Goal: Task Accomplishment & Management: Complete application form

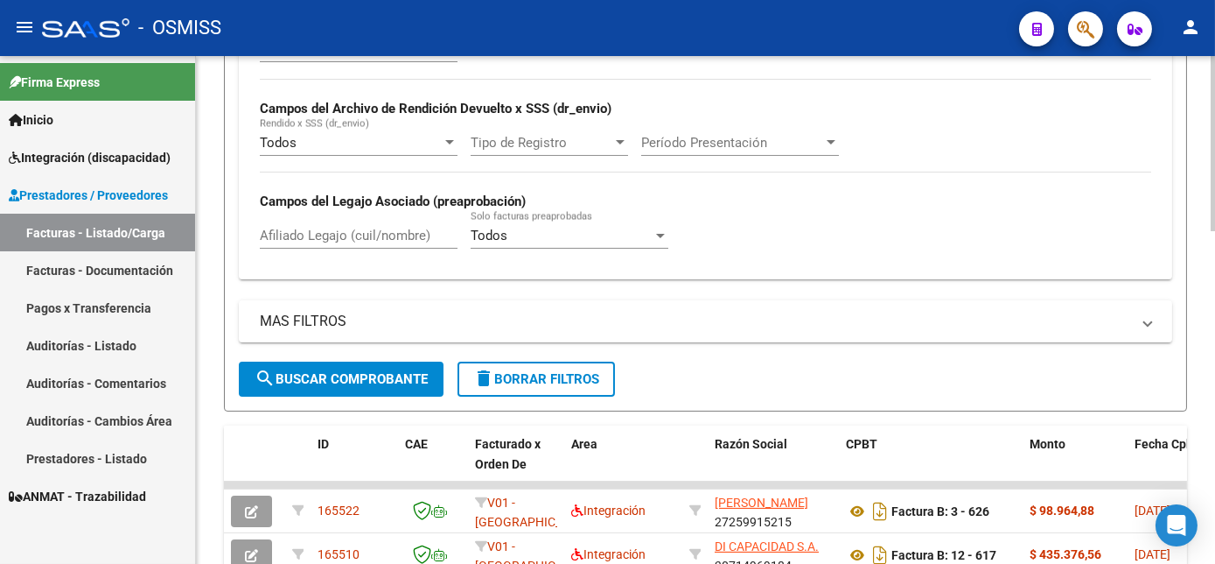
scroll to position [450, 0]
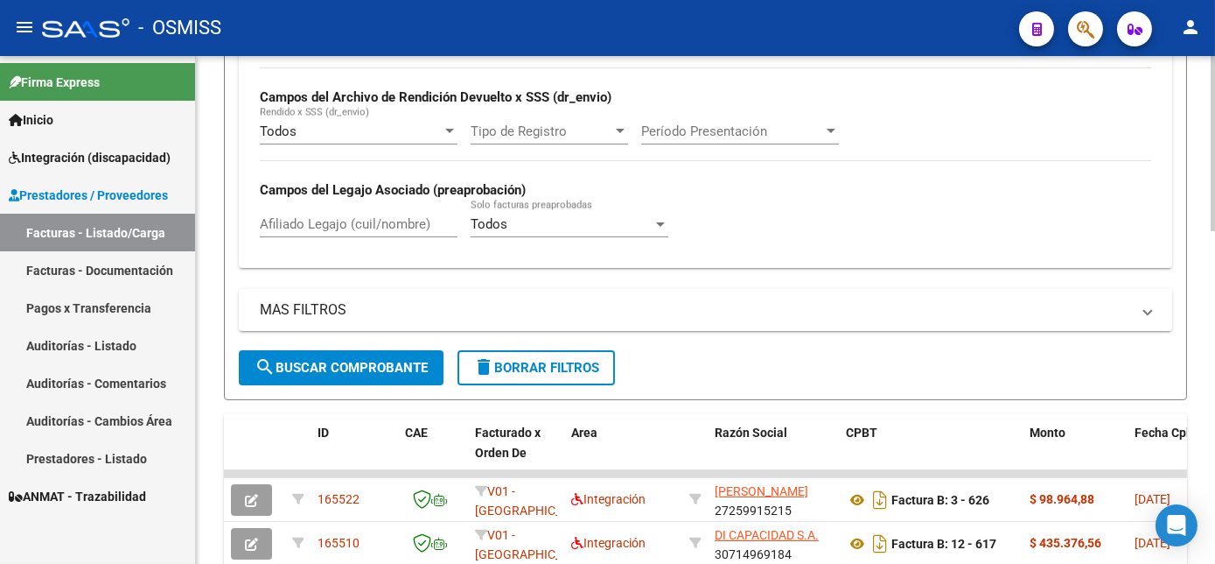
click at [1214, 292] on div at bounding box center [1213, 308] width 4 height 175
click at [586, 375] on span "delete Borrar Filtros" at bounding box center [536, 368] width 126 height 16
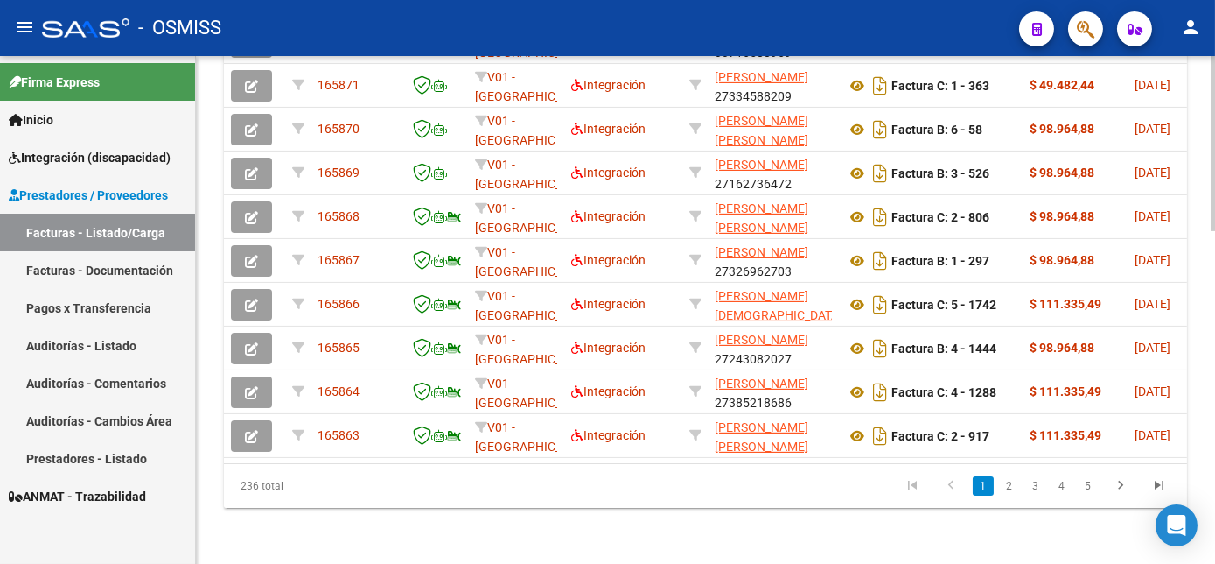
click at [1212, 355] on div at bounding box center [1213, 310] width 4 height 508
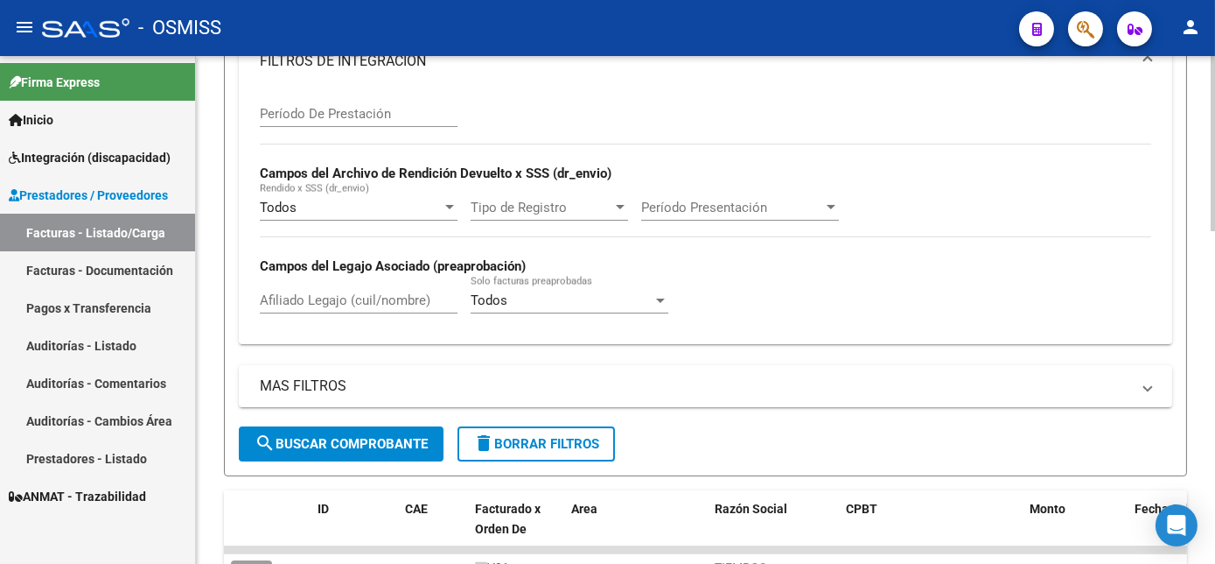
scroll to position [0, 0]
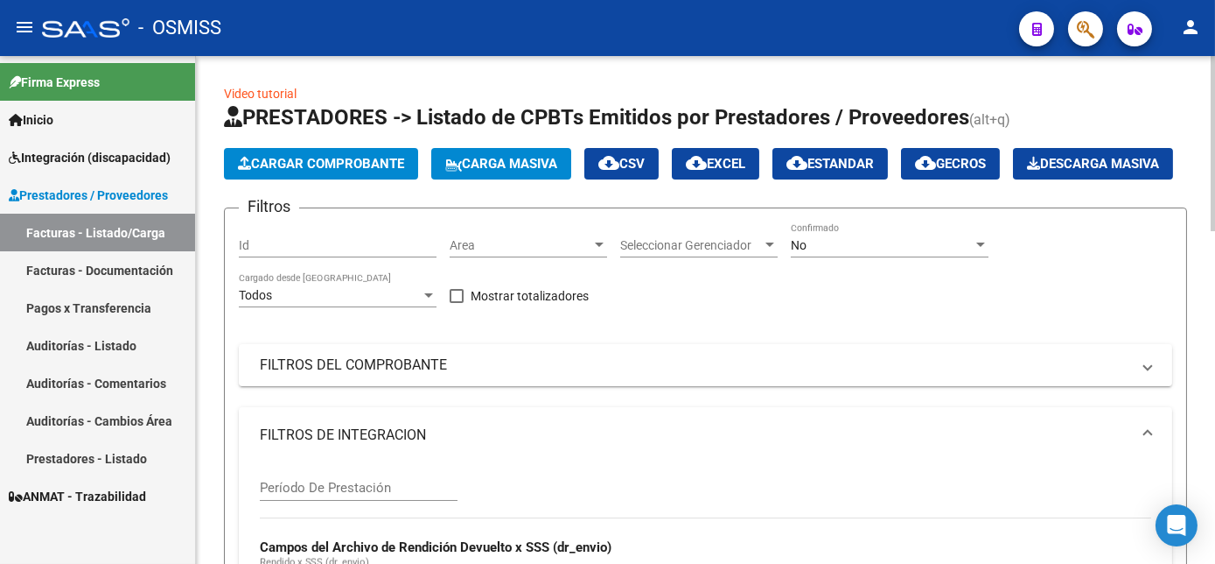
click at [1215, 60] on div at bounding box center [1213, 143] width 4 height 175
click at [901, 253] on div "No" at bounding box center [882, 245] width 182 height 15
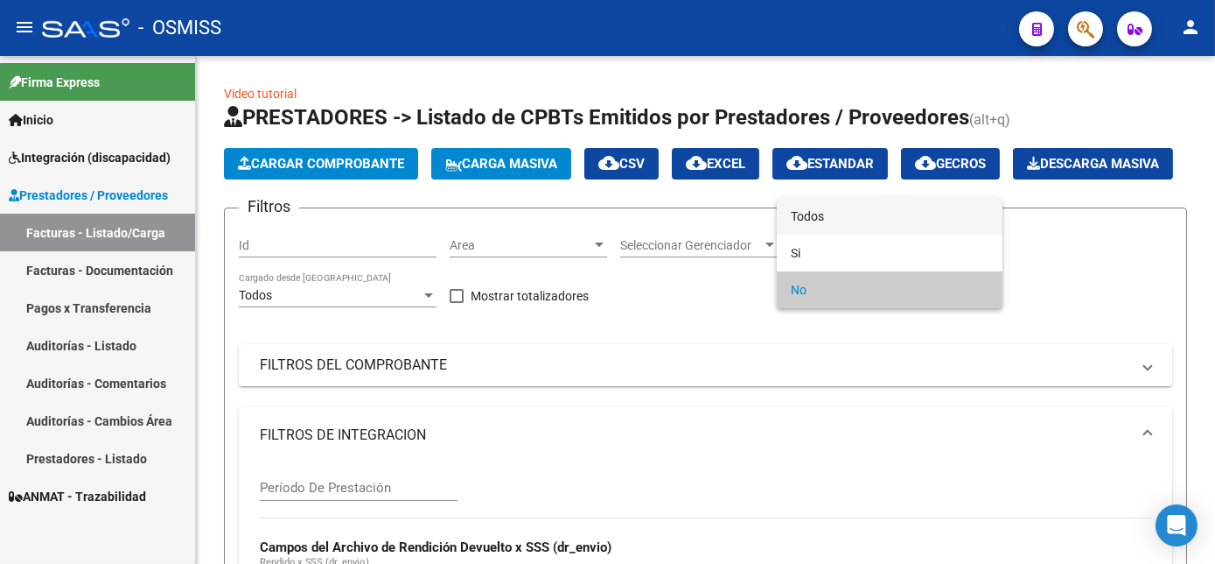
click at [824, 224] on span "Todos" at bounding box center [890, 216] width 198 height 37
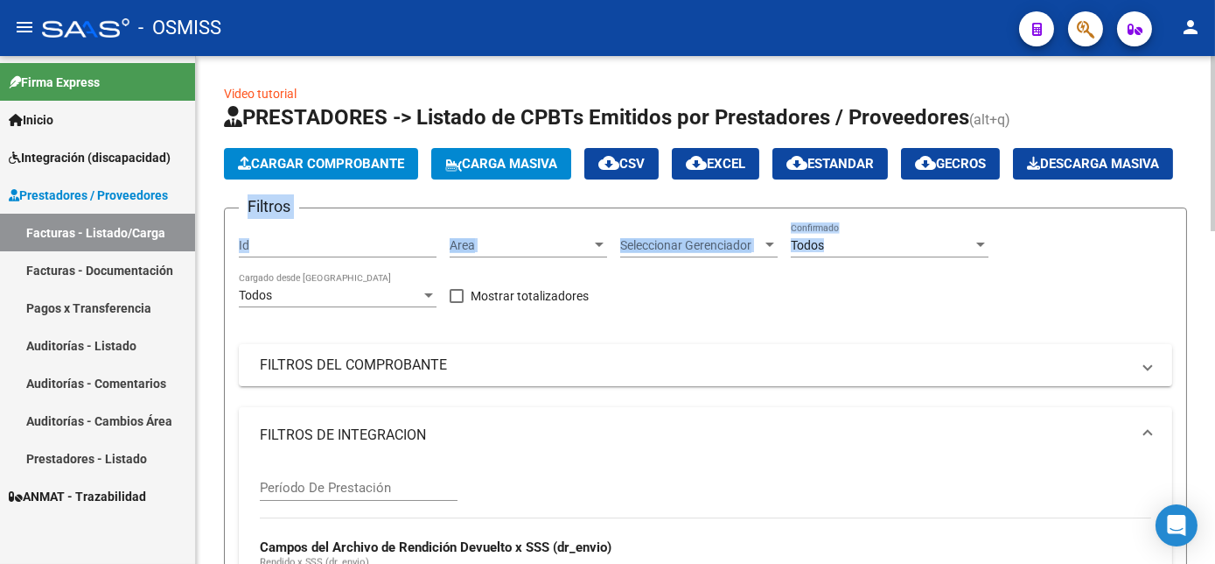
drag, startPoint x: 1208, startPoint y: 214, endPoint x: 1208, endPoint y: 266, distance: 51.6
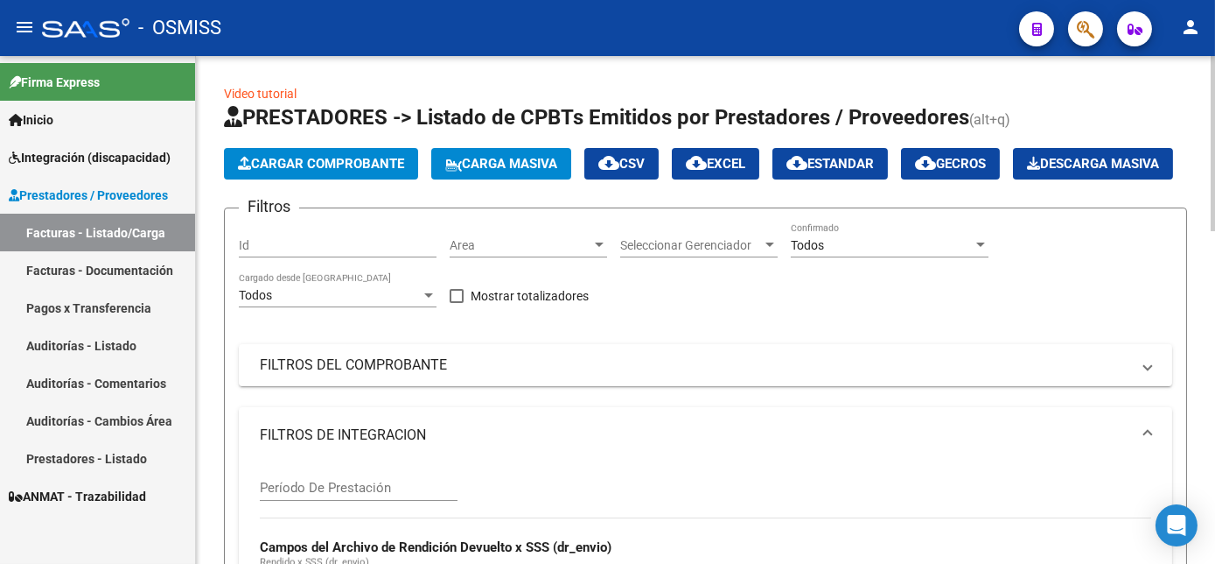
drag, startPoint x: 1208, startPoint y: 266, endPoint x: 1129, endPoint y: 338, distance: 106.5
click at [1129, 338] on div "Filtros Id Area Area Seleccionar Gerenciador Seleccionar Gerenciador Todos Conf…" at bounding box center [706, 511] width 934 height 578
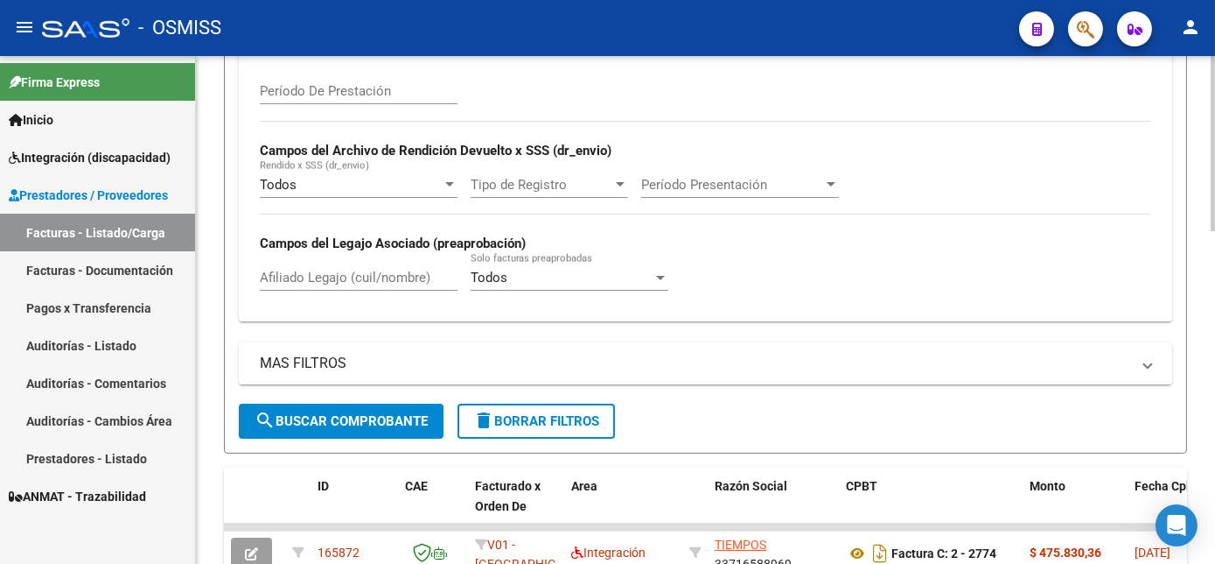
click at [1215, 355] on html "menu - OSMISS person Firma Express Inicio Instructivos Contacto OS Integración …" at bounding box center [607, 282] width 1215 height 564
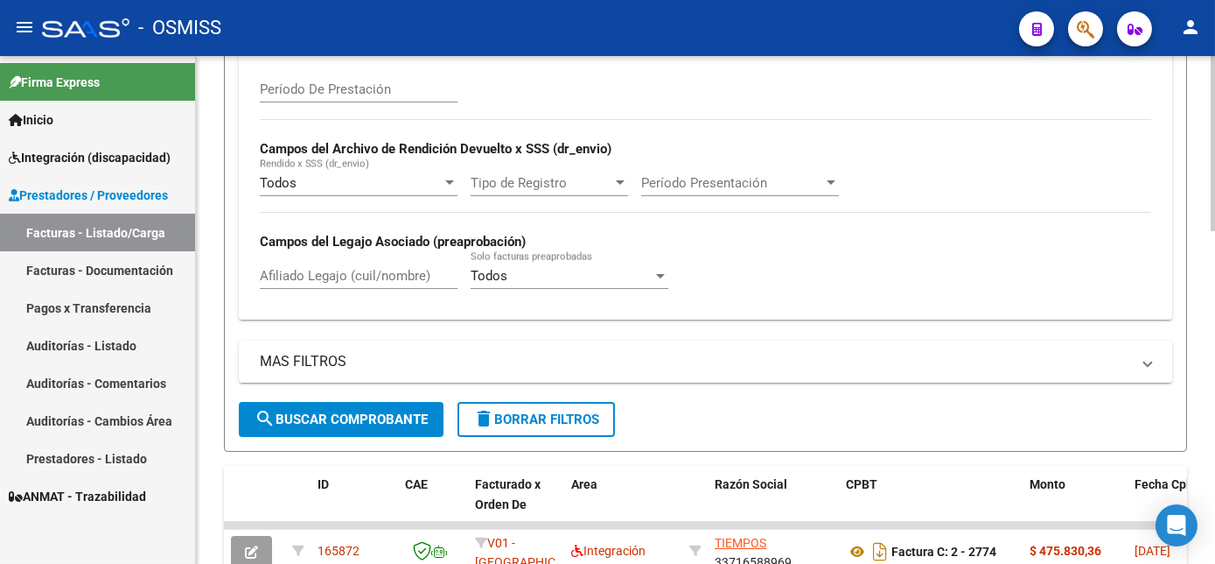
click at [395, 437] on button "search Buscar Comprobante" at bounding box center [341, 419] width 205 height 35
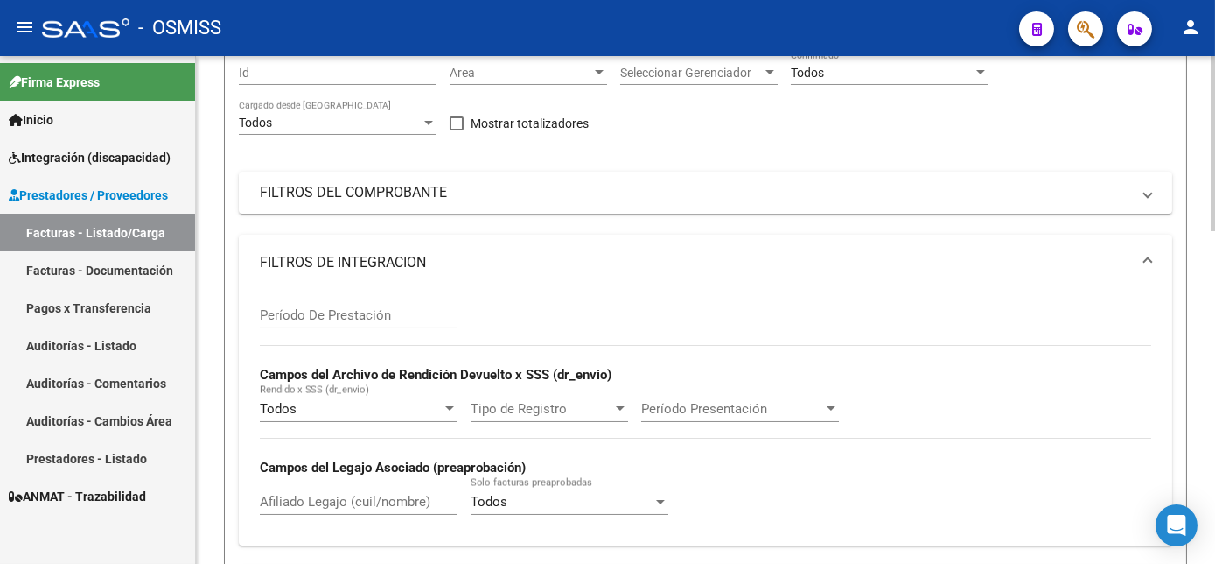
scroll to position [0, 0]
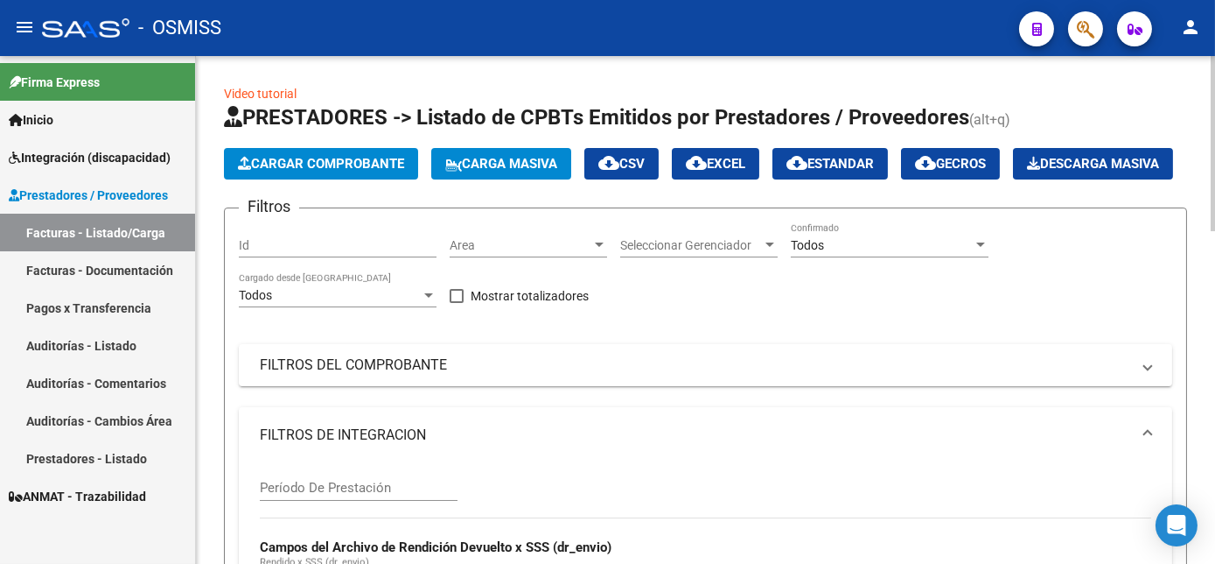
click at [379, 158] on span "Cargar Comprobante" at bounding box center [321, 164] width 166 height 16
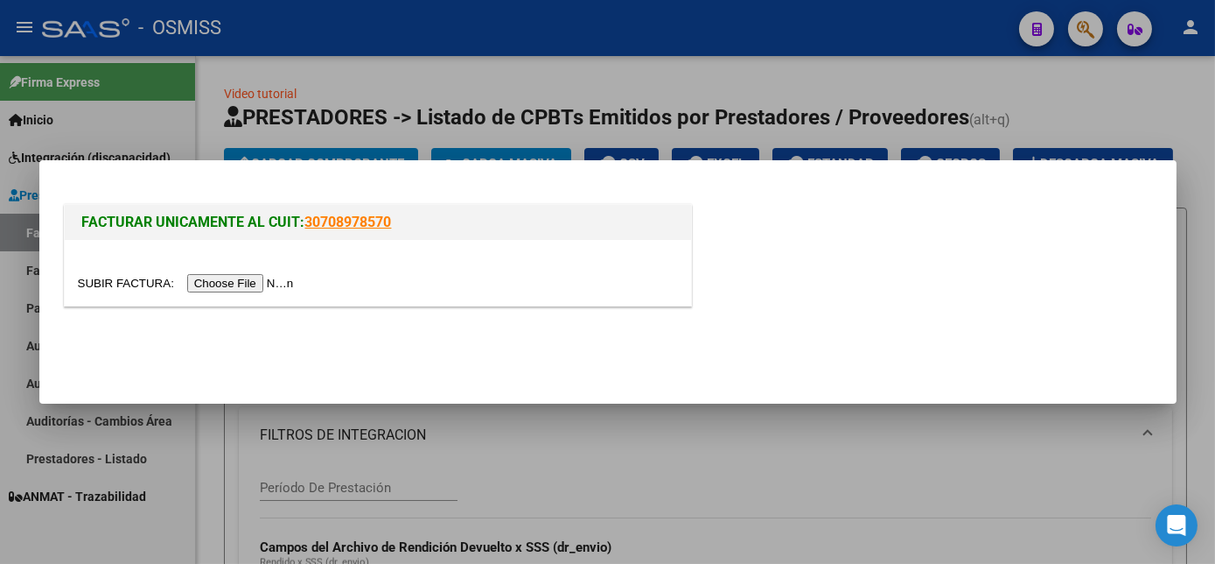
click at [236, 285] on input "file" at bounding box center [188, 283] width 221 height 18
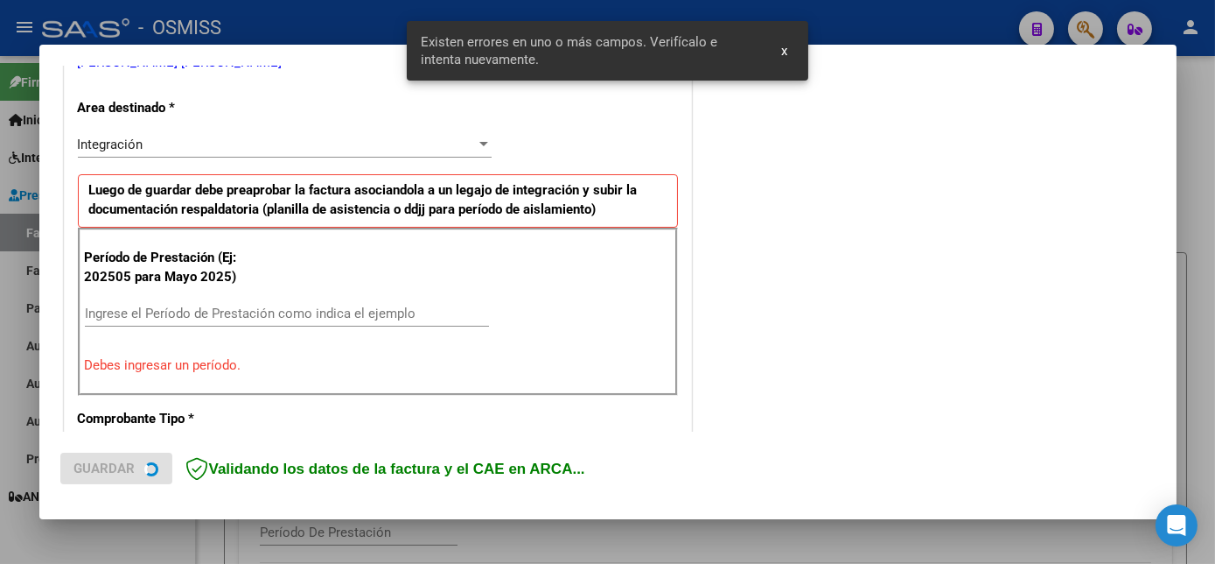
scroll to position [424, 0]
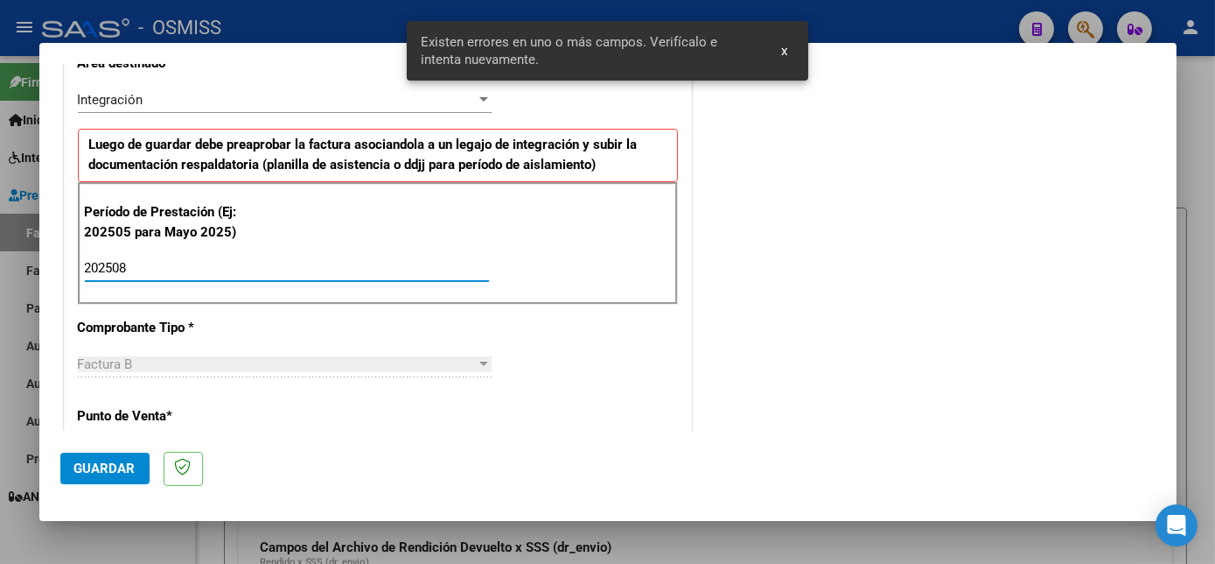
type input "202508"
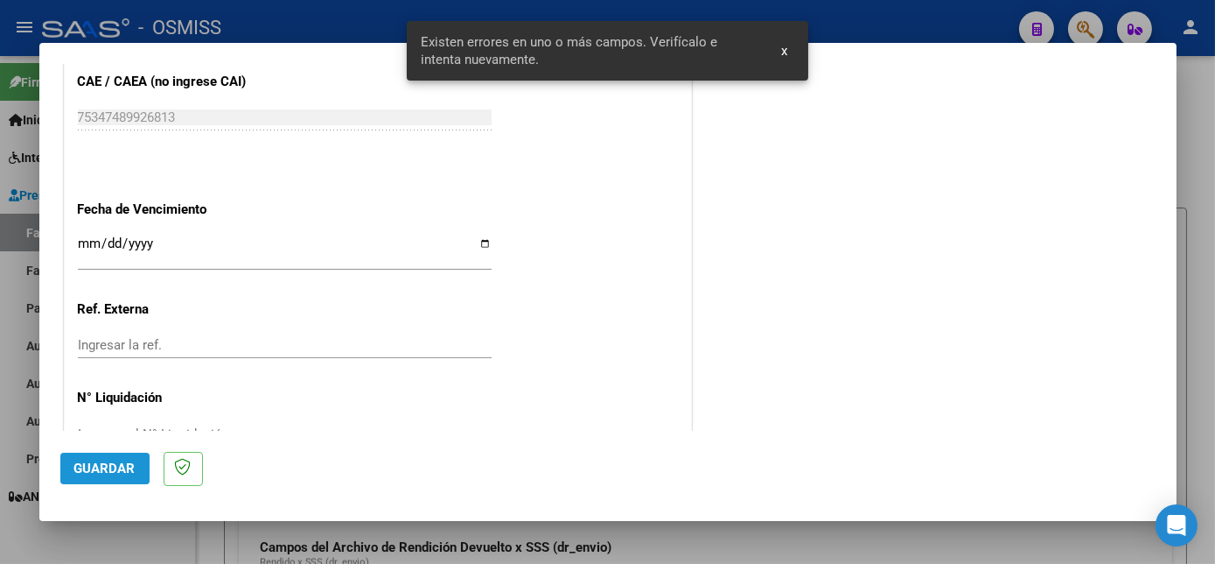
click at [123, 471] on span "Guardar" at bounding box center [104, 468] width 61 height 16
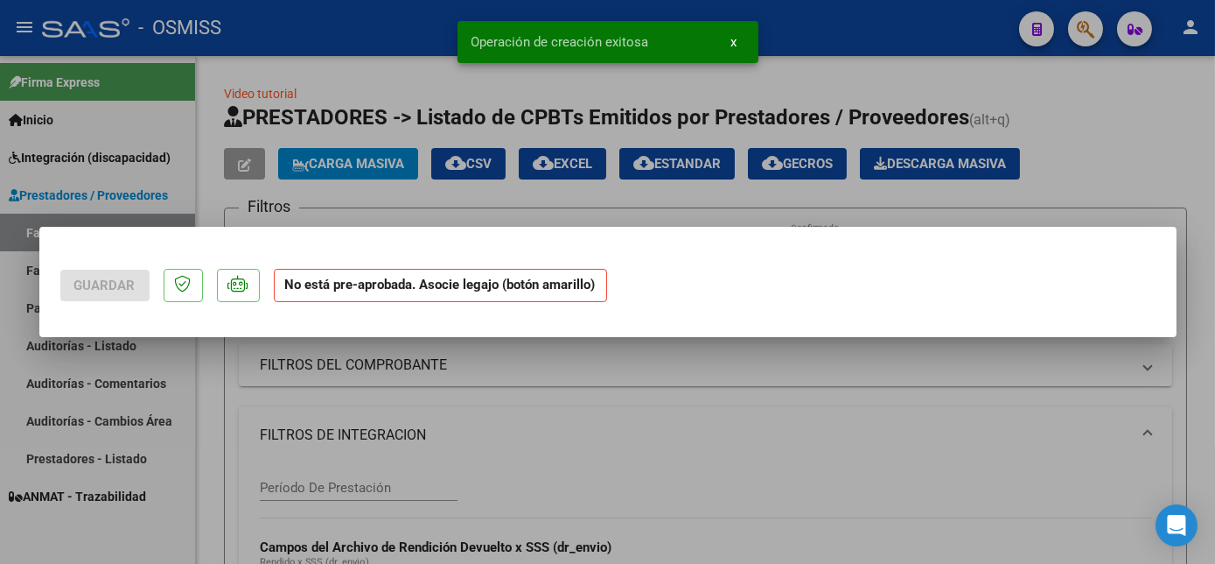
scroll to position [0, 0]
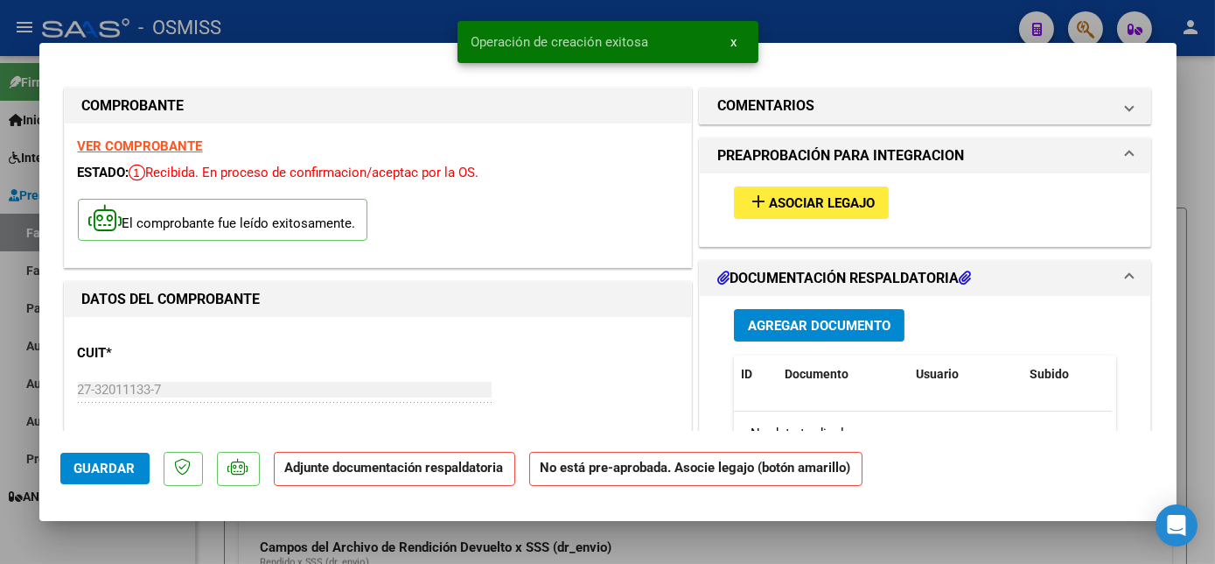
click at [844, 203] on span "Asociar Legajo" at bounding box center [822, 203] width 106 height 16
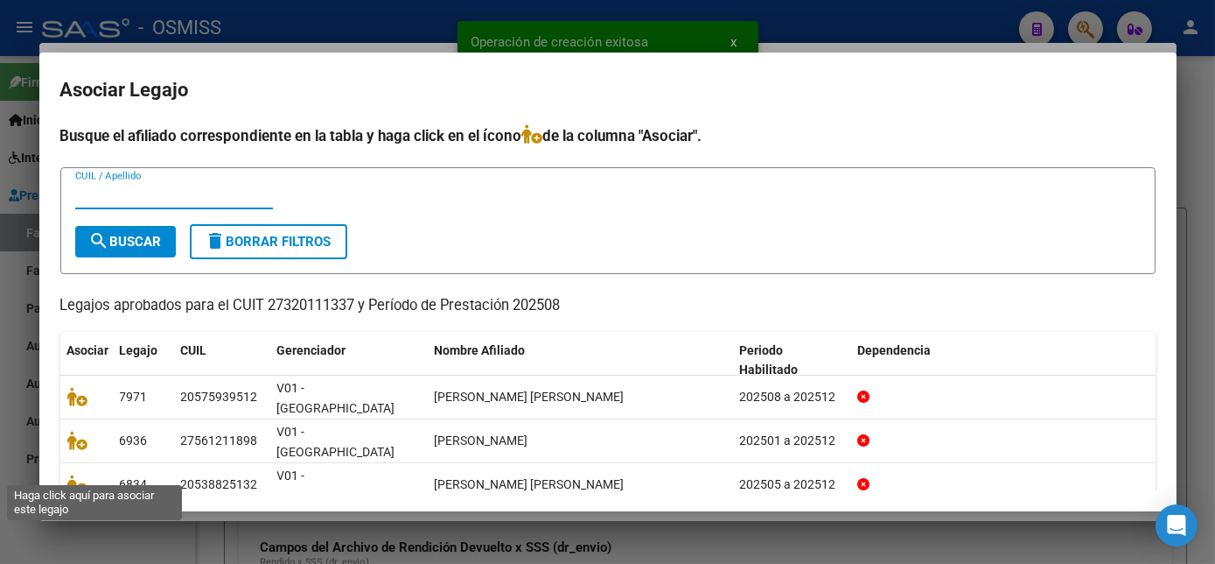
click at [84, 518] on icon at bounding box center [77, 527] width 21 height 19
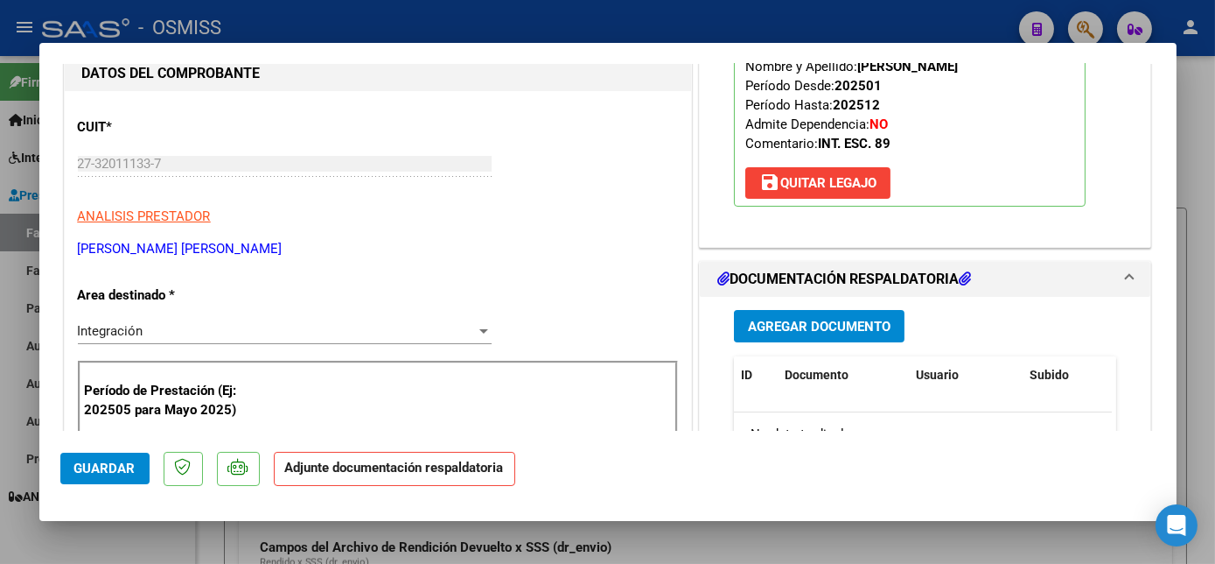
scroll to position [235, 0]
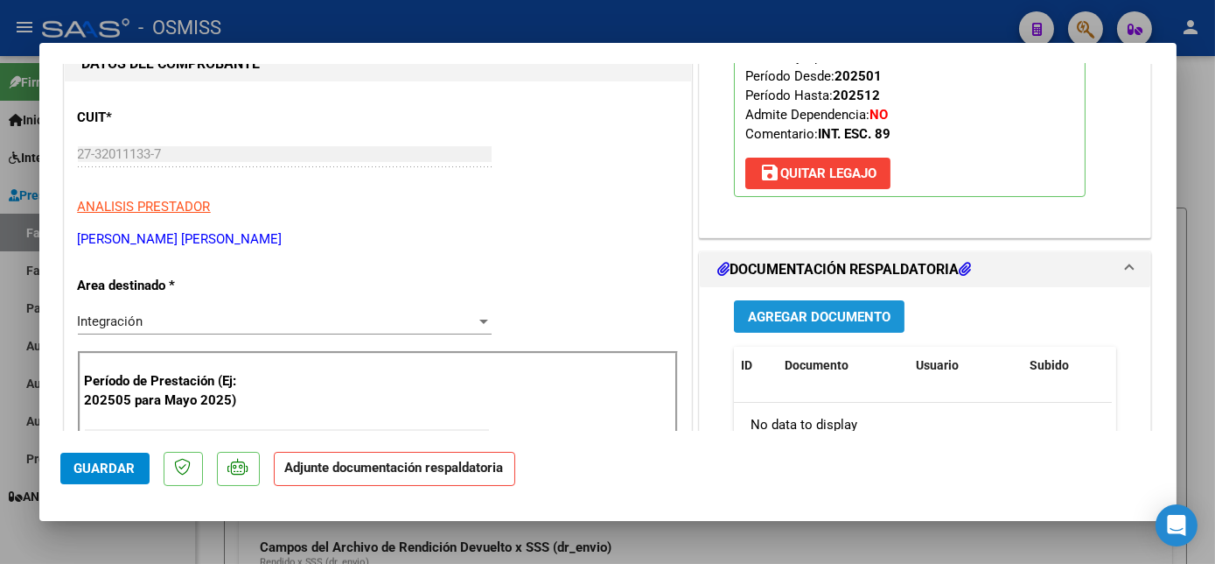
click at [802, 315] on span "Agregar Documento" at bounding box center [819, 317] width 143 height 16
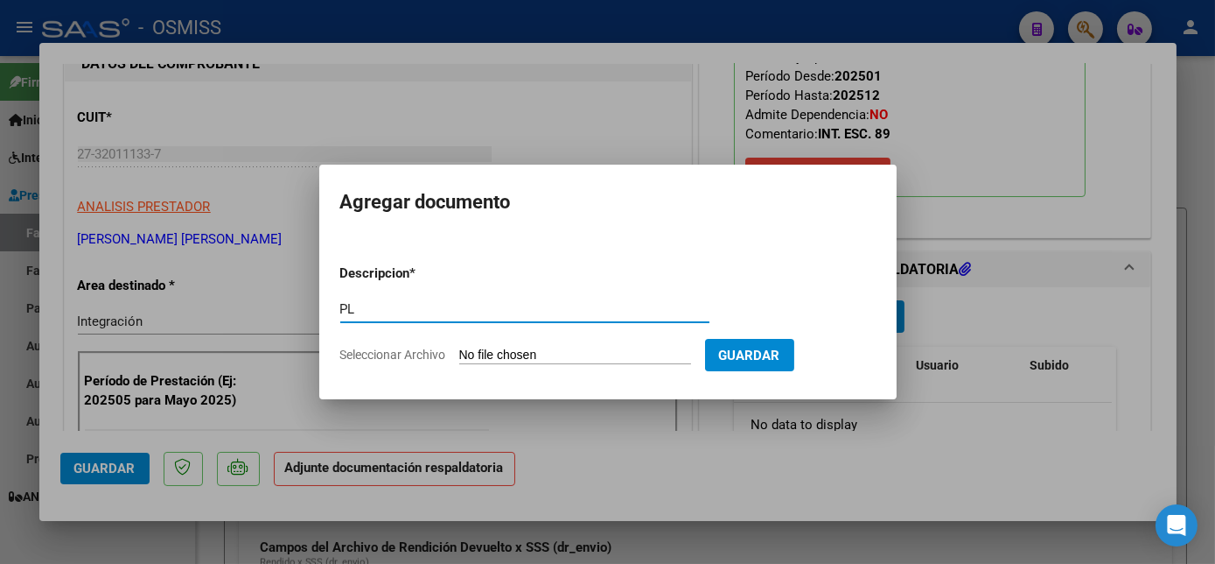
type input "PL"
click at [459, 347] on input "Seleccionar Archivo" at bounding box center [575, 355] width 232 height 17
type input "C:\fakepath\PL.pdf"
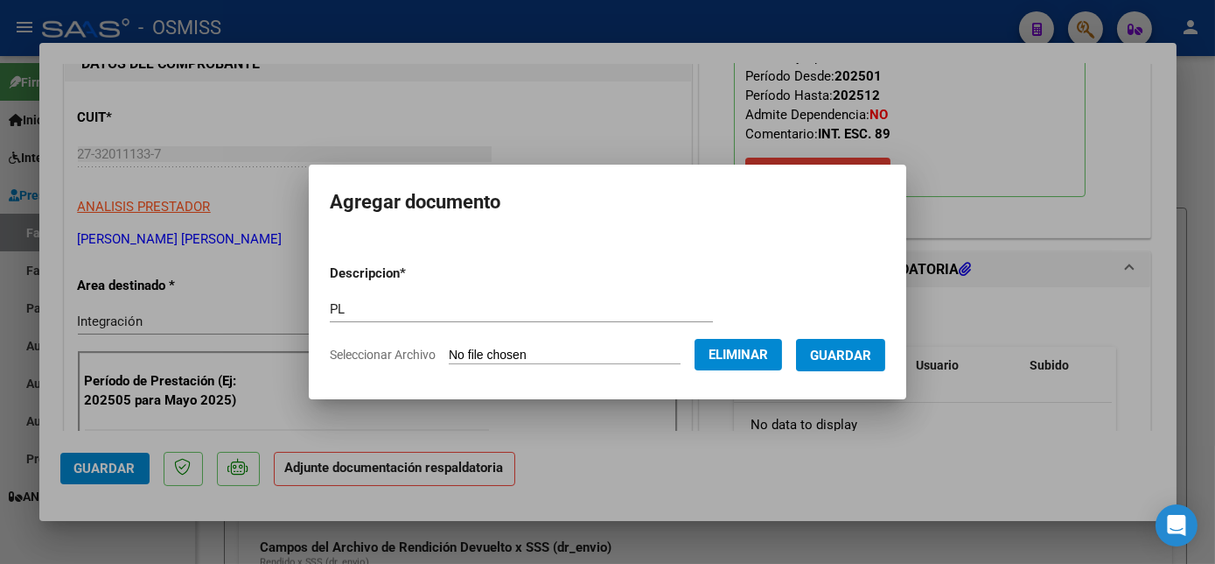
click at [842, 350] on span "Guardar" at bounding box center [840, 355] width 61 height 16
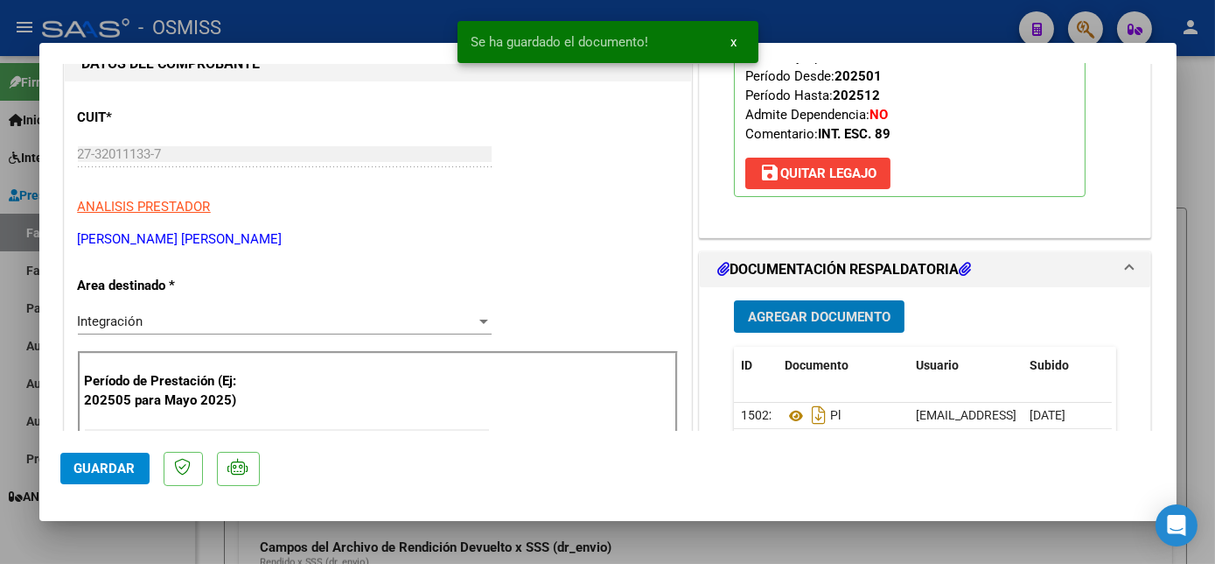
click at [116, 464] on span "Guardar" at bounding box center [104, 468] width 61 height 16
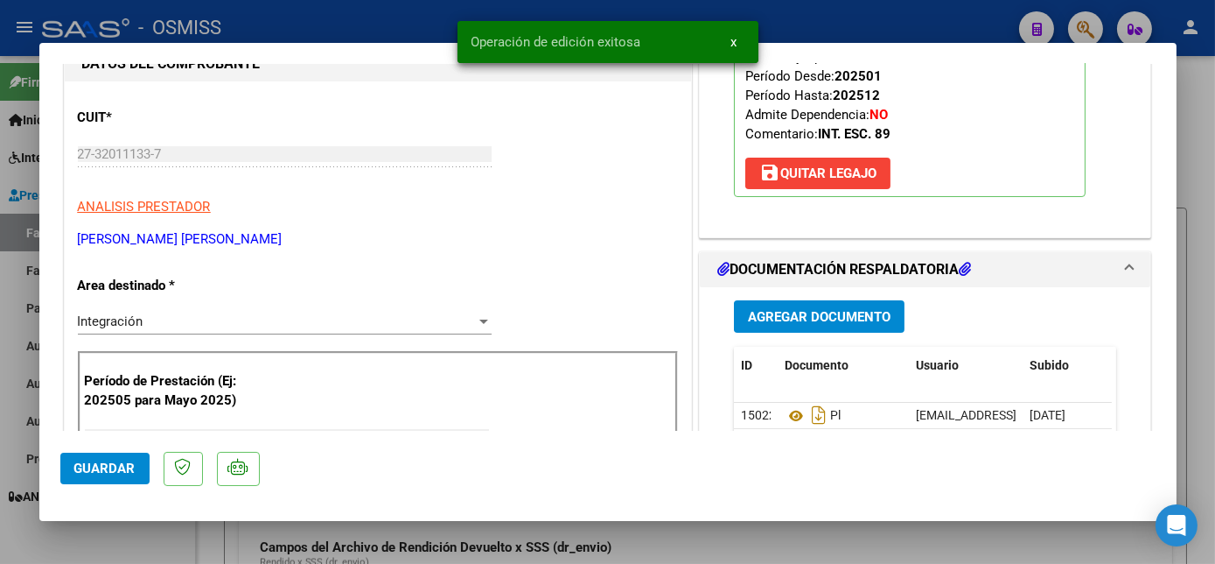
click at [169, 543] on div at bounding box center [607, 282] width 1215 height 564
type input "$ 0,00"
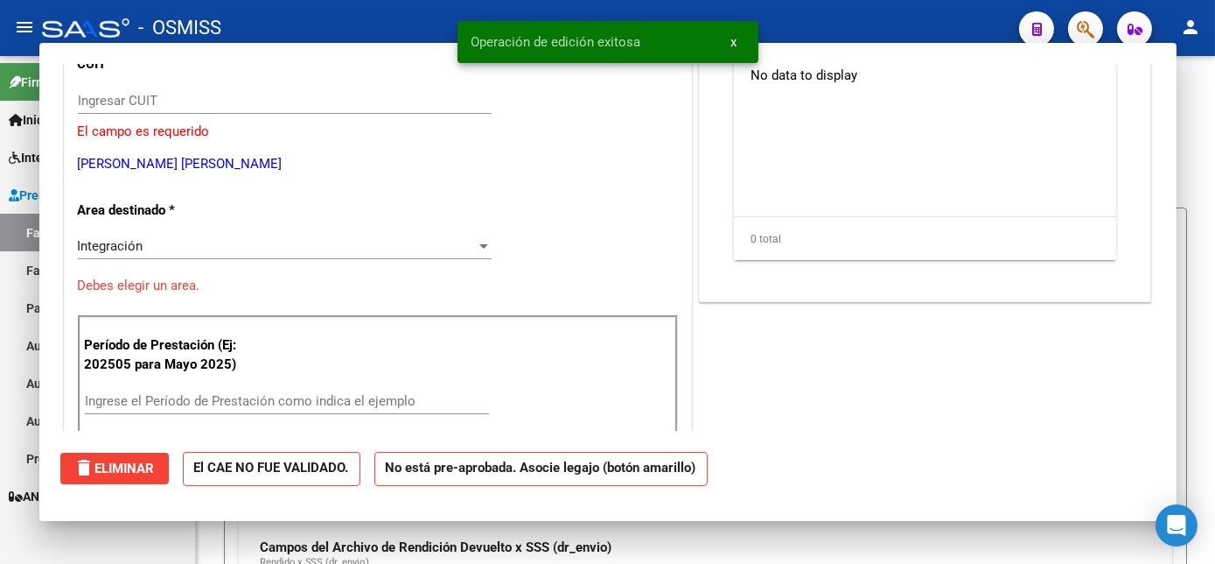
scroll to position [182, 0]
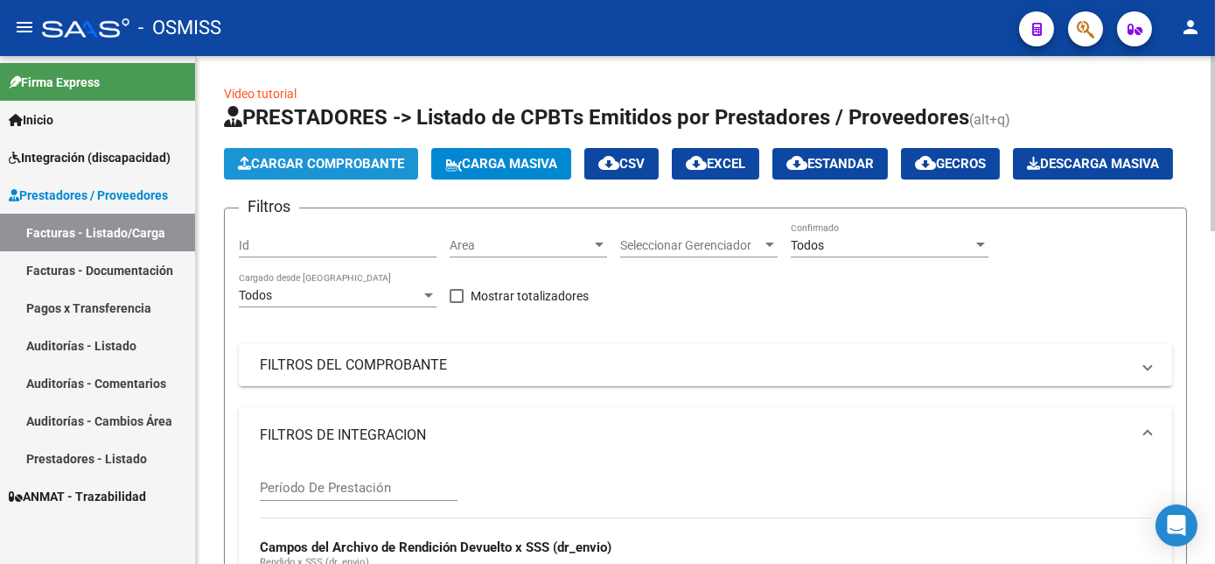
click at [380, 160] on span "Cargar Comprobante" at bounding box center [321, 164] width 166 height 16
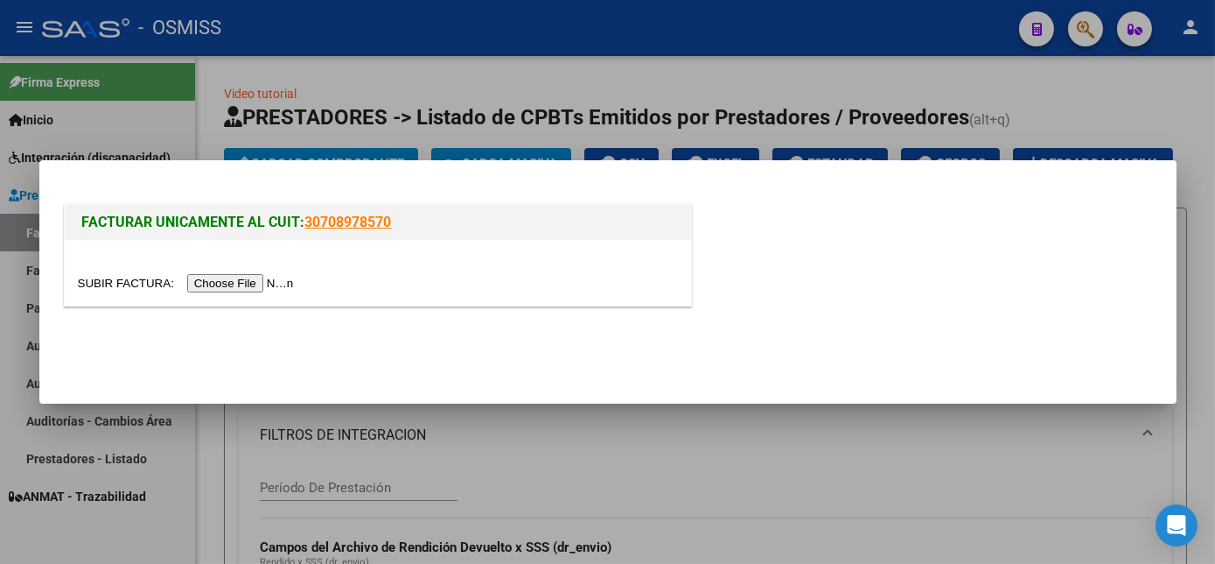
click at [249, 284] on input "file" at bounding box center [188, 283] width 221 height 18
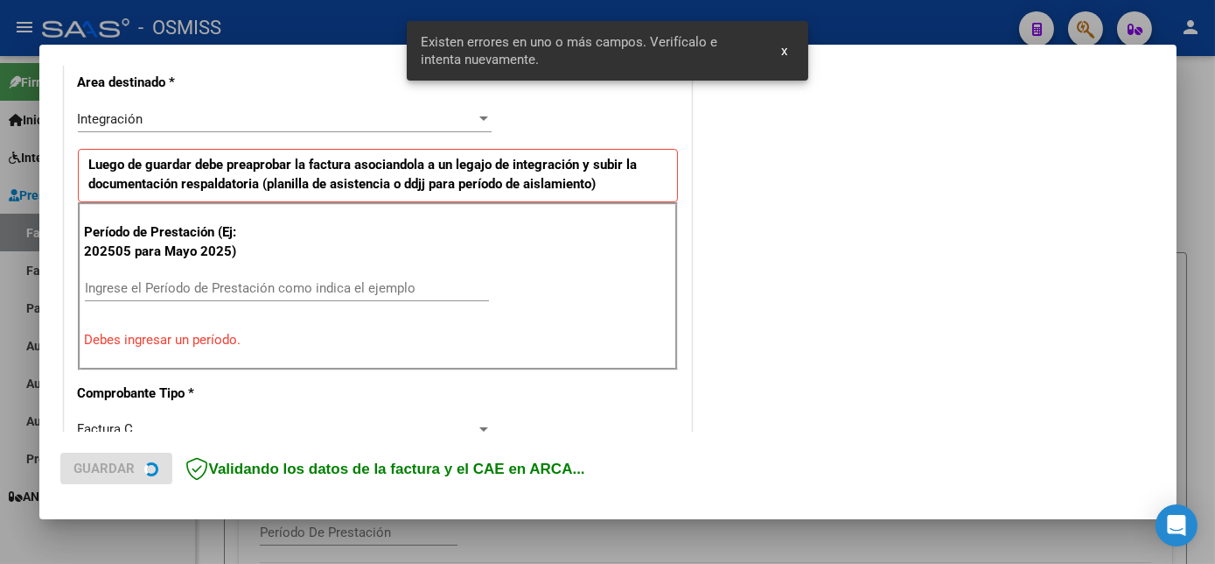
scroll to position [424, 0]
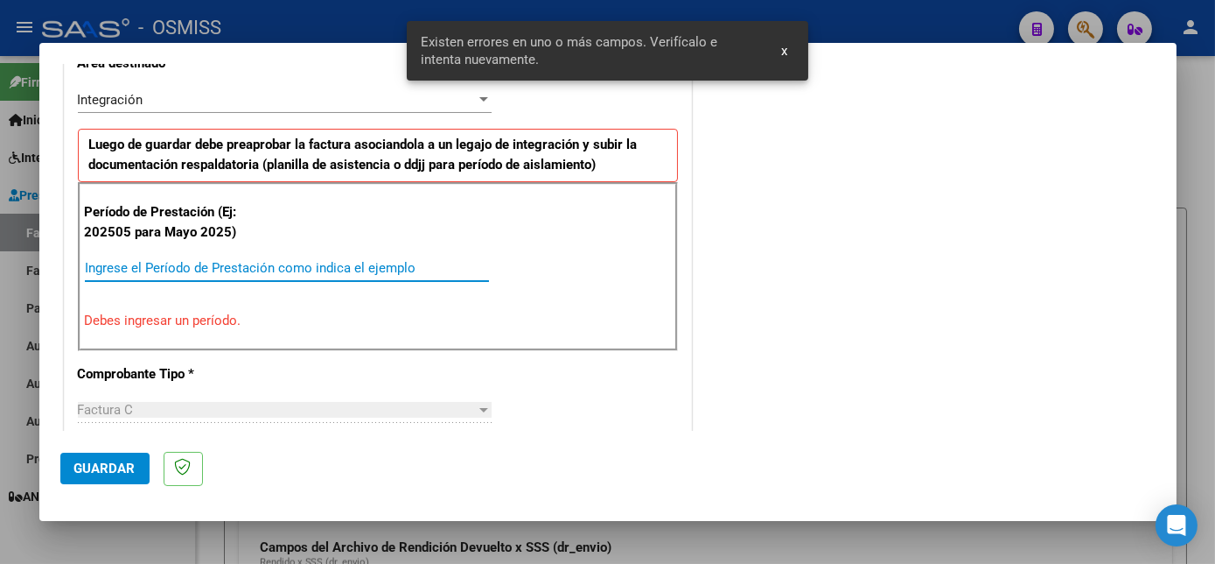
click at [340, 265] on input "Ingrese el Período de Prestación como indica el ejemplo" at bounding box center [287, 268] width 404 height 16
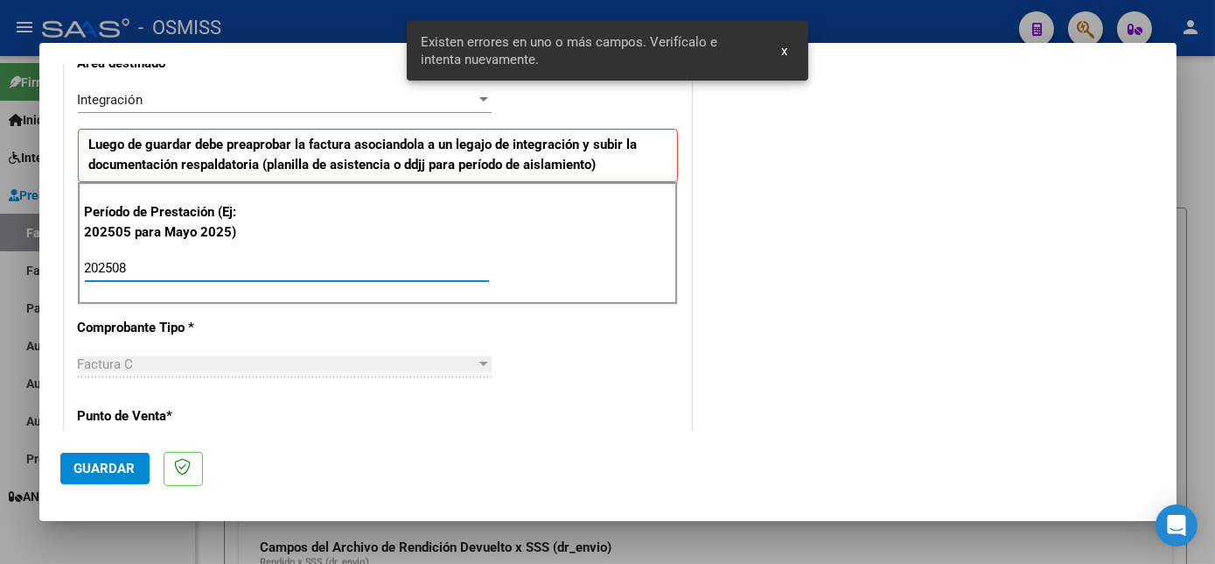
type input "202508"
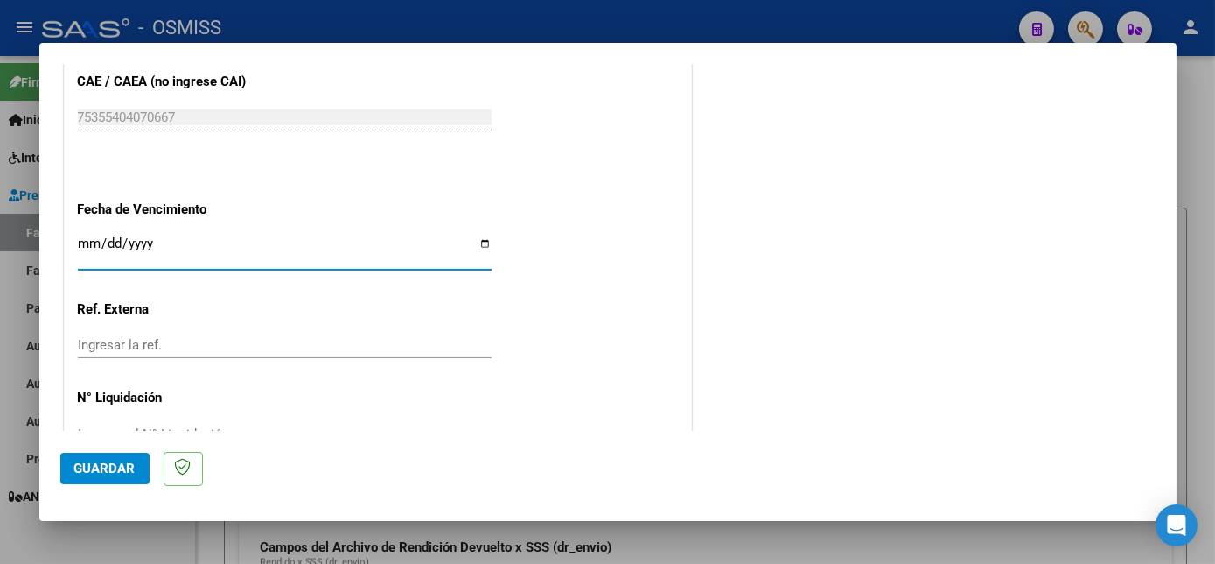
click at [107, 457] on button "Guardar" at bounding box center [104, 468] width 89 height 32
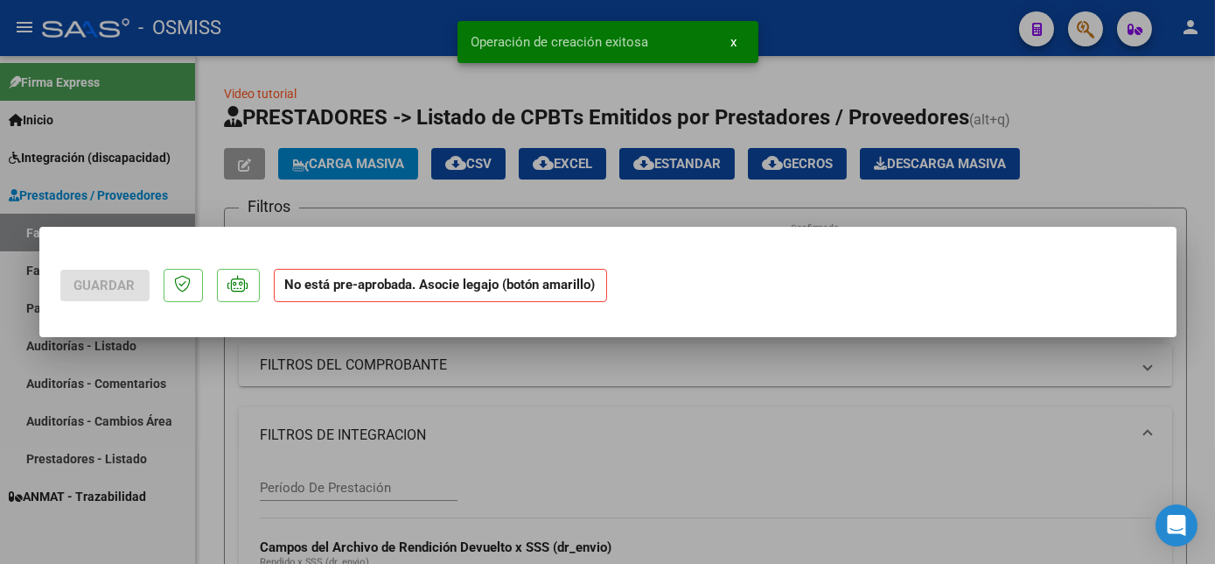
scroll to position [0, 0]
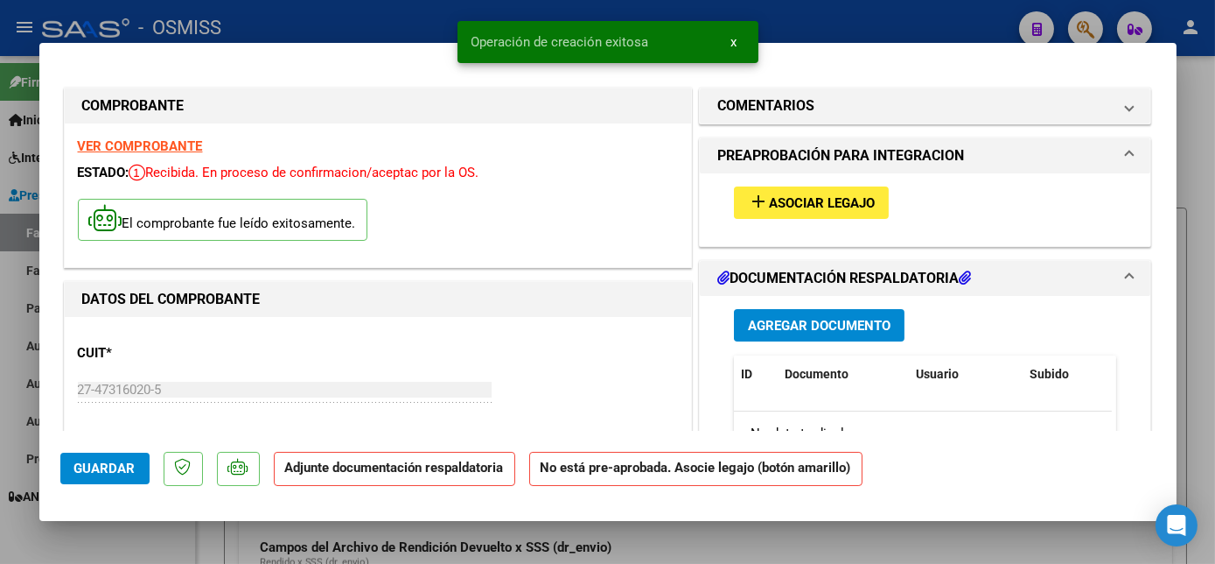
click at [842, 210] on span "Asociar Legajo" at bounding box center [822, 203] width 106 height 16
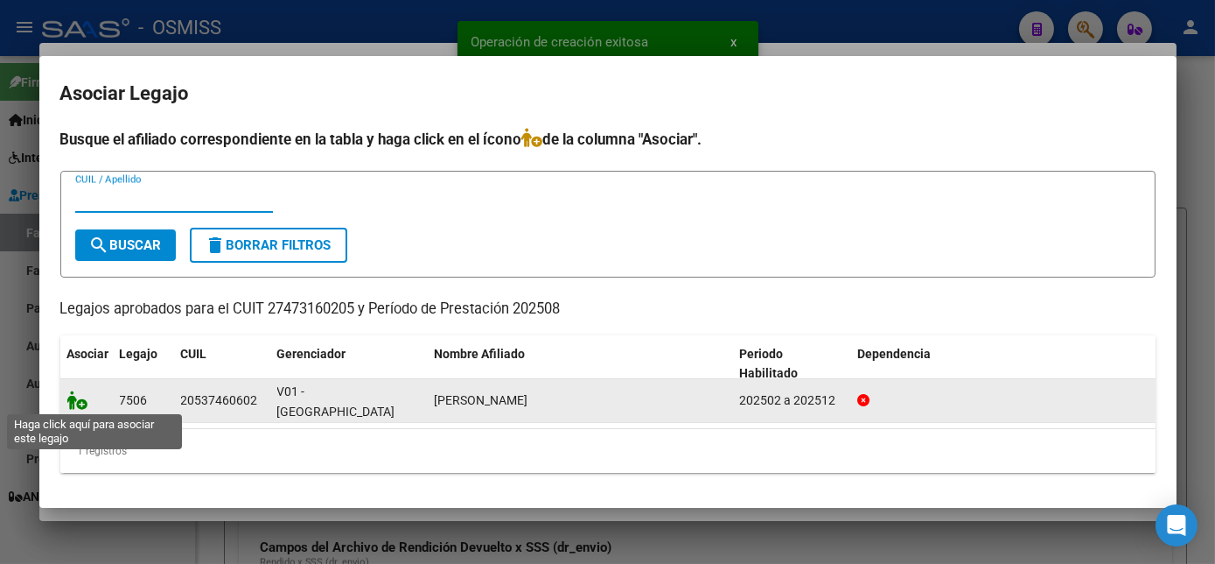
click at [74, 407] on icon at bounding box center [77, 399] width 21 height 19
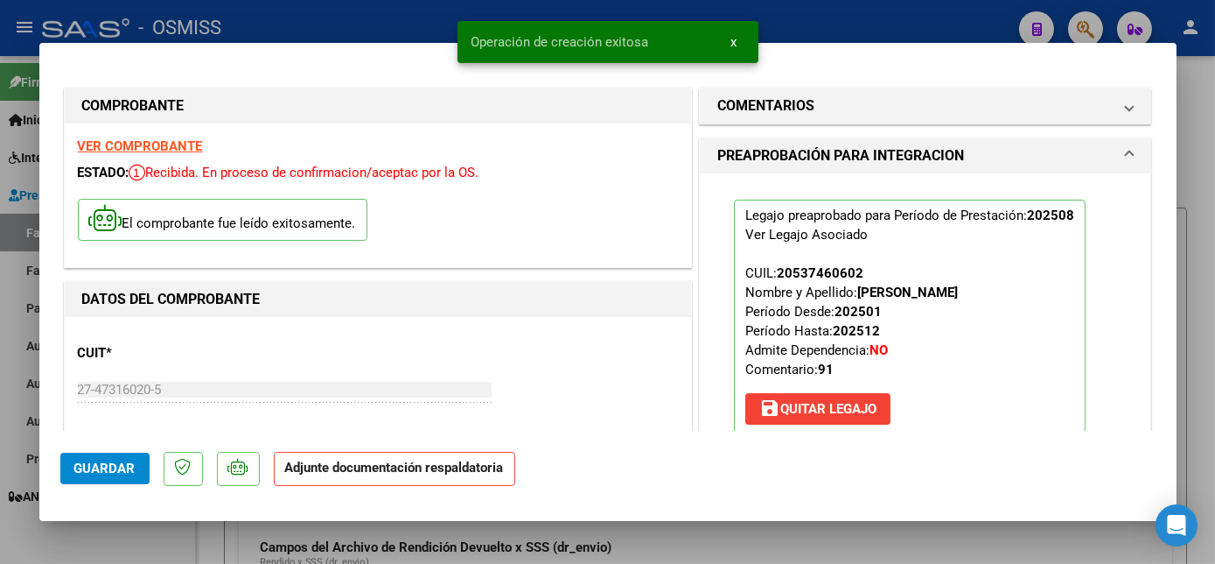
scroll to position [364, 0]
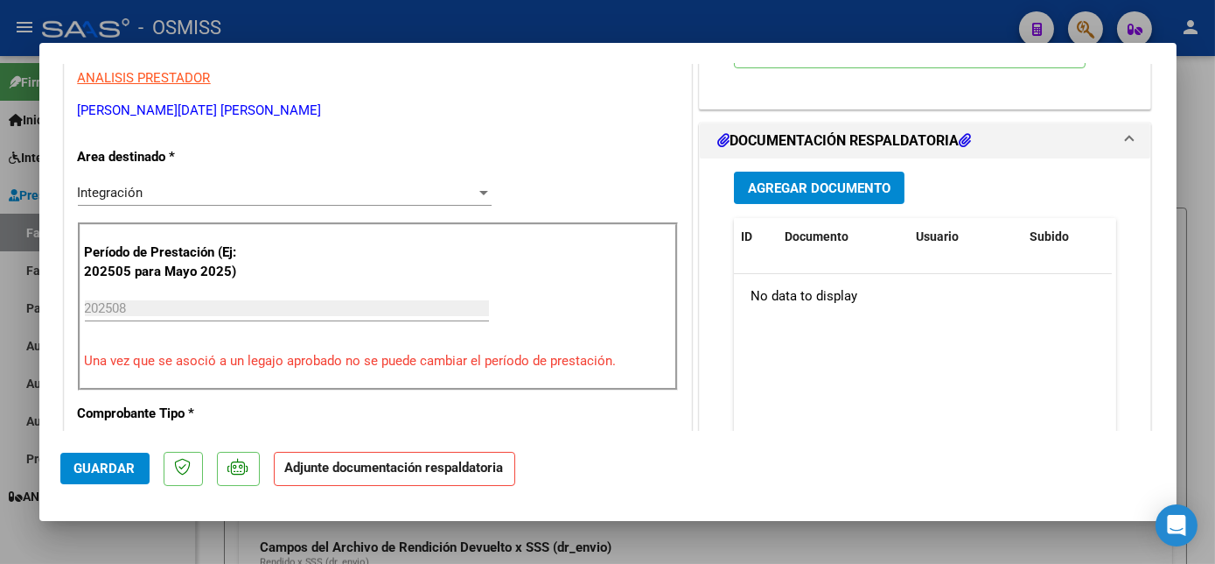
click at [833, 161] on div "Agregar Documento ID Documento Usuario Subido Acción No data to display 0 total…" at bounding box center [926, 332] width 410 height 349
click at [831, 188] on span "Agregar Documento" at bounding box center [819, 188] width 143 height 16
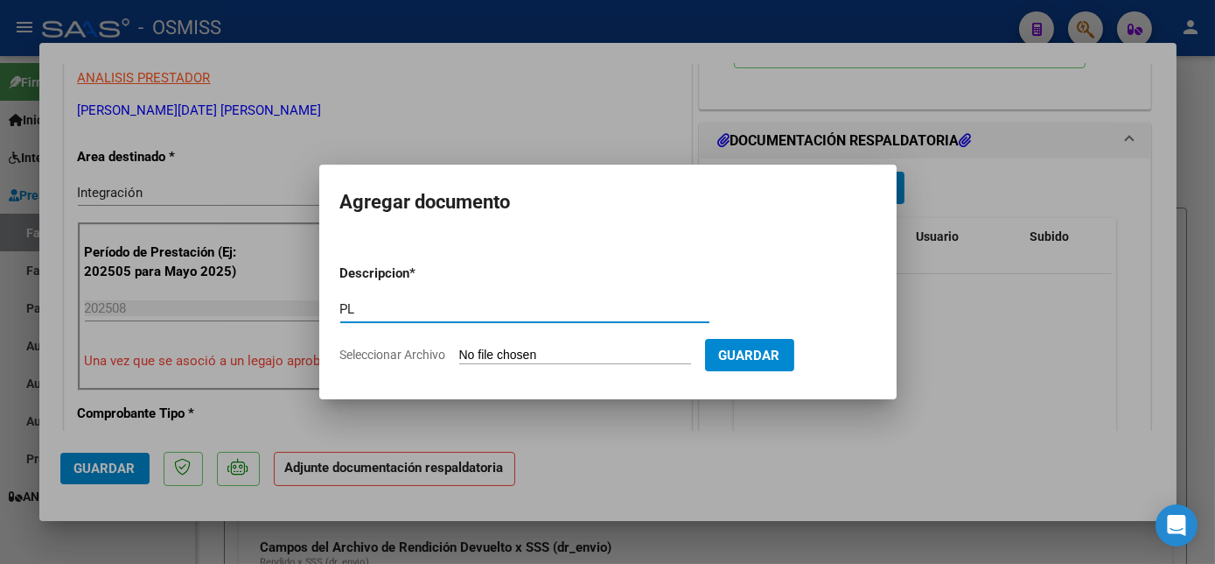
type input "PL"
click at [459, 347] on input "Seleccionar Archivo" at bounding box center [575, 355] width 232 height 17
type input "C:\fakepath\PL.pdf"
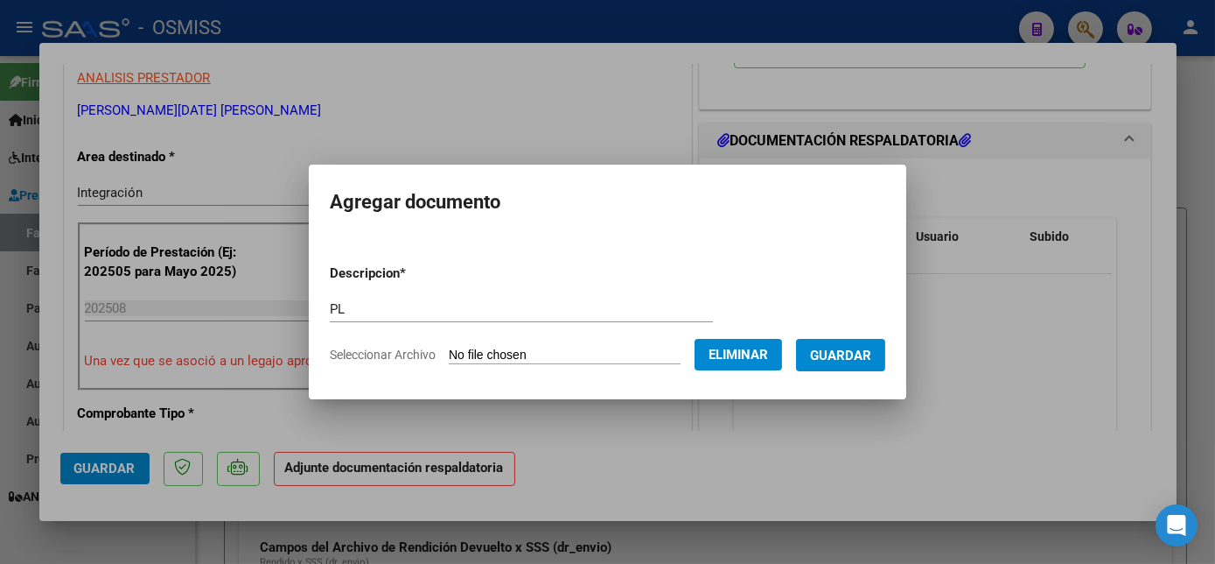
click at [842, 348] on span "Guardar" at bounding box center [840, 355] width 61 height 16
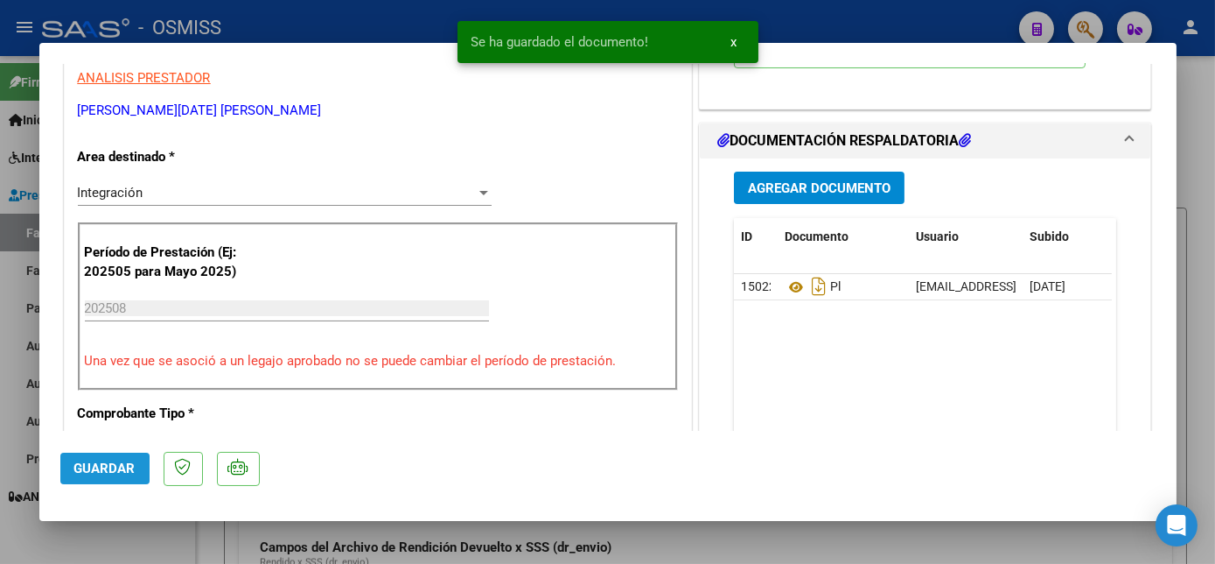
click at [126, 468] on span "Guardar" at bounding box center [104, 468] width 61 height 16
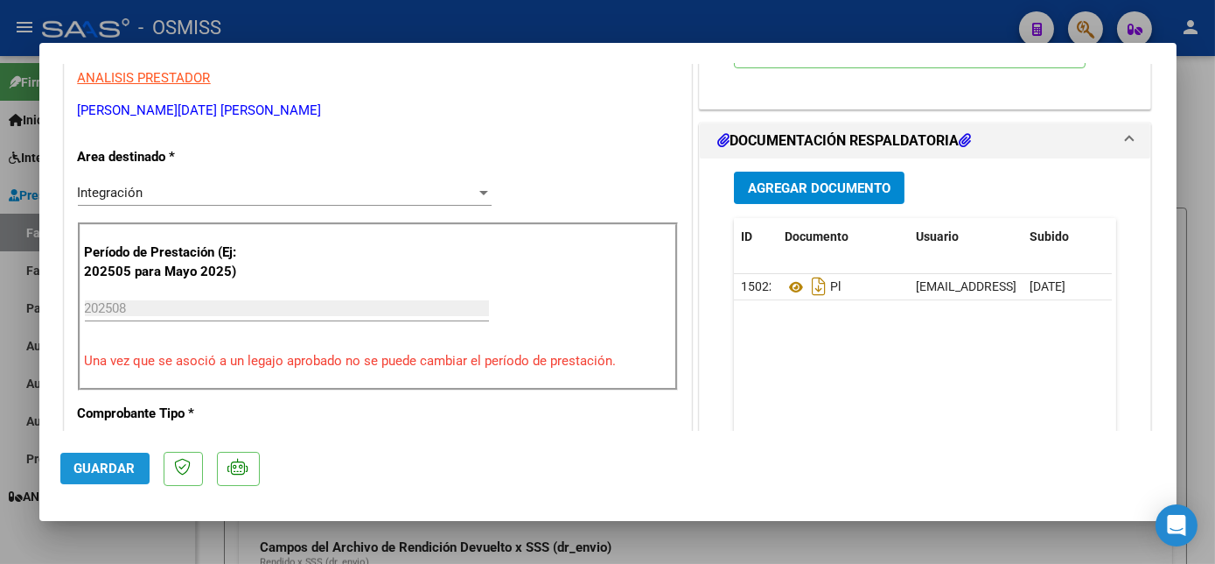
click at [123, 471] on span "Guardar" at bounding box center [104, 468] width 61 height 16
click at [102, 460] on span "Guardar" at bounding box center [104, 468] width 61 height 16
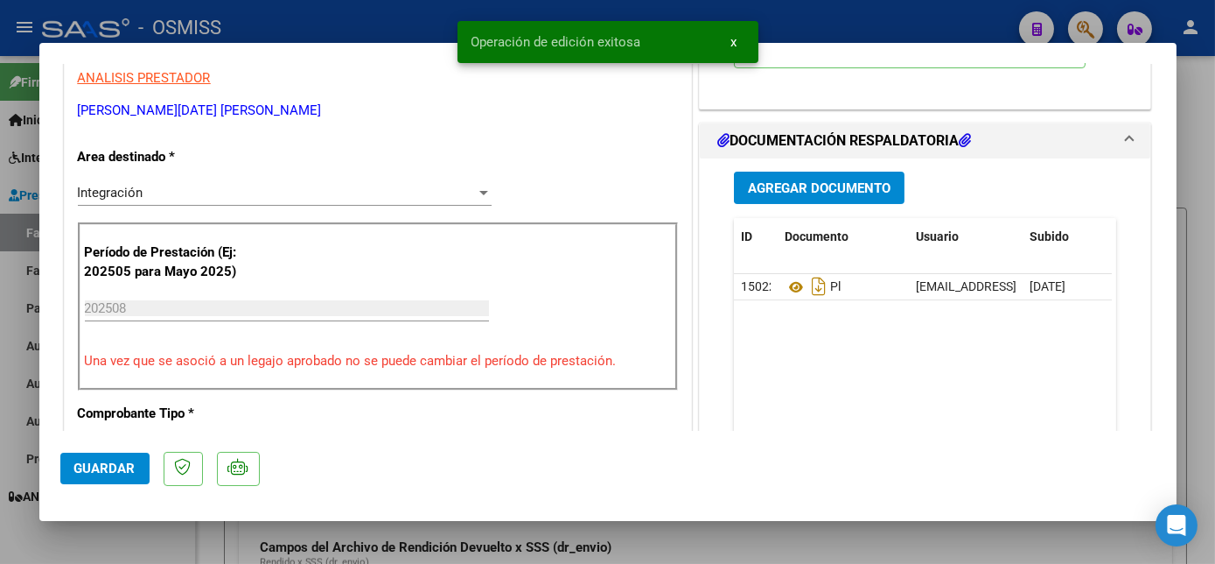
click at [122, 533] on div at bounding box center [607, 282] width 1215 height 564
type input "$ 0,00"
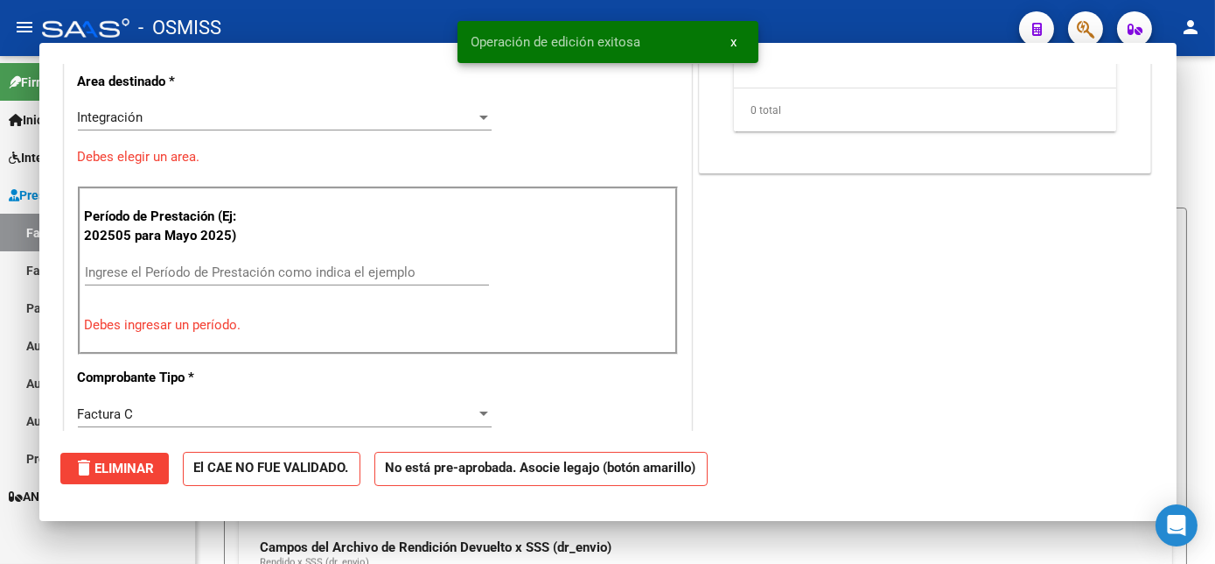
scroll to position [290, 0]
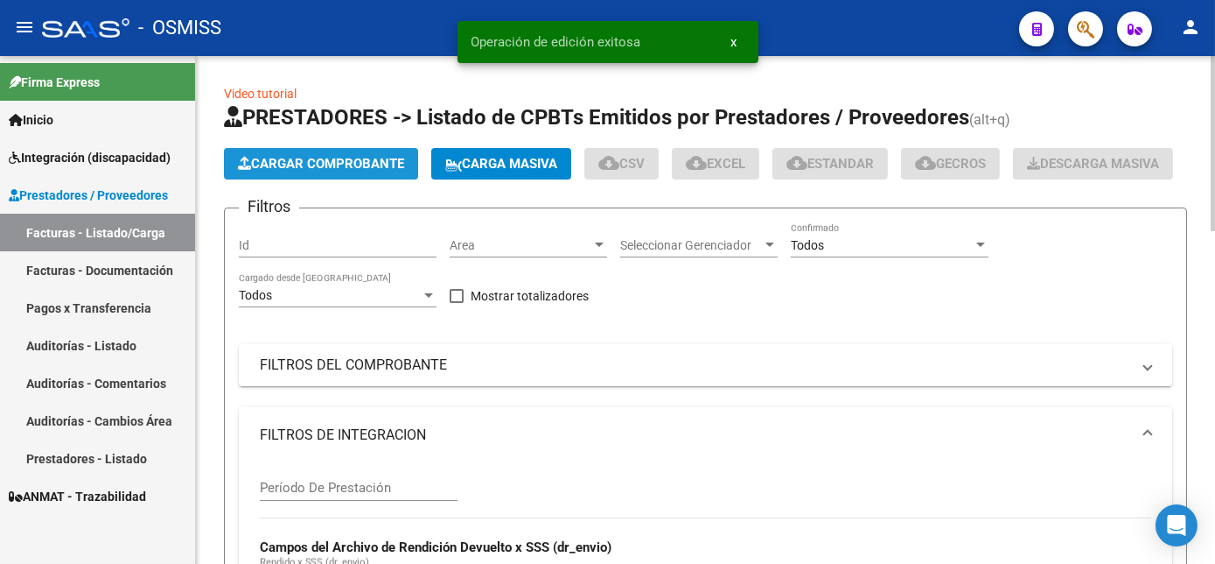
click at [396, 156] on span "Cargar Comprobante" at bounding box center [321, 164] width 166 height 16
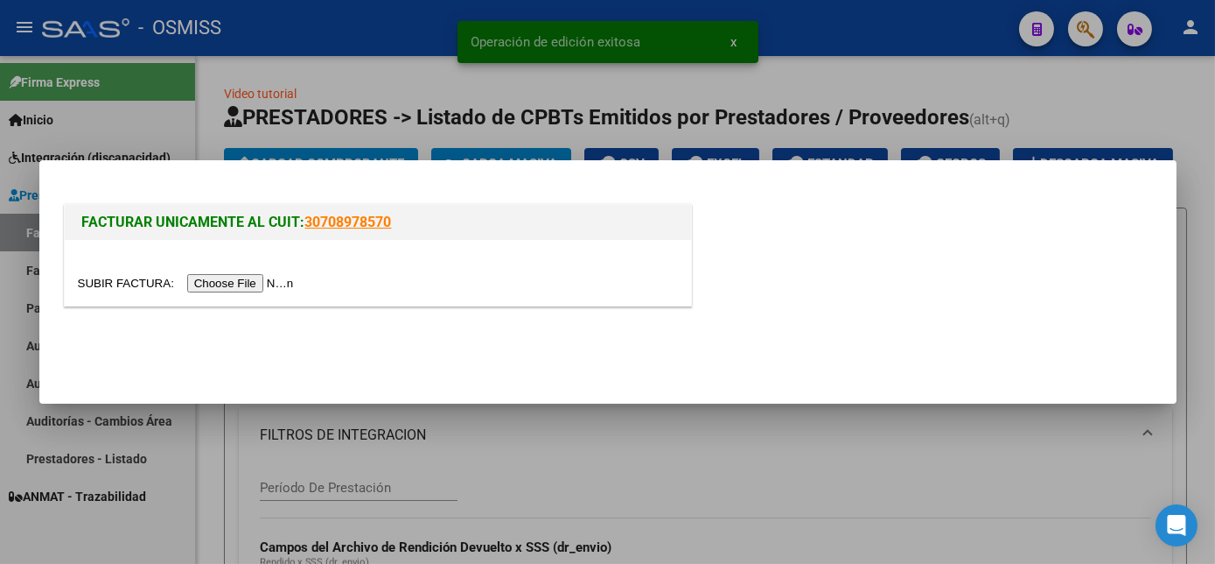
click at [219, 281] on input "file" at bounding box center [188, 283] width 221 height 18
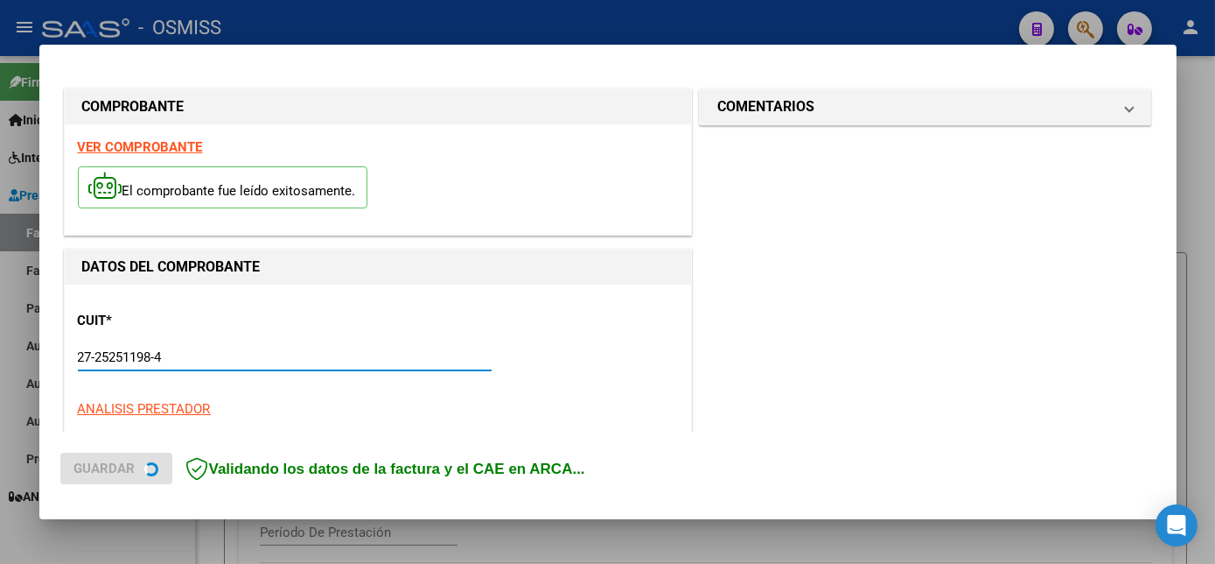
scroll to position [275, 0]
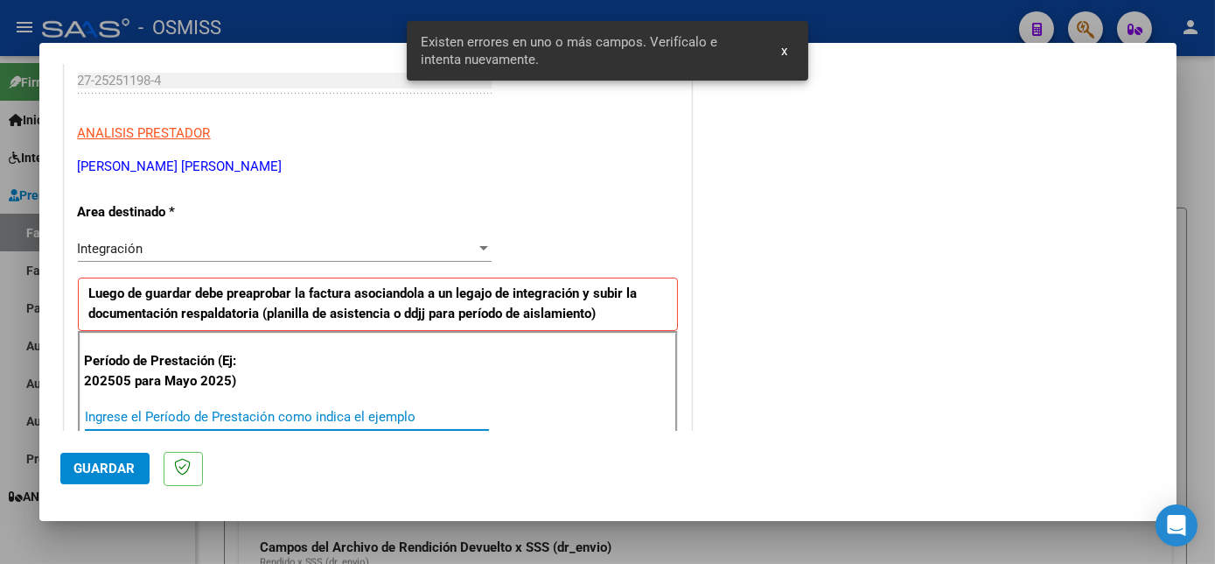
click at [312, 411] on input "Ingrese el Período de Prestación como indica el ejemplo" at bounding box center [287, 417] width 404 height 16
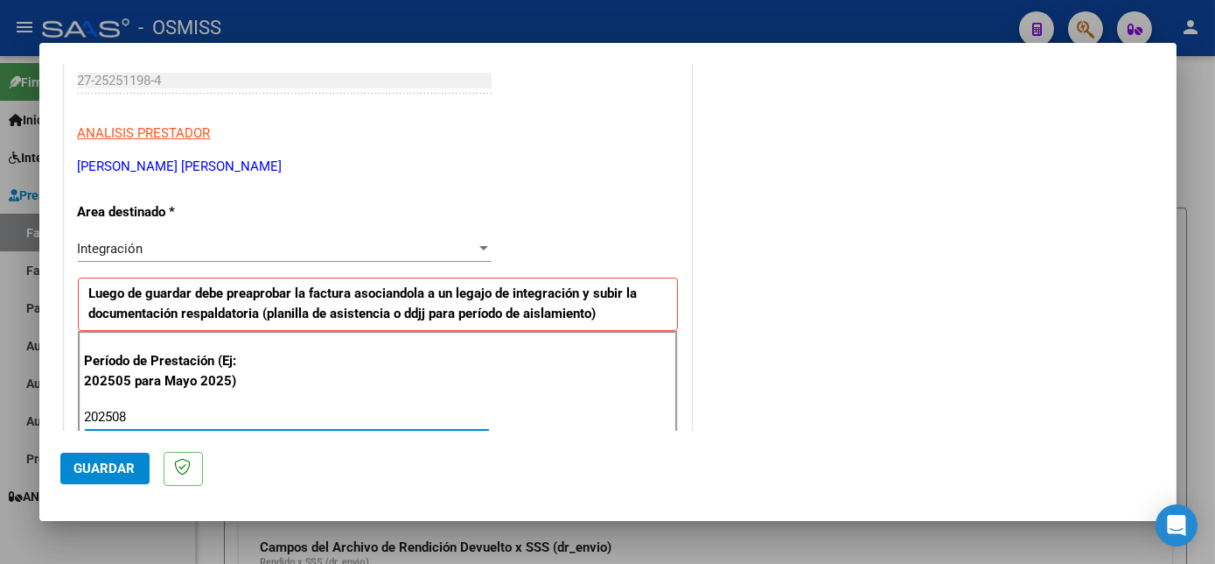
type input "202508"
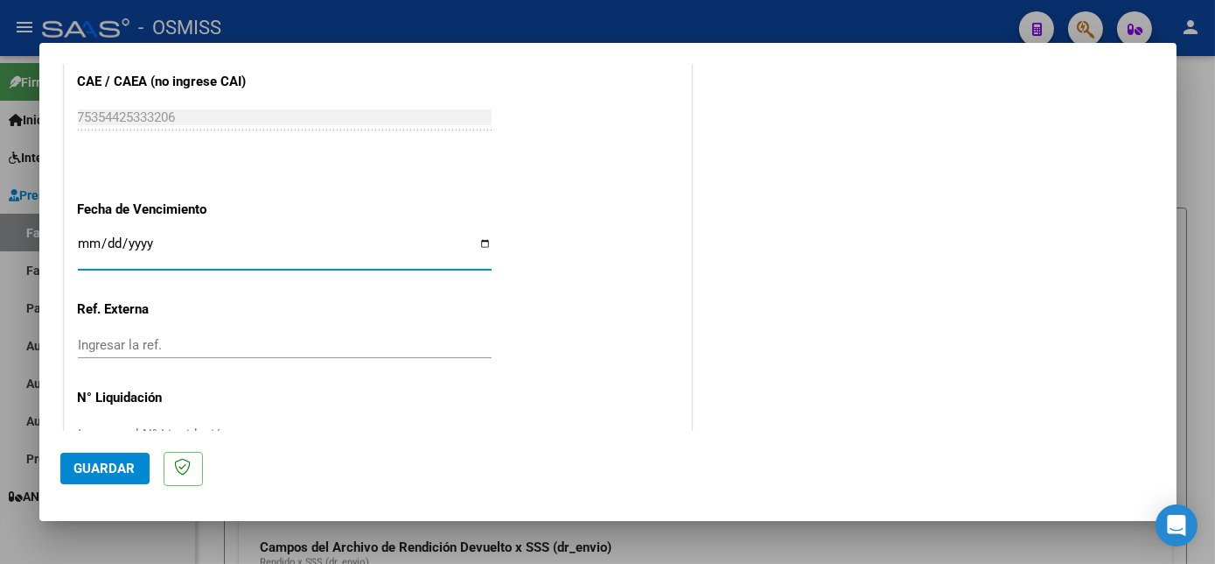
click at [126, 466] on span "Guardar" at bounding box center [104, 468] width 61 height 16
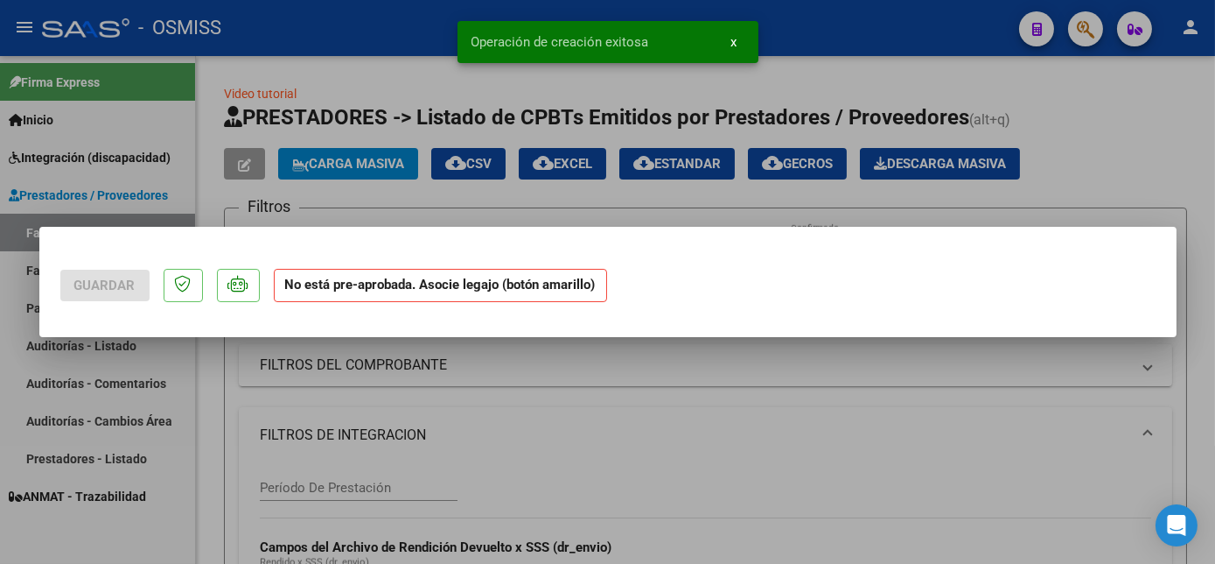
scroll to position [0, 0]
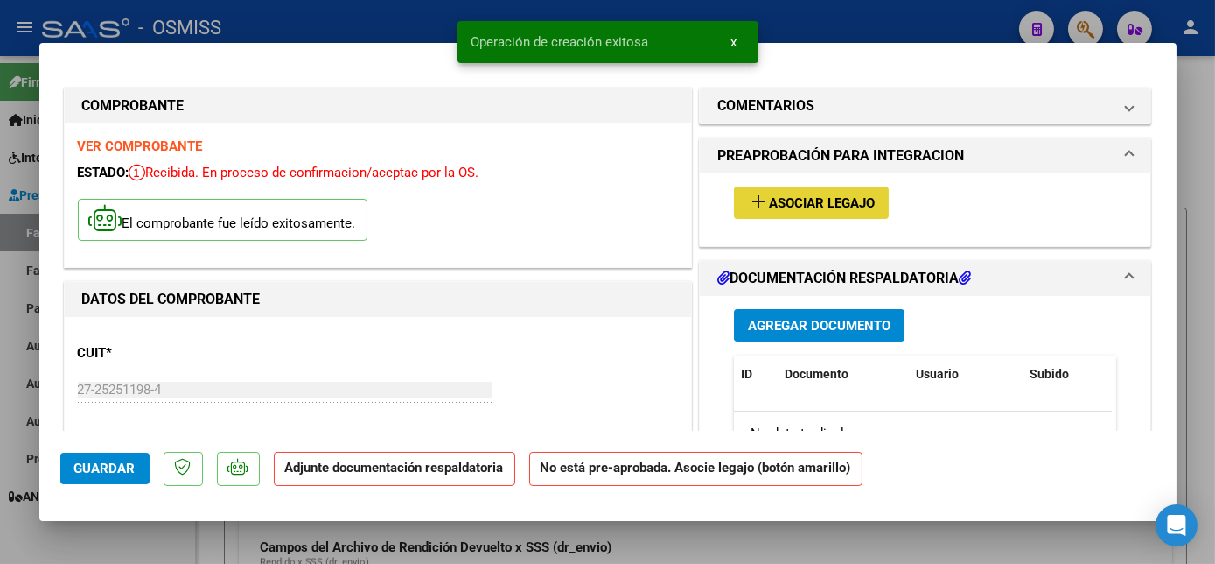
click at [847, 203] on span "Asociar Legajo" at bounding box center [822, 203] width 106 height 16
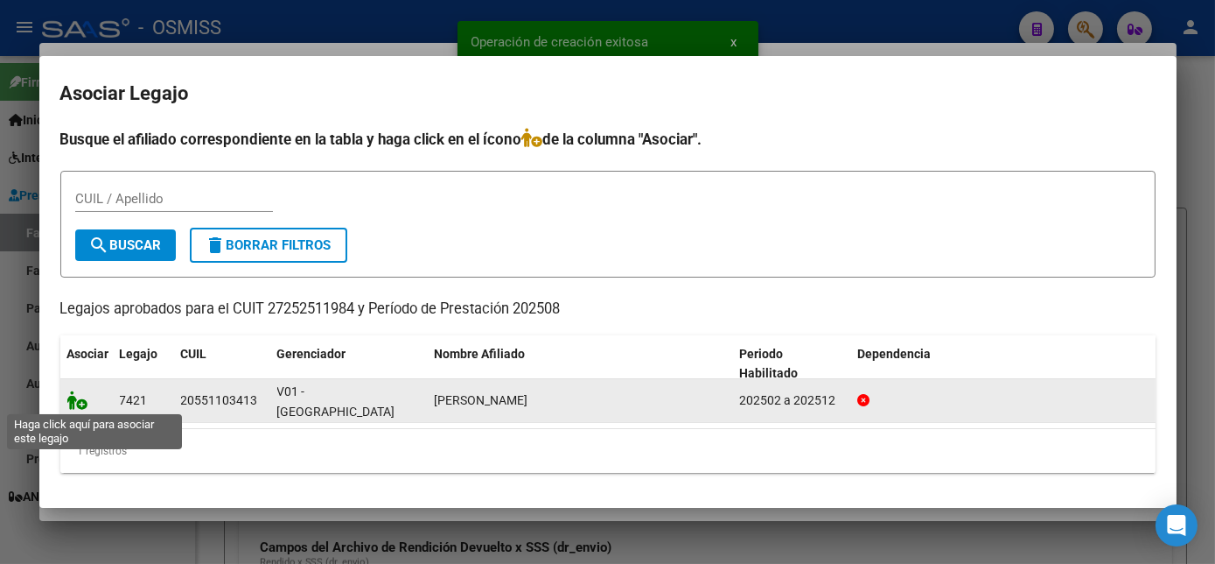
click at [69, 402] on icon at bounding box center [77, 399] width 21 height 19
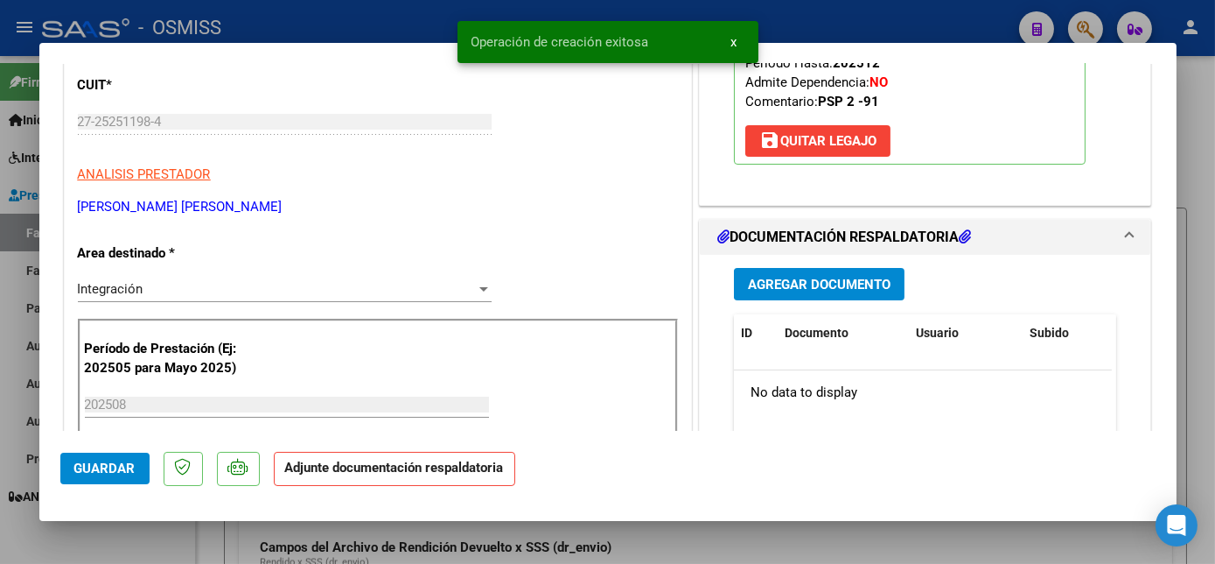
scroll to position [277, 0]
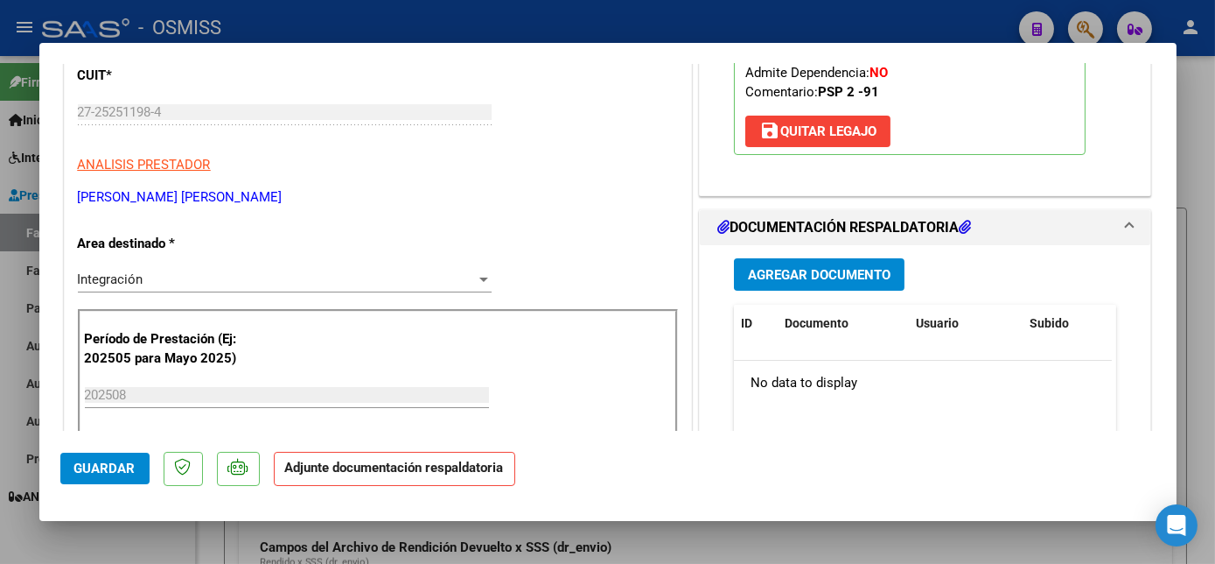
click at [851, 272] on span "Agregar Documento" at bounding box center [819, 275] width 143 height 16
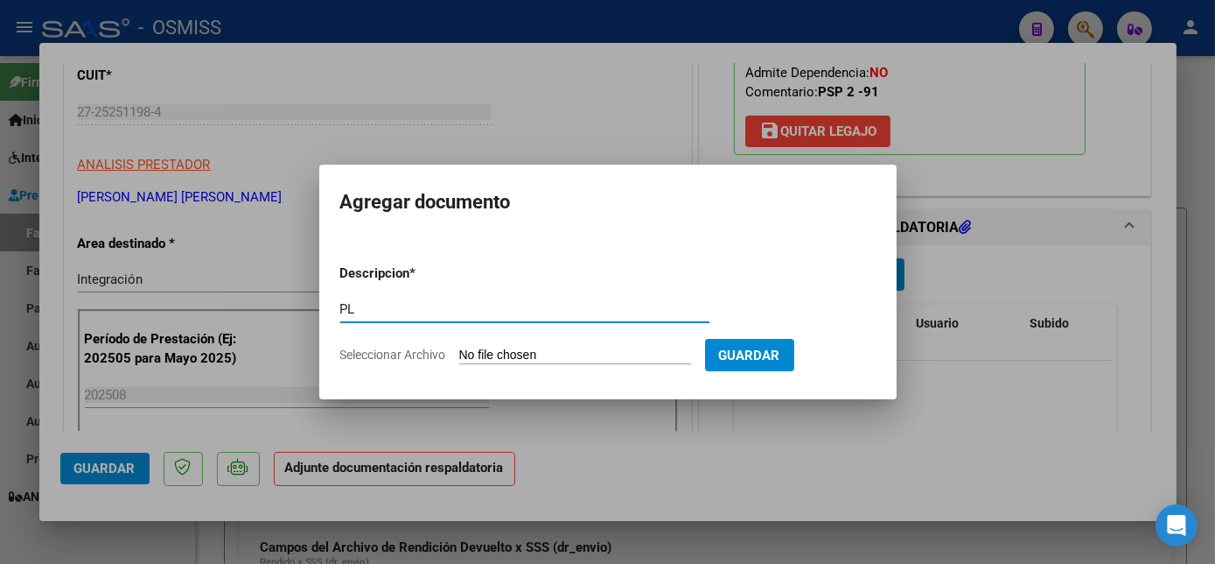
type input "PL"
click at [459, 347] on input "Seleccionar Archivo" at bounding box center [575, 355] width 232 height 17
type input "C:\fakepath\PL.pdf"
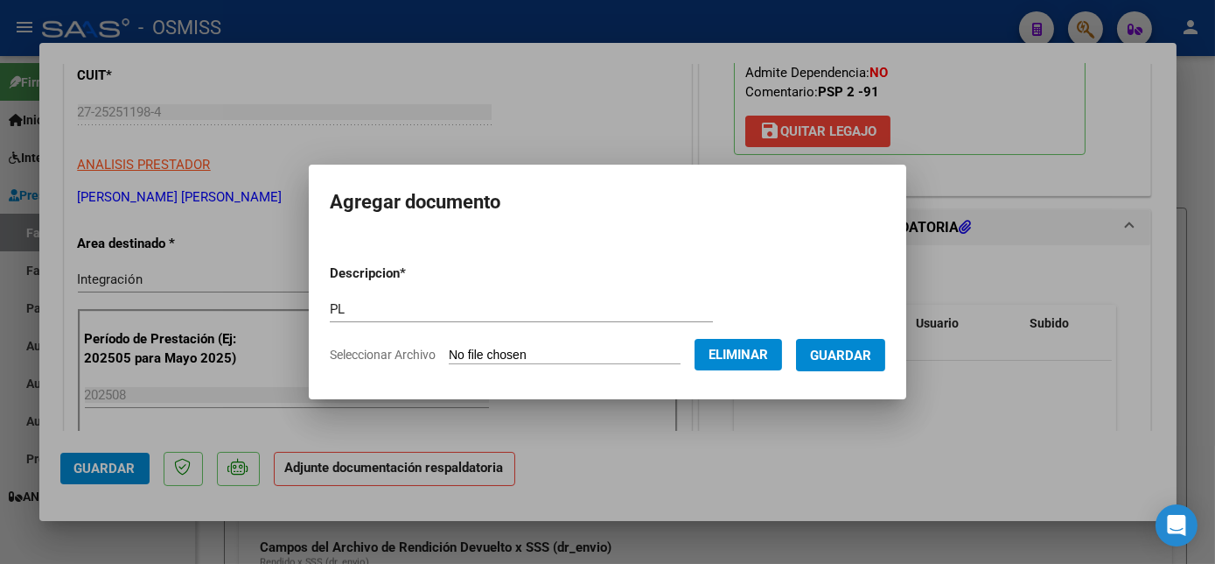
click at [848, 351] on span "Guardar" at bounding box center [840, 355] width 61 height 16
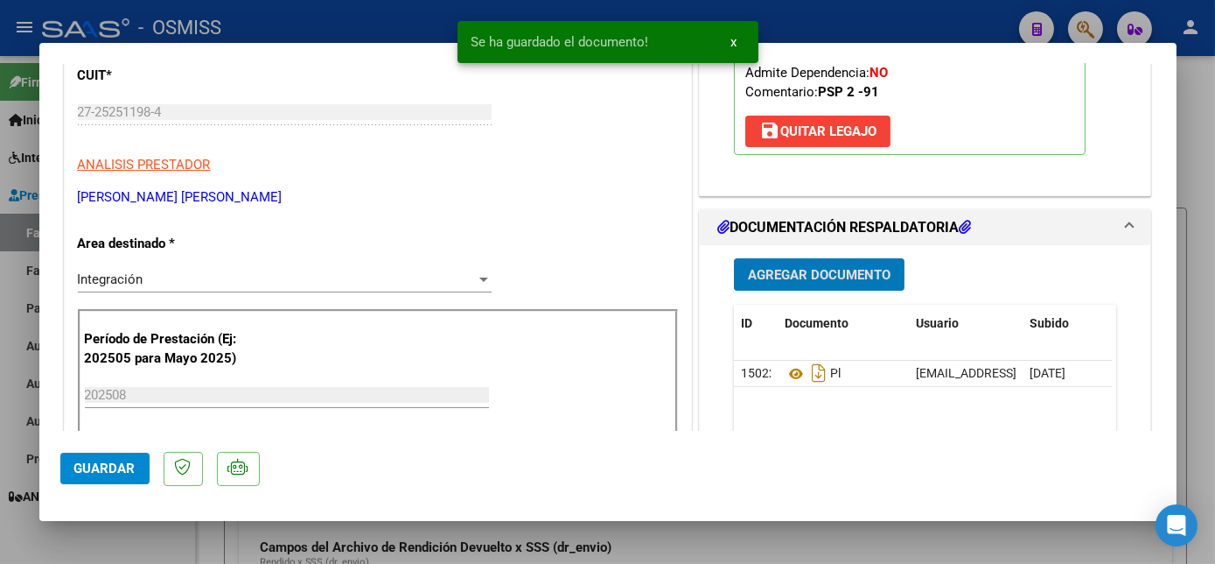
click at [118, 467] on span "Guardar" at bounding box center [104, 468] width 61 height 16
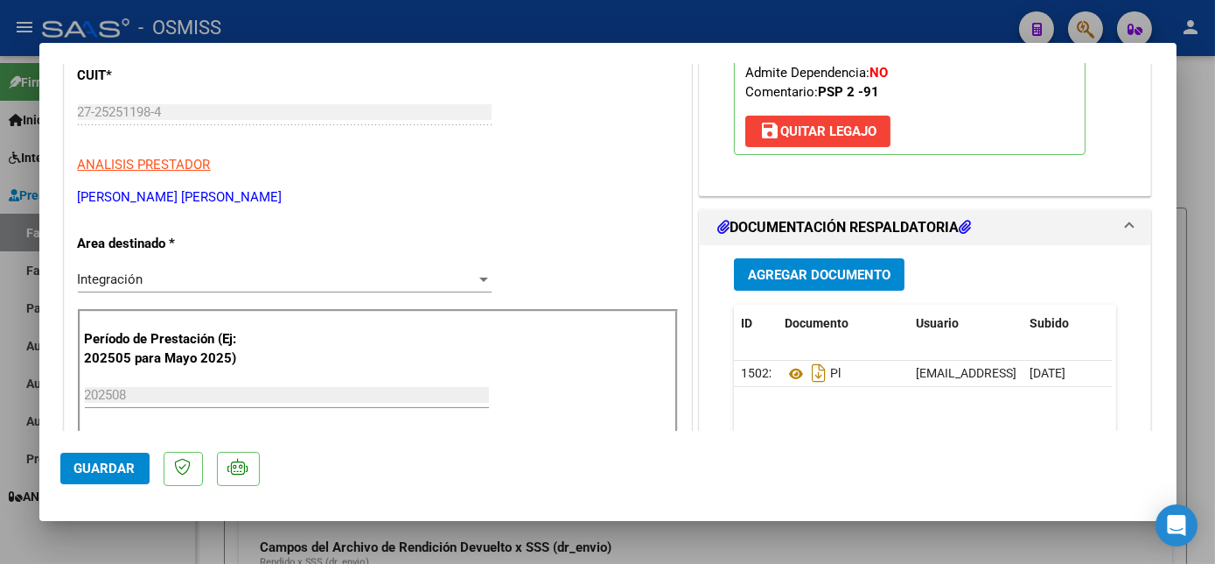
click at [105, 477] on button "Guardar" at bounding box center [104, 468] width 89 height 32
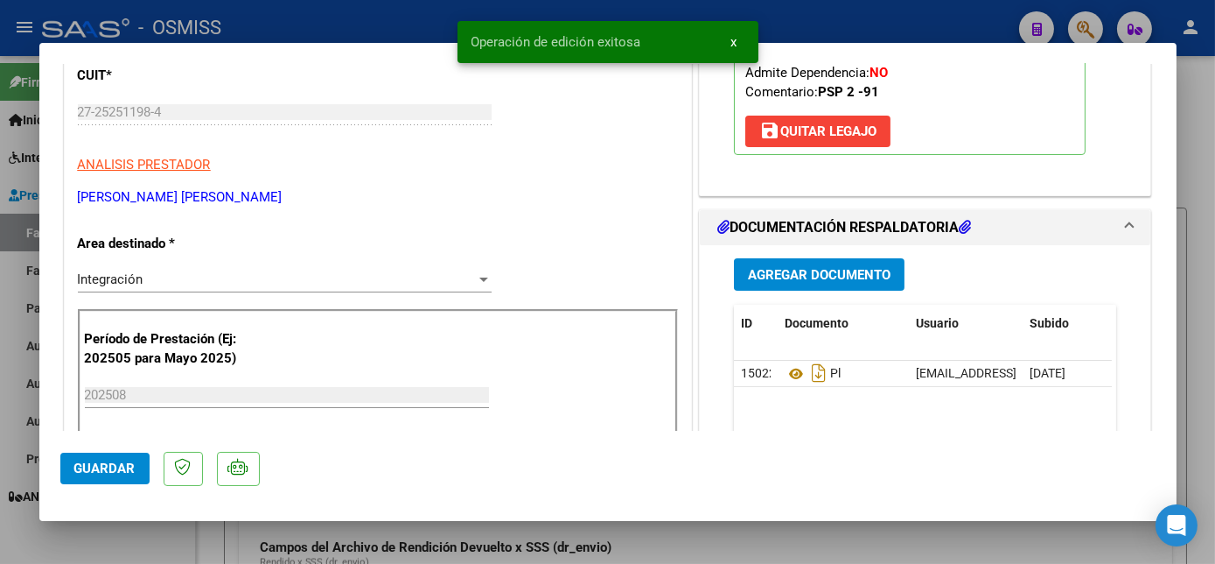
click at [151, 550] on div at bounding box center [607, 282] width 1215 height 564
type input "$ 0,00"
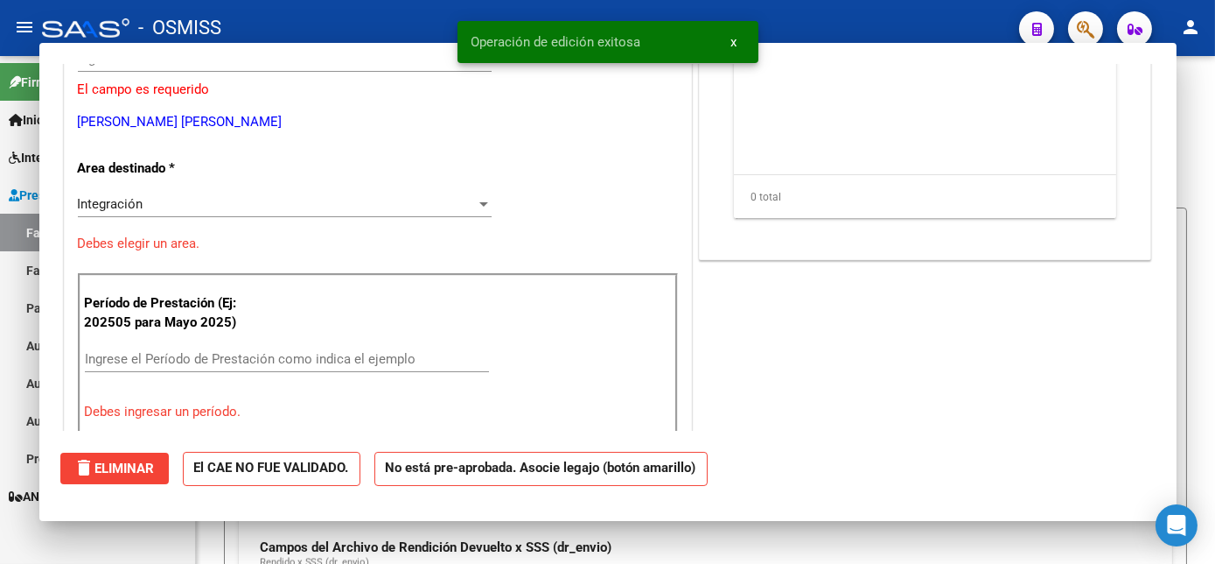
scroll to position [224, 0]
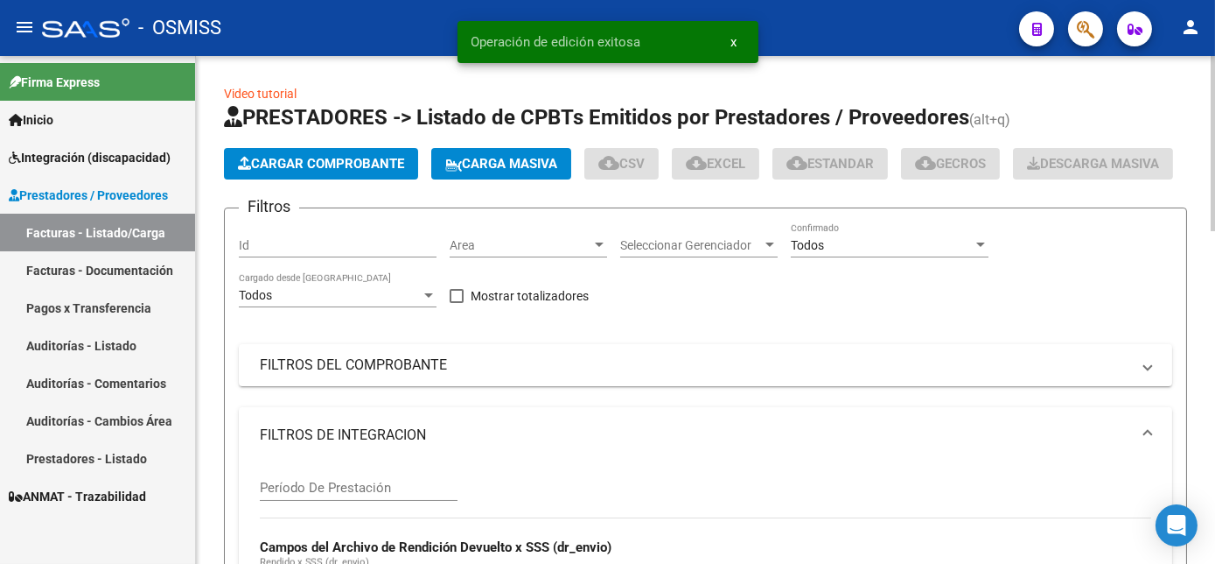
click at [349, 163] on span "Cargar Comprobante" at bounding box center [321, 164] width 166 height 16
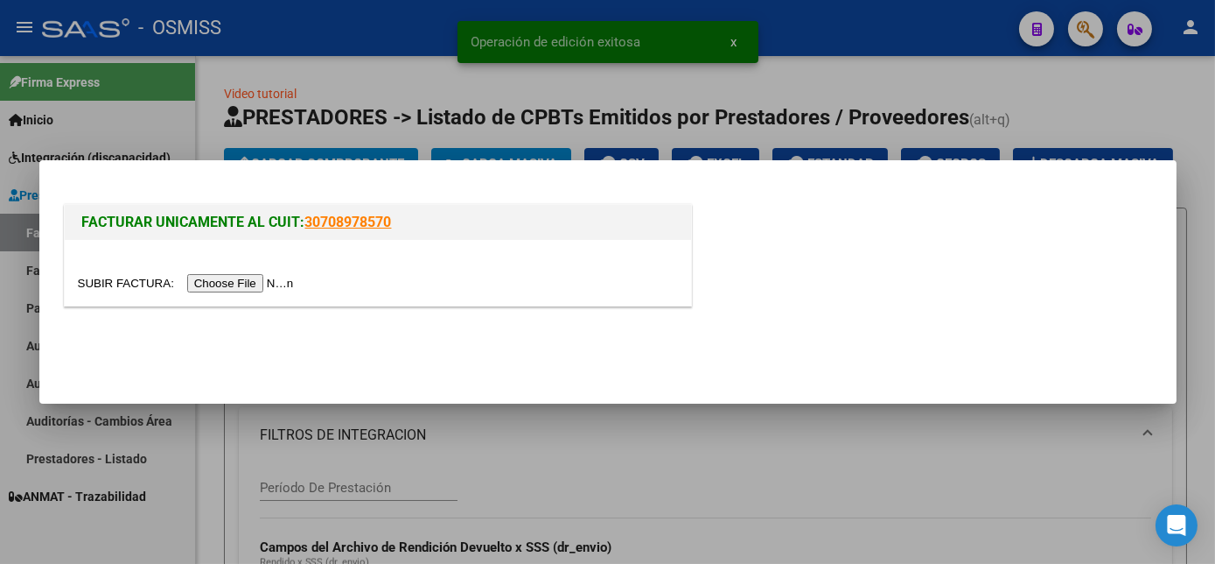
click at [208, 280] on input "file" at bounding box center [188, 283] width 221 height 18
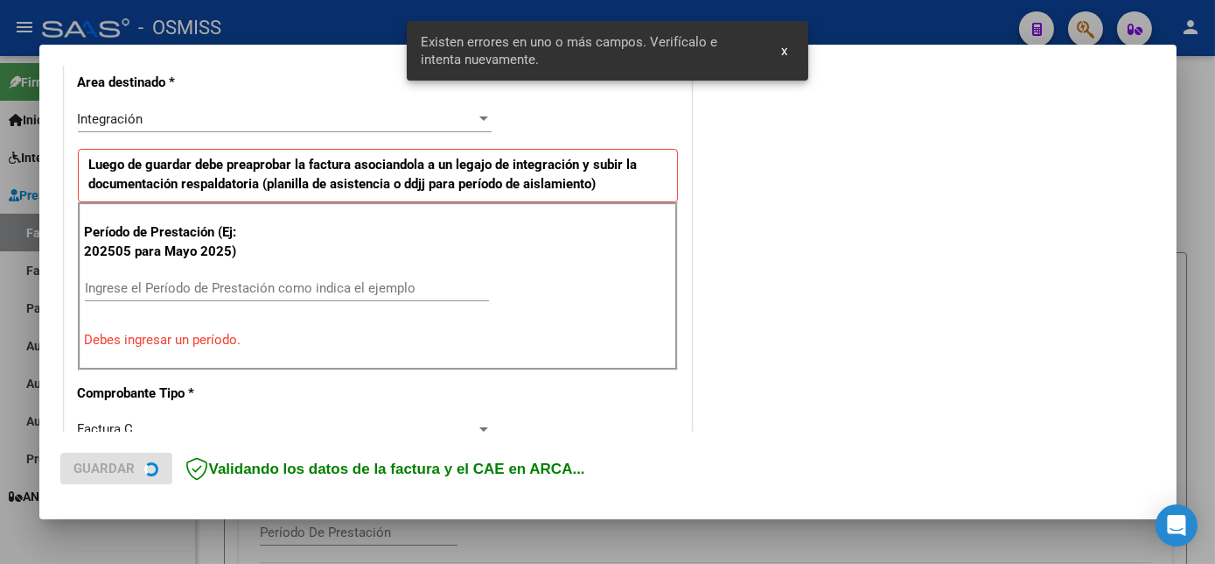
scroll to position [424, 0]
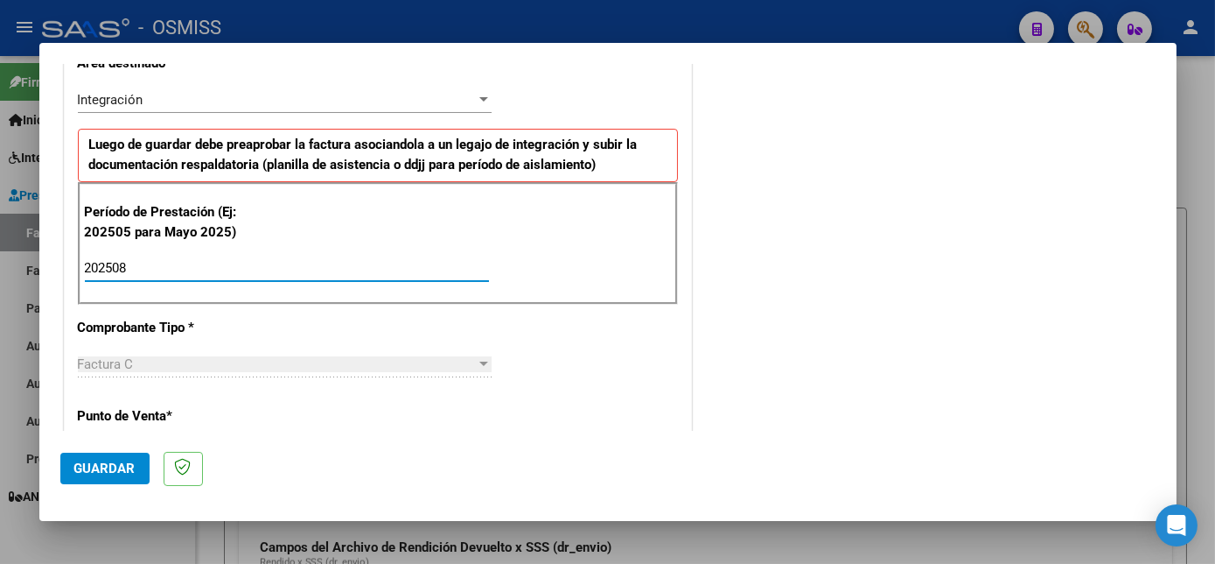
type input "202508"
click at [96, 464] on span "Guardar" at bounding box center [104, 468] width 61 height 16
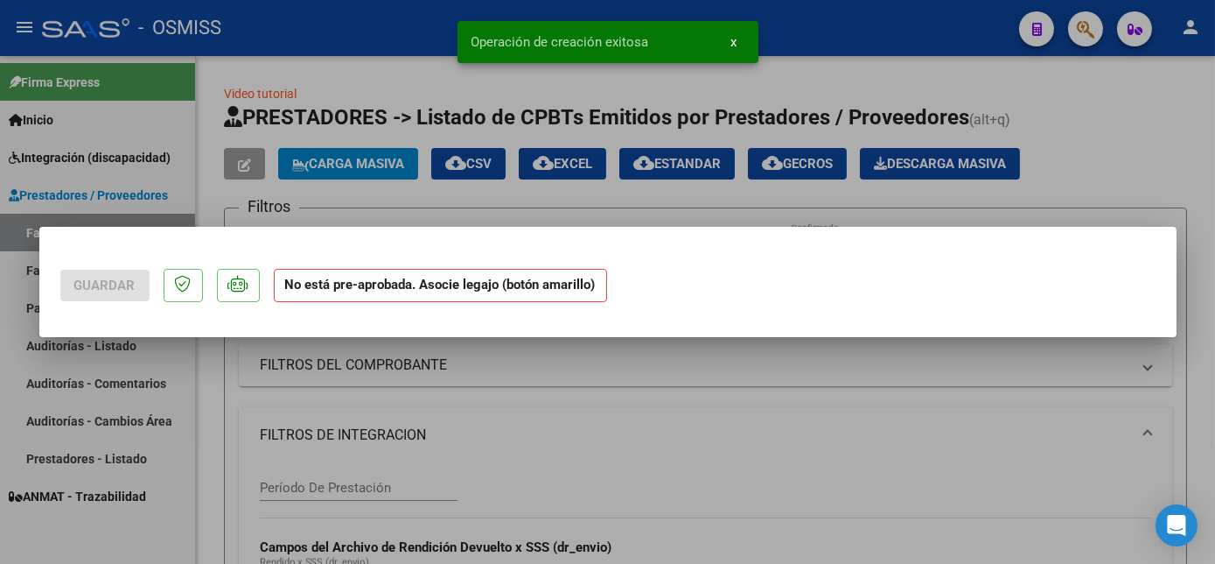
scroll to position [0, 0]
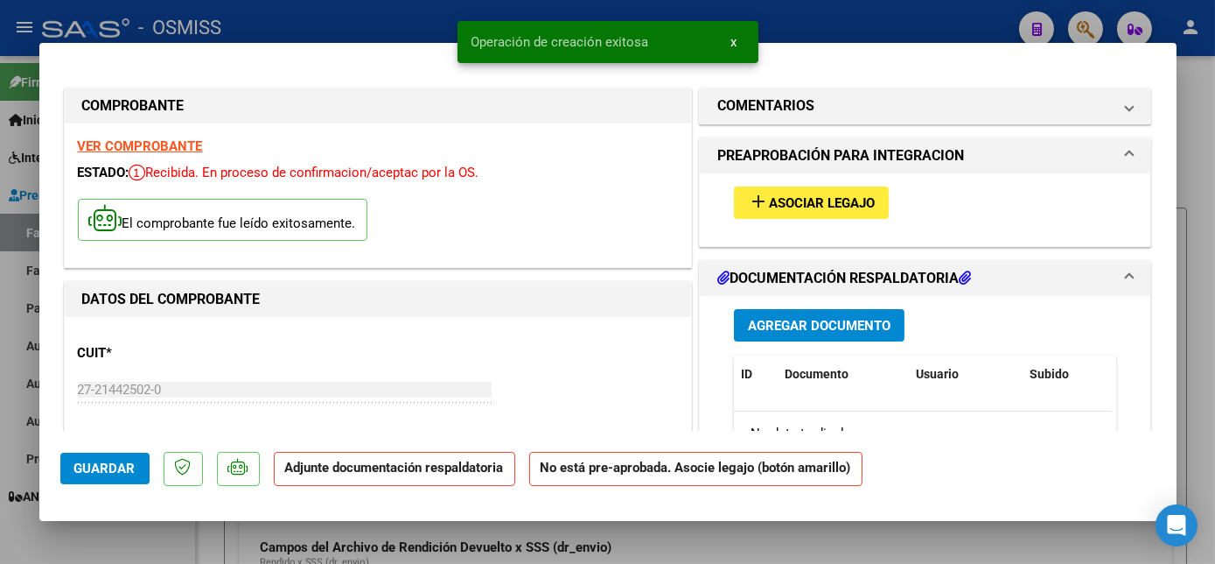
click at [769, 203] on span "Asociar Legajo" at bounding box center [822, 203] width 106 height 16
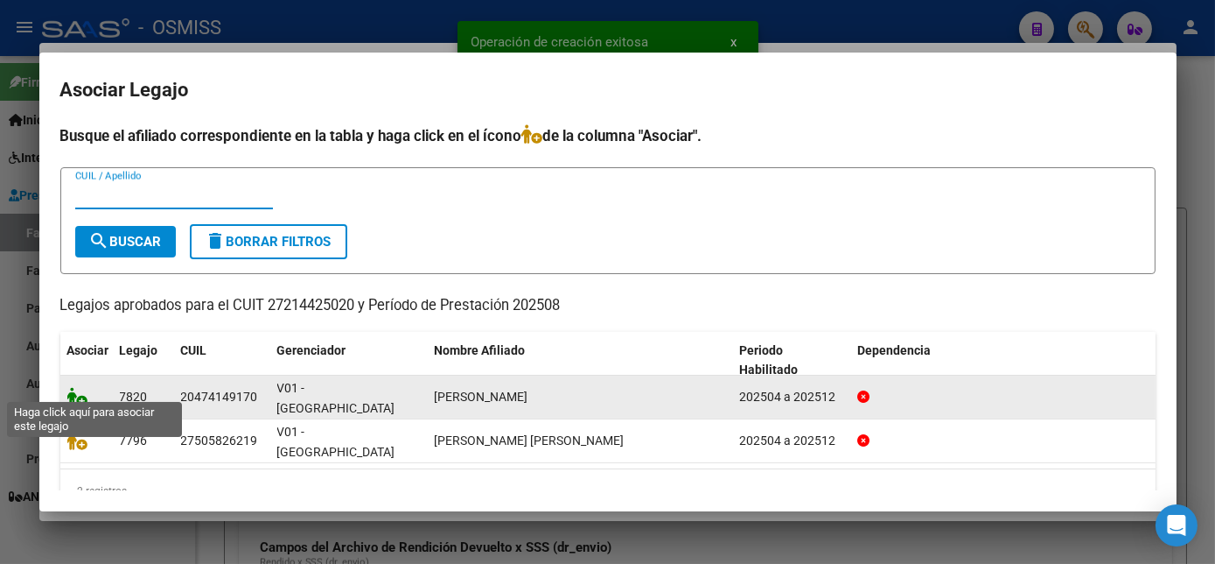
click at [80, 387] on icon at bounding box center [77, 396] width 21 height 19
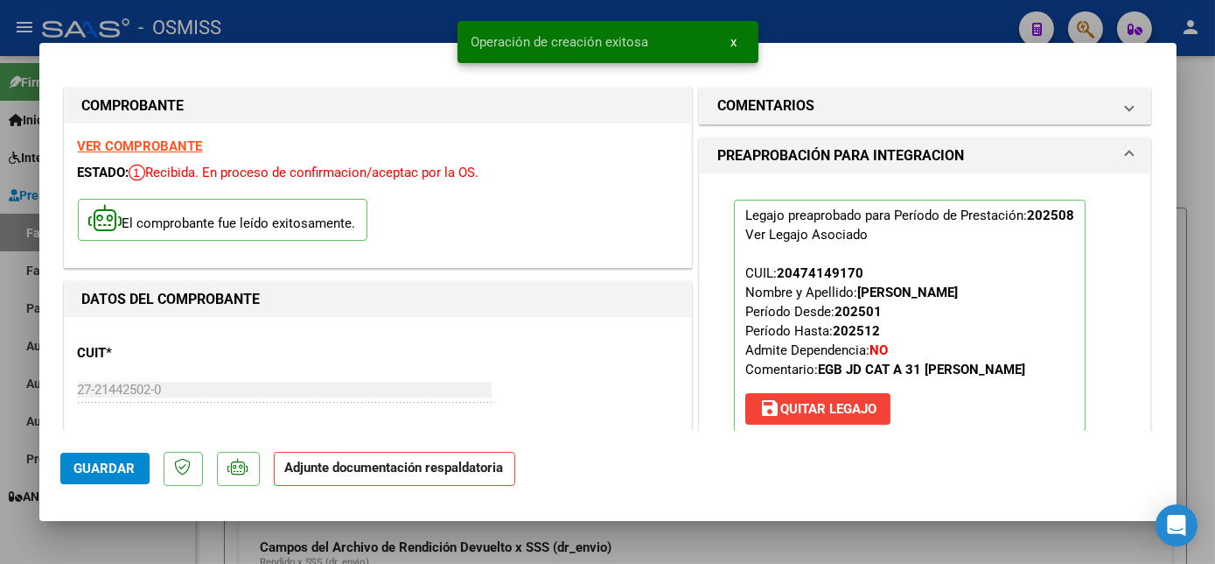
scroll to position [329, 0]
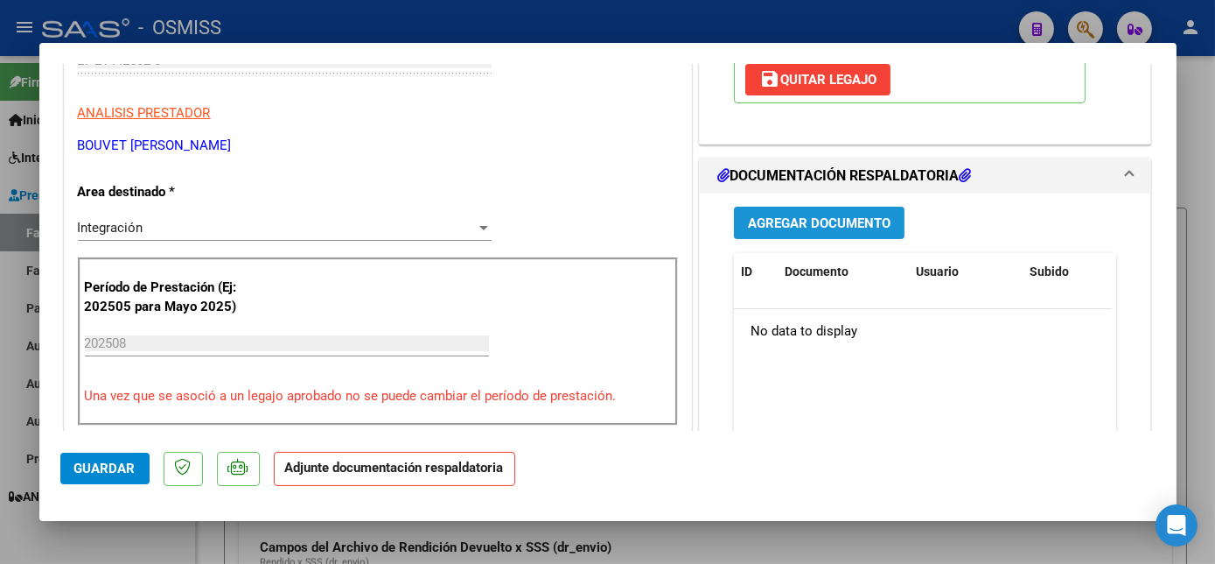
click at [821, 225] on span "Agregar Documento" at bounding box center [819, 223] width 143 height 16
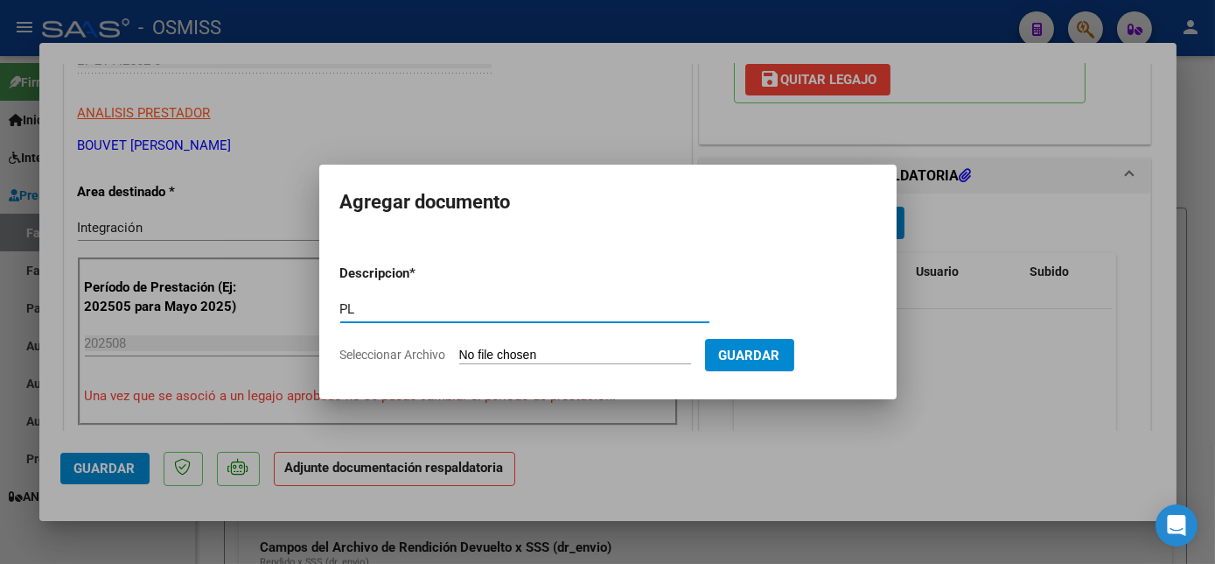
type input "PL"
click at [459, 347] on input "Seleccionar Archivo" at bounding box center [575, 355] width 232 height 17
type input "C:\fakepath\PL.pdf"
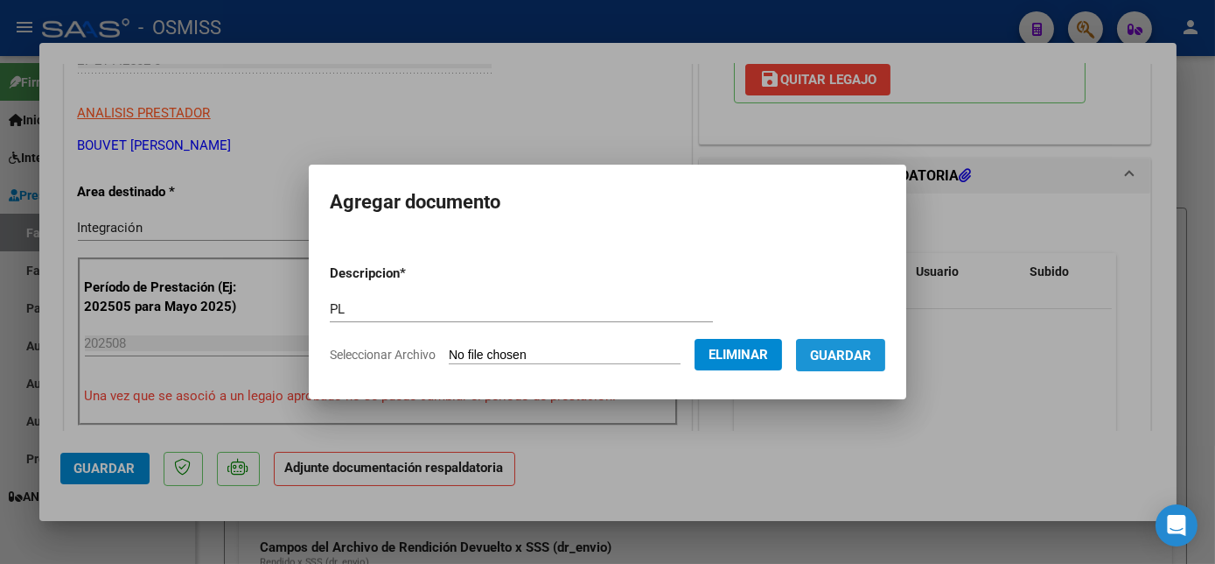
click at [823, 340] on button "Guardar" at bounding box center [840, 355] width 89 height 32
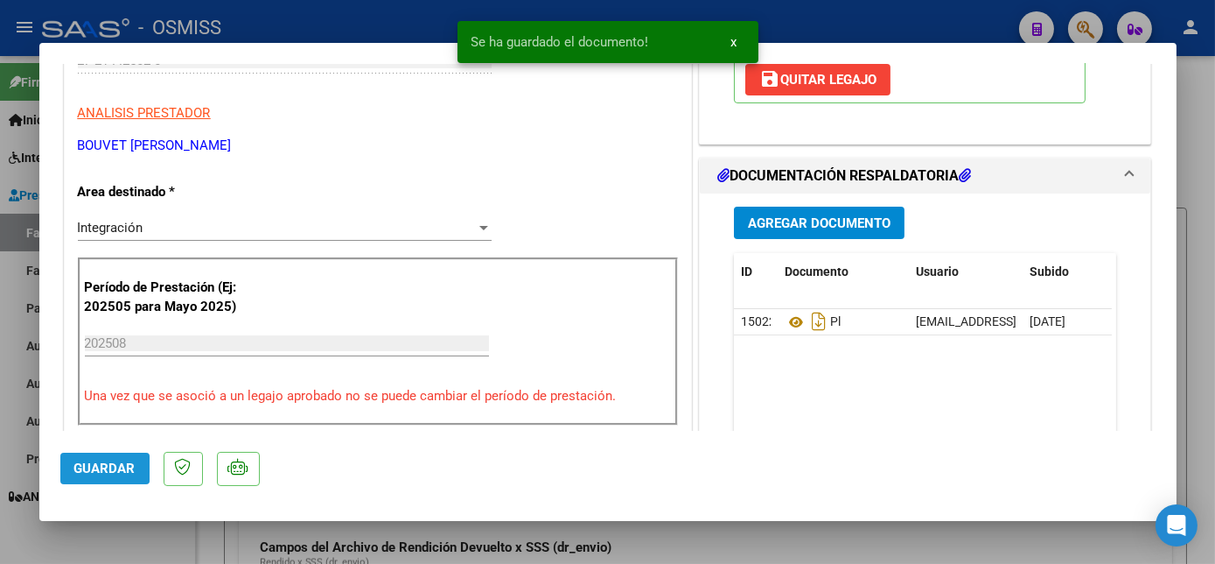
click at [95, 458] on button "Guardar" at bounding box center [104, 468] width 89 height 32
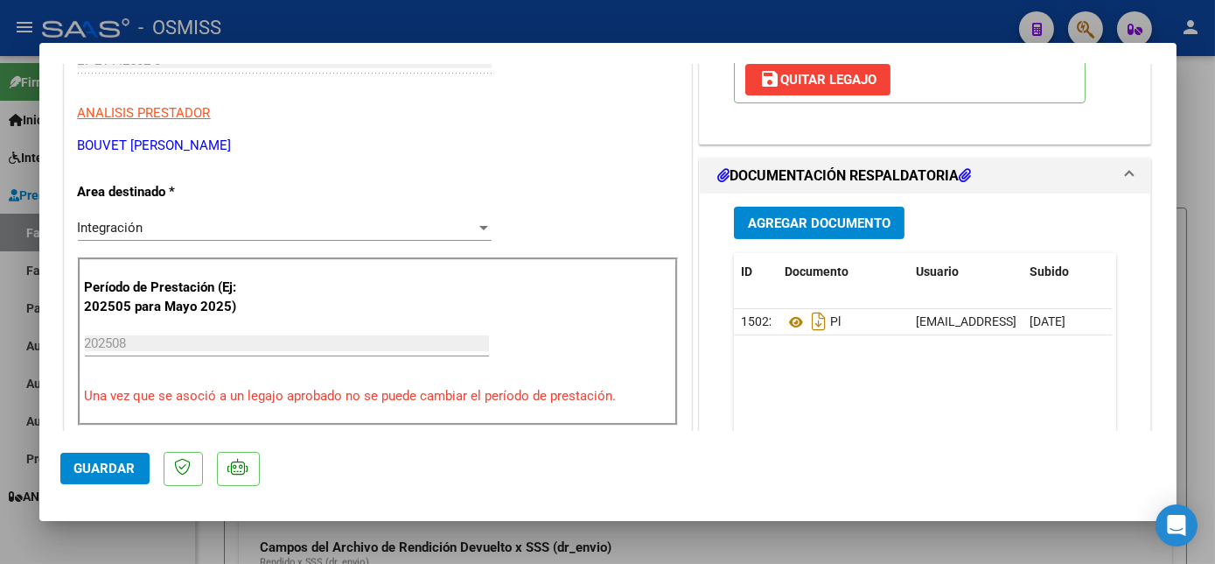
click at [91, 469] on span "Guardar" at bounding box center [104, 468] width 61 height 16
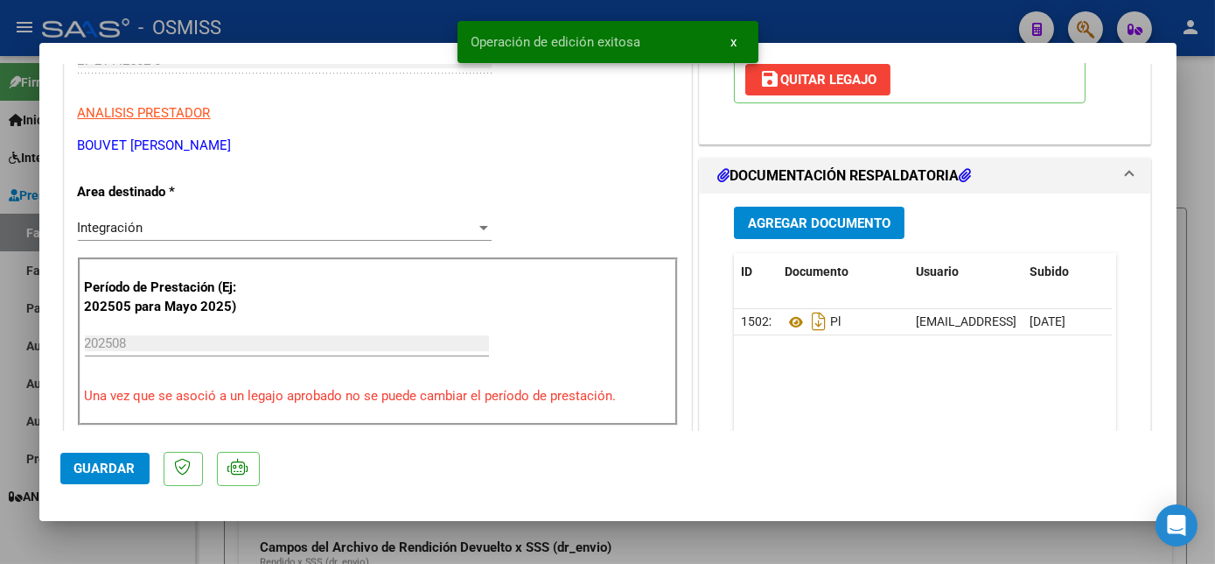
click at [144, 534] on div at bounding box center [607, 282] width 1215 height 564
type input "$ 0,00"
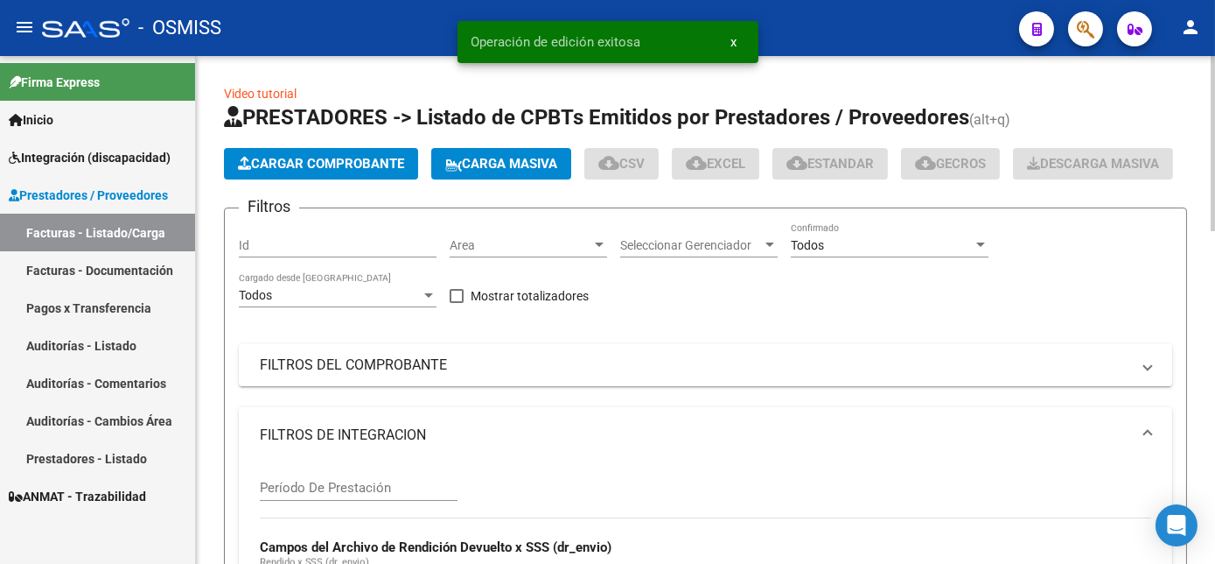
click at [316, 163] on span "Cargar Comprobante" at bounding box center [321, 164] width 166 height 16
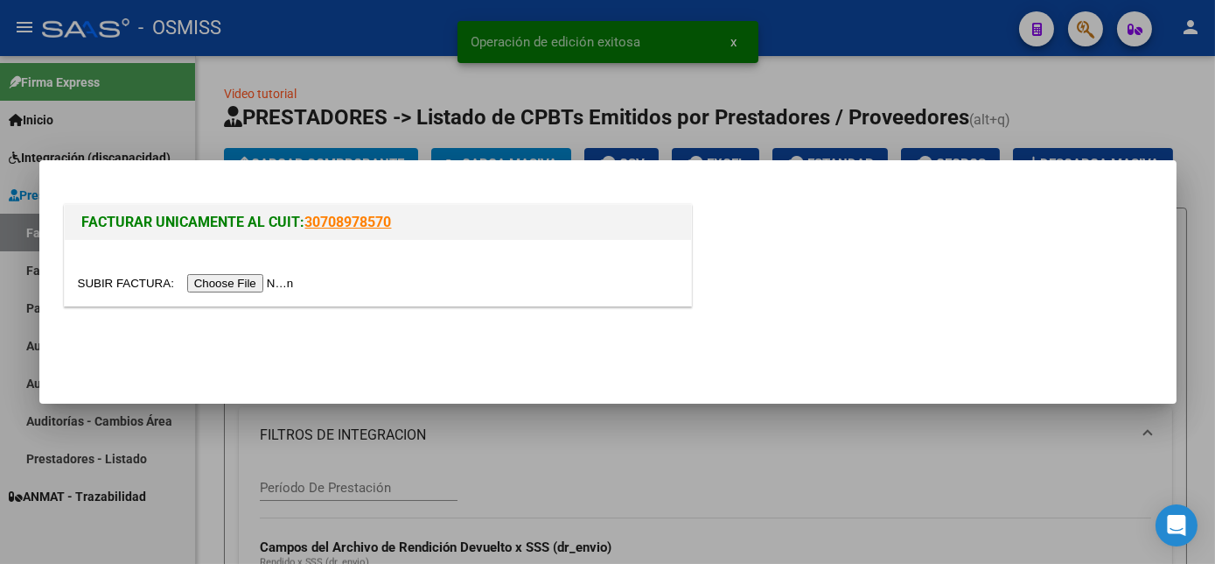
click at [238, 270] on div at bounding box center [378, 273] width 627 height 66
click at [233, 281] on input "file" at bounding box center [188, 283] width 221 height 18
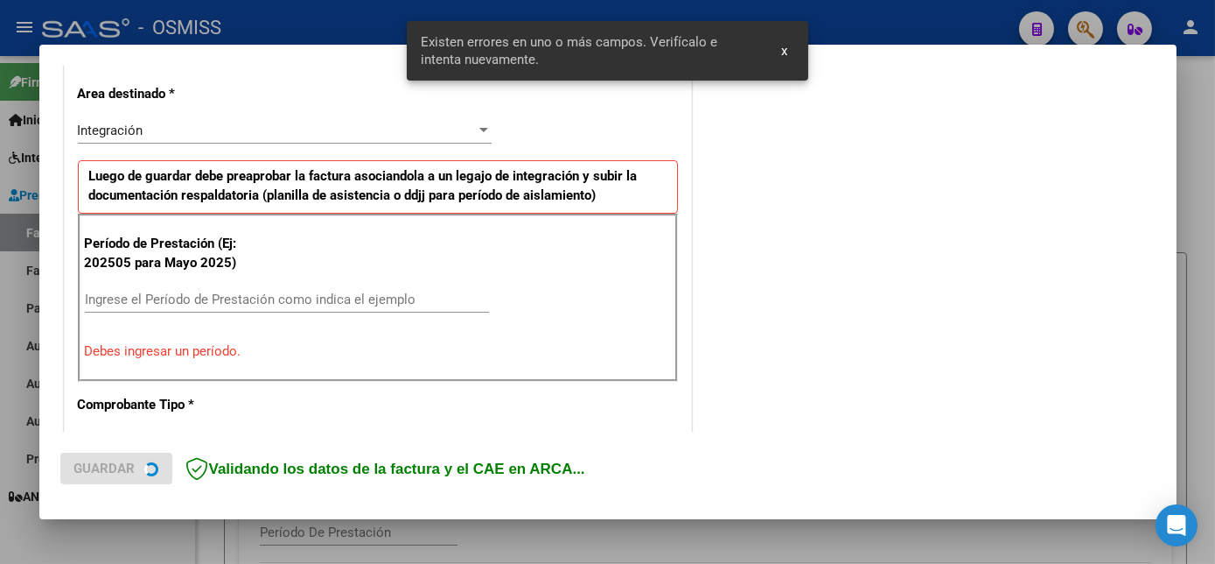
scroll to position [424, 0]
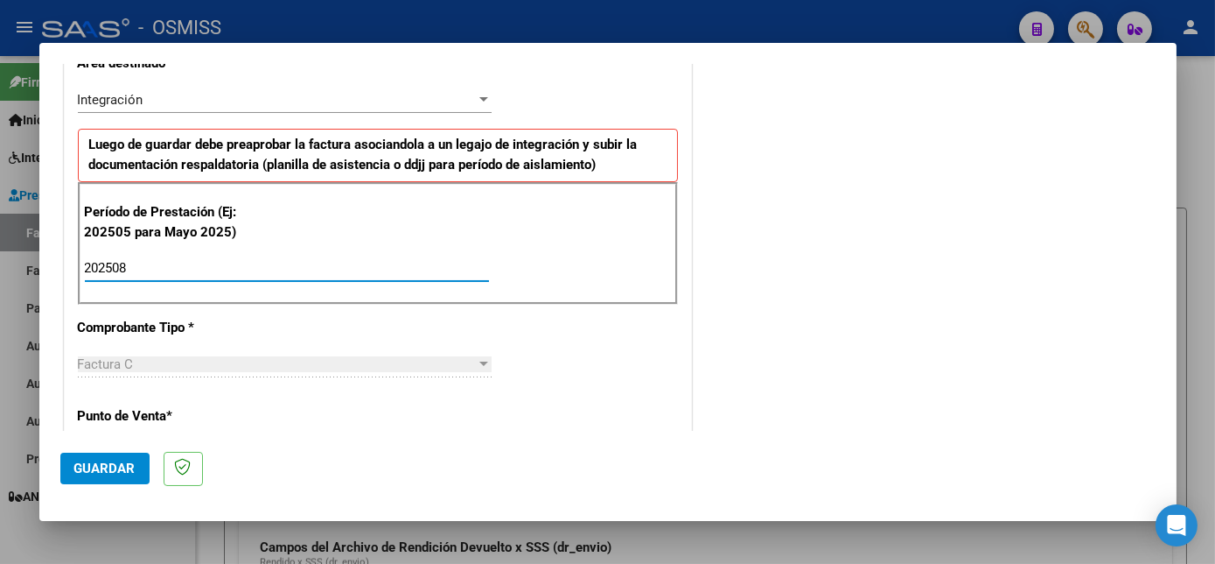
type input "202508"
click at [102, 467] on span "Guardar" at bounding box center [104, 468] width 61 height 16
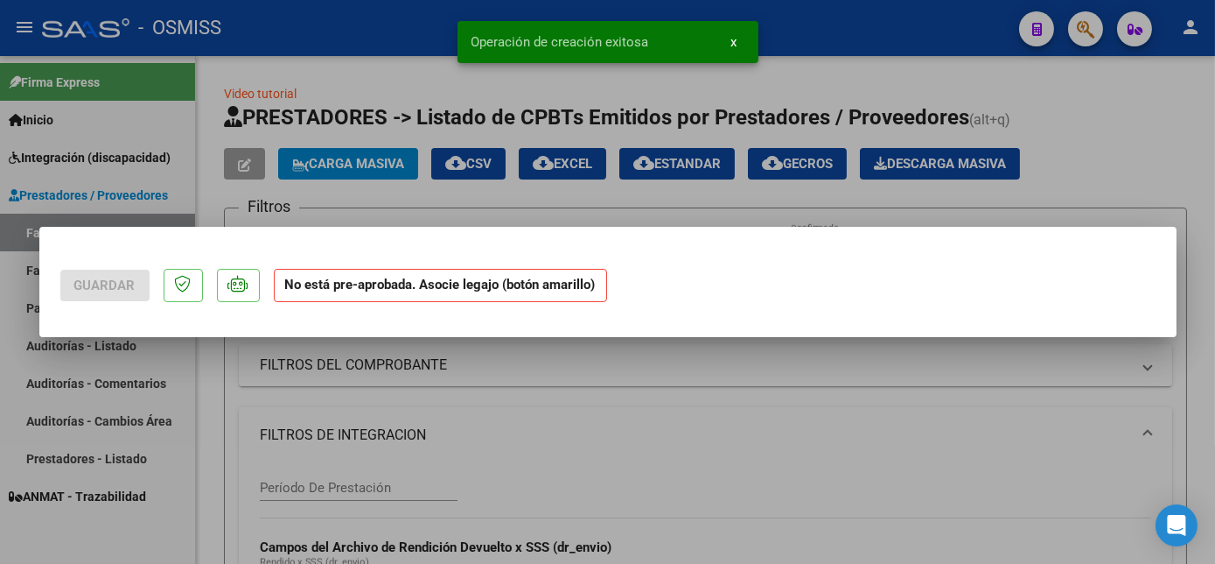
scroll to position [0, 0]
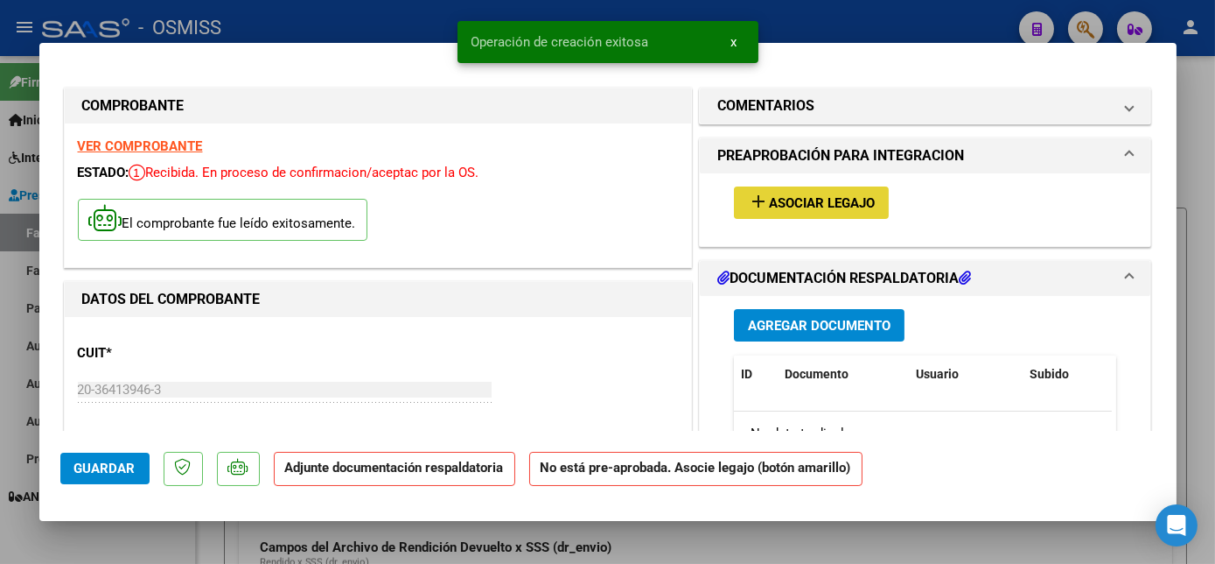
click at [868, 199] on span "Asociar Legajo" at bounding box center [822, 203] width 106 height 16
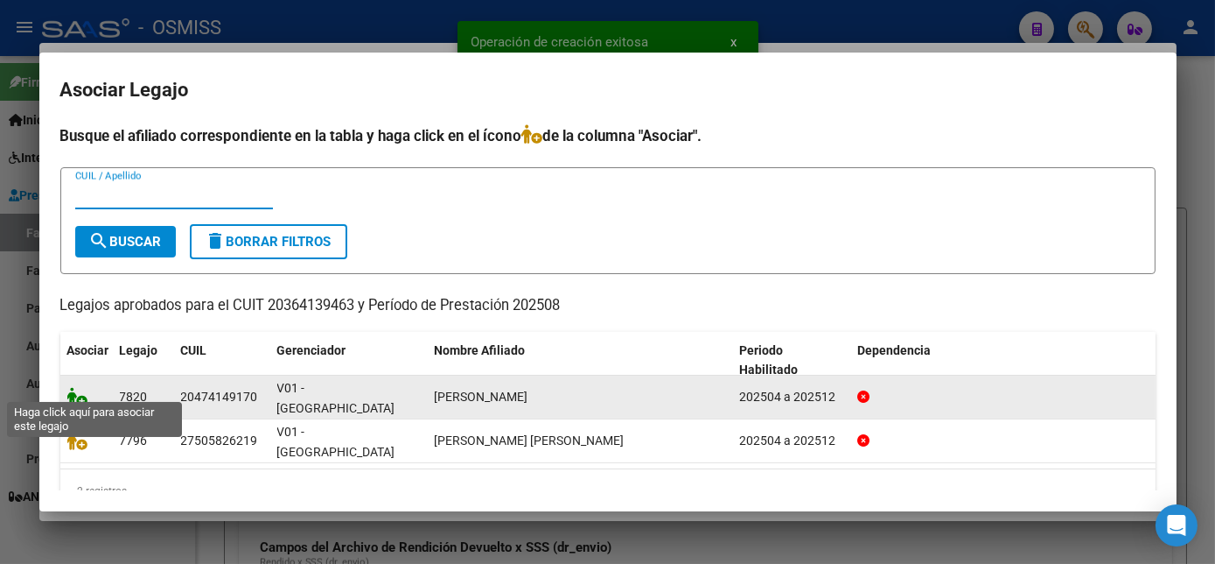
click at [81, 387] on icon at bounding box center [77, 396] width 21 height 19
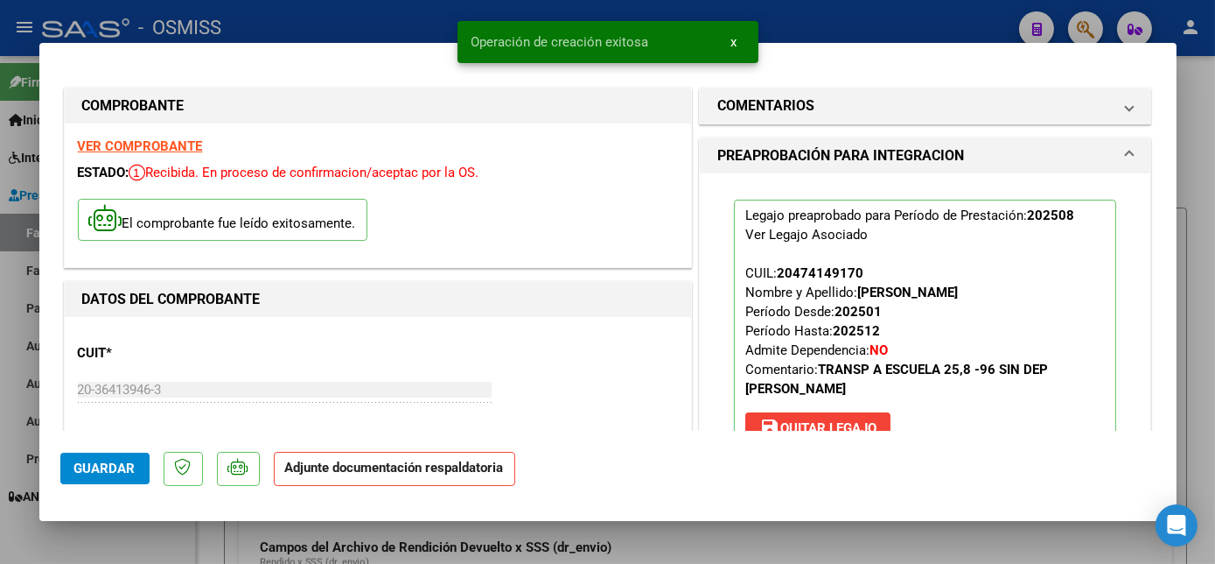
scroll to position [284, 0]
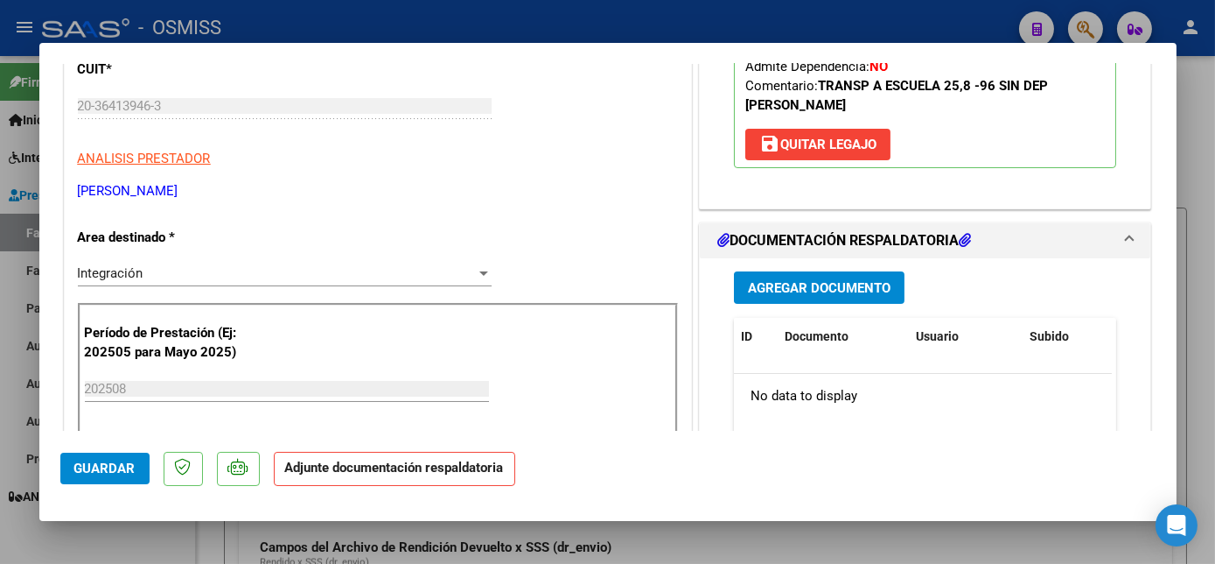
click at [837, 284] on span "Agregar Documento" at bounding box center [819, 288] width 143 height 16
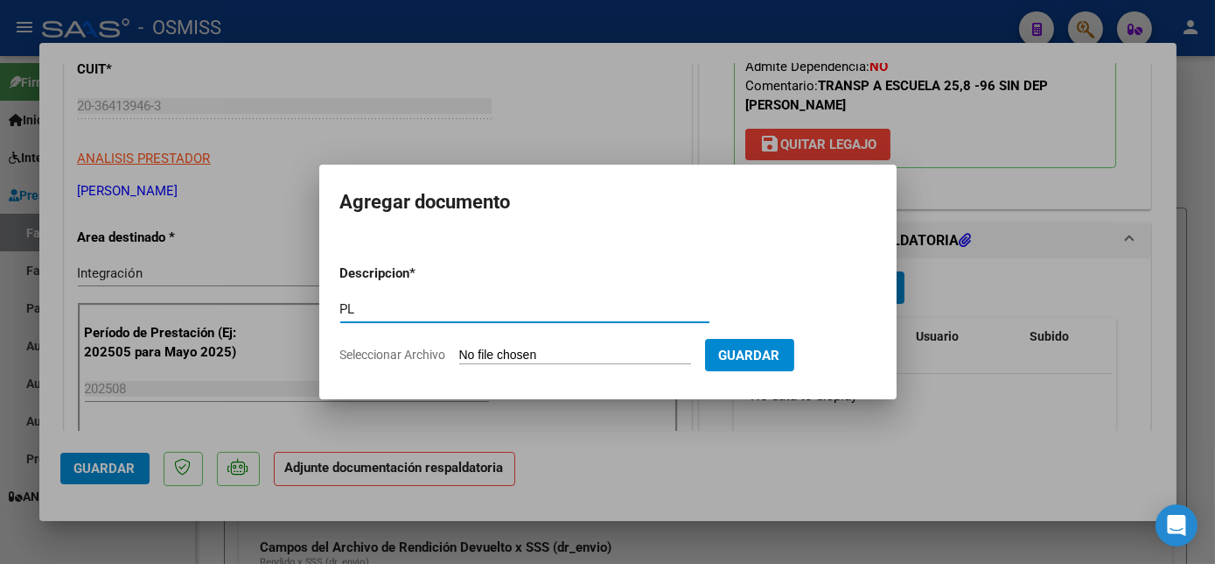
type input "PL"
click at [459, 347] on input "Seleccionar Archivo" at bounding box center [575, 355] width 232 height 17
type input "C:\fakepath\PL.pdf"
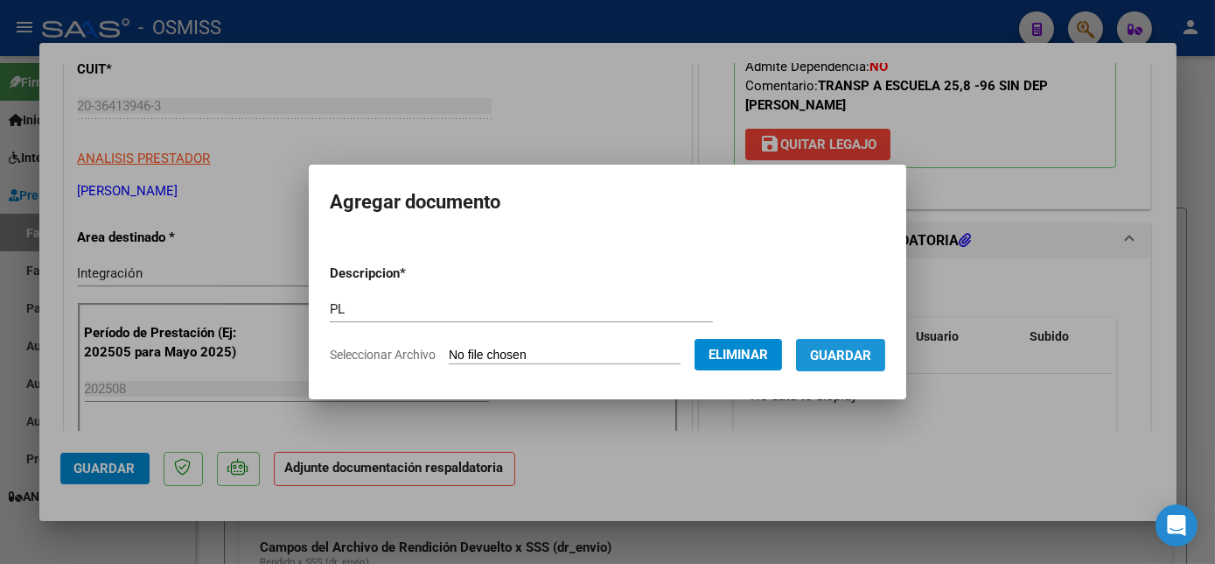
click at [836, 349] on span "Guardar" at bounding box center [840, 355] width 61 height 16
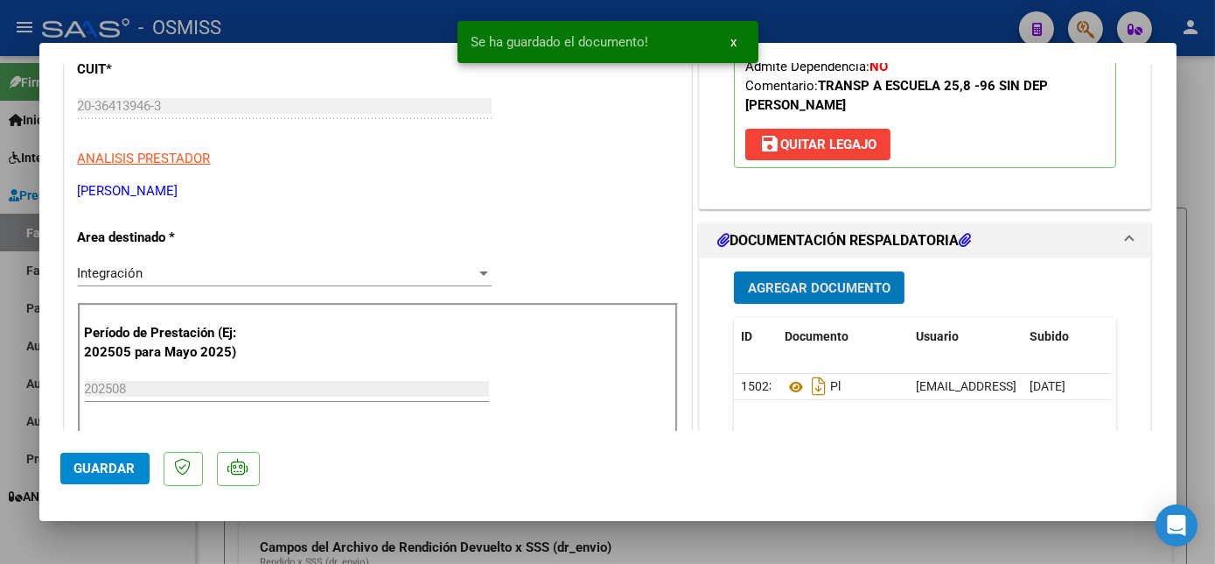
click at [136, 464] on button "Guardar" at bounding box center [104, 468] width 89 height 32
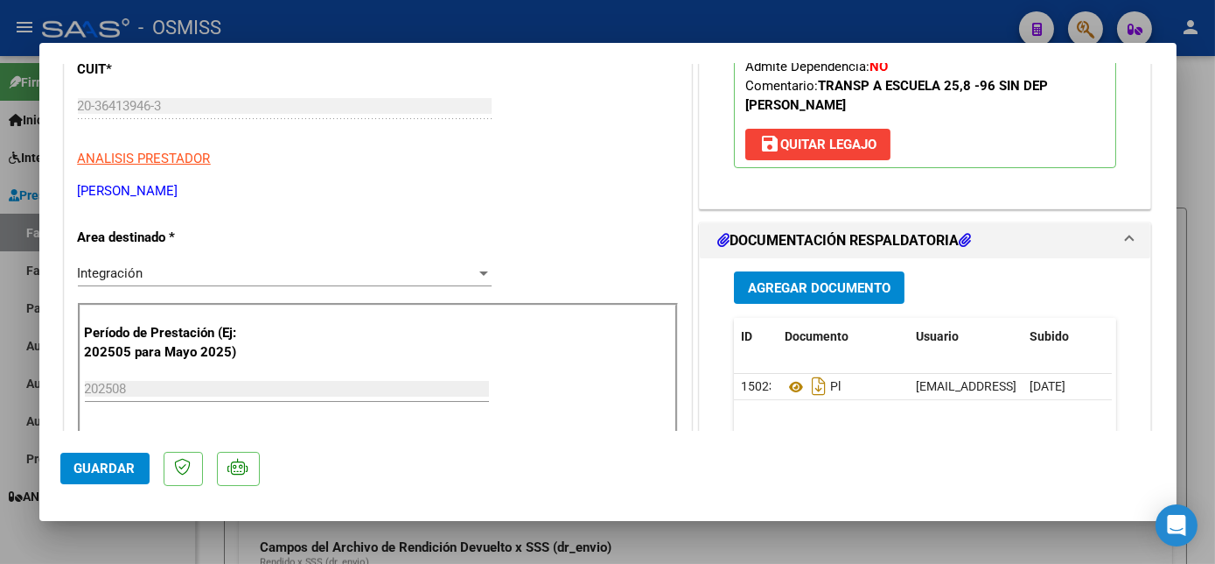
click at [88, 468] on span "Guardar" at bounding box center [104, 468] width 61 height 16
click at [84, 466] on span "Guardar" at bounding box center [104, 468] width 61 height 16
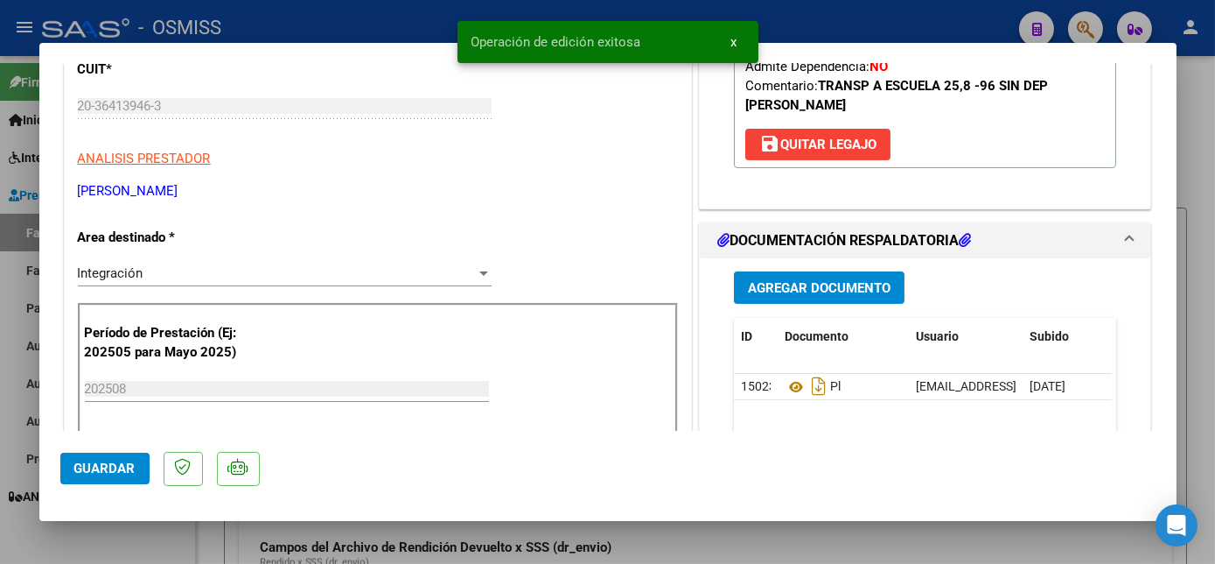
click at [133, 542] on div at bounding box center [607, 282] width 1215 height 564
type input "$ 0,00"
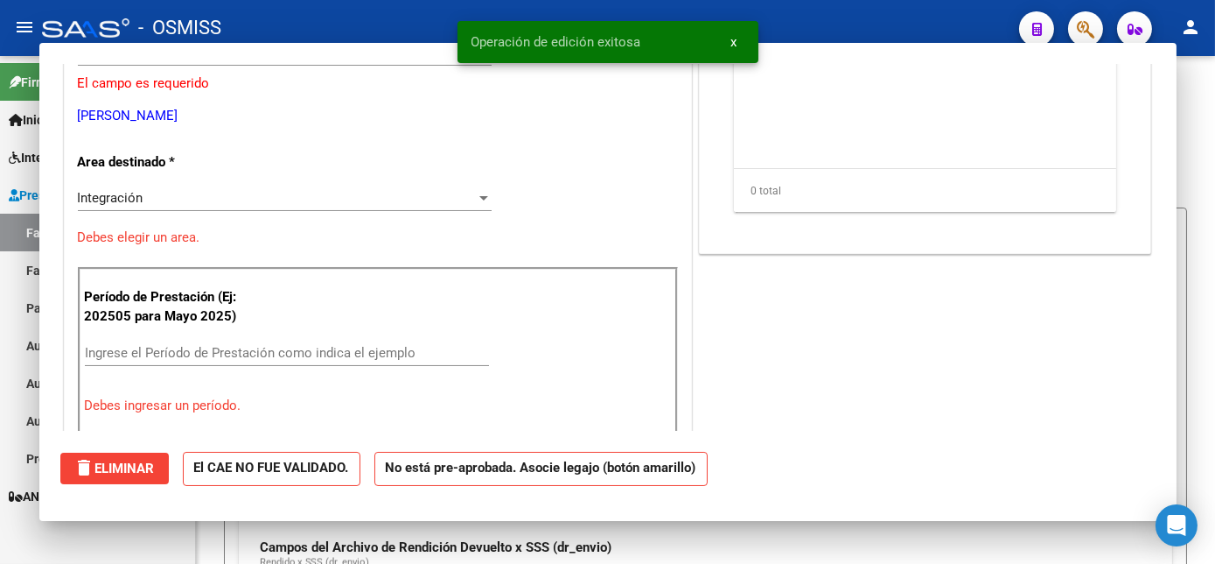
scroll to position [231, 0]
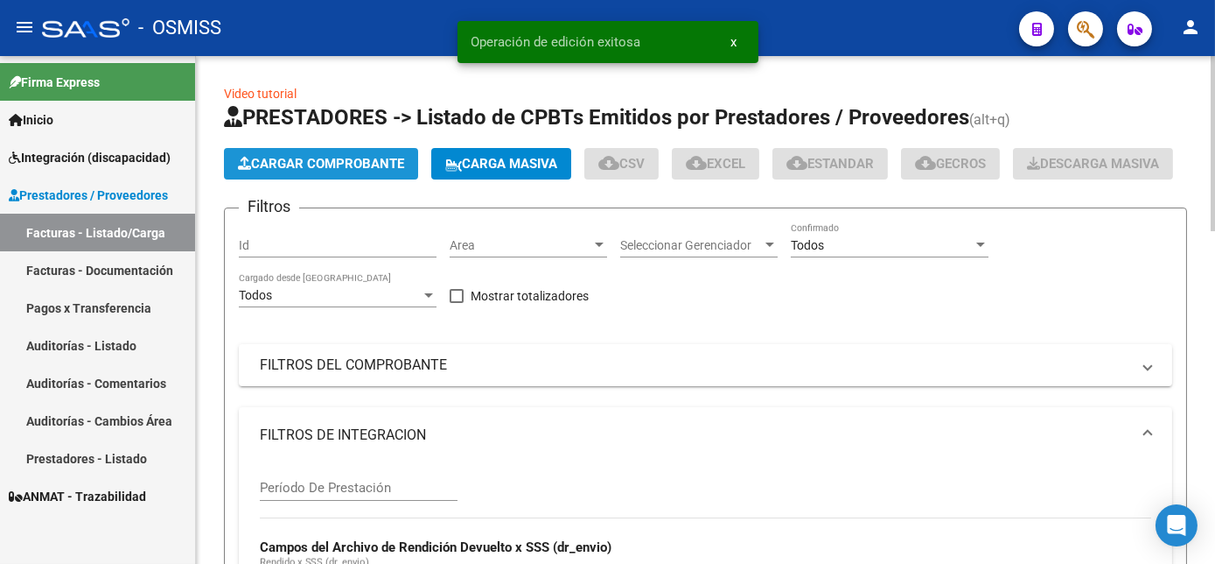
click at [345, 164] on span "Cargar Comprobante" at bounding box center [321, 164] width 166 height 16
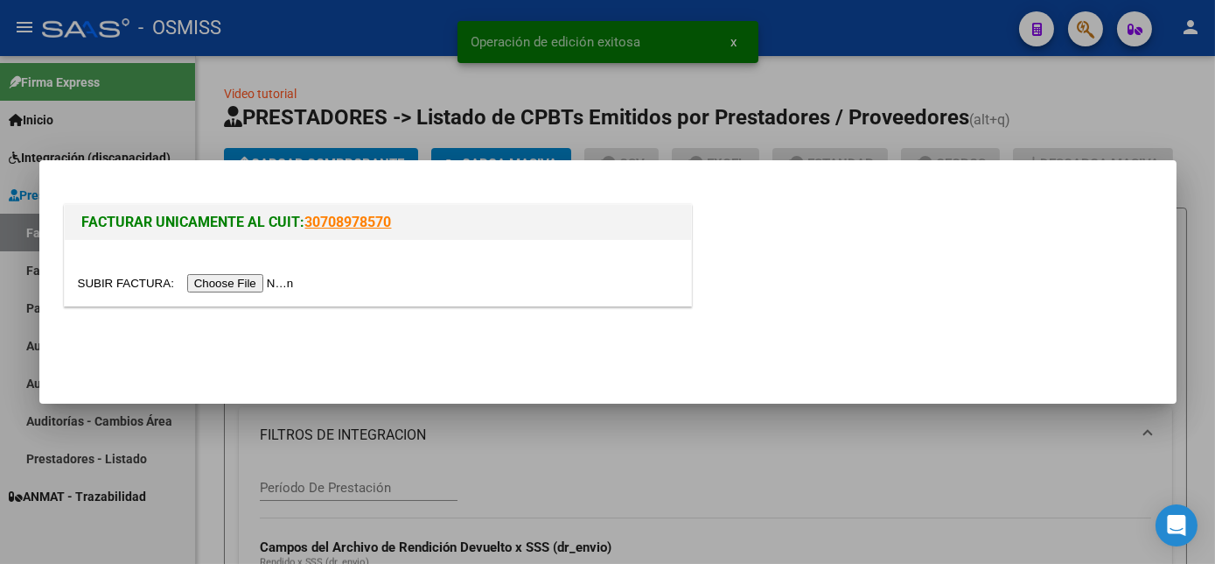
click at [224, 289] on input "file" at bounding box center [188, 283] width 221 height 18
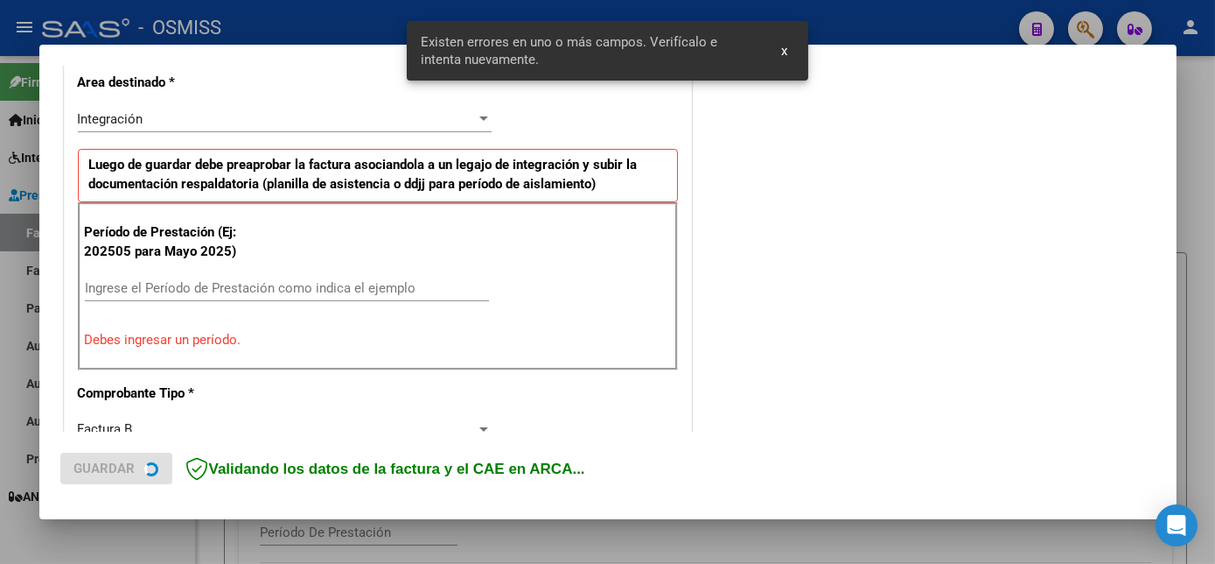
scroll to position [424, 0]
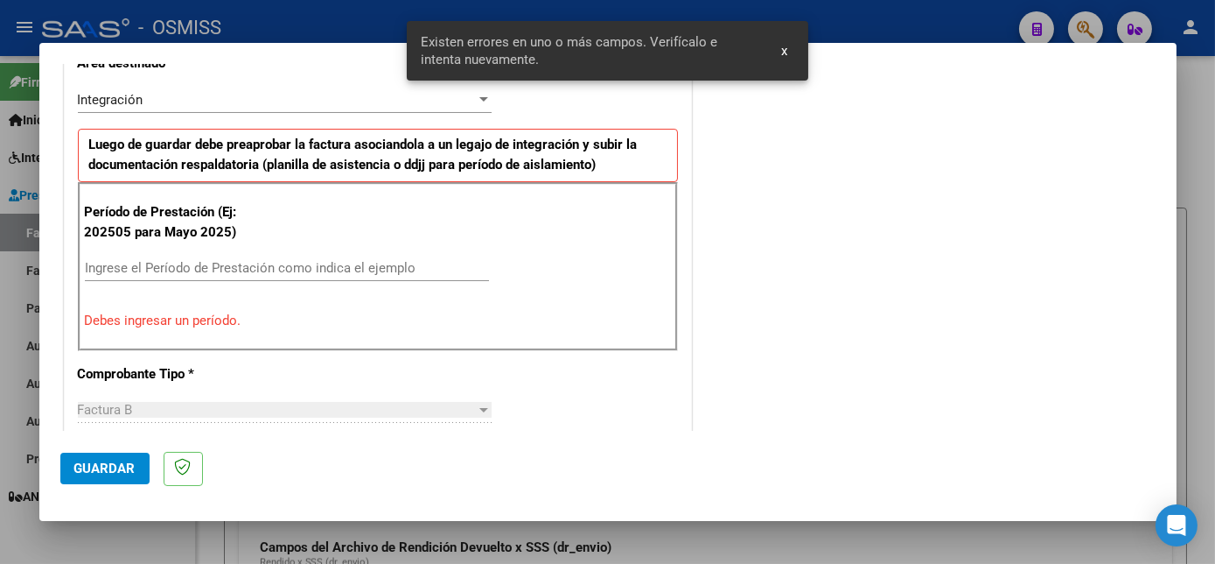
click at [246, 261] on input "Ingrese el Período de Prestación como indica el ejemplo" at bounding box center [287, 268] width 404 height 16
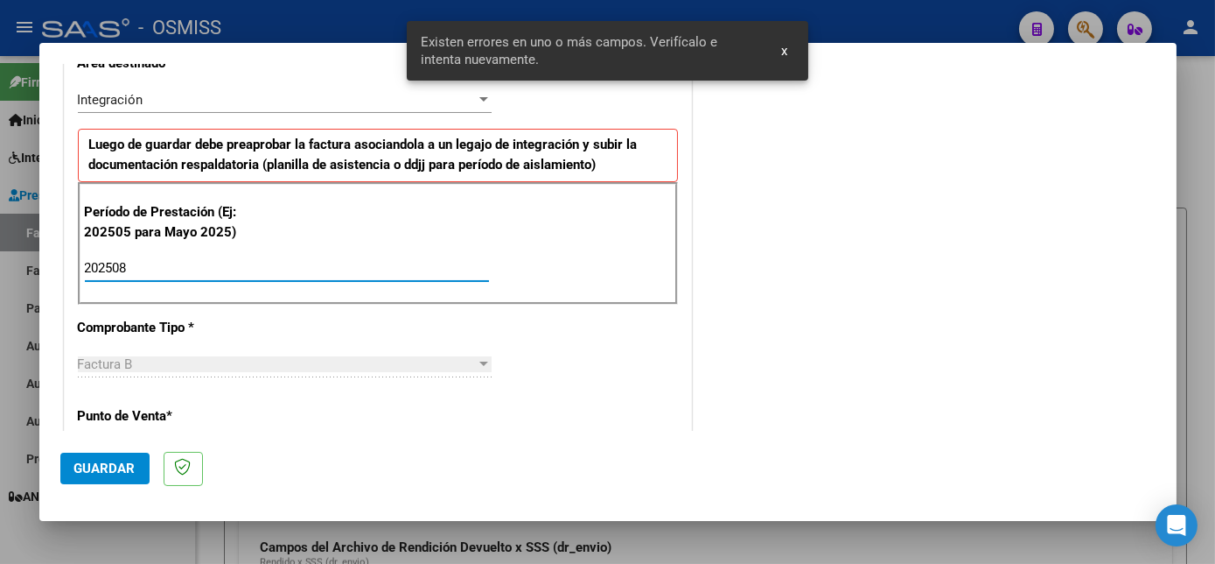
type input "202508"
click at [112, 462] on span "Guardar" at bounding box center [104, 468] width 61 height 16
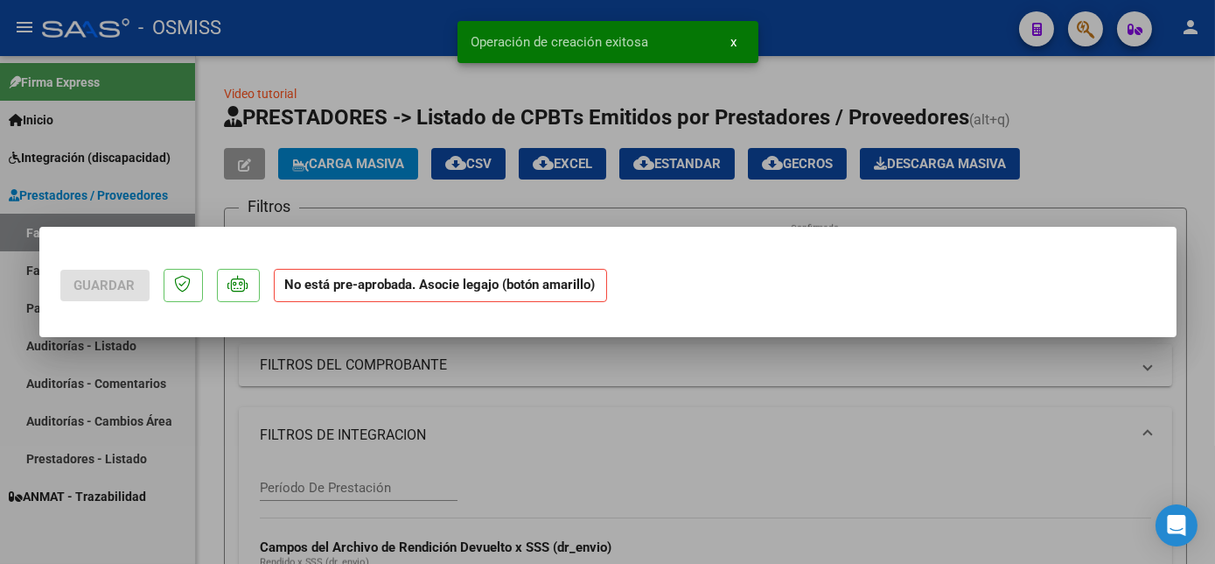
scroll to position [0, 0]
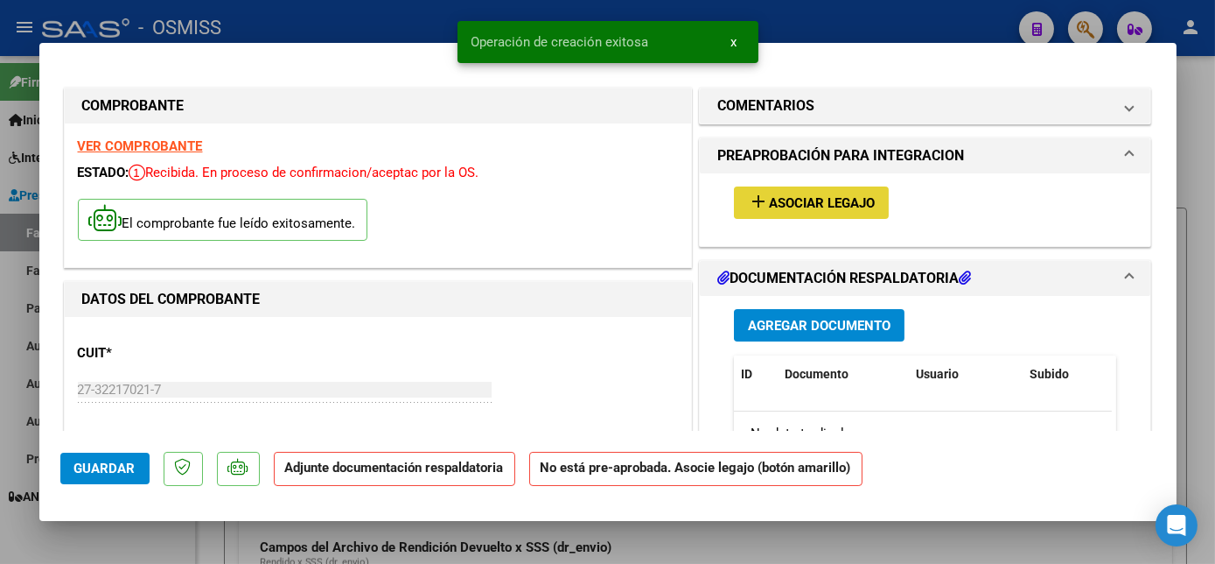
click at [794, 210] on button "add Asociar Legajo" at bounding box center [811, 202] width 155 height 32
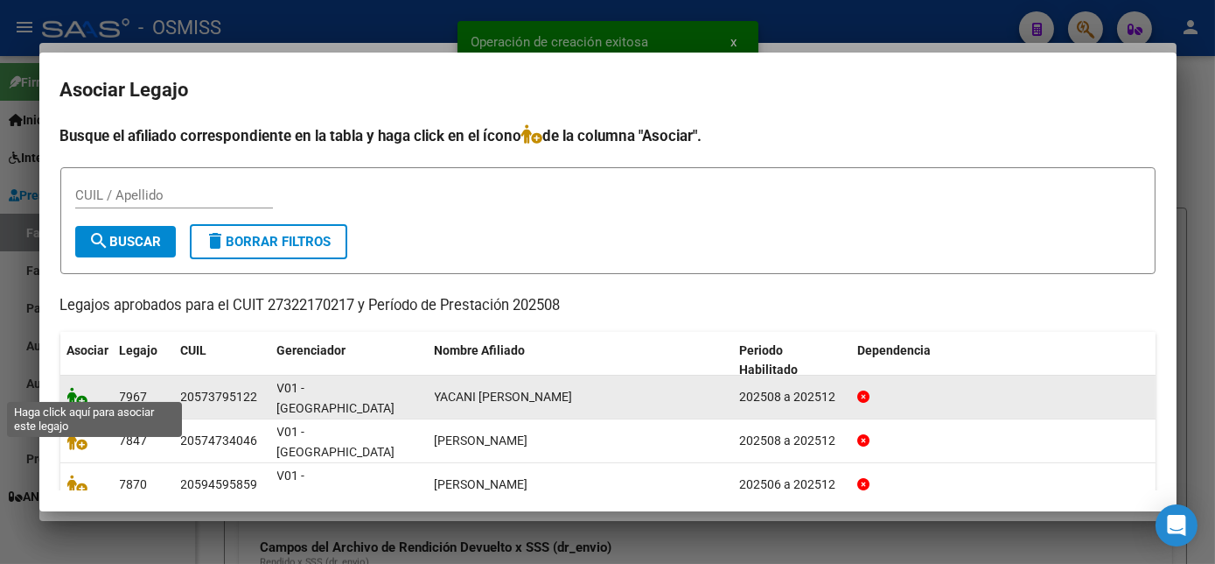
click at [79, 387] on icon at bounding box center [77, 396] width 21 height 19
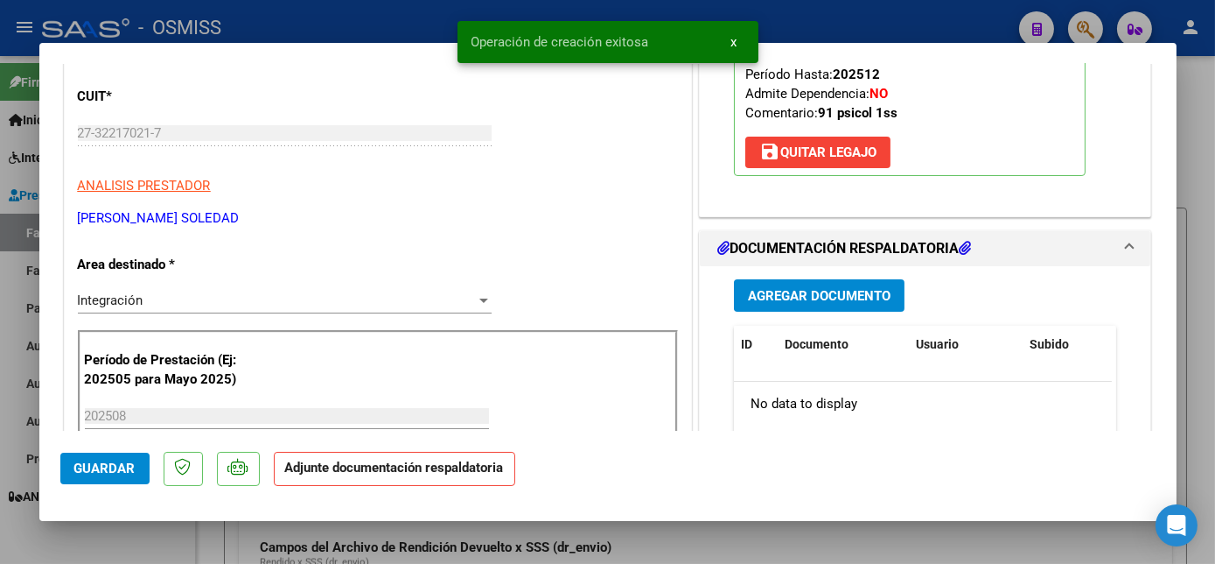
scroll to position [319, 0]
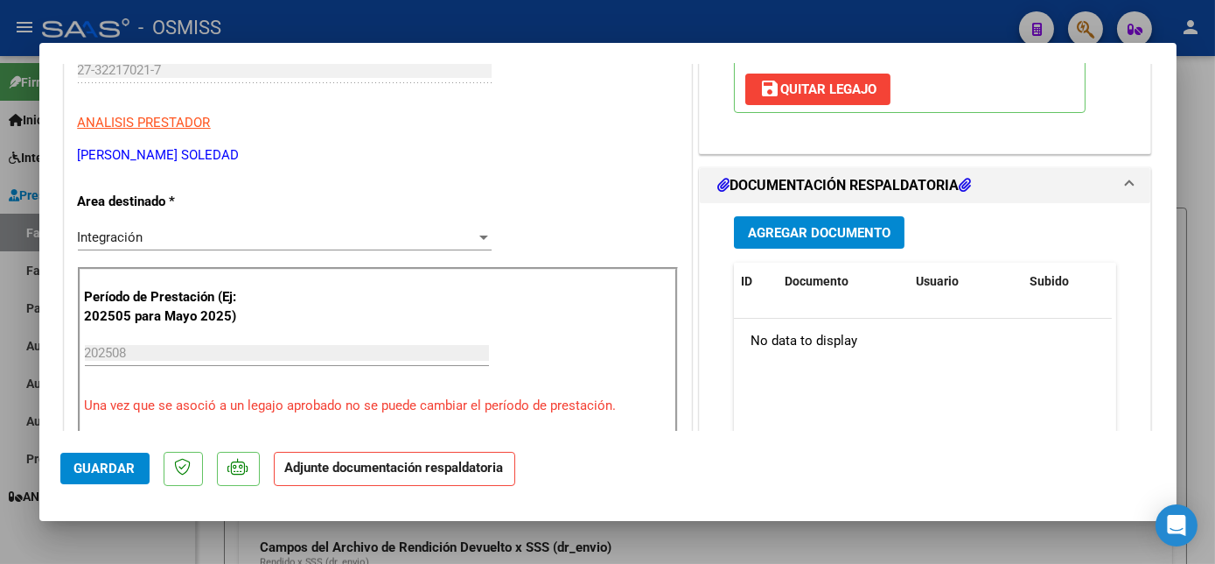
click at [858, 218] on button "Agregar Documento" at bounding box center [819, 232] width 171 height 32
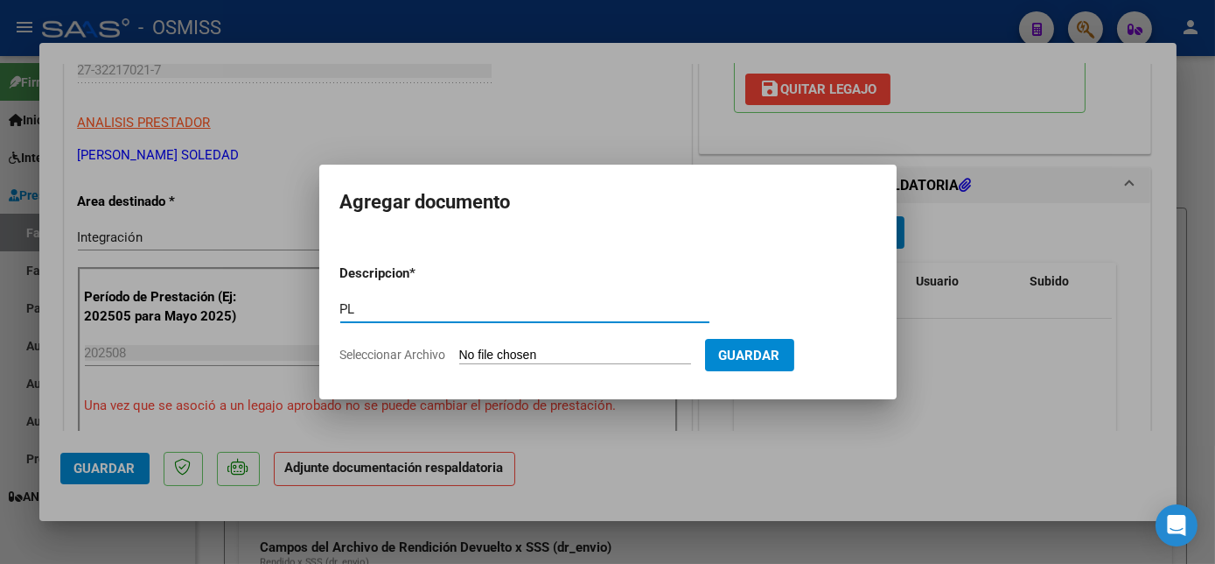
type input "PL"
click at [459, 347] on input "Seleccionar Archivo" at bounding box center [575, 355] width 232 height 17
type input "C:\fakepath\PL -YACANI [PERSON_NAME].pdf"
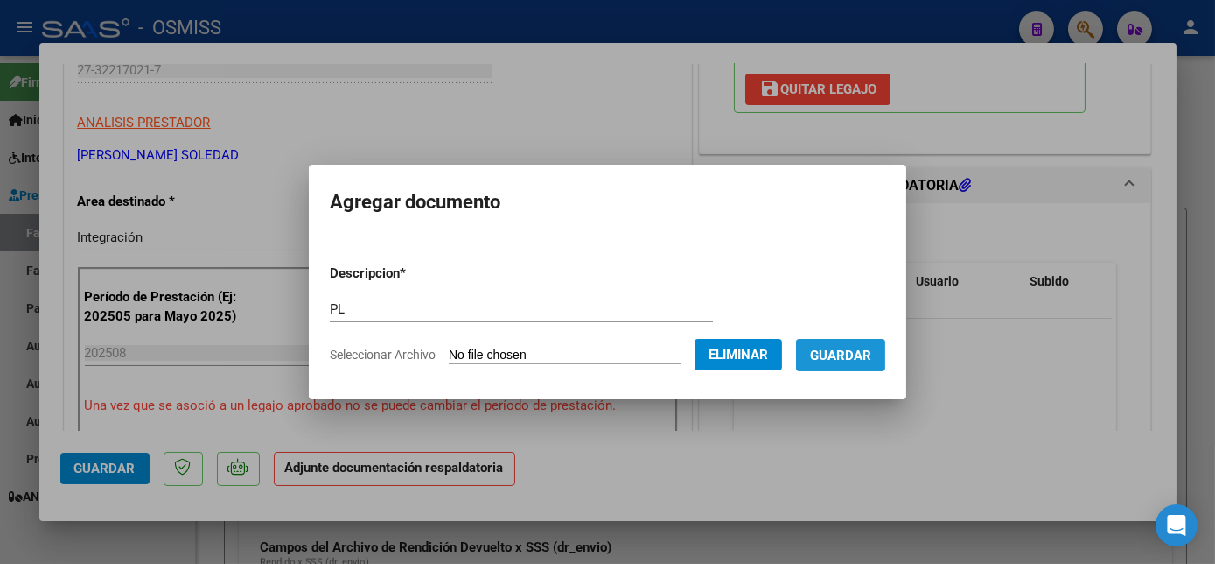
click at [872, 359] on span "Guardar" at bounding box center [840, 355] width 61 height 16
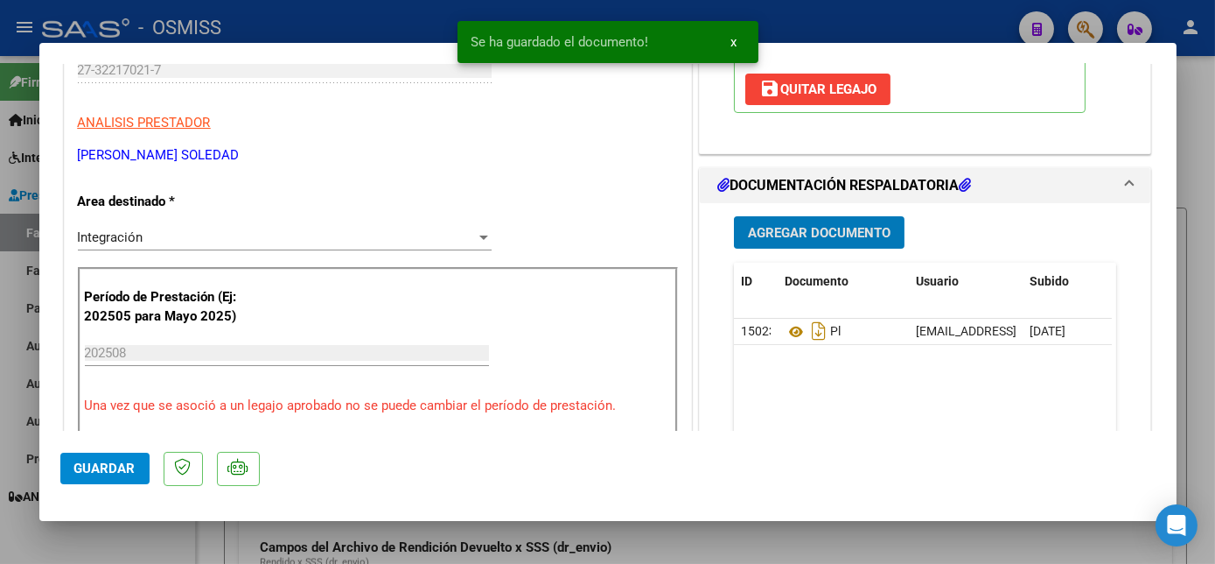
click at [81, 480] on button "Guardar" at bounding box center [104, 468] width 89 height 32
click at [129, 546] on div at bounding box center [607, 282] width 1215 height 564
type input "$ 0,00"
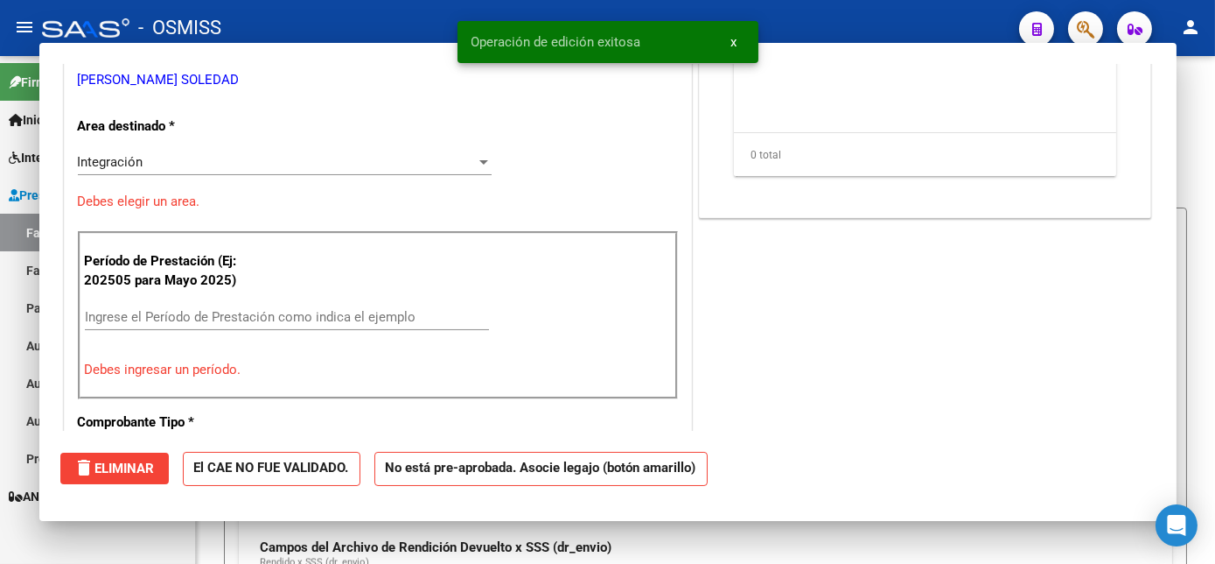
scroll to position [266, 0]
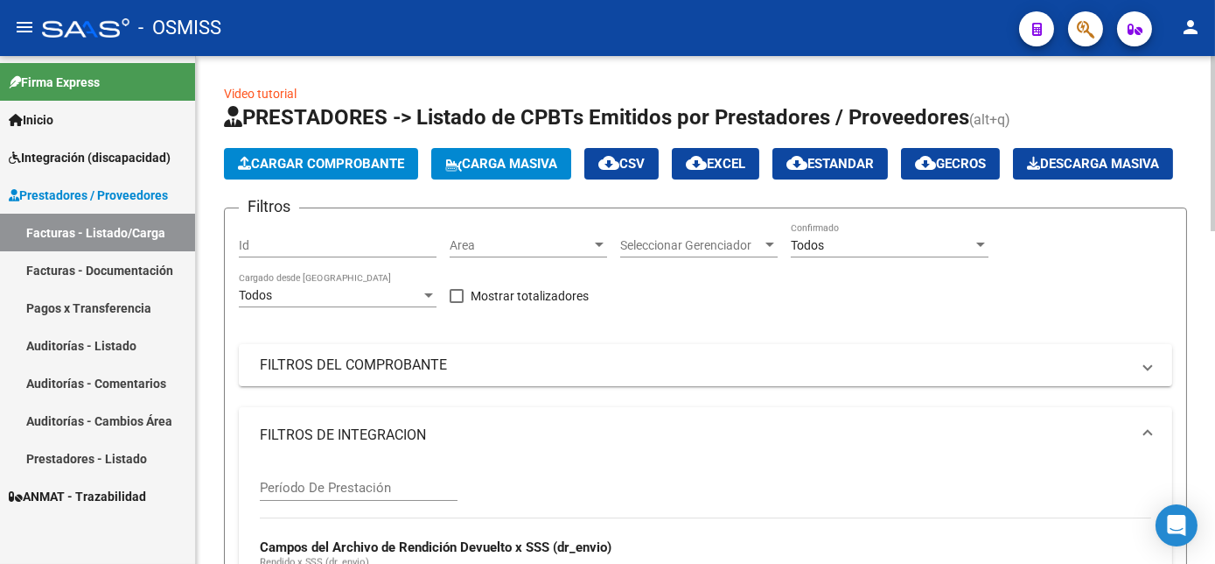
click at [347, 151] on button "Cargar Comprobante" at bounding box center [321, 164] width 194 height 32
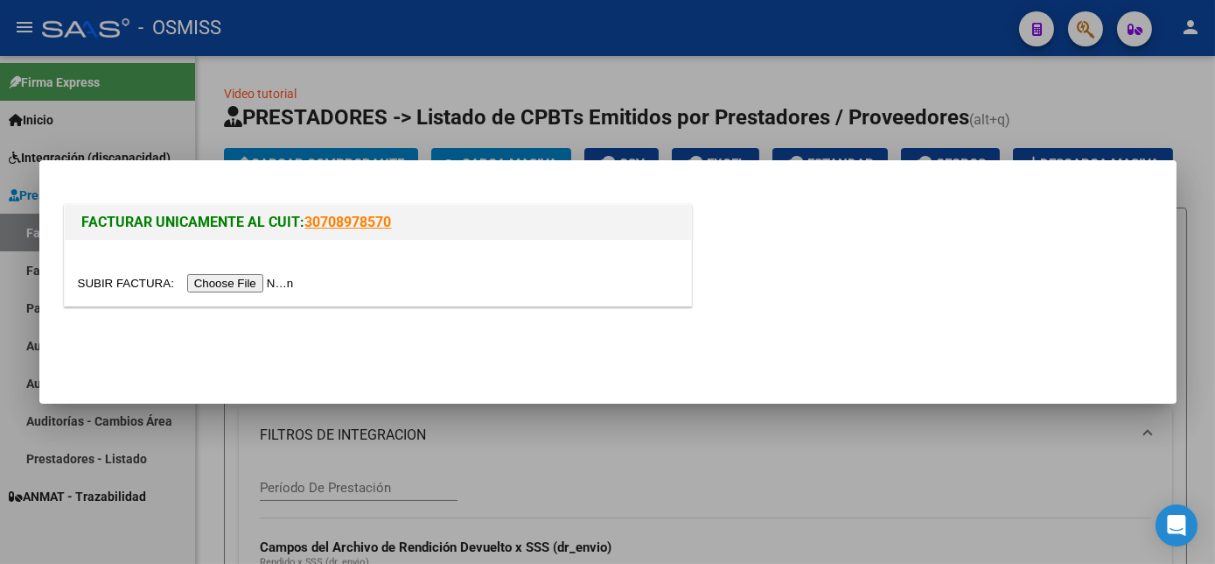
click at [213, 284] on input "file" at bounding box center [188, 283] width 221 height 18
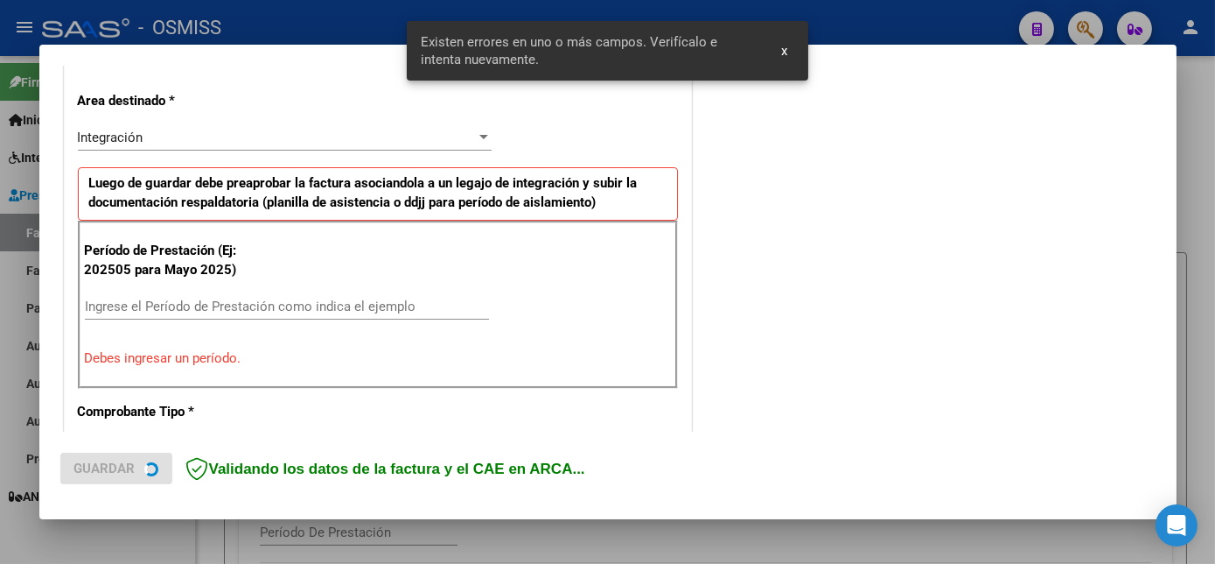
scroll to position [424, 0]
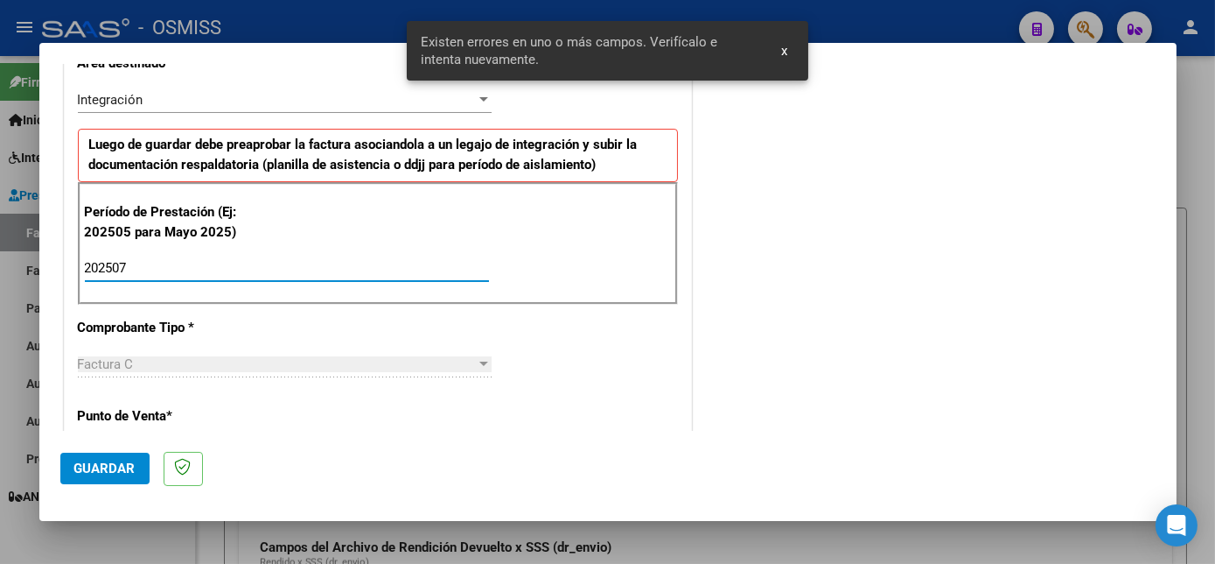
type input "202507"
click at [123, 454] on button "Guardar" at bounding box center [104, 468] width 89 height 32
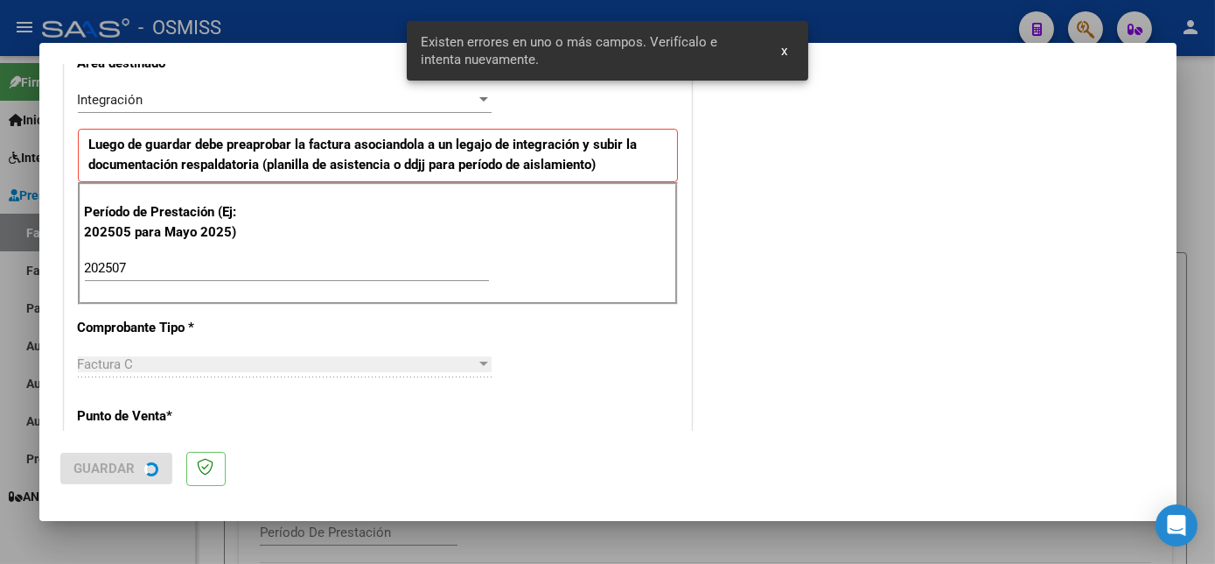
scroll to position [0, 0]
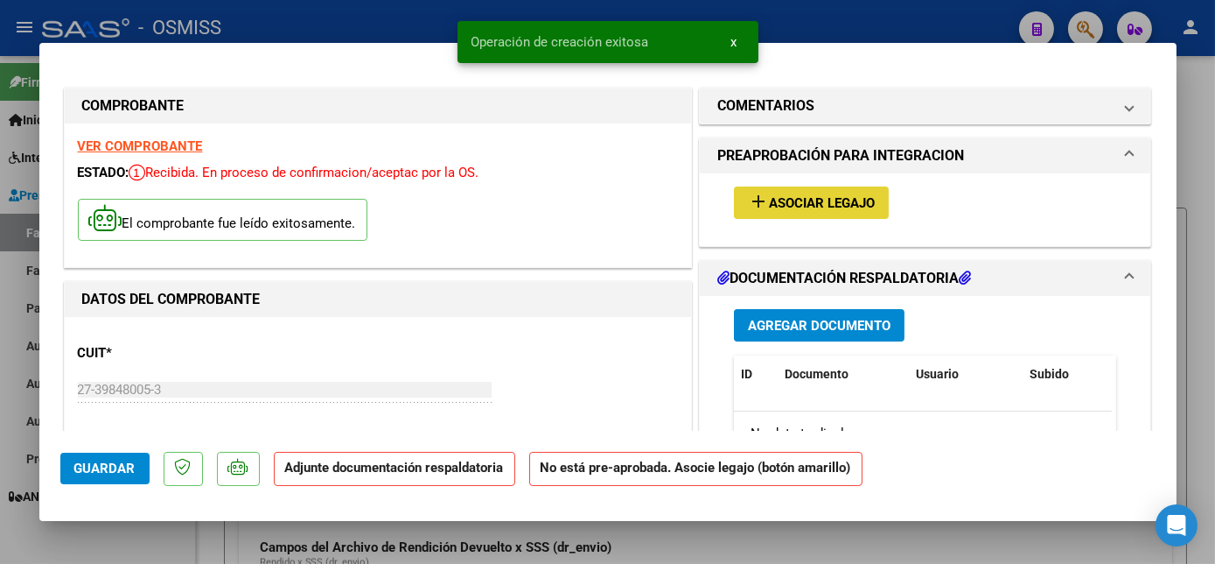
click at [843, 202] on span "Asociar Legajo" at bounding box center [822, 203] width 106 height 16
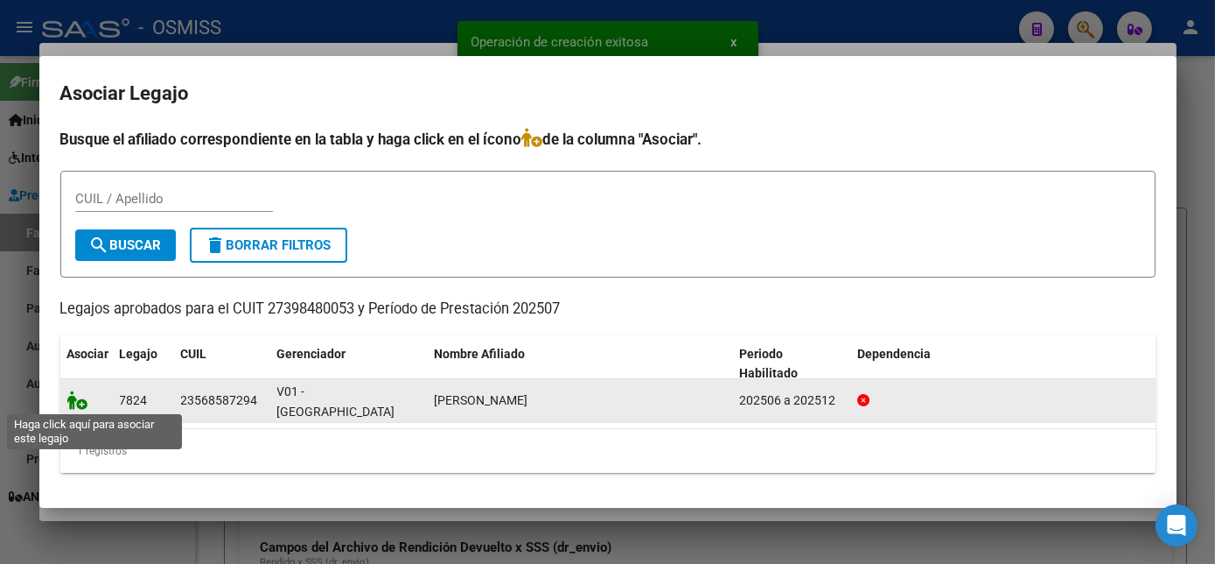
click at [86, 399] on icon at bounding box center [77, 399] width 21 height 19
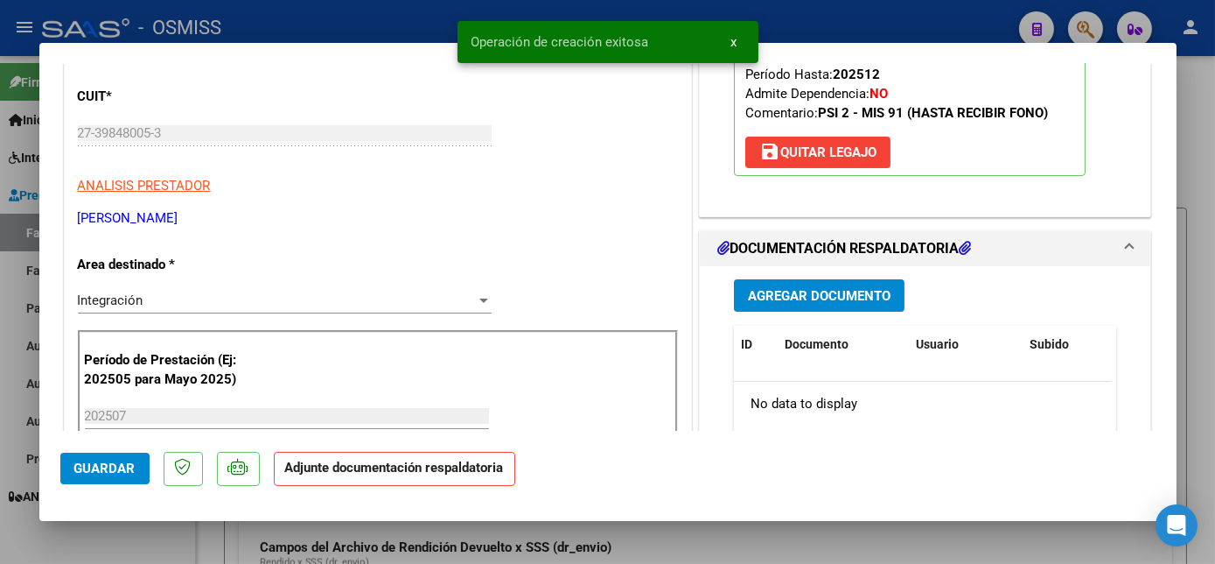
scroll to position [289, 0]
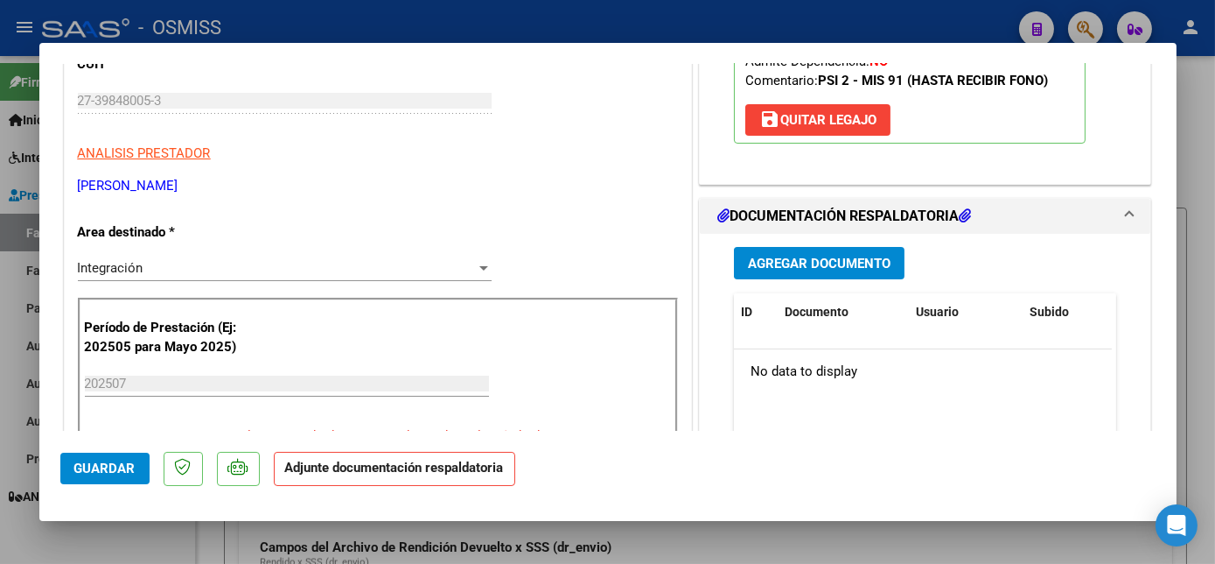
click at [821, 258] on span "Agregar Documento" at bounding box center [819, 264] width 143 height 16
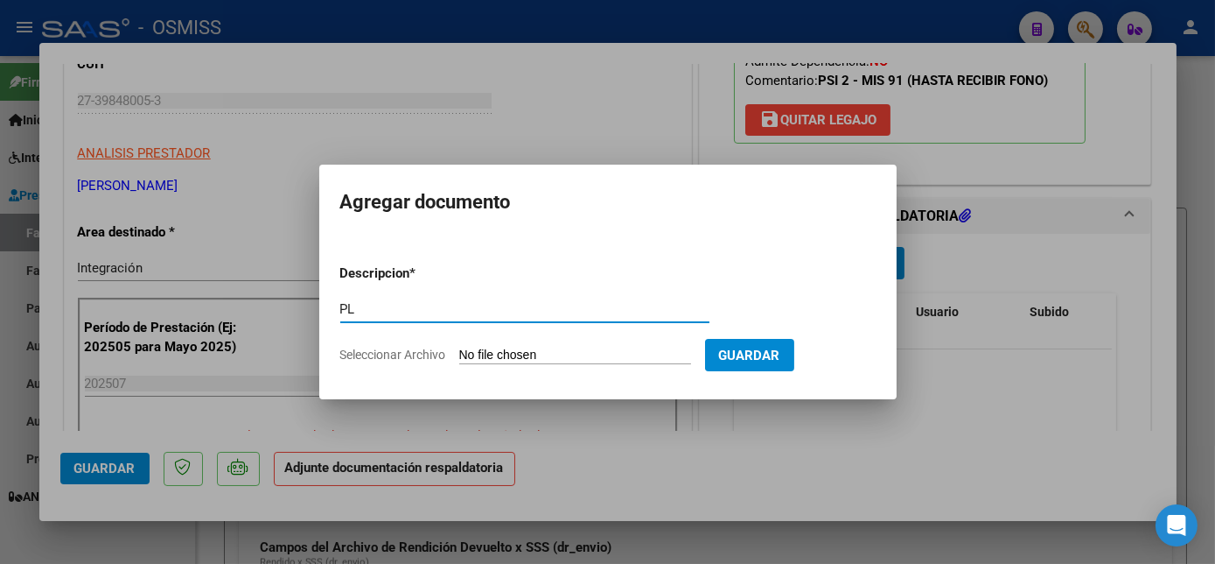
type input "PL"
click at [459, 347] on input "Seleccionar Archivo" at bounding box center [575, 355] width 232 height 17
type input "C:\fakepath\PL.pdf"
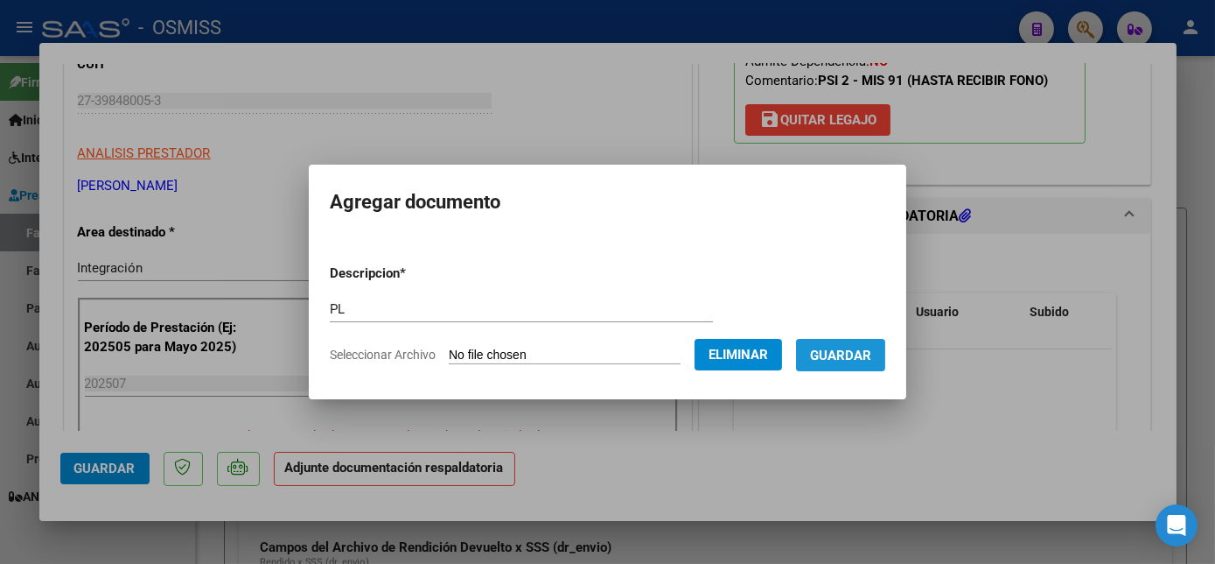
click at [860, 357] on span "Guardar" at bounding box center [840, 355] width 61 height 16
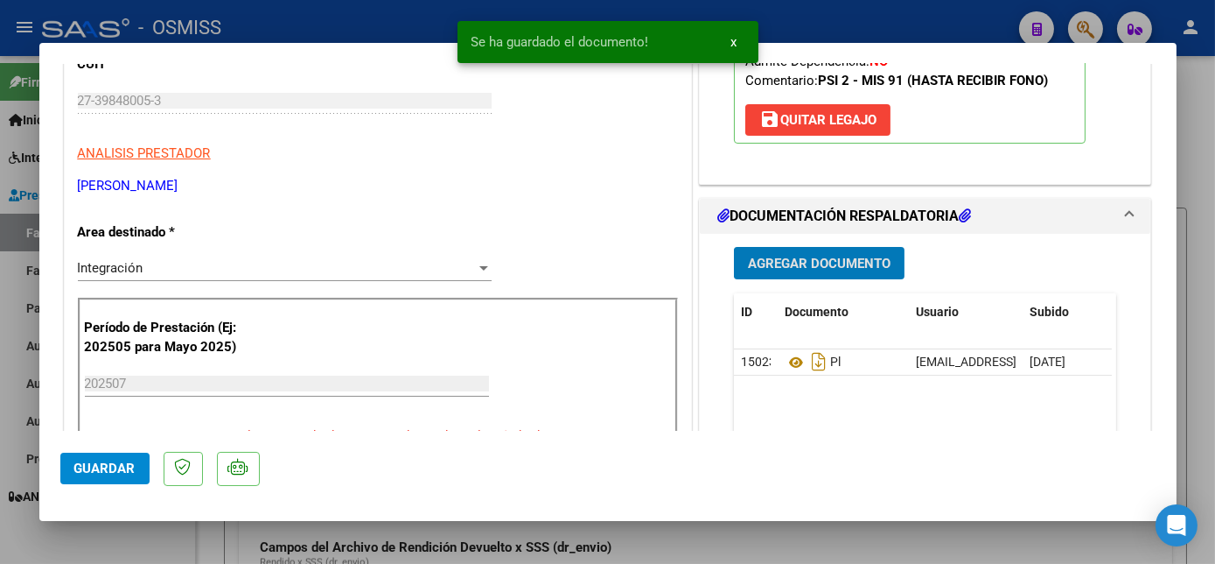
click at [121, 471] on span "Guardar" at bounding box center [104, 468] width 61 height 16
click at [161, 525] on div at bounding box center [607, 282] width 1215 height 564
type input "$ 0,00"
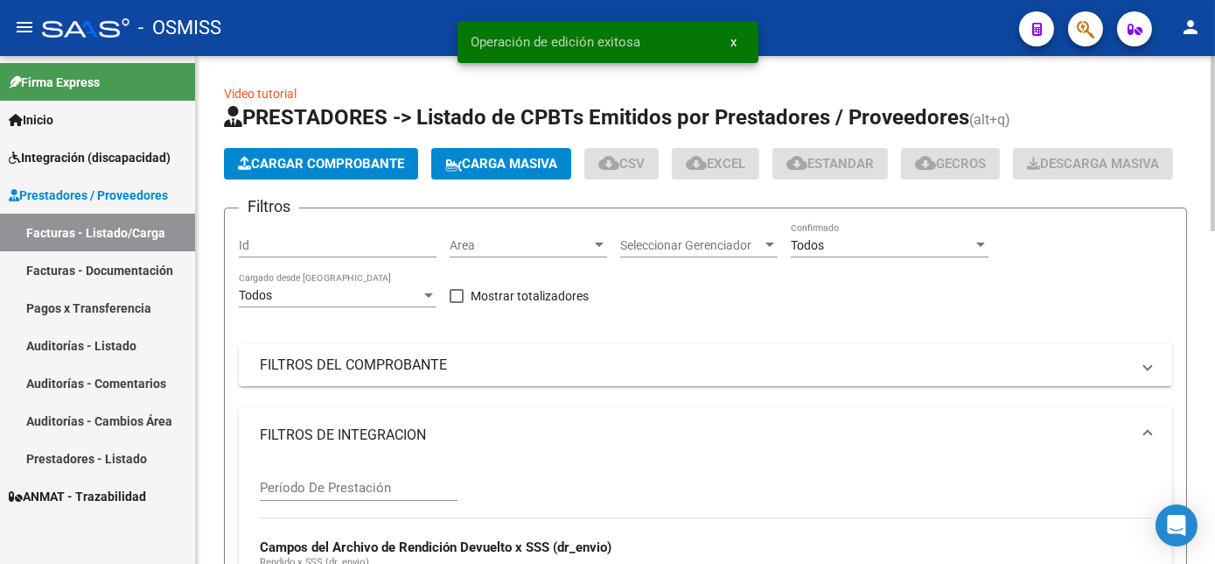
click at [303, 156] on span "Cargar Comprobante" at bounding box center [321, 164] width 166 height 16
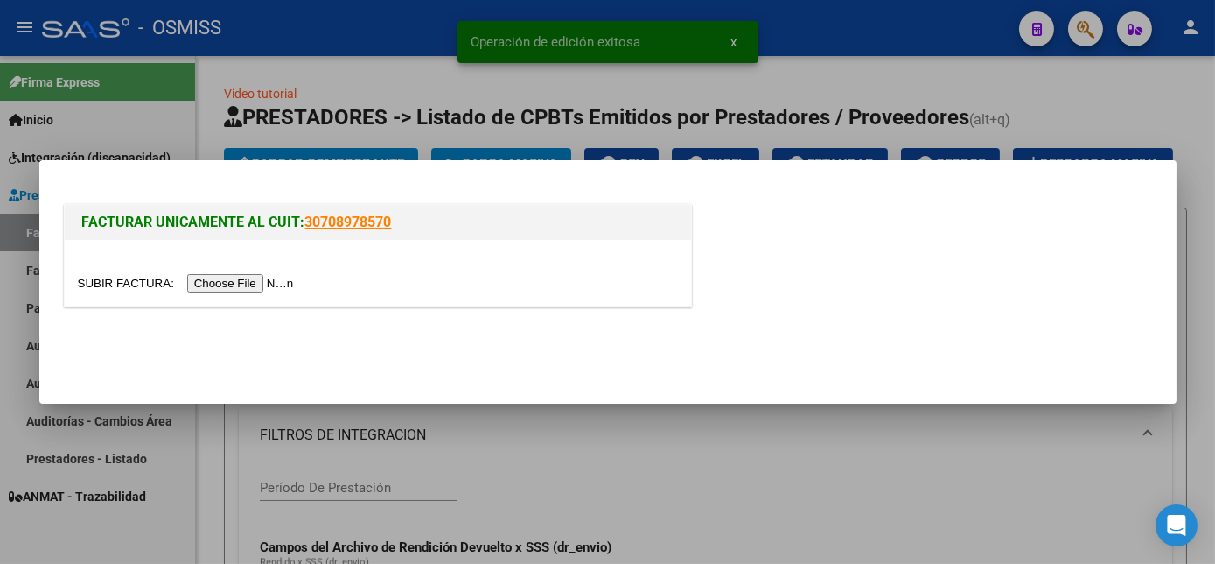
click at [245, 284] on input "file" at bounding box center [188, 283] width 221 height 18
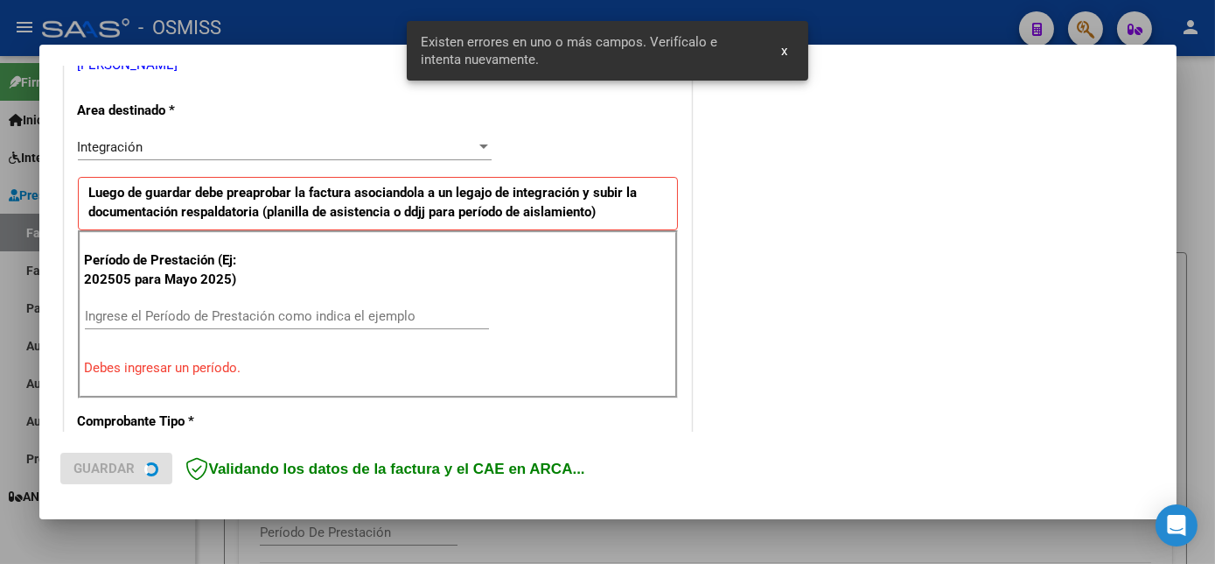
scroll to position [391, 0]
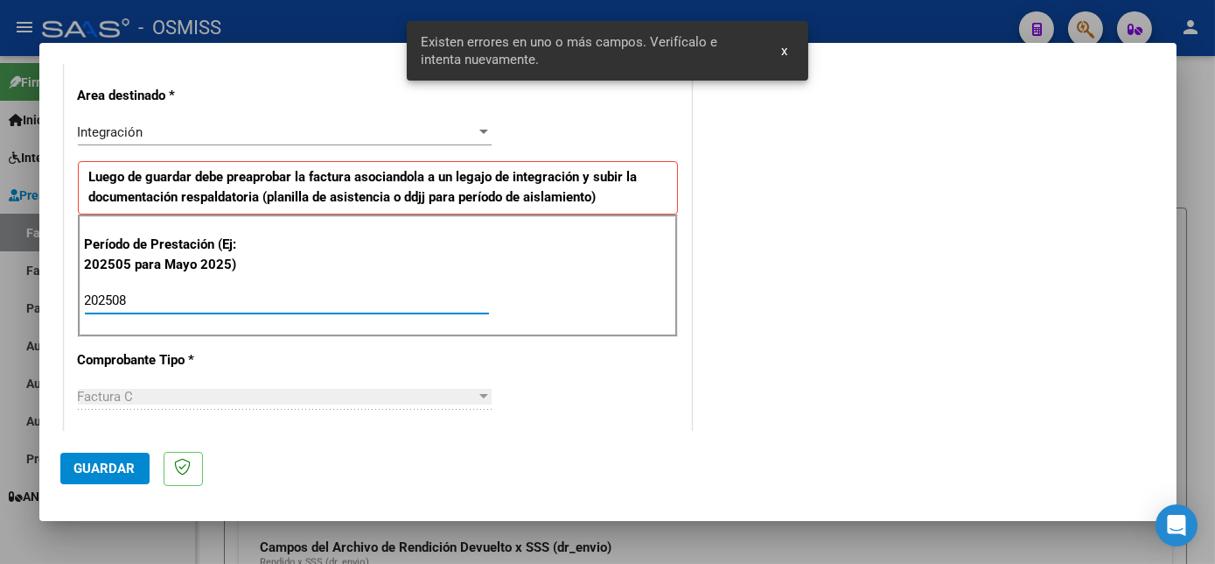
type input "202508"
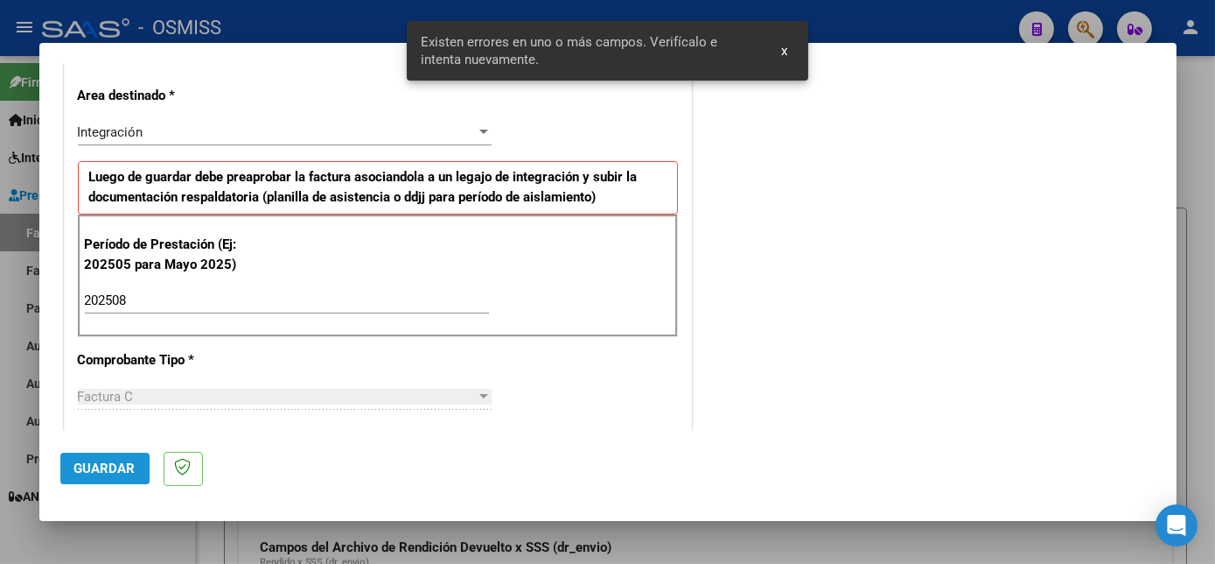
click at [119, 460] on span "Guardar" at bounding box center [104, 468] width 61 height 16
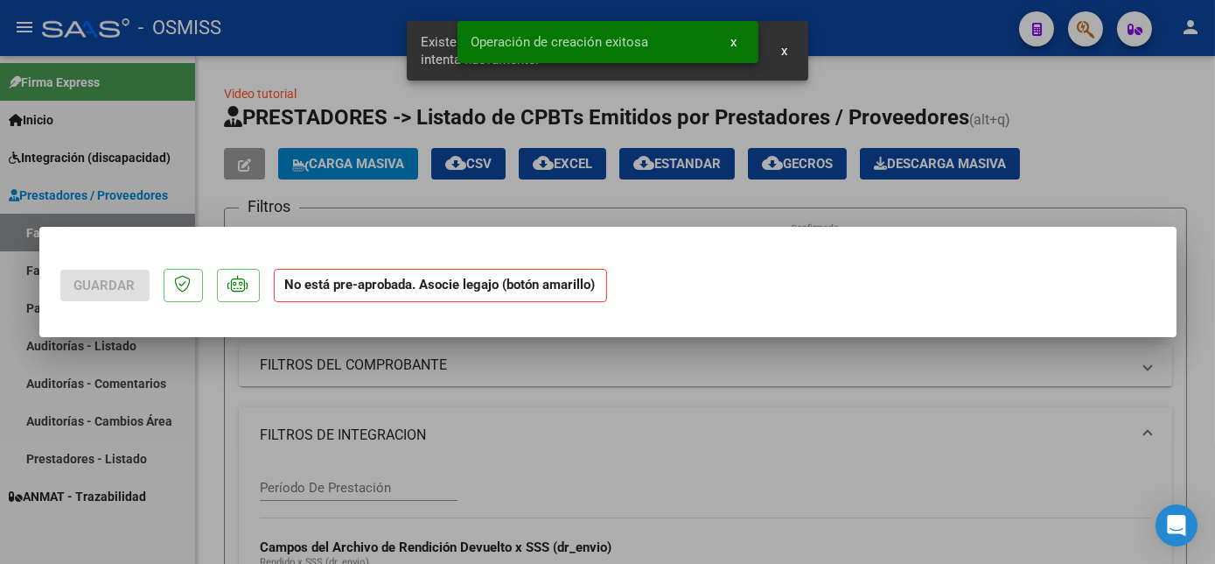
scroll to position [0, 0]
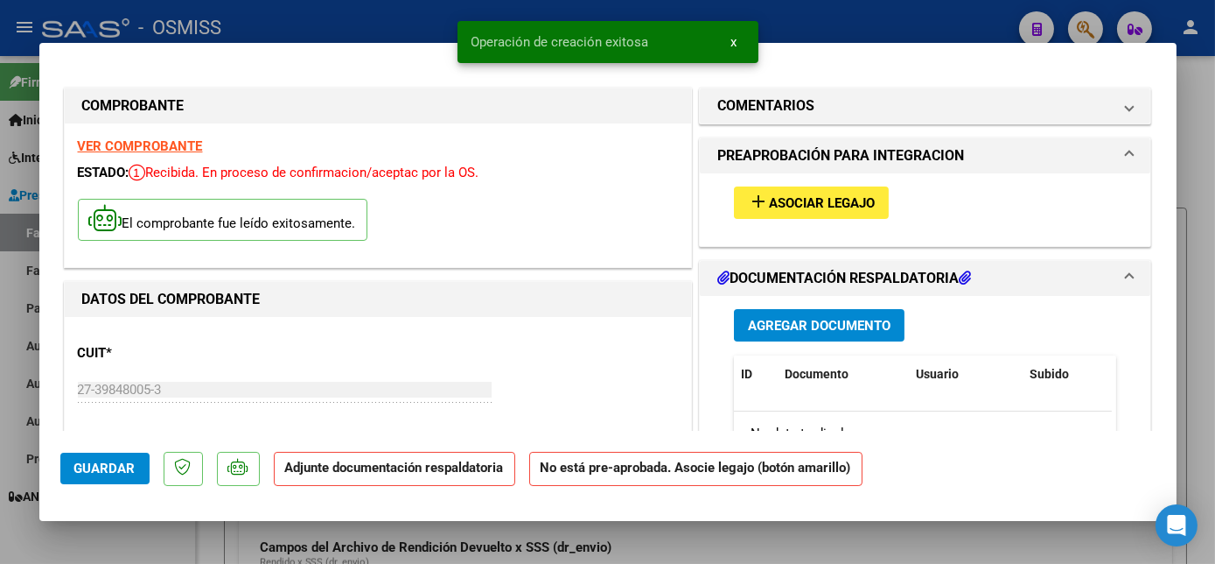
click at [787, 203] on span "Asociar Legajo" at bounding box center [822, 203] width 106 height 16
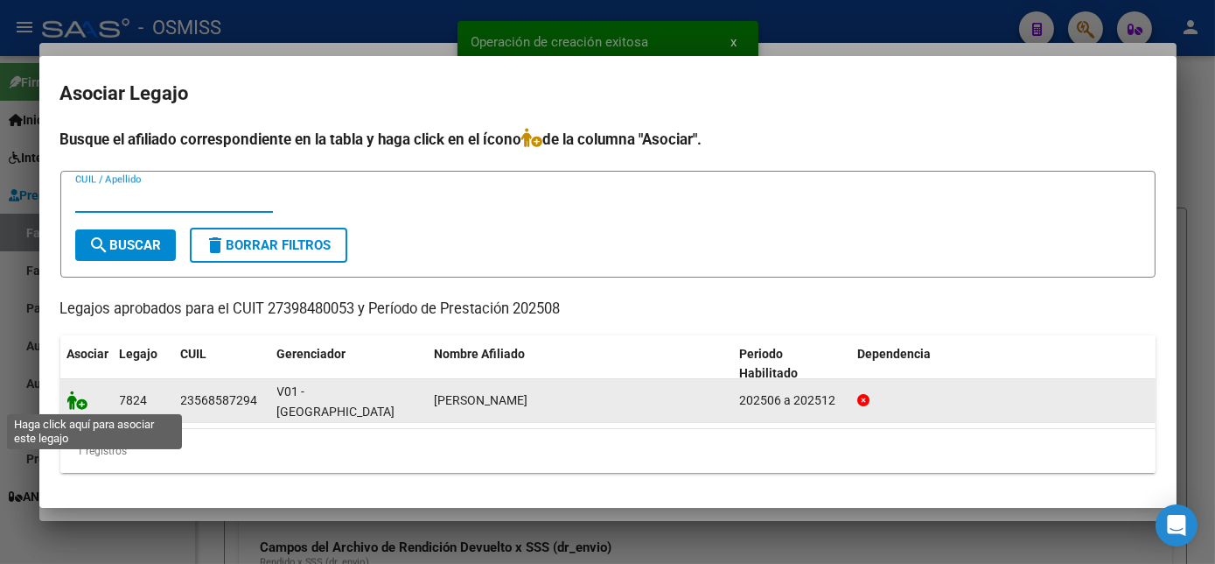
click at [77, 403] on icon at bounding box center [77, 399] width 21 height 19
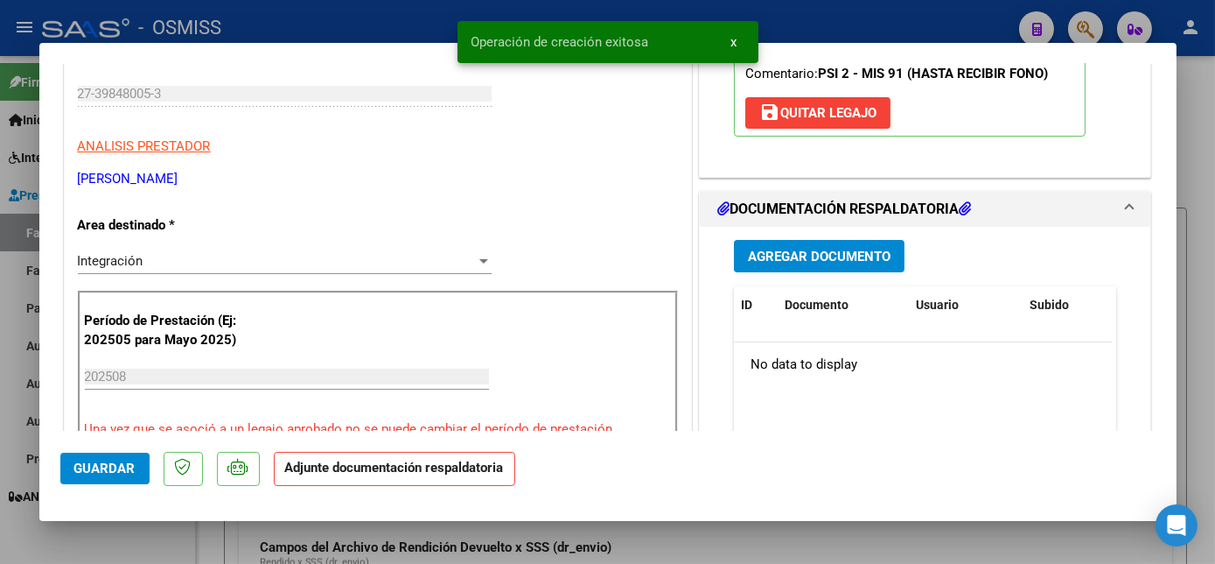
scroll to position [380, 0]
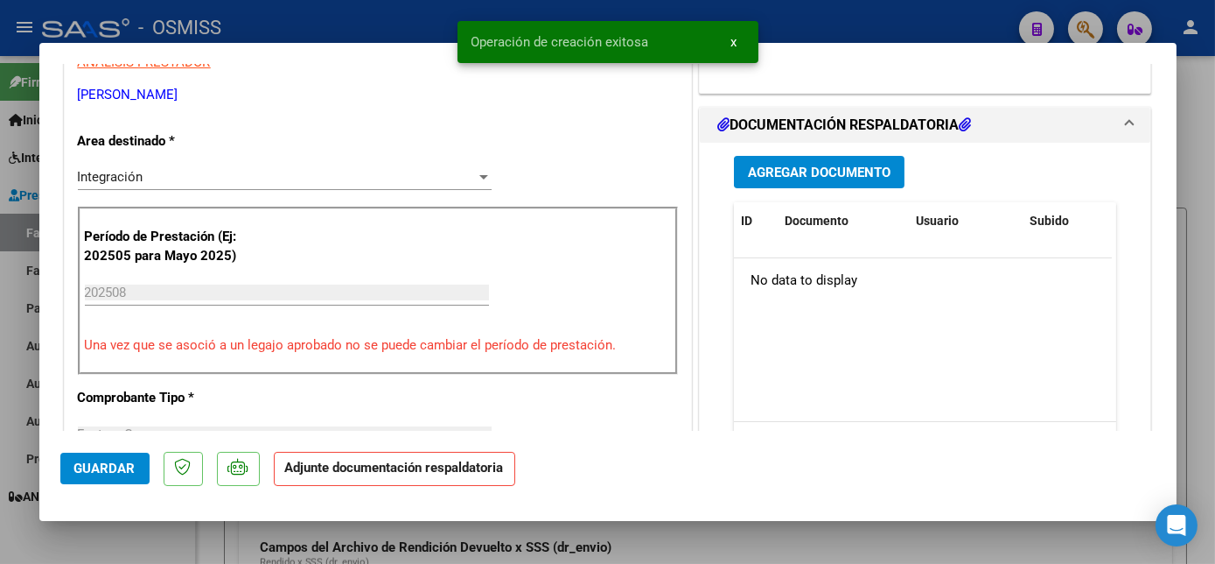
click at [877, 165] on span "Agregar Documento" at bounding box center [819, 173] width 143 height 16
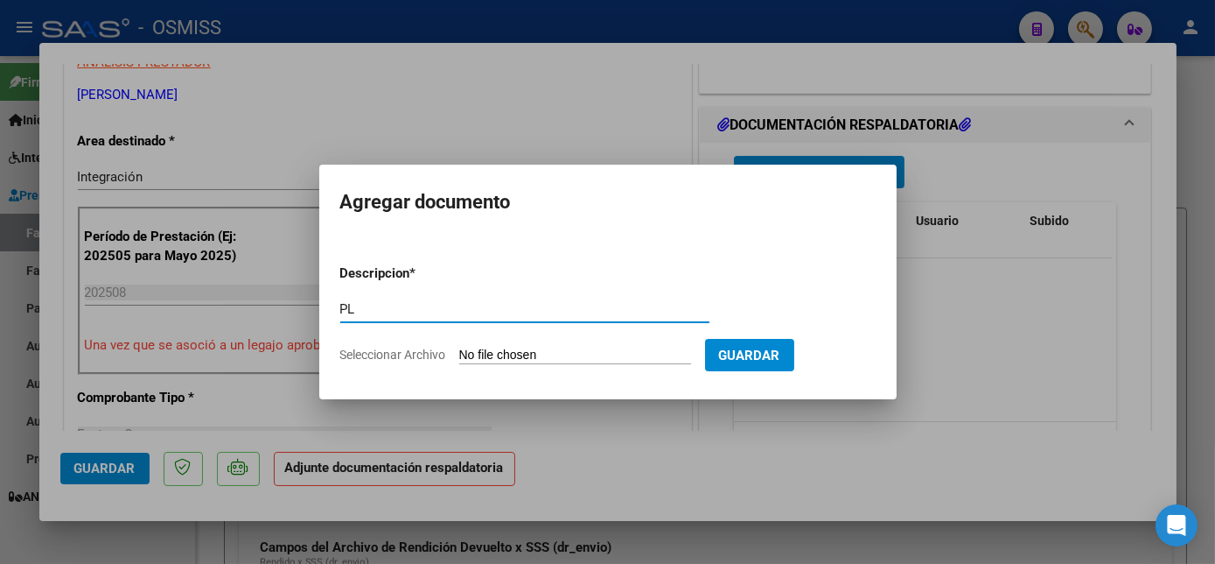
type input "PL"
click at [459, 347] on input "Seleccionar Archivo" at bounding box center [575, 355] width 232 height 17
type input "C:\fakepath\PL.pdf"
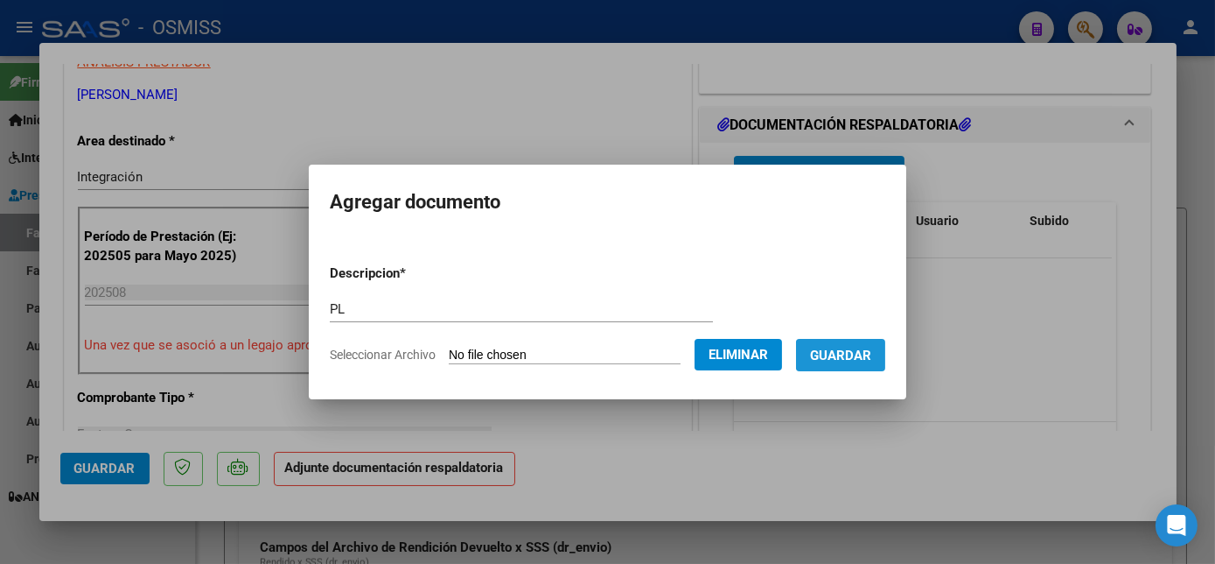
click at [873, 353] on button "Guardar" at bounding box center [840, 355] width 89 height 32
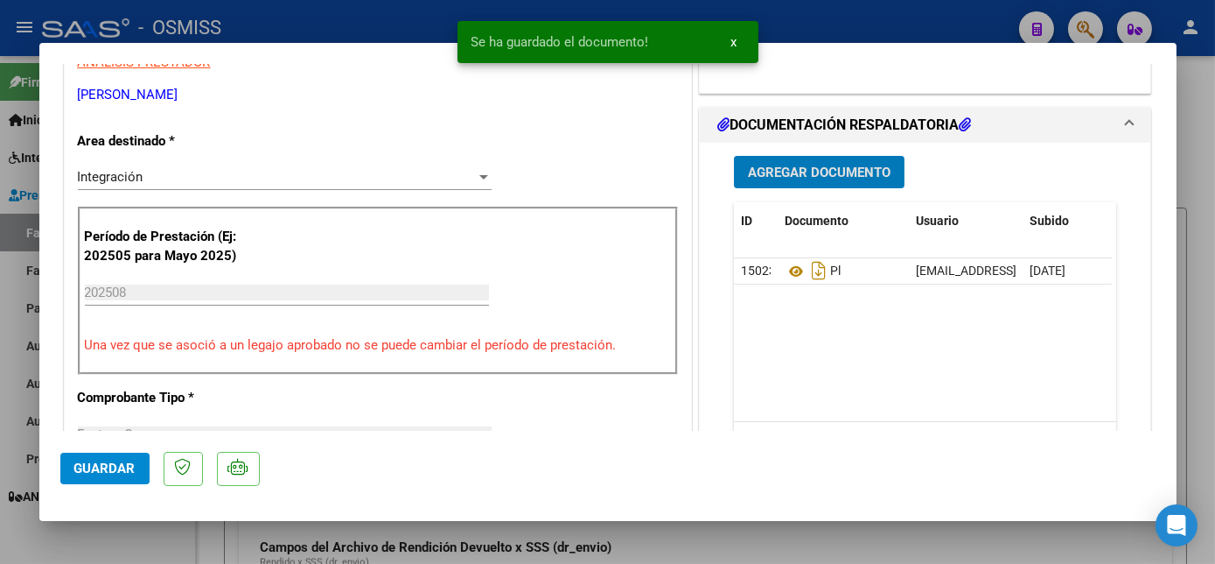
click at [98, 463] on span "Guardar" at bounding box center [104, 468] width 61 height 16
click at [147, 535] on div at bounding box center [607, 282] width 1215 height 564
type input "$ 0,00"
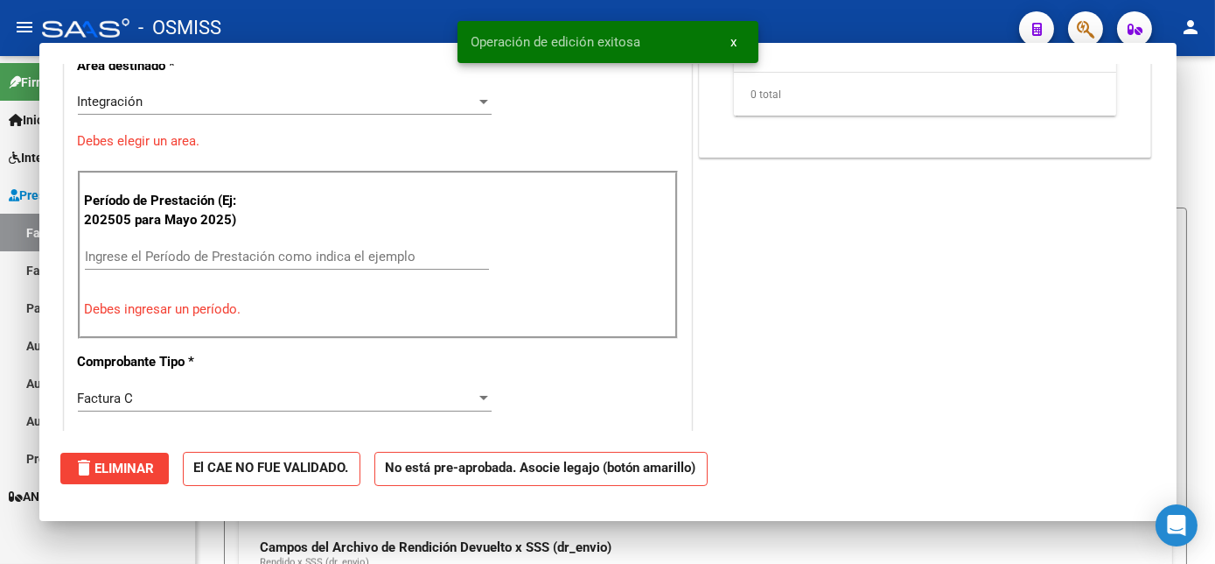
scroll to position [305, 0]
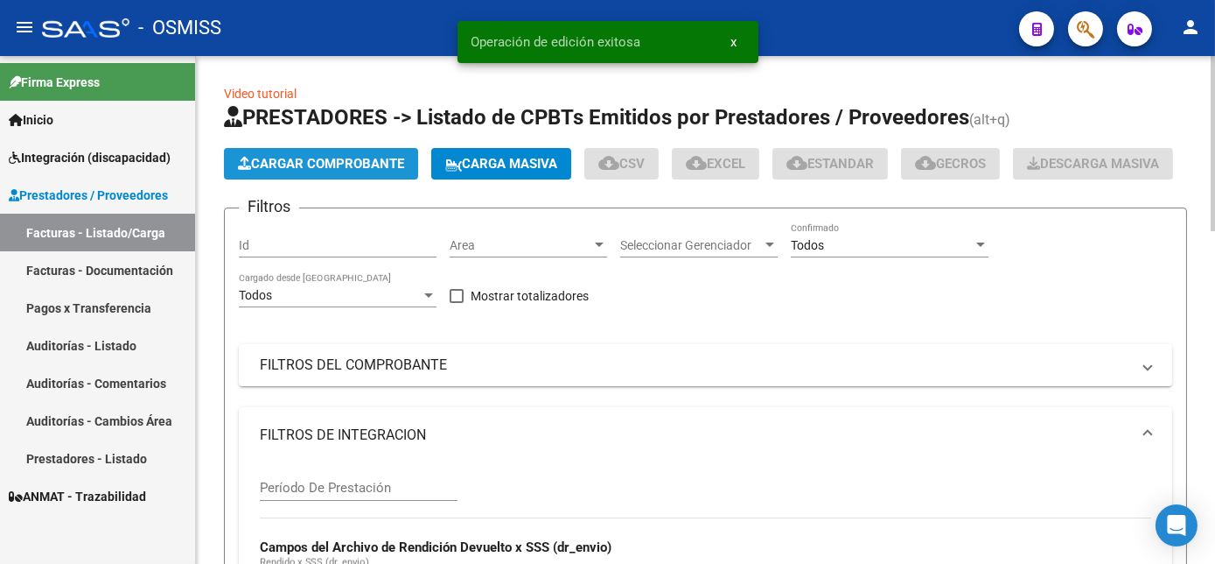
click at [340, 165] on span "Cargar Comprobante" at bounding box center [321, 164] width 166 height 16
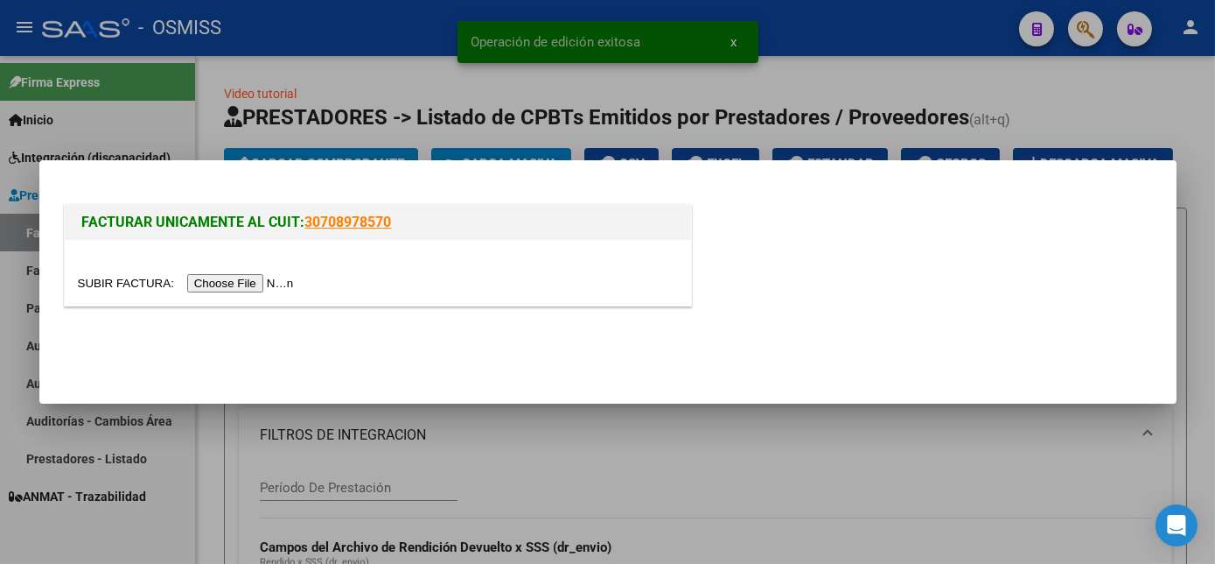
click at [226, 282] on input "file" at bounding box center [188, 283] width 221 height 18
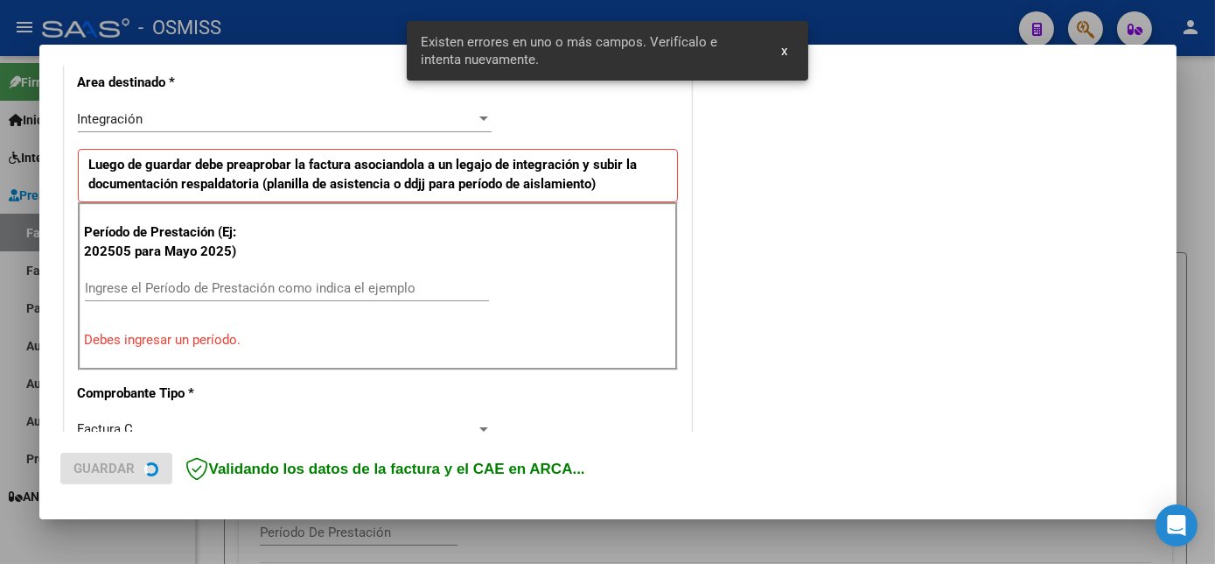
scroll to position [424, 0]
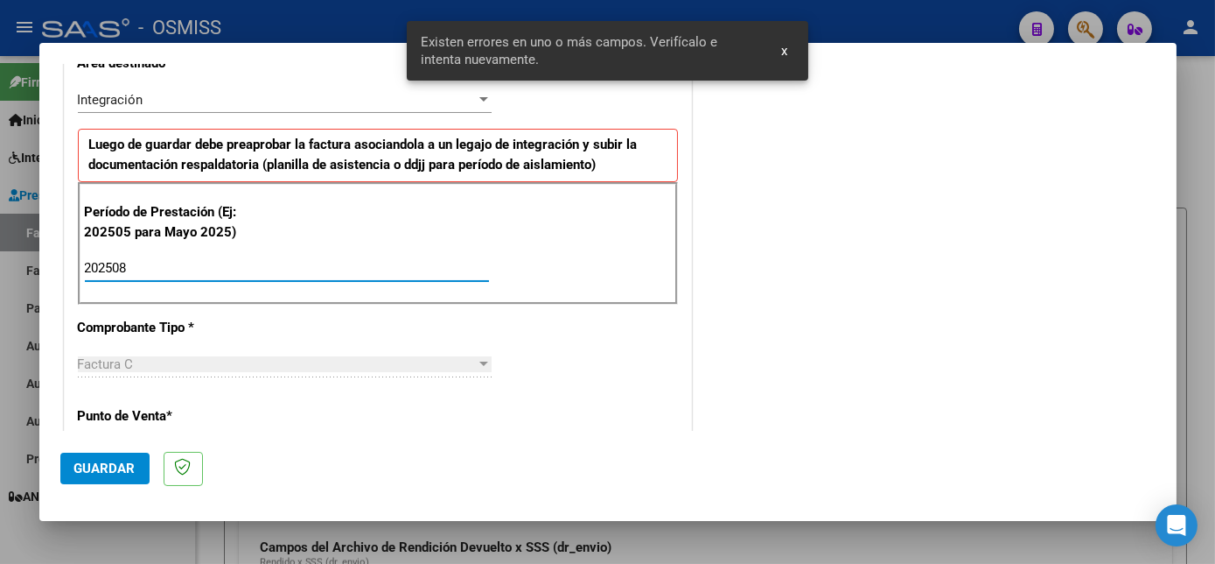
type input "202508"
click at [125, 471] on span "Guardar" at bounding box center [104, 468] width 61 height 16
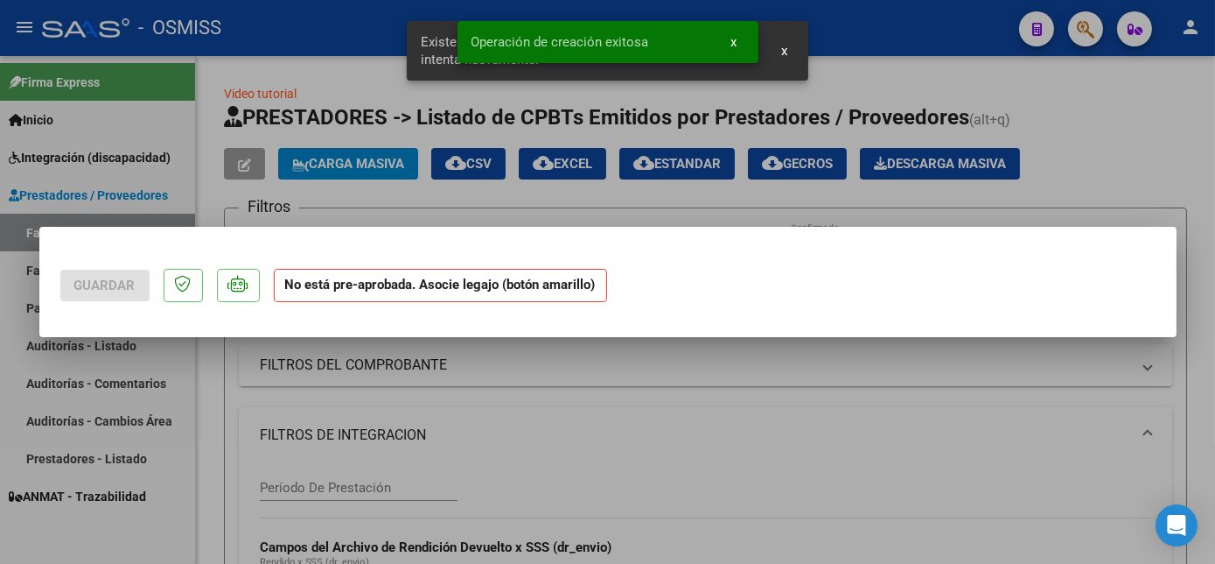
scroll to position [0, 0]
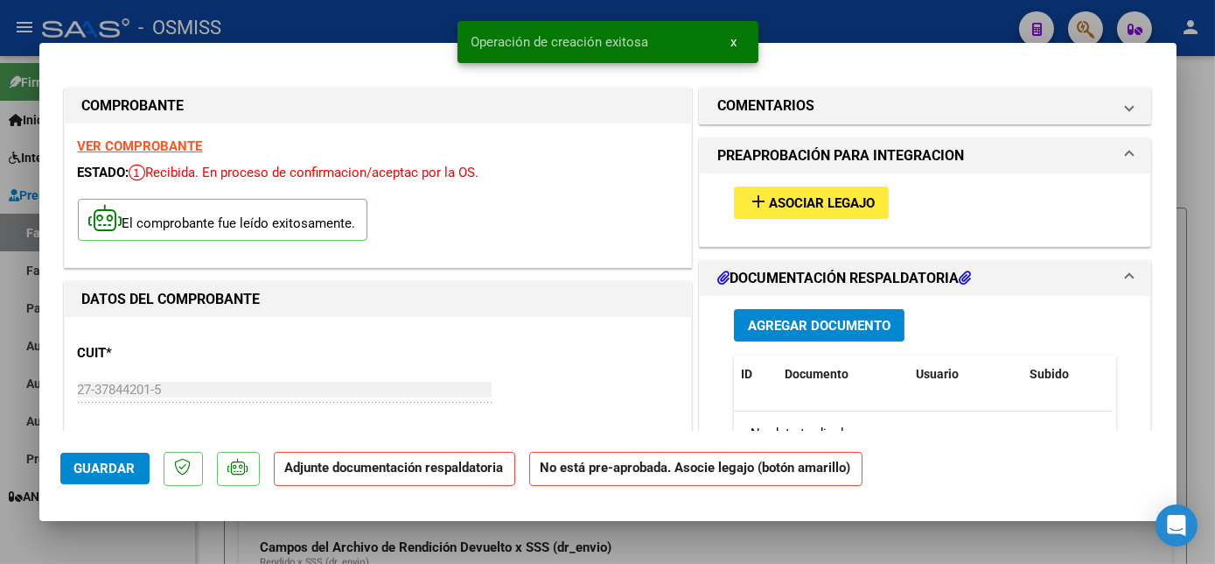
click at [827, 183] on div "add Asociar Legajo" at bounding box center [926, 202] width 410 height 59
click at [822, 205] on span "Asociar Legajo" at bounding box center [822, 203] width 106 height 16
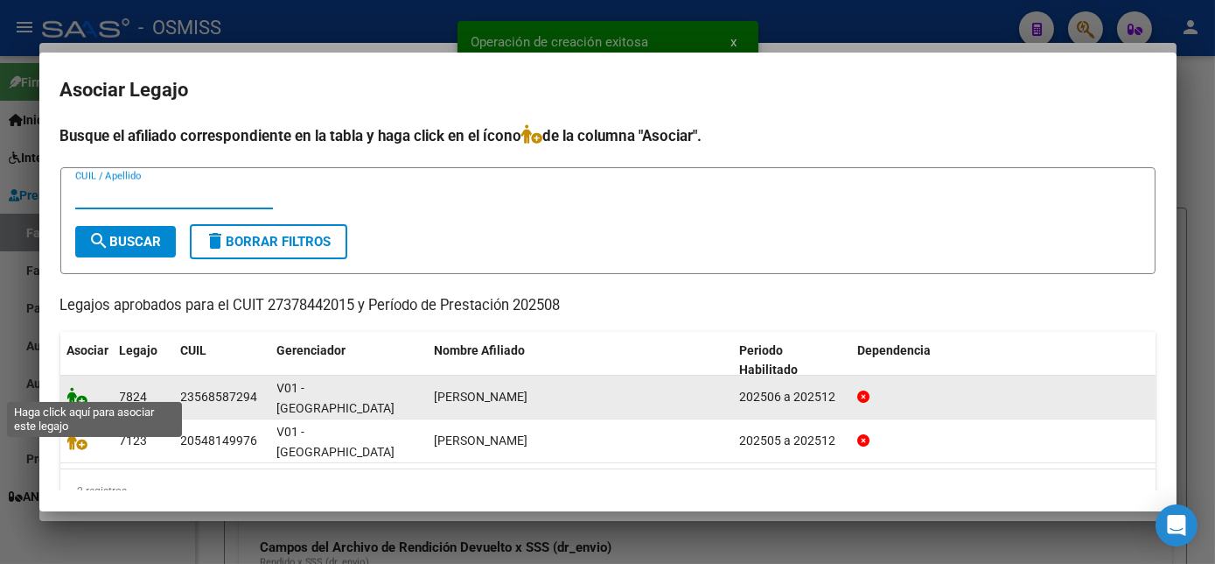
click at [74, 387] on icon at bounding box center [77, 396] width 21 height 19
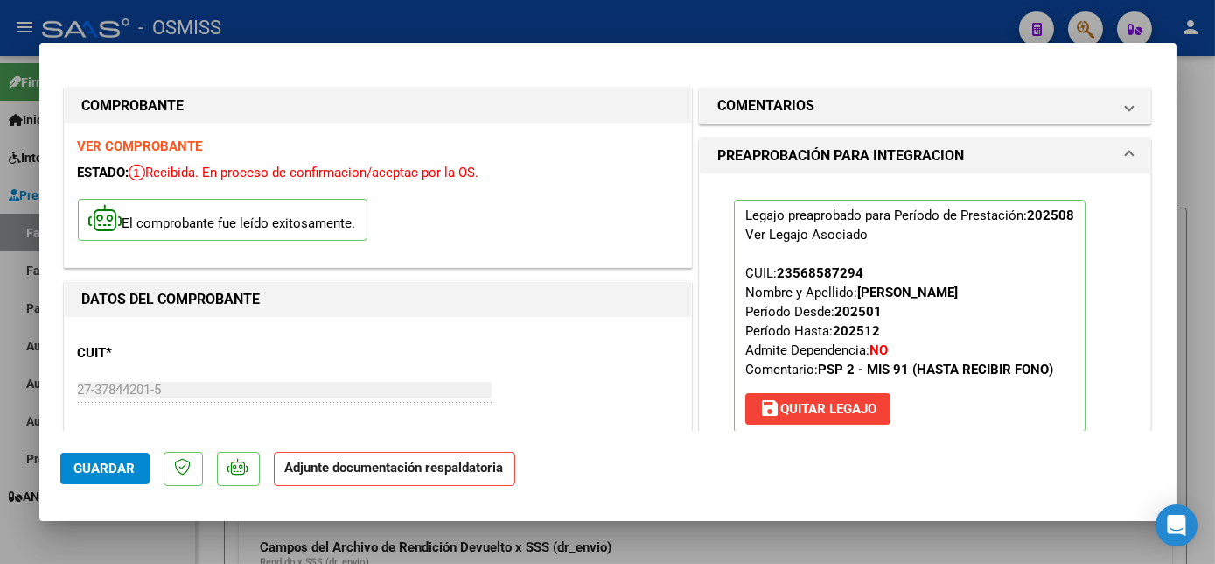
scroll to position [361, 0]
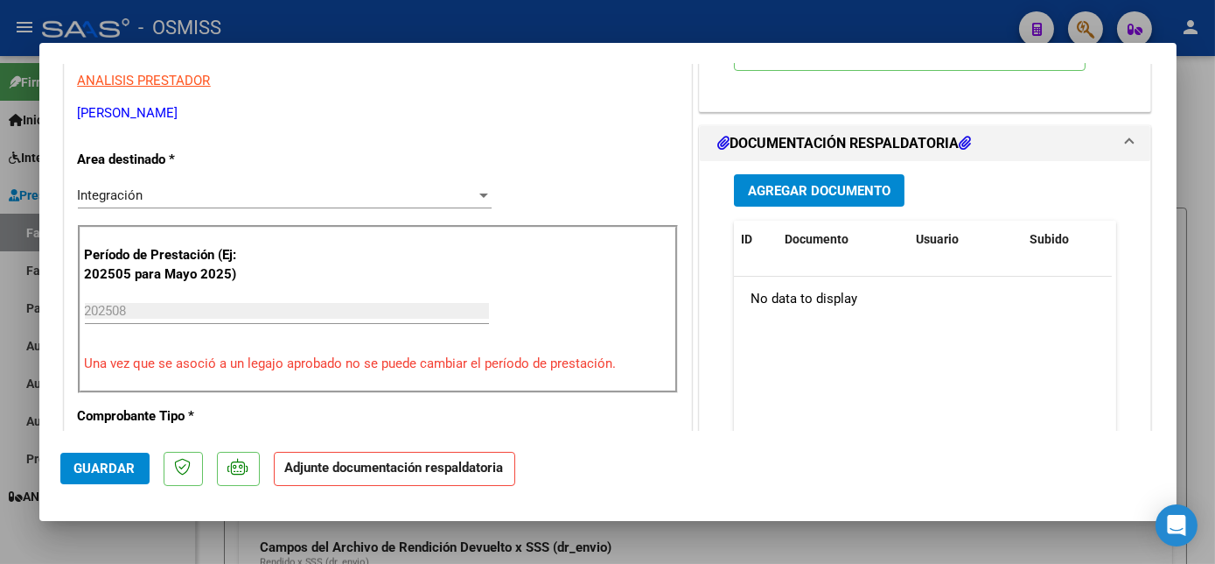
click at [828, 189] on span "Agregar Documento" at bounding box center [819, 191] width 143 height 16
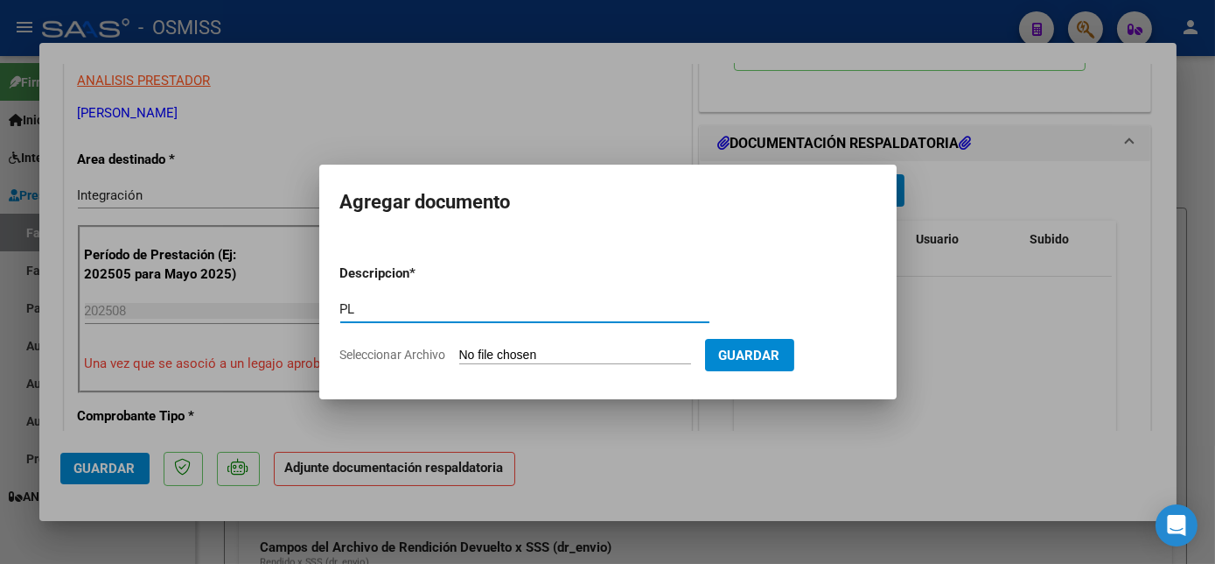
type input "PL"
click at [459, 347] on input "Seleccionar Archivo" at bounding box center [575, 355] width 232 height 17
type input "C:\fakepath\PL.pdf"
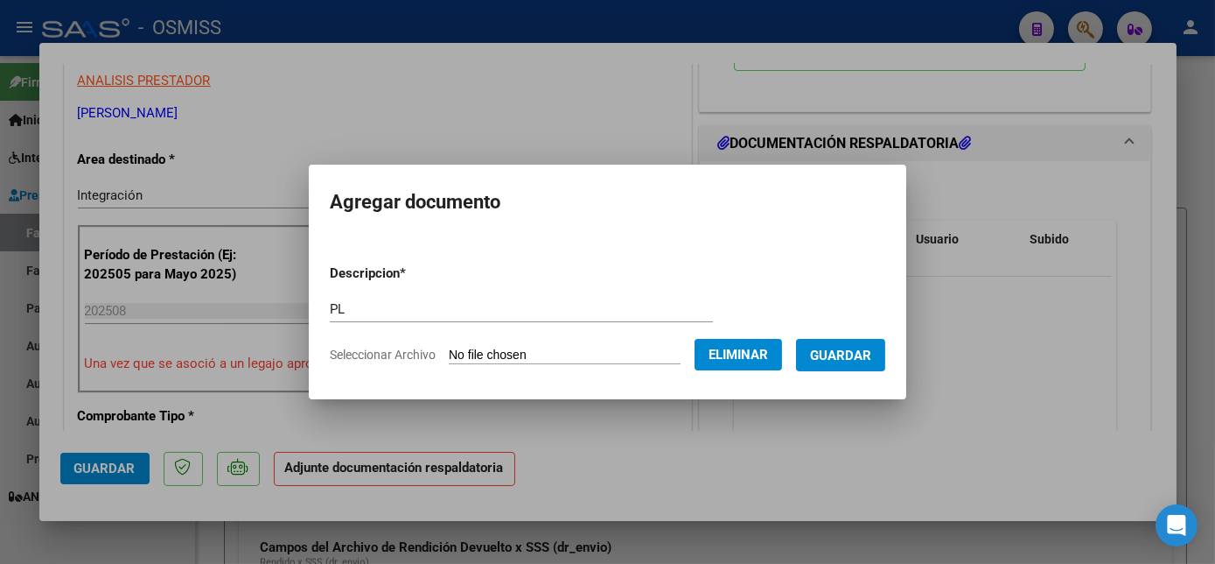
click at [825, 354] on span "Guardar" at bounding box center [840, 355] width 61 height 16
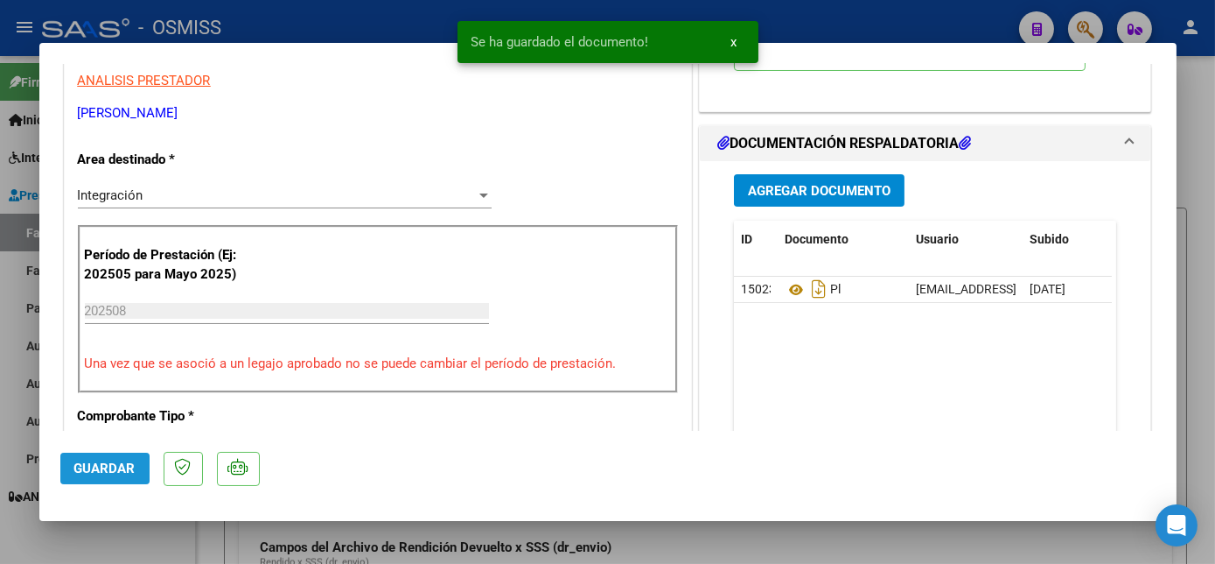
click at [114, 465] on span "Guardar" at bounding box center [104, 468] width 61 height 16
click at [178, 540] on div at bounding box center [607, 282] width 1215 height 564
type input "$ 0,00"
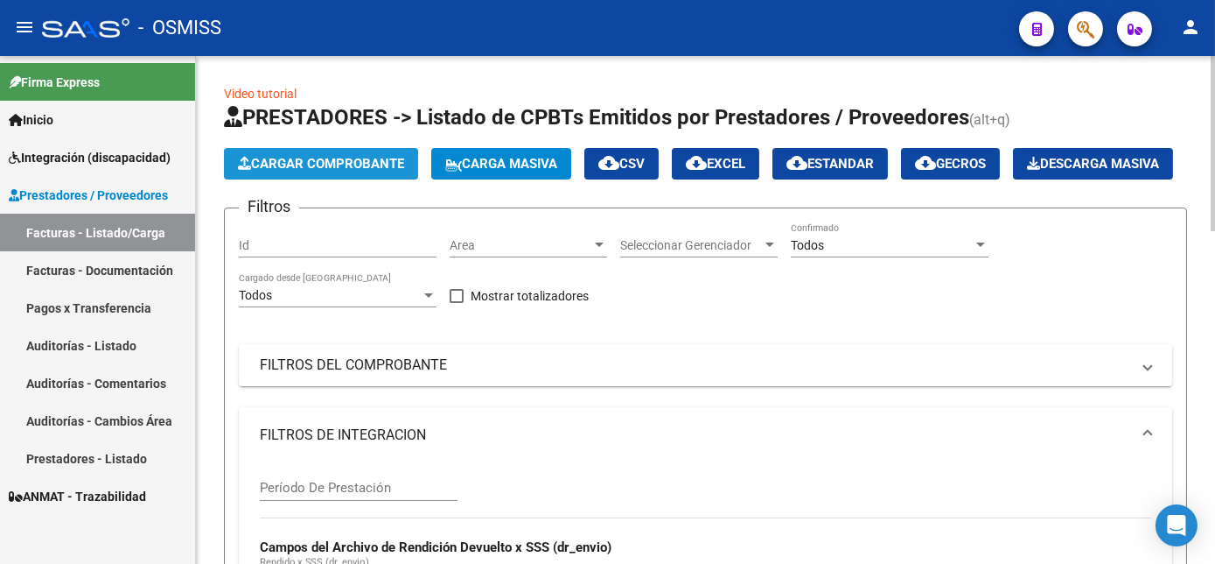
click at [400, 160] on span "Cargar Comprobante" at bounding box center [321, 164] width 166 height 16
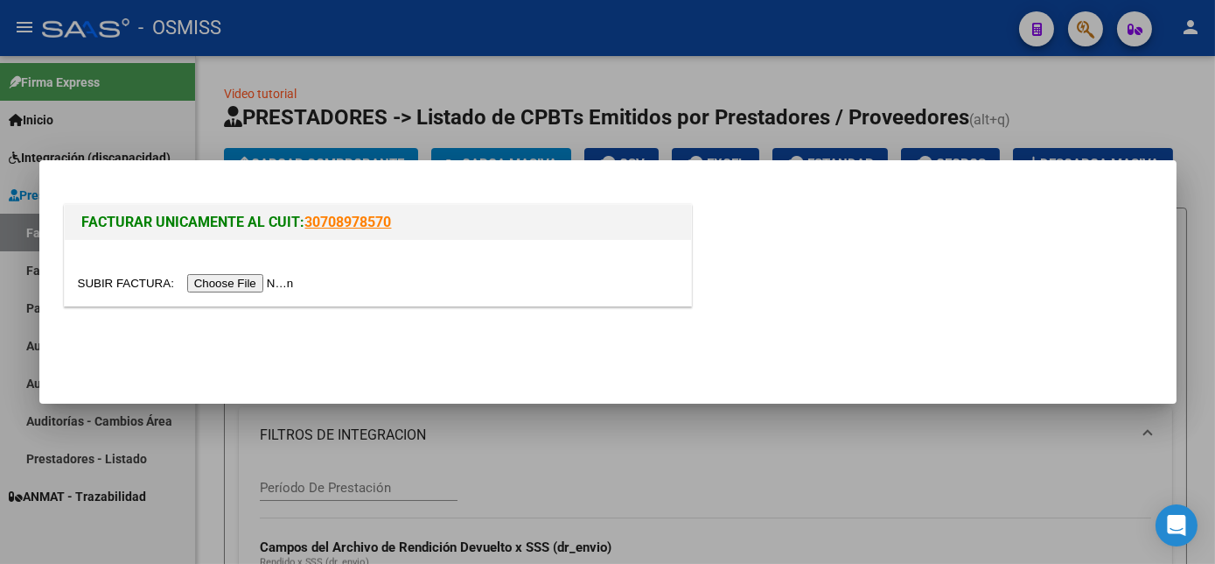
click at [246, 276] on input "file" at bounding box center [188, 283] width 221 height 18
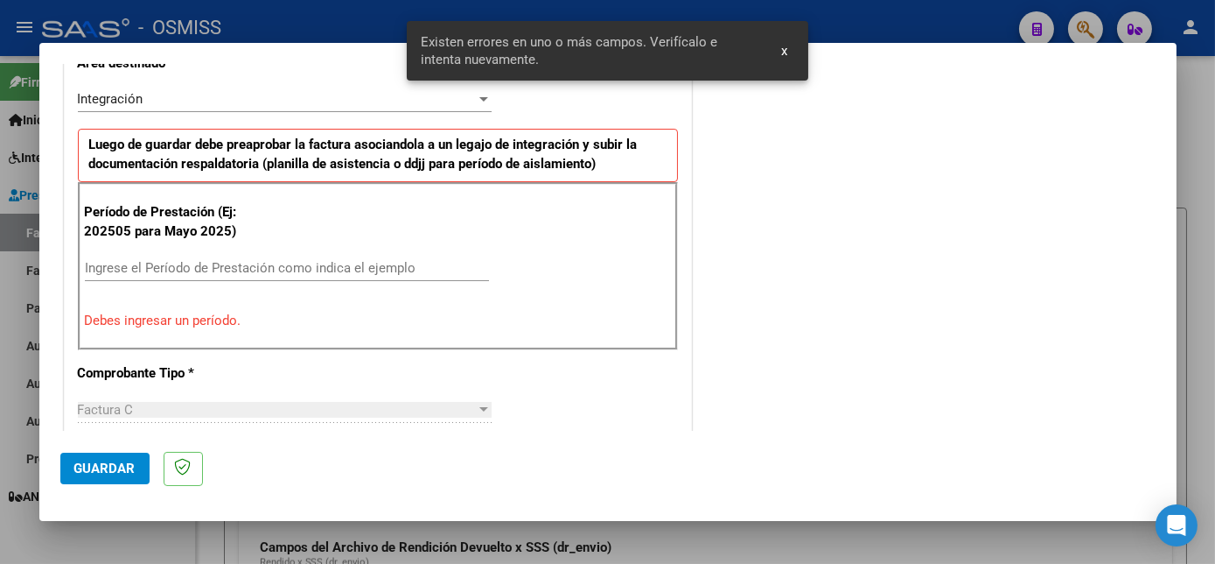
scroll to position [424, 0]
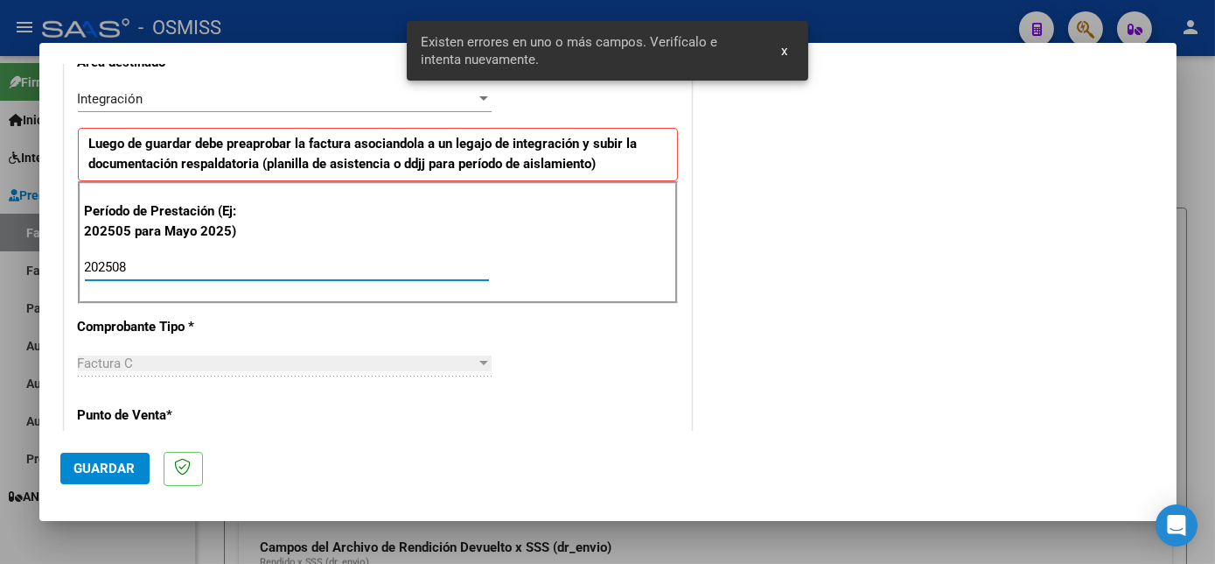
type input "202508"
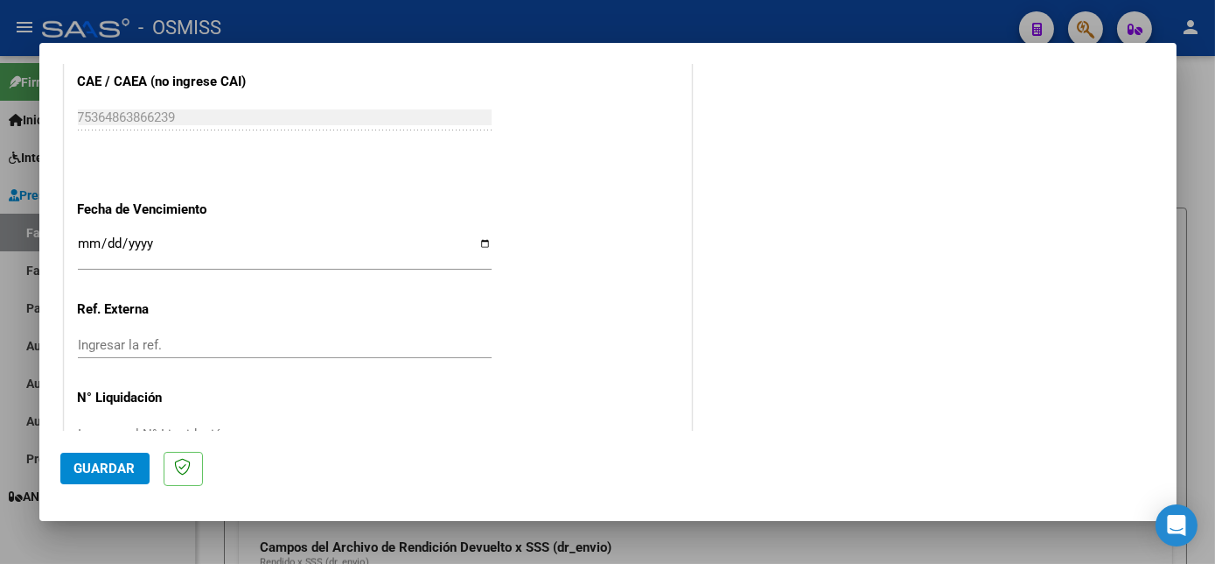
drag, startPoint x: 1161, startPoint y: 284, endPoint x: 1155, endPoint y: 361, distance: 77.2
click at [1155, 361] on mat-dialog-content "COMPROBANTE VER COMPROBANTE El comprobante fue leído exitosamente. DATOS DEL CO…" at bounding box center [608, 247] width 1138 height 367
click at [117, 450] on mat-dialog-actions "Guardar" at bounding box center [608, 465] width 1096 height 69
click at [114, 466] on span "Guardar" at bounding box center [104, 468] width 61 height 16
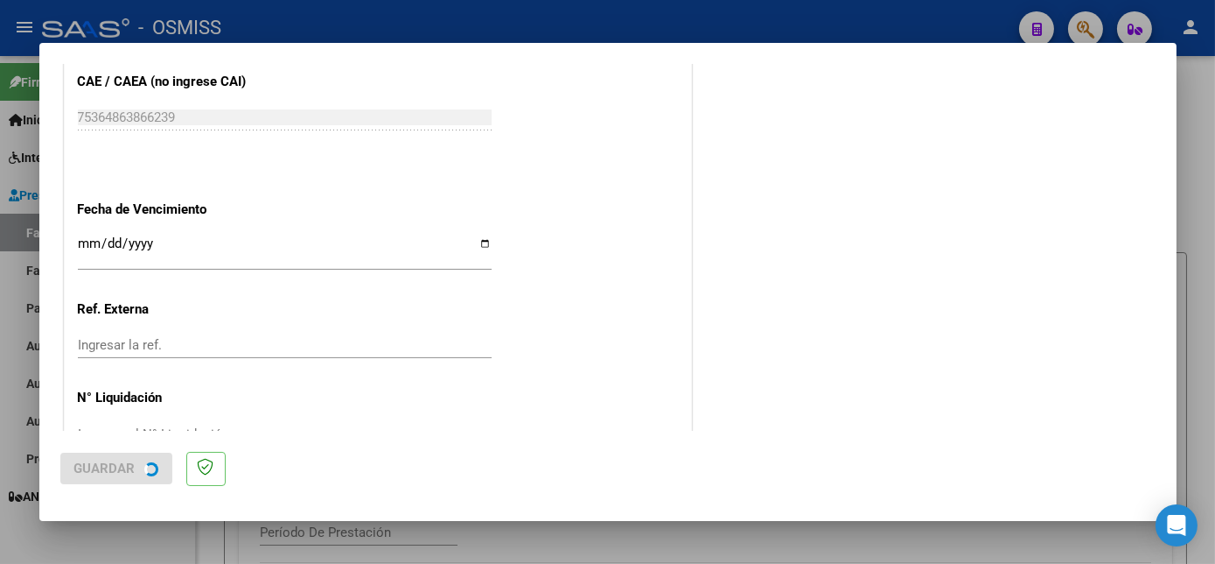
scroll to position [0, 0]
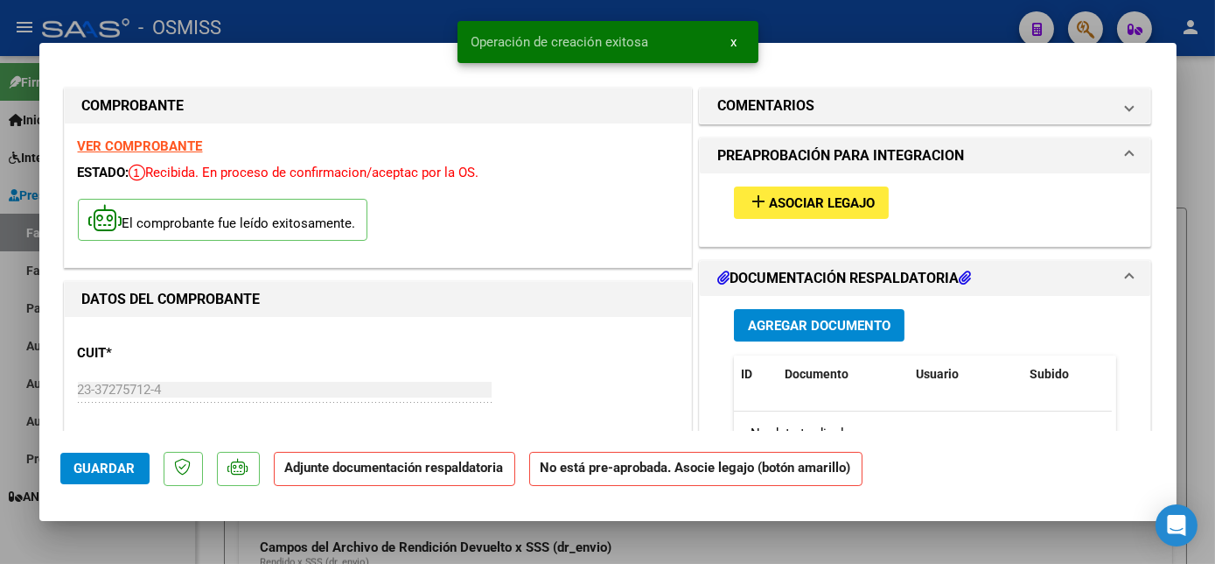
click at [847, 188] on button "add Asociar Legajo" at bounding box center [811, 202] width 155 height 32
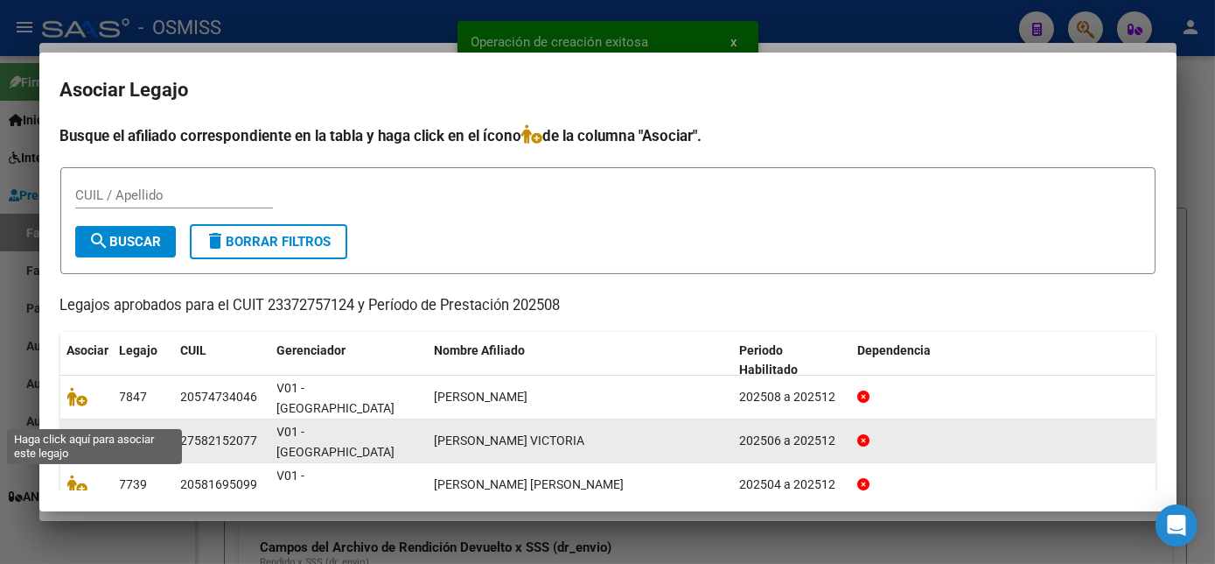
click at [77, 431] on icon at bounding box center [77, 440] width 21 height 19
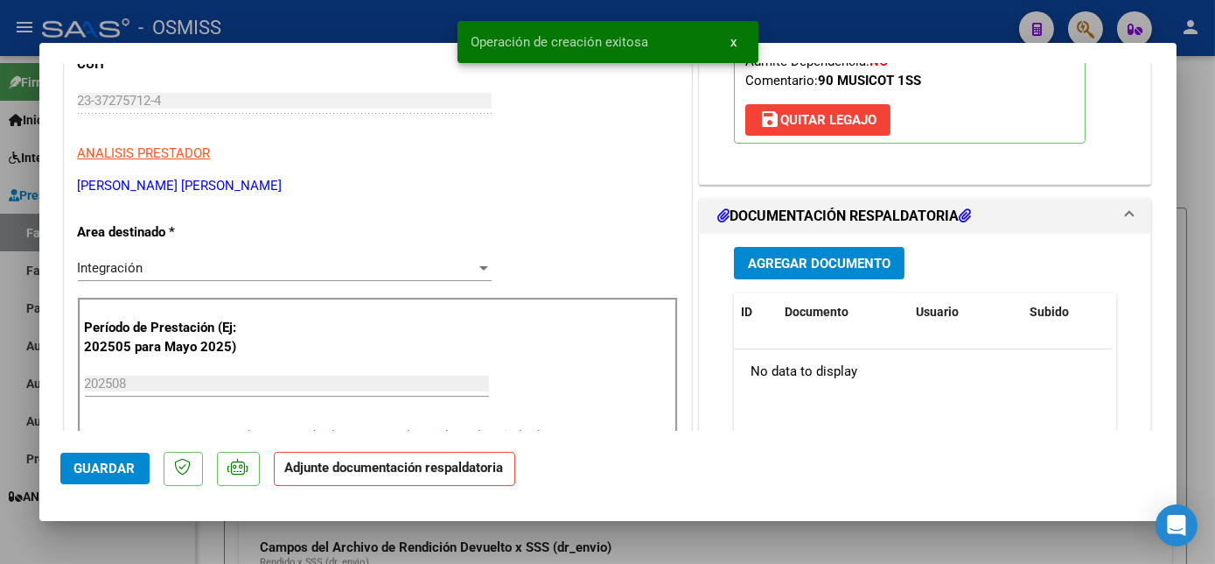
scroll to position [350, 0]
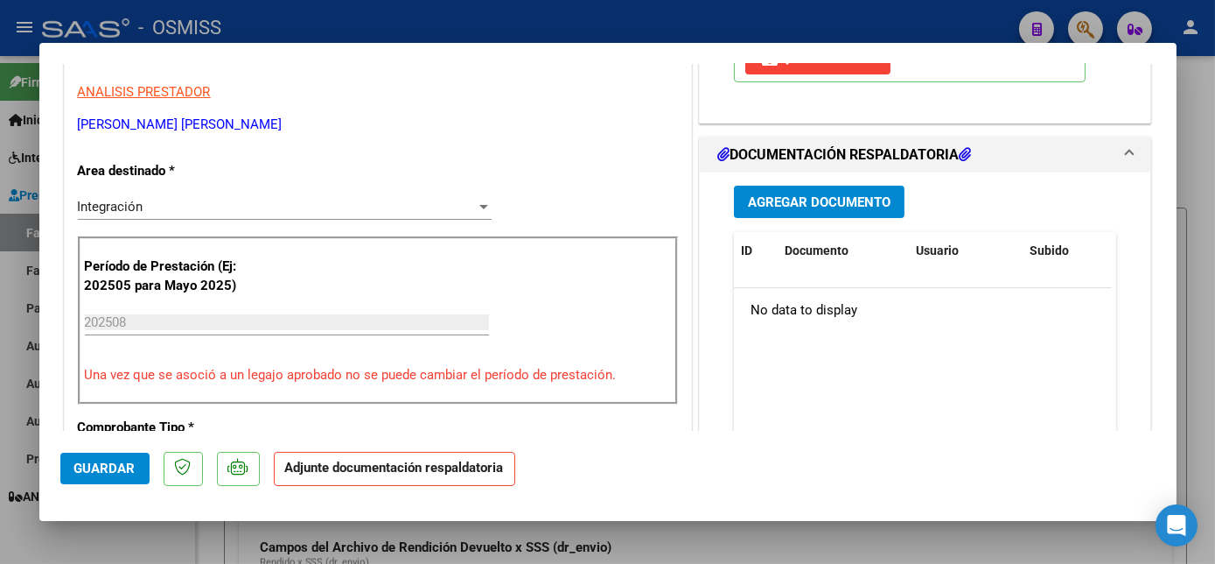
click at [840, 207] on span "Agregar Documento" at bounding box center [819, 202] width 143 height 16
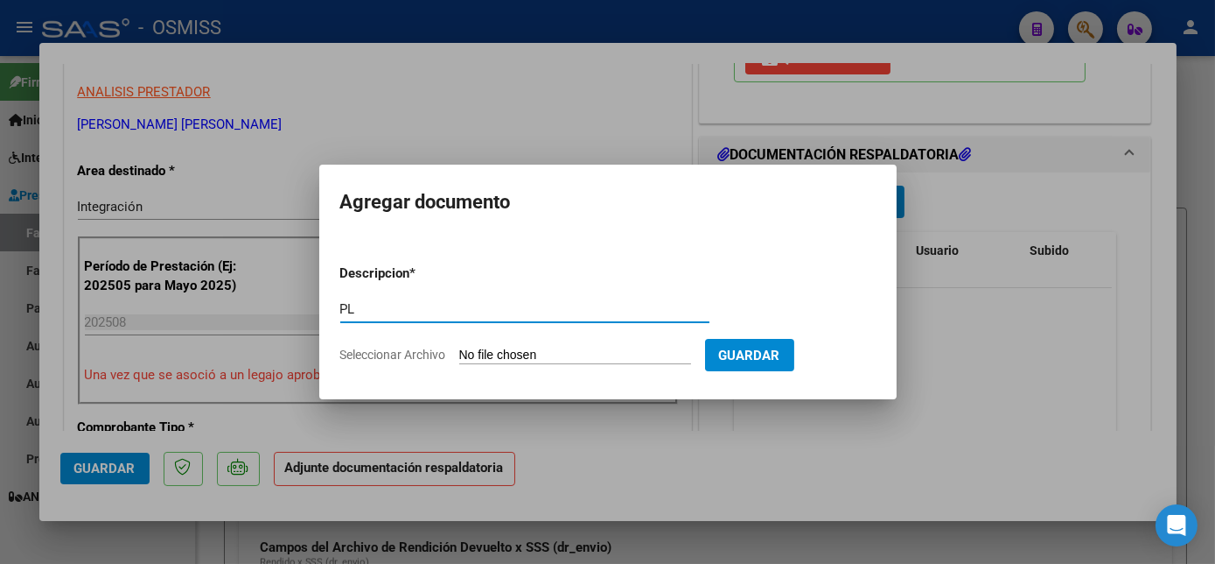
type input "PL"
click at [459, 347] on input "Seleccionar Archivo" at bounding box center [575, 355] width 232 height 17
type input "C:\fakepath\PL - [PERSON_NAME] VICTORIA.pdf"
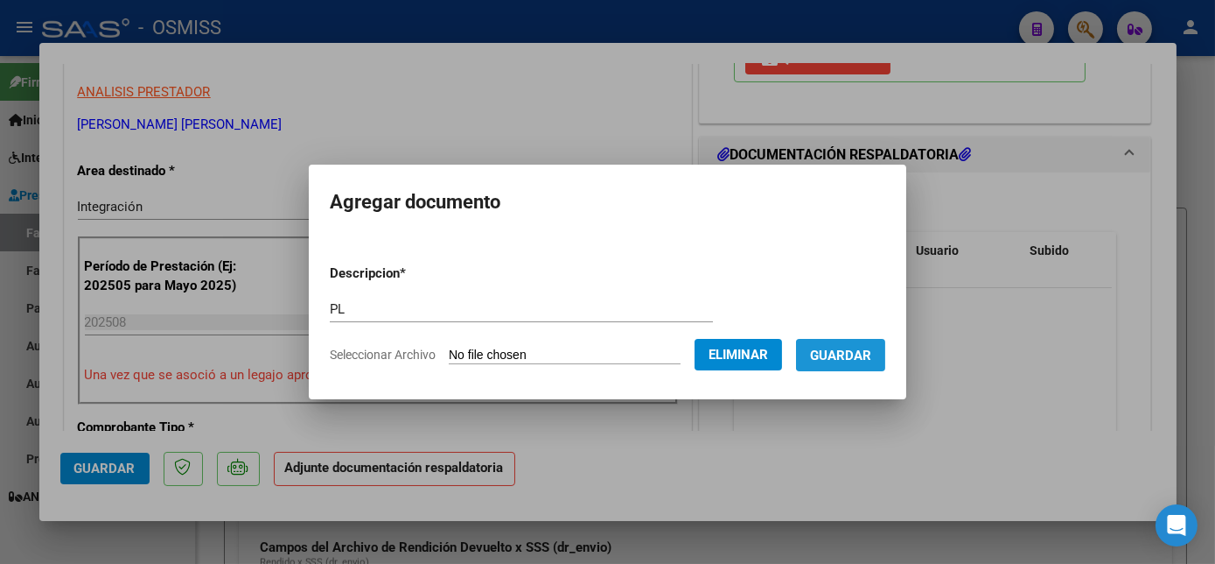
click at [877, 361] on button "Guardar" at bounding box center [840, 355] width 89 height 32
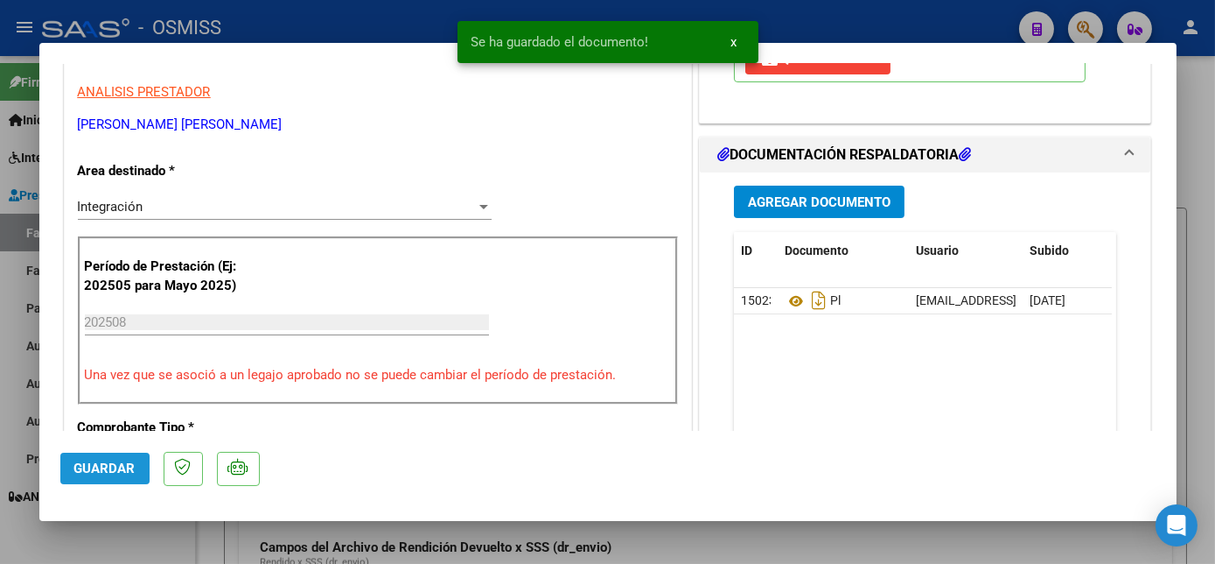
click at [139, 470] on button "Guardar" at bounding box center [104, 468] width 89 height 32
click at [193, 539] on div at bounding box center [607, 282] width 1215 height 564
type input "$ 0,00"
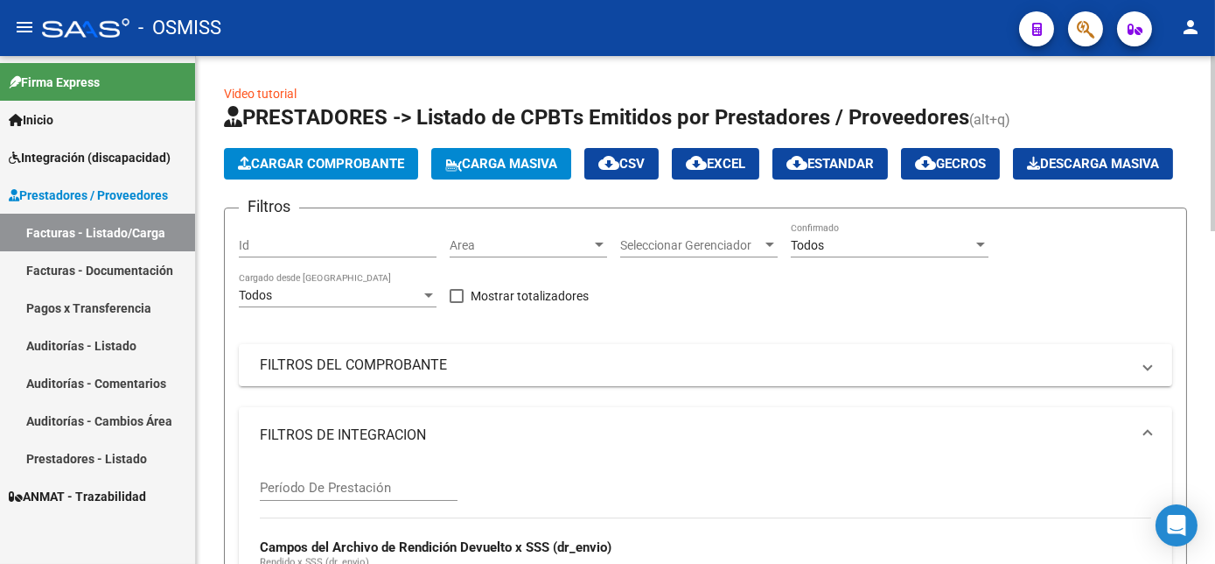
click at [361, 168] on span "Cargar Comprobante" at bounding box center [321, 164] width 166 height 16
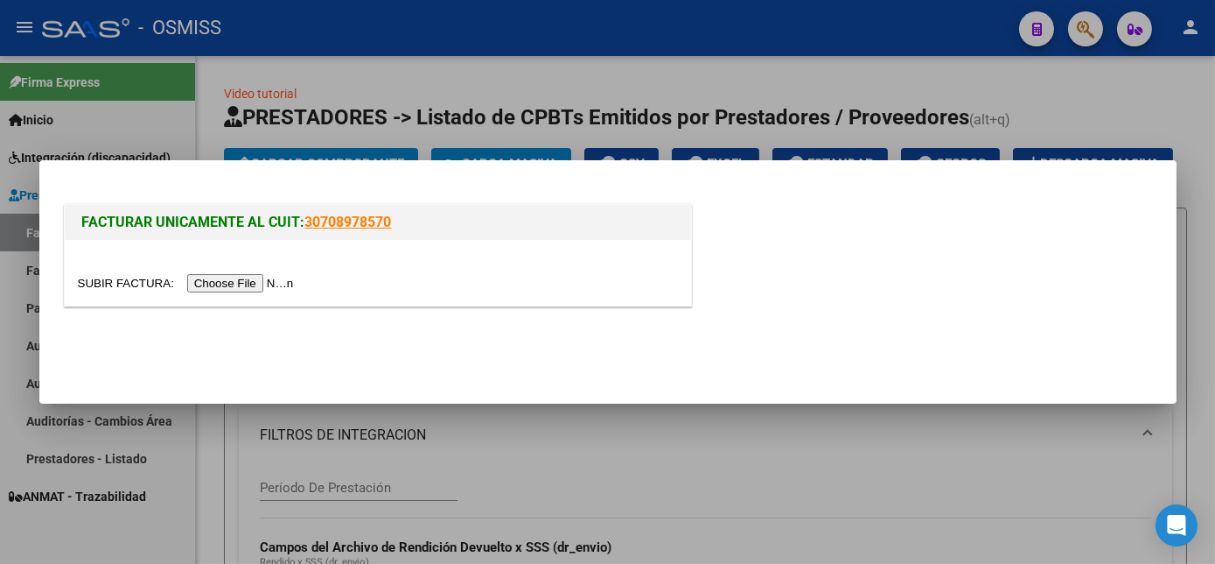
click at [189, 284] on input "file" at bounding box center [188, 283] width 221 height 18
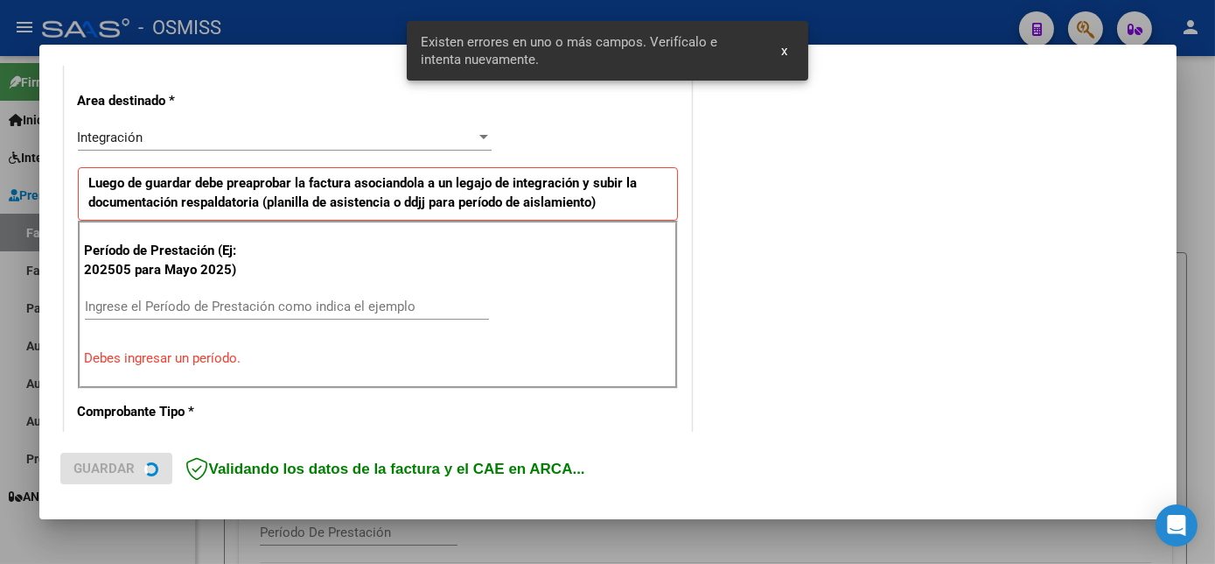
scroll to position [424, 0]
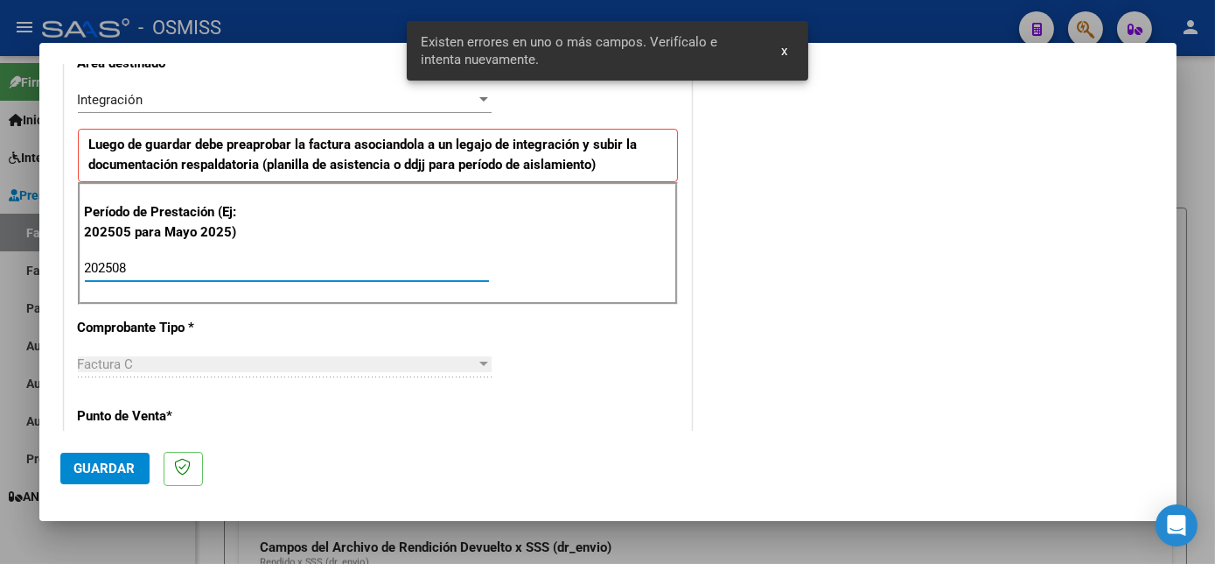
type input "202508"
click at [97, 469] on span "Guardar" at bounding box center [104, 468] width 61 height 16
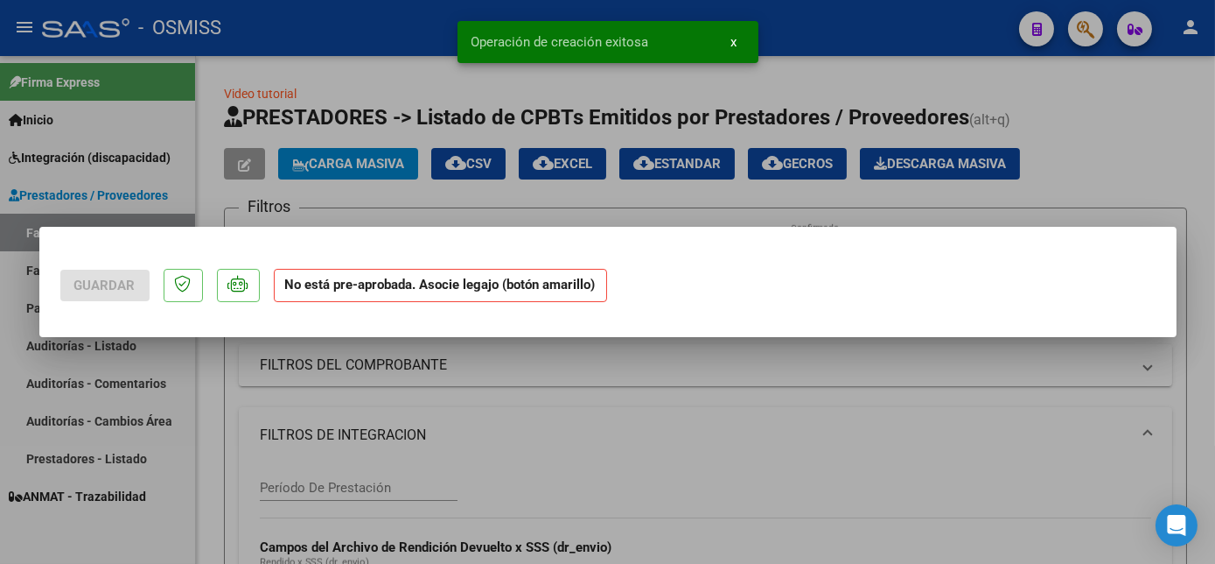
scroll to position [0, 0]
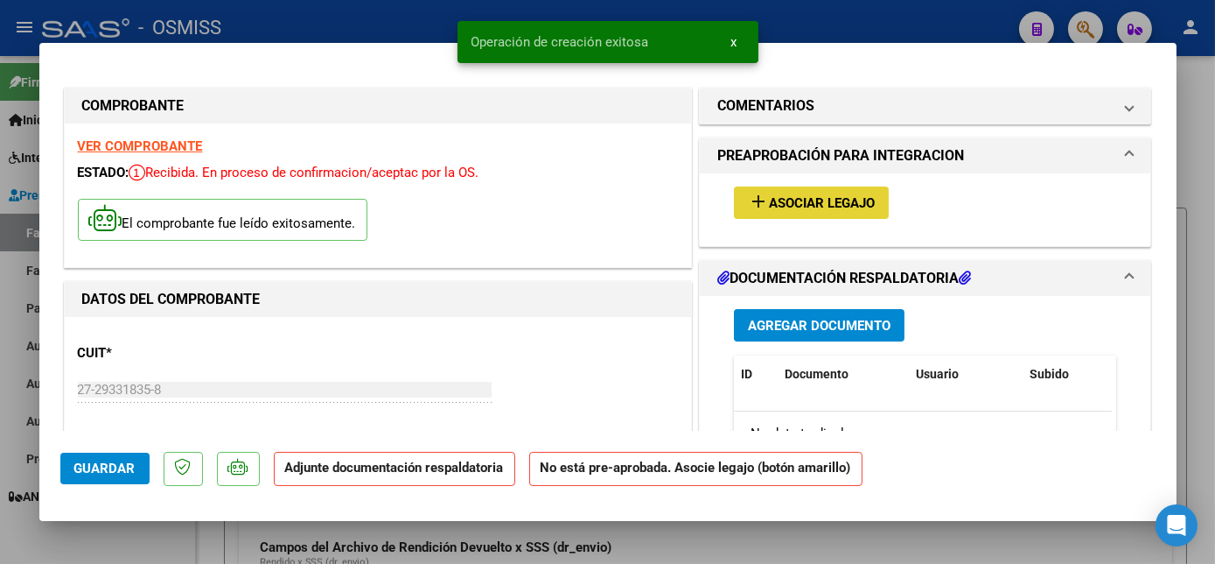
click at [823, 194] on span "add Asociar Legajo" at bounding box center [811, 202] width 127 height 16
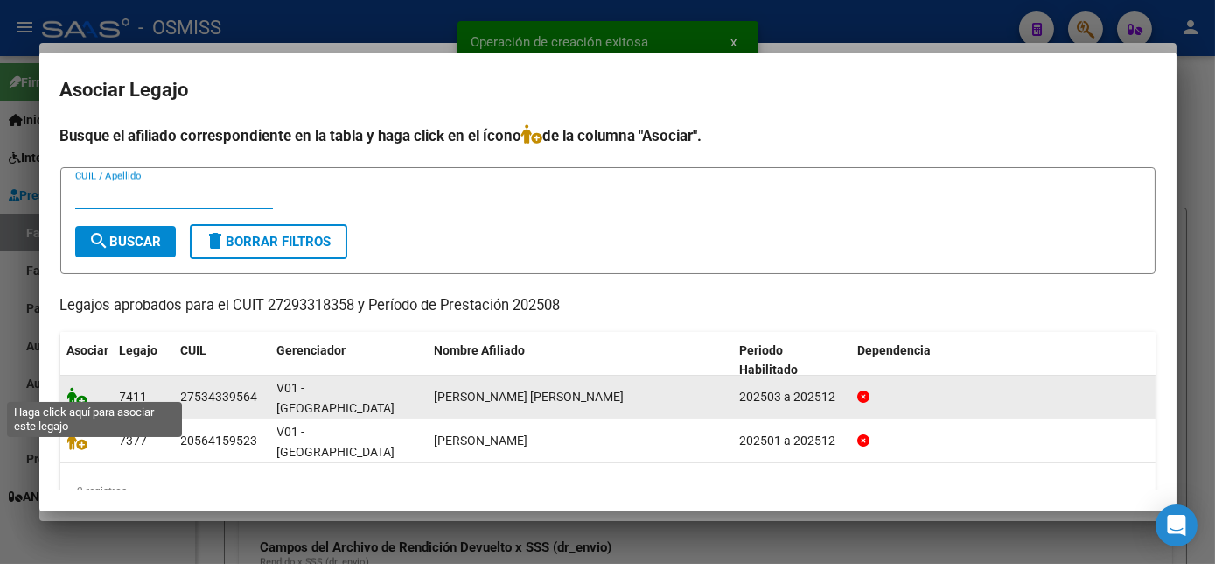
click at [76, 389] on icon at bounding box center [77, 396] width 21 height 19
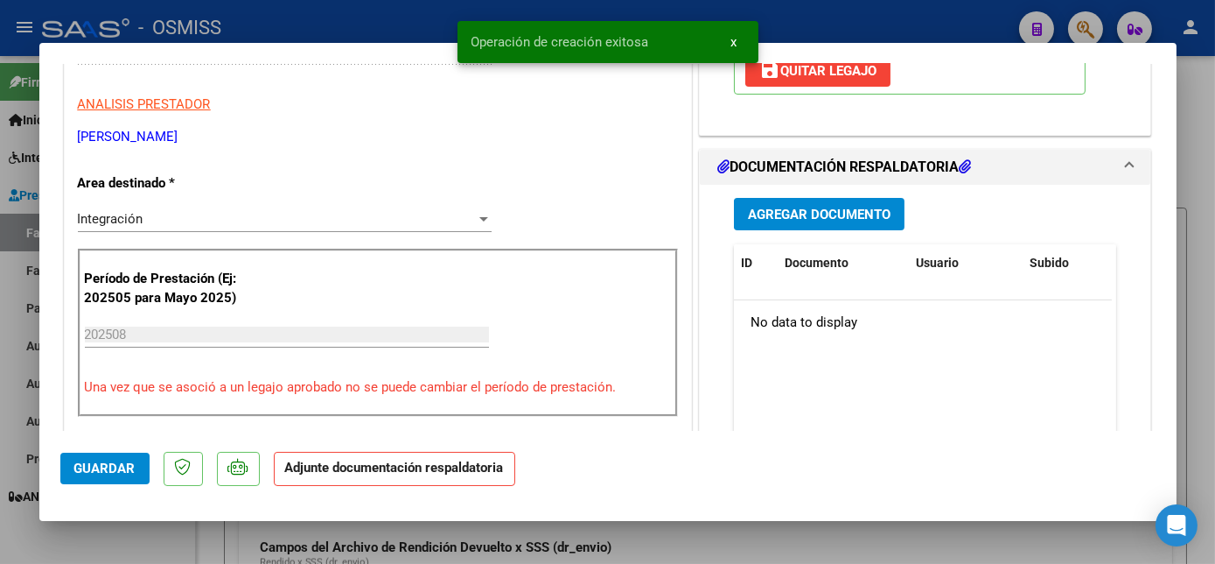
scroll to position [347, 0]
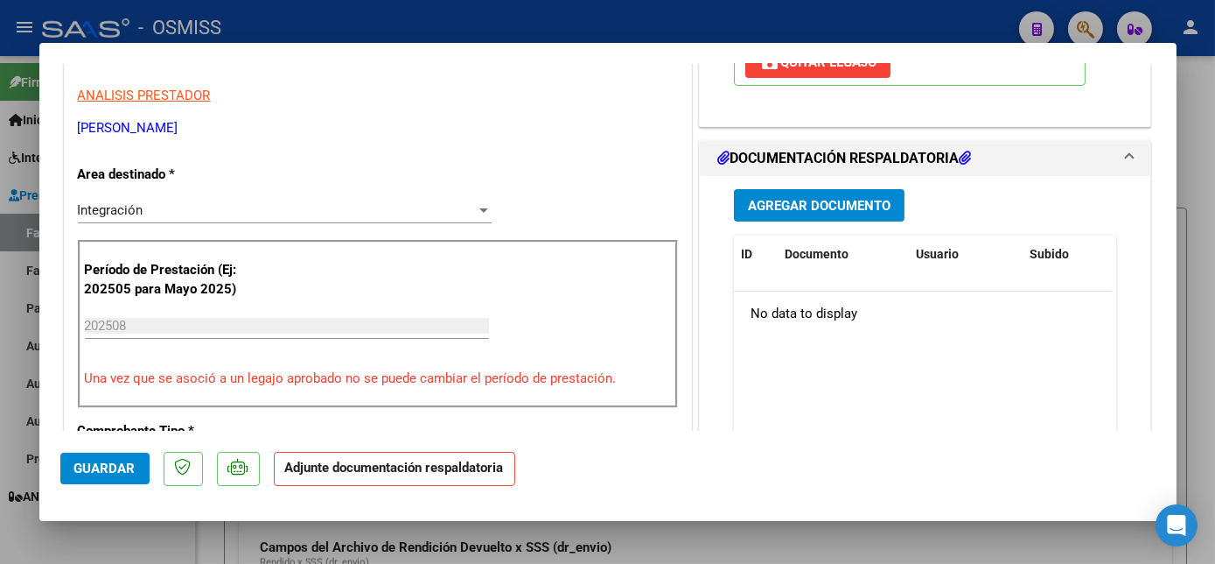
click at [879, 206] on span "Agregar Documento" at bounding box center [819, 206] width 143 height 16
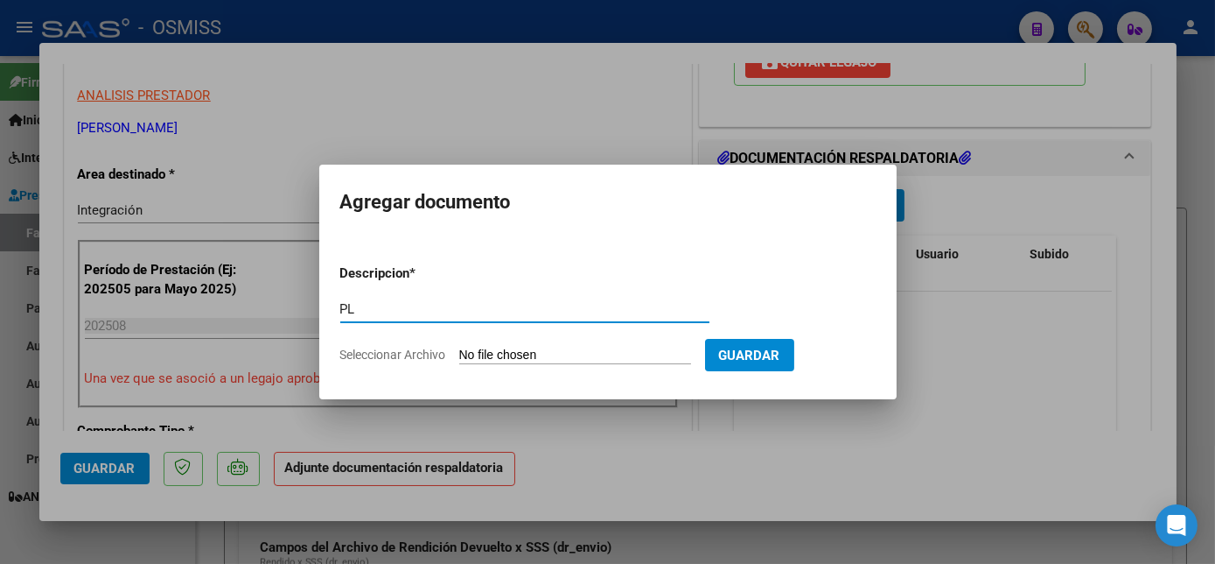
type input "PL"
click at [459, 347] on input "Seleccionar Archivo" at bounding box center [575, 355] width 232 height 17
type input "C:\fakepath\PL.pdf"
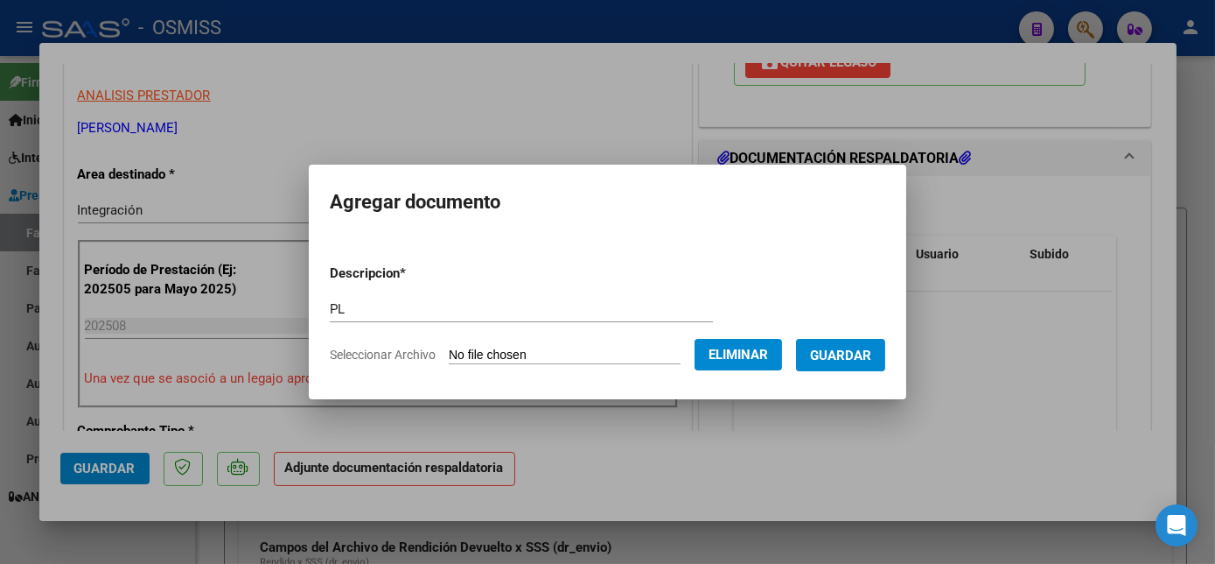
click at [847, 350] on span "Guardar" at bounding box center [840, 355] width 61 height 16
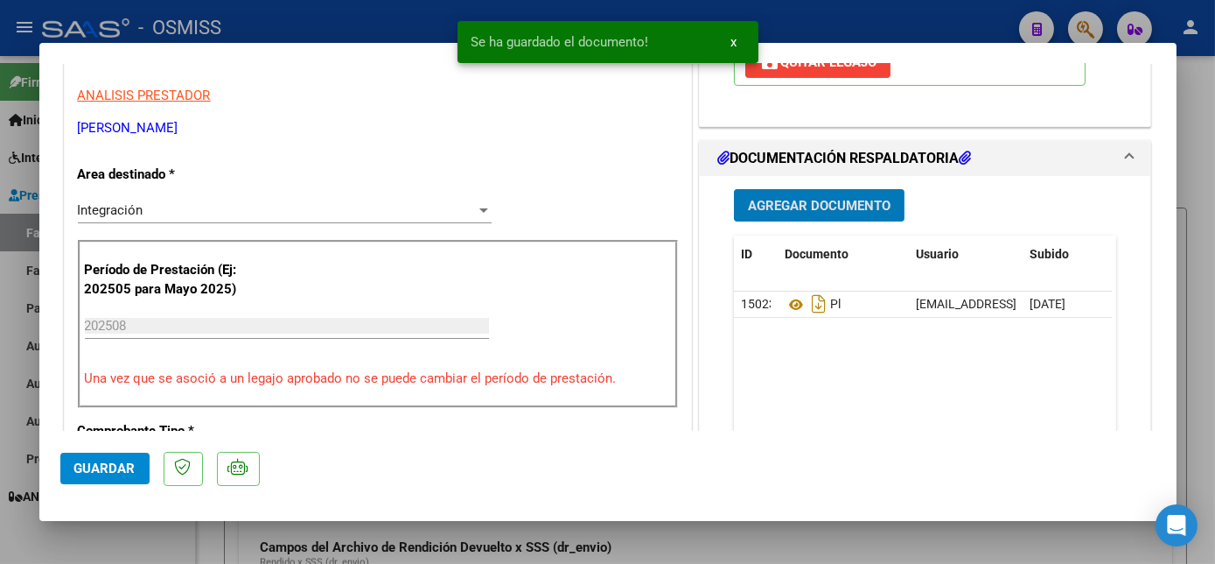
click at [107, 466] on span "Guardar" at bounding box center [104, 468] width 61 height 16
click at [138, 536] on div at bounding box center [607, 282] width 1215 height 564
type input "$ 0,00"
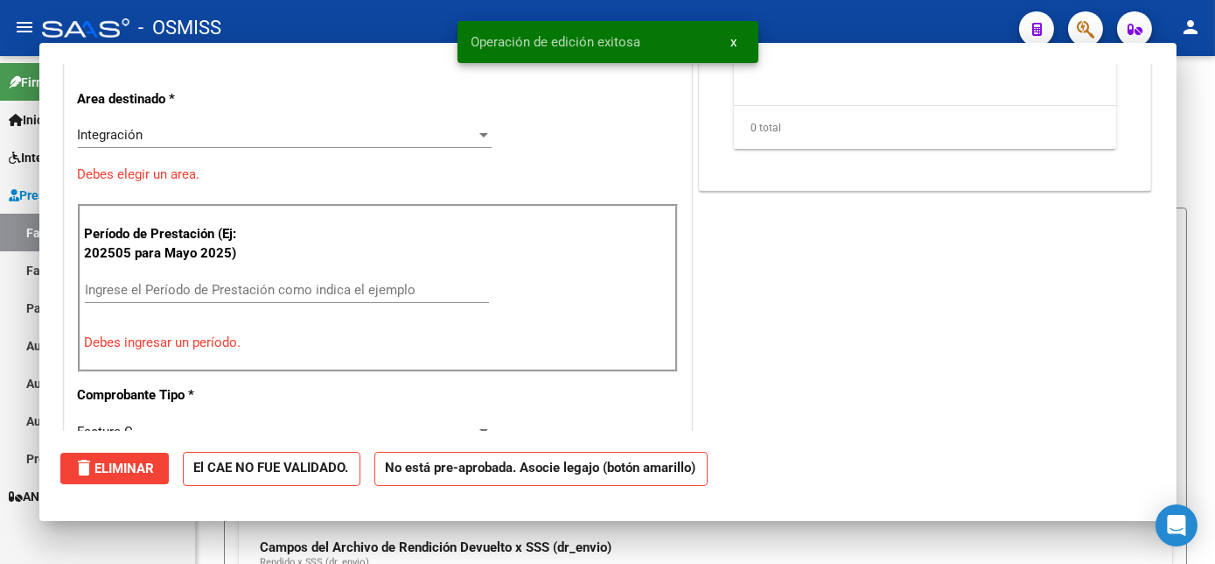
scroll to position [293, 0]
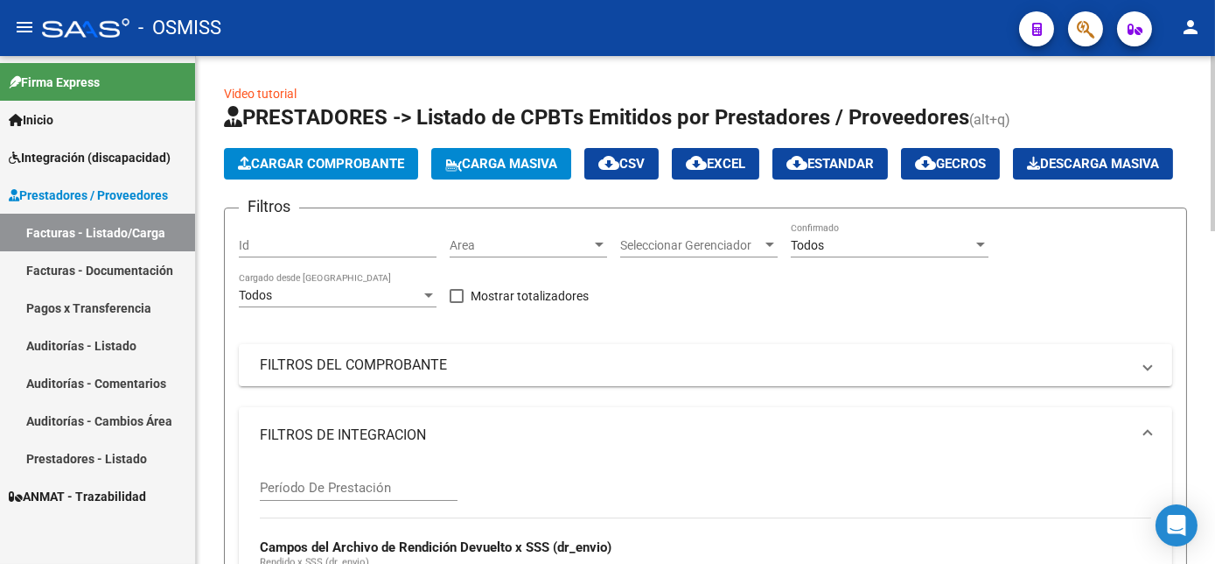
click at [317, 158] on span "Cargar Comprobante" at bounding box center [321, 164] width 166 height 16
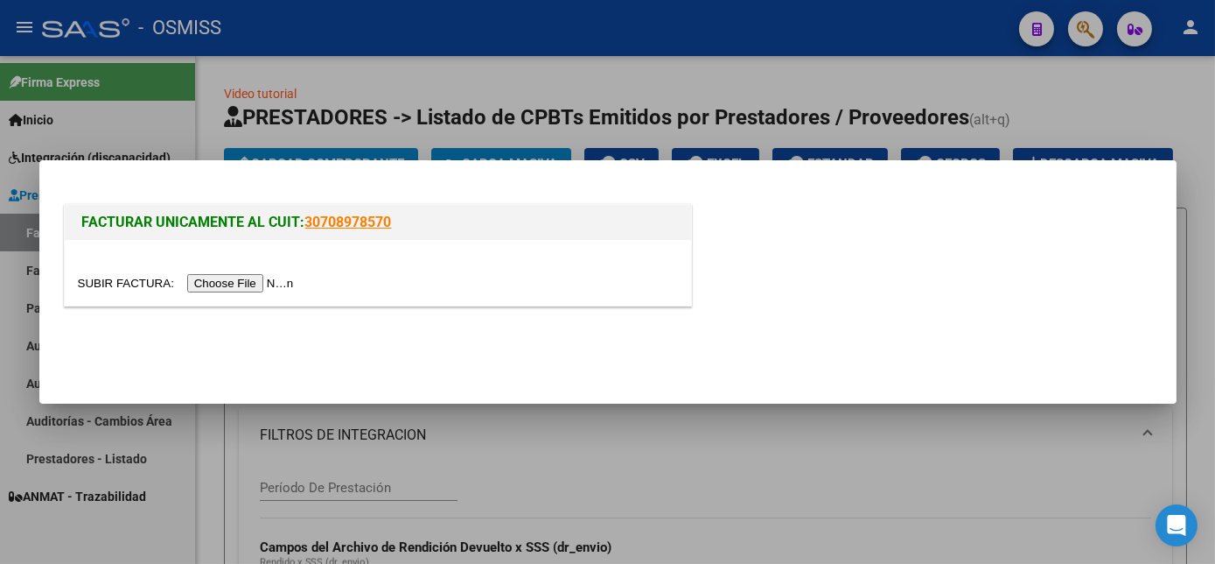
click at [224, 284] on input "file" at bounding box center [188, 283] width 221 height 18
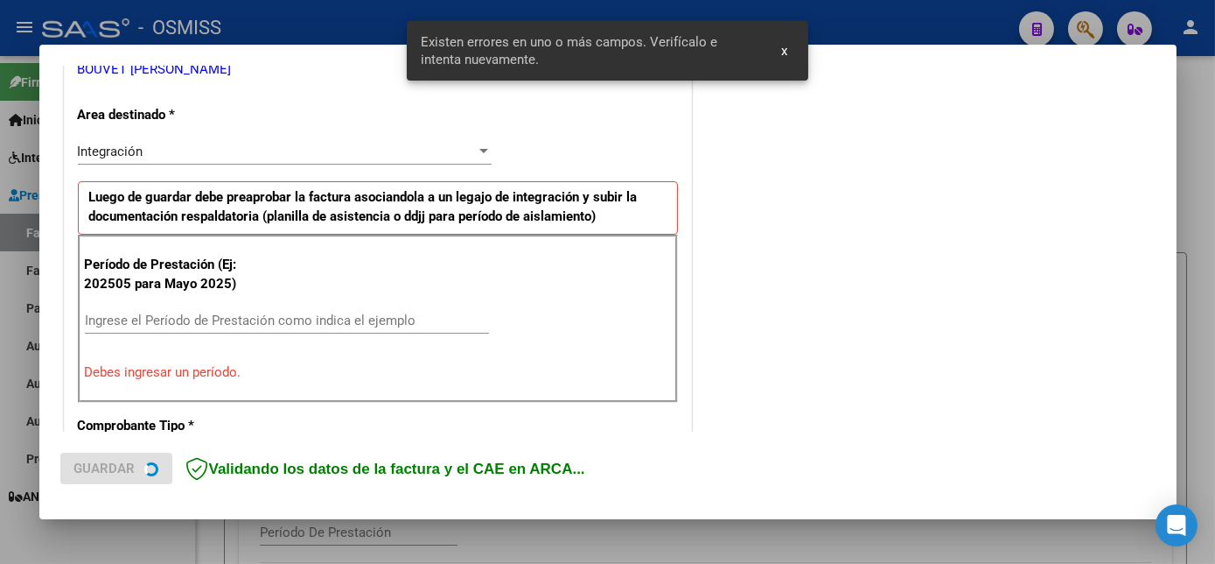
scroll to position [391, 0]
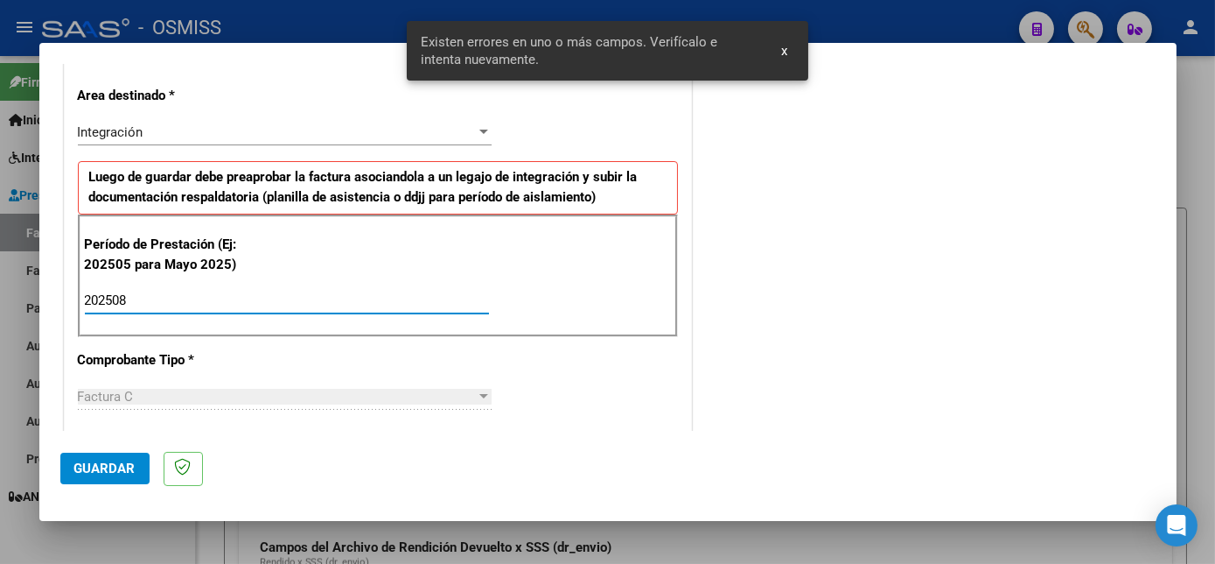
type input "202508"
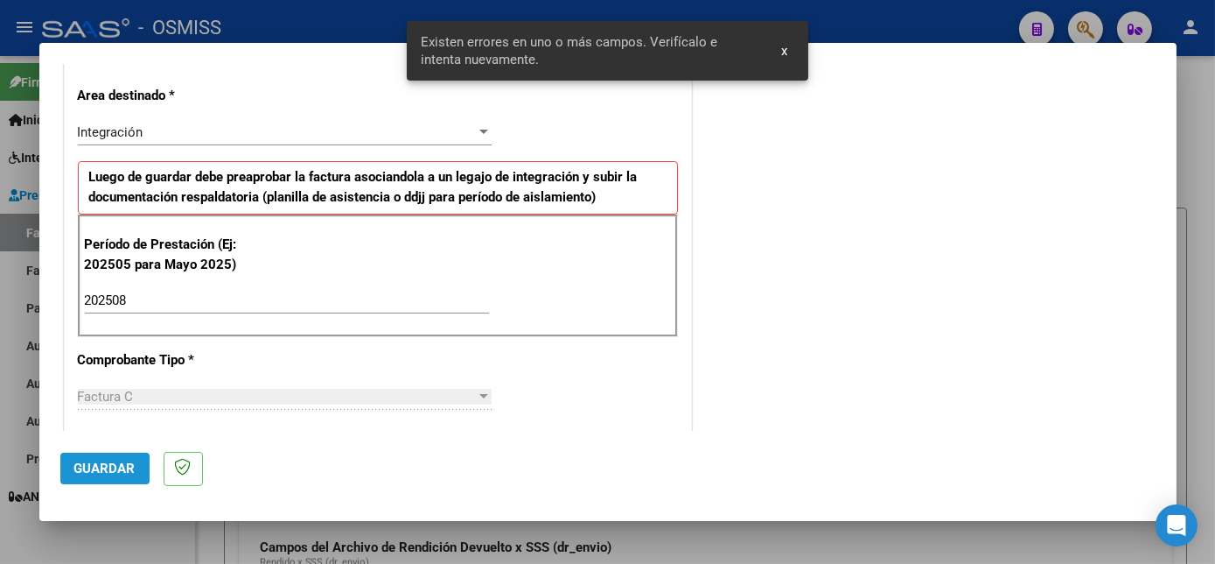
click at [109, 472] on span "Guardar" at bounding box center [104, 468] width 61 height 16
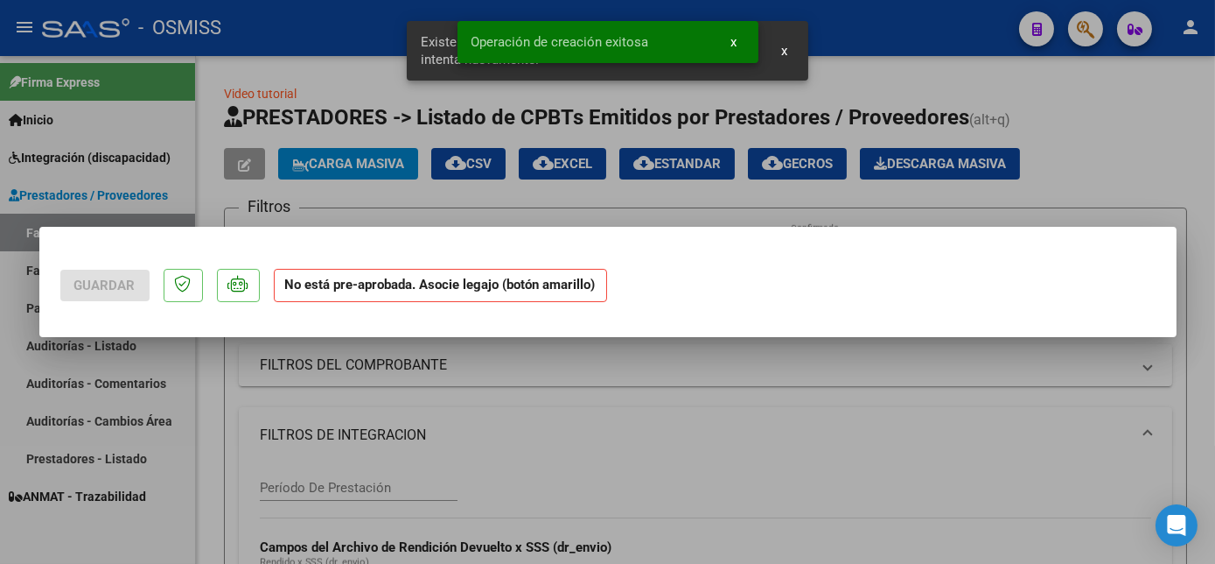
scroll to position [0, 0]
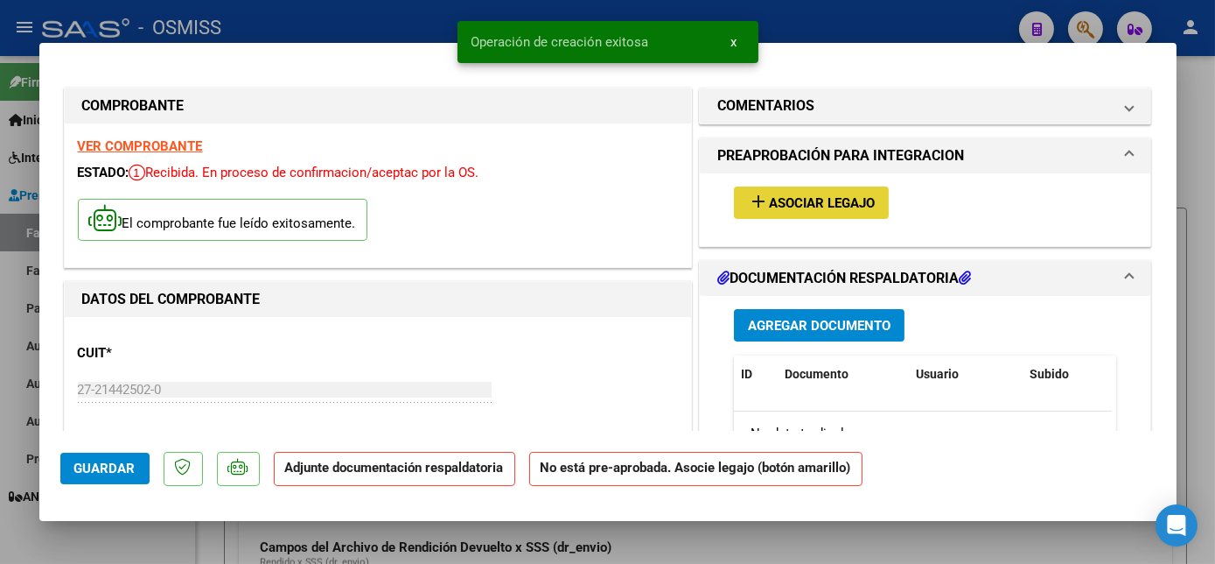
click at [830, 200] on span "Asociar Legajo" at bounding box center [822, 203] width 106 height 16
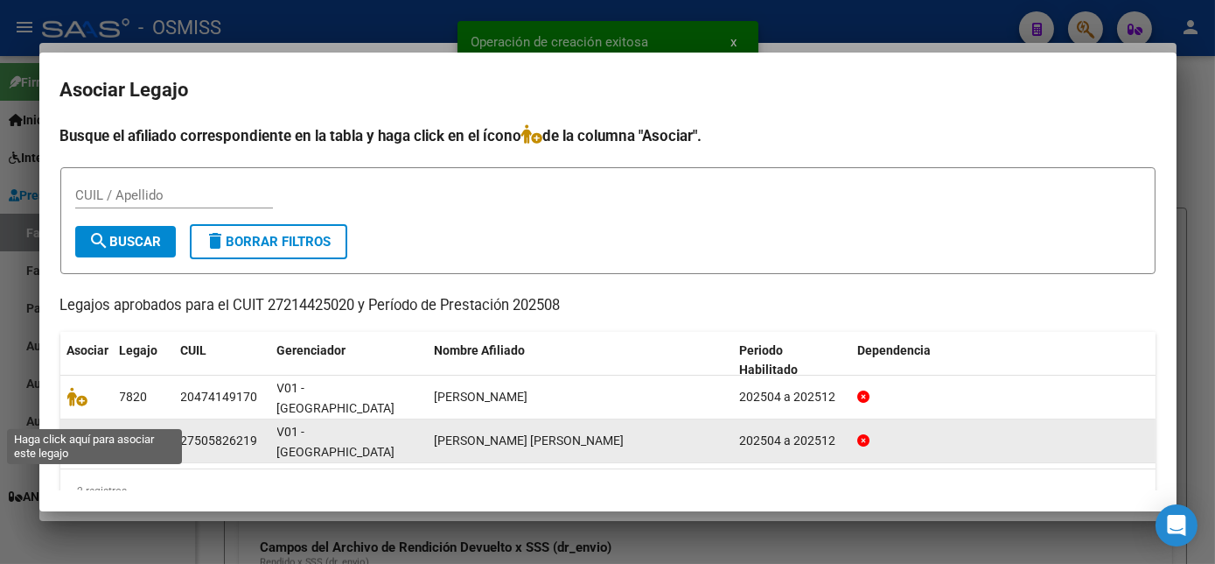
click at [79, 431] on icon at bounding box center [77, 440] width 21 height 19
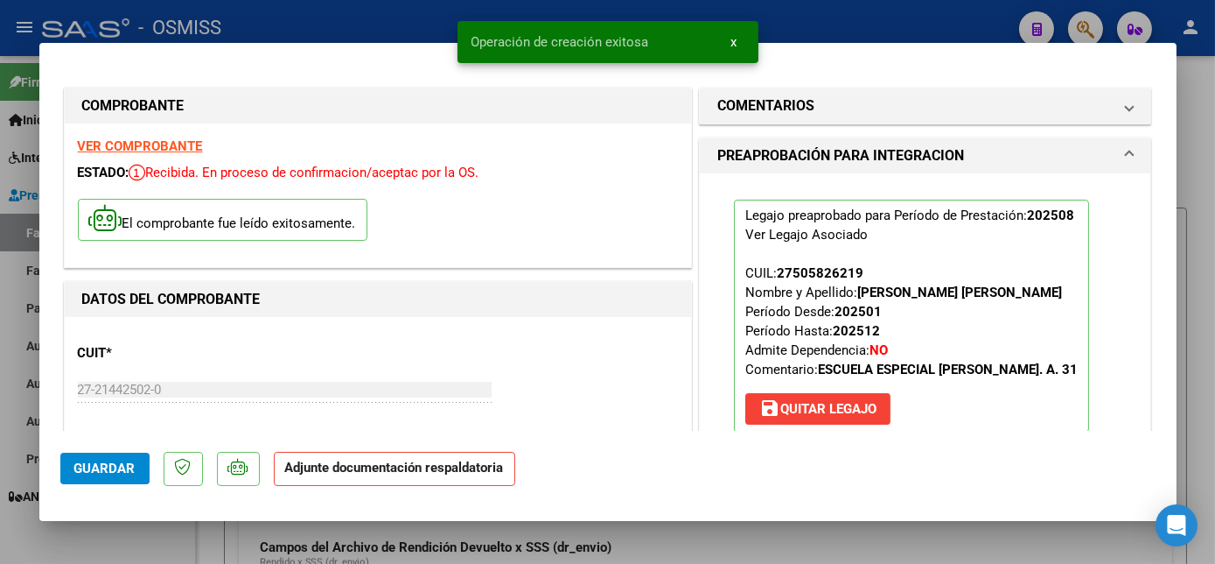
scroll to position [254, 0]
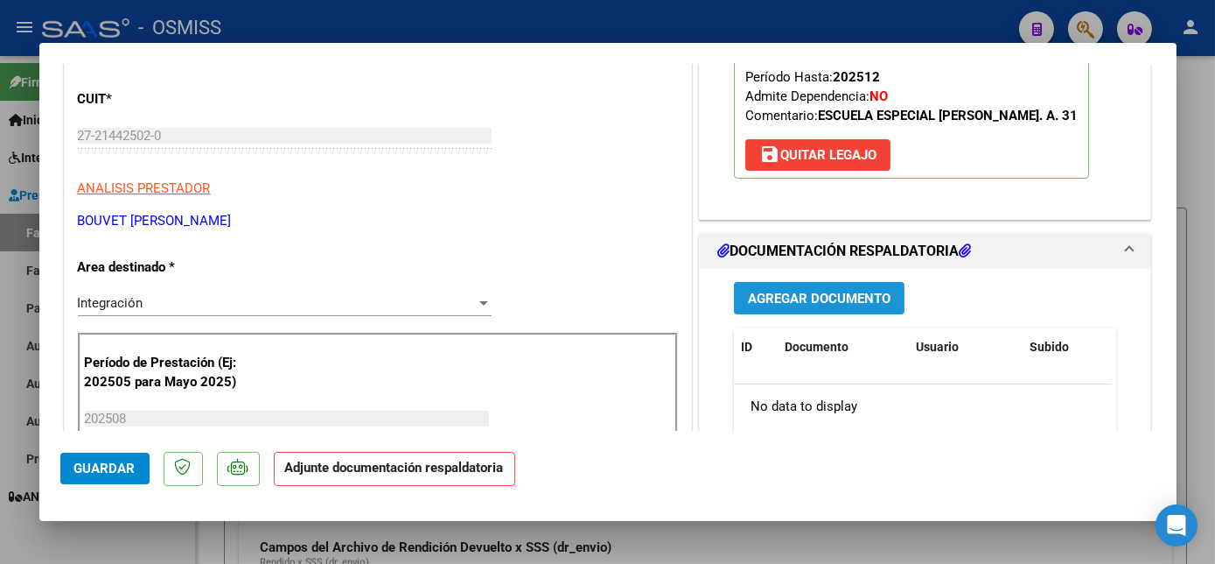
click at [868, 293] on span "Agregar Documento" at bounding box center [819, 299] width 143 height 16
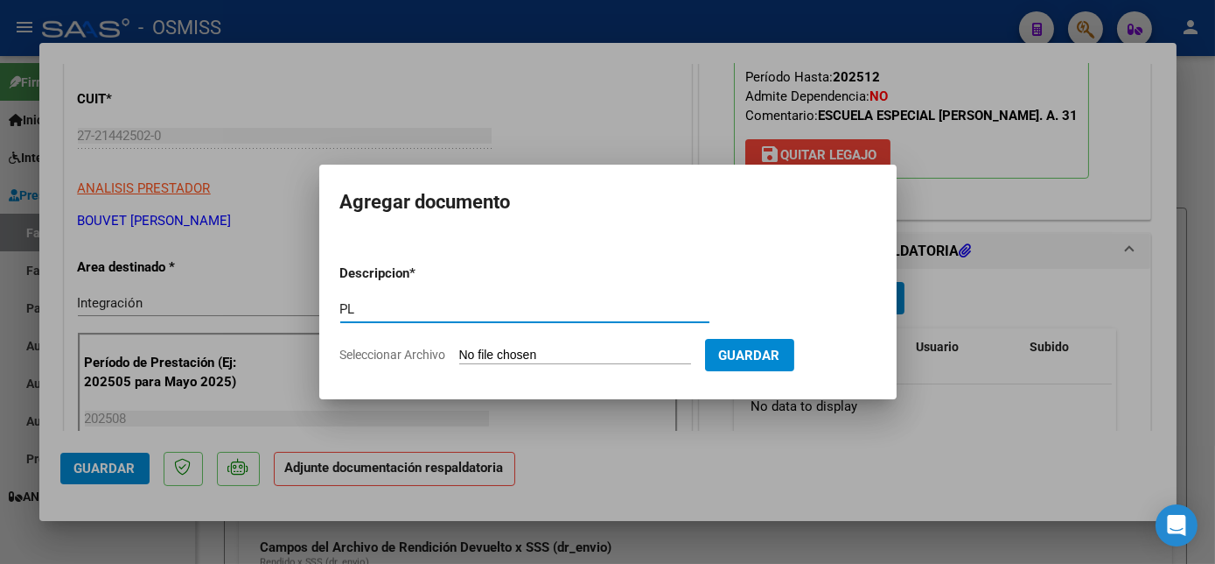
type input "PL"
click at [459, 347] on input "Seleccionar Archivo" at bounding box center [575, 355] width 232 height 17
type input "C:\fakepath\PL.pdf"
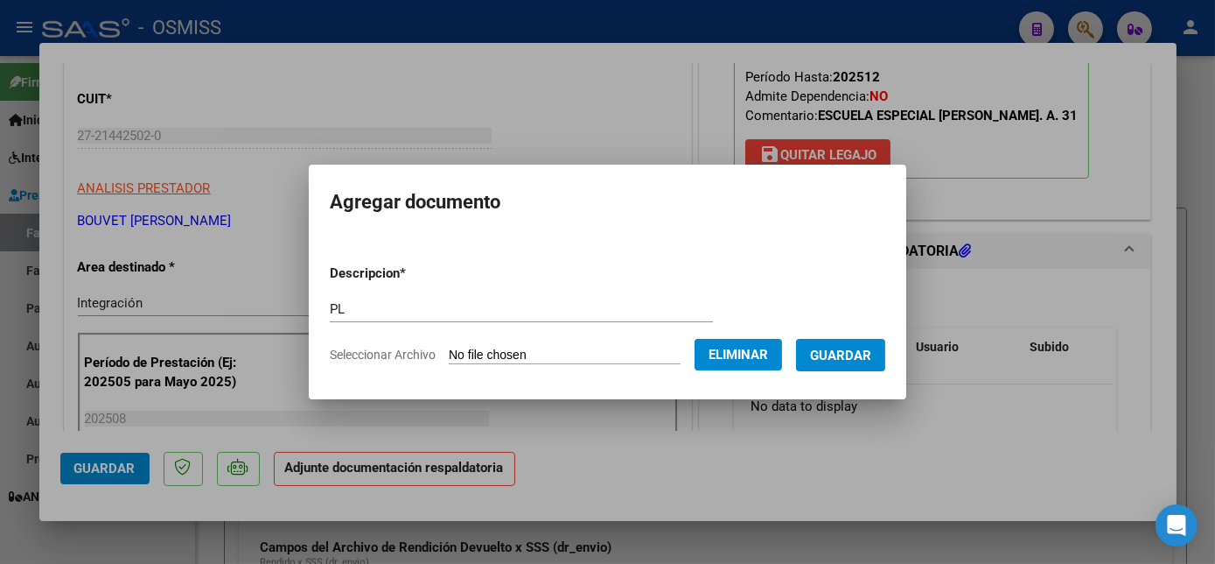
click at [872, 352] on button "Guardar" at bounding box center [840, 355] width 89 height 32
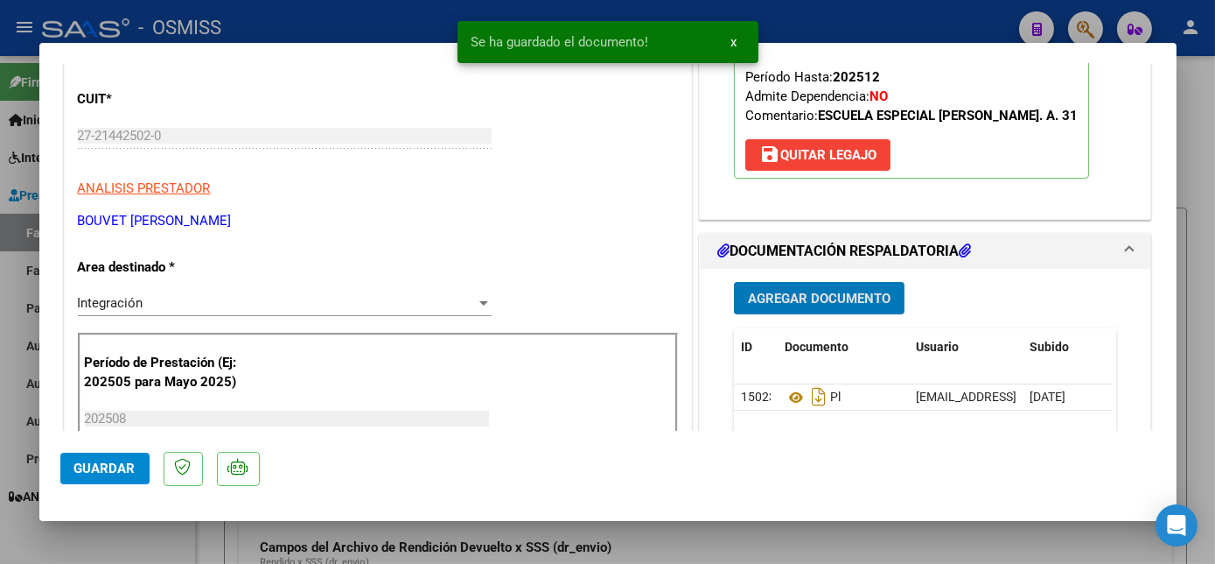
click at [107, 462] on span "Guardar" at bounding box center [104, 468] width 61 height 16
click at [177, 539] on div at bounding box center [607, 282] width 1215 height 564
type input "$ 0,00"
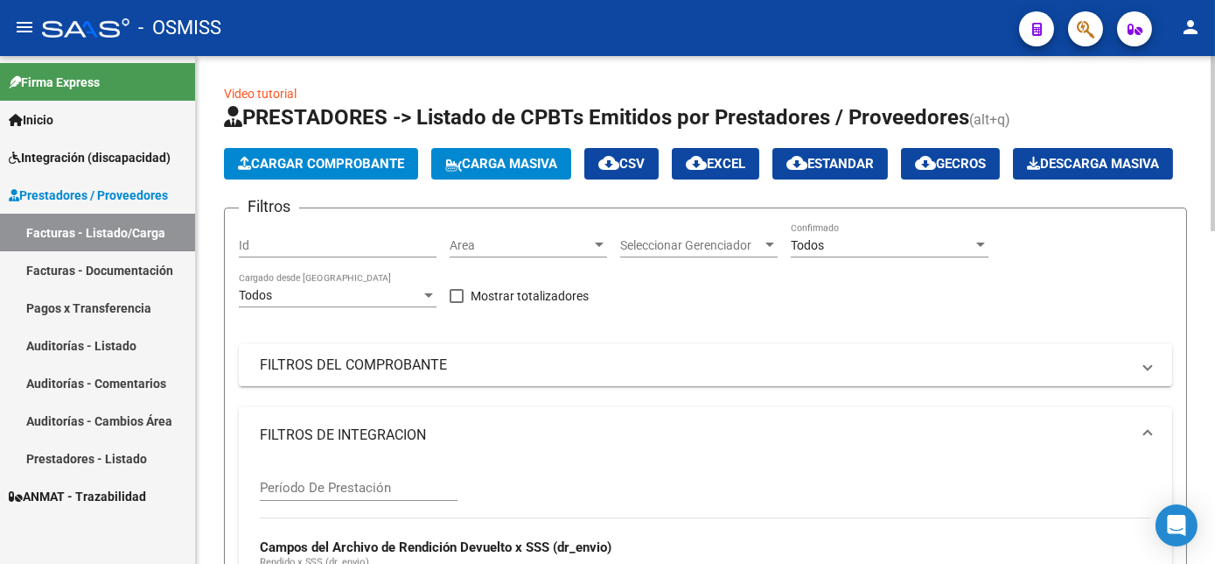
click at [382, 179] on button "Cargar Comprobante" at bounding box center [321, 164] width 194 height 32
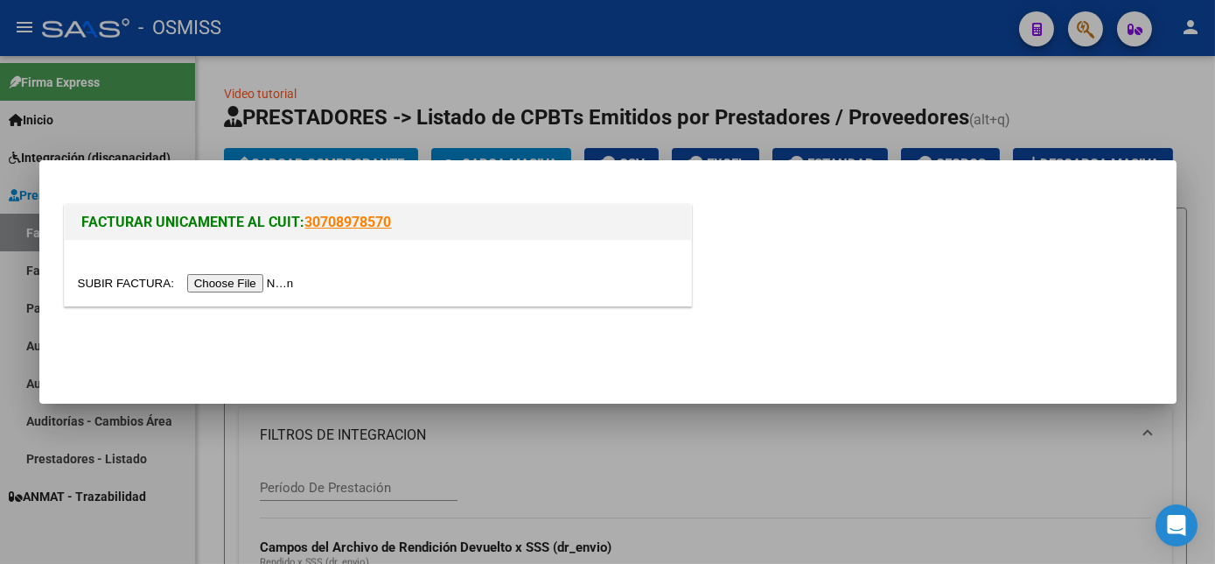
click at [229, 290] on input "file" at bounding box center [188, 283] width 221 height 18
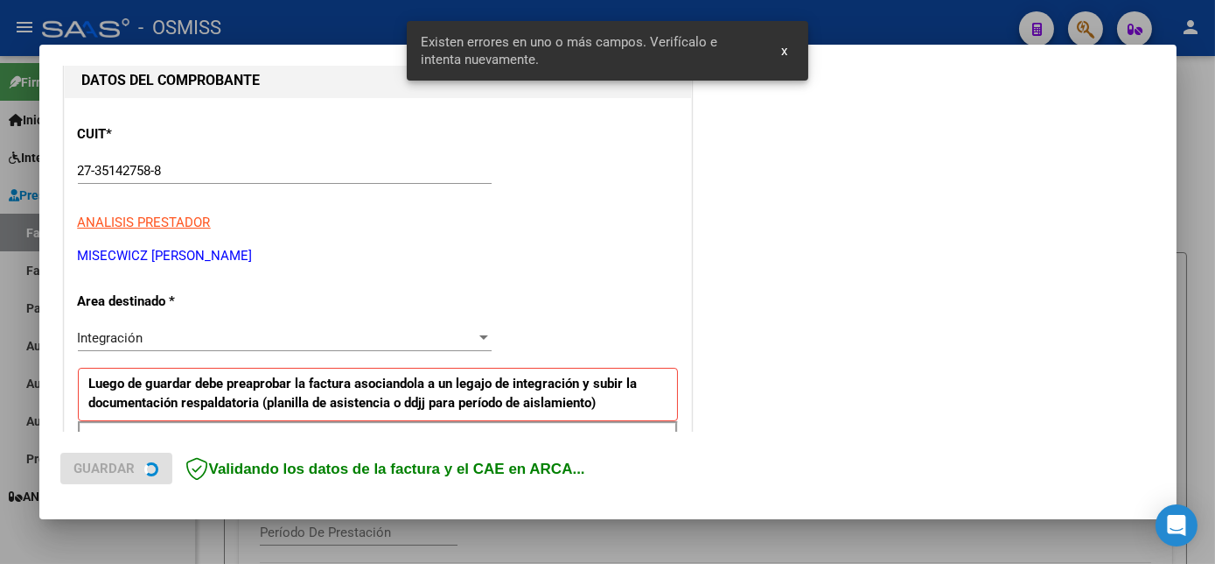
scroll to position [442, 0]
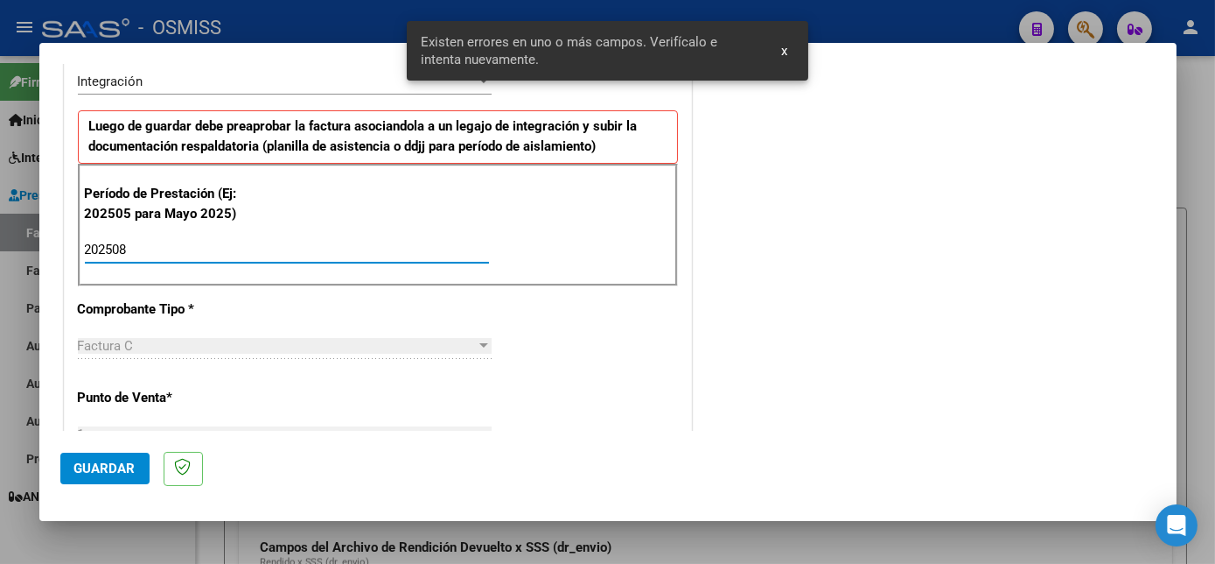
type input "202508"
click at [109, 472] on span "Guardar" at bounding box center [104, 468] width 61 height 16
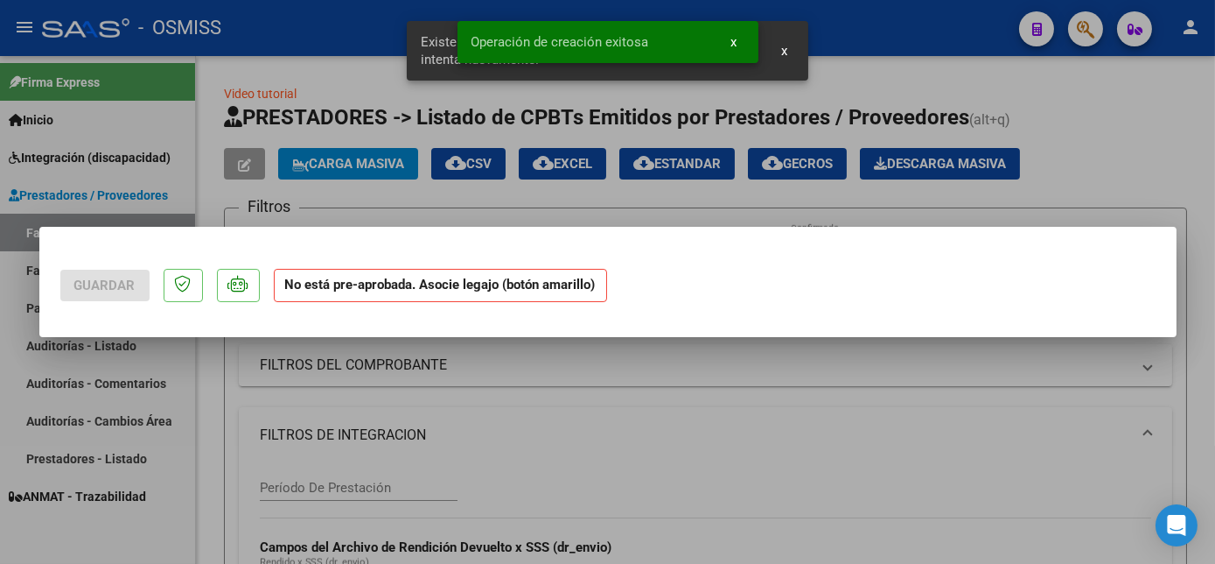
scroll to position [0, 0]
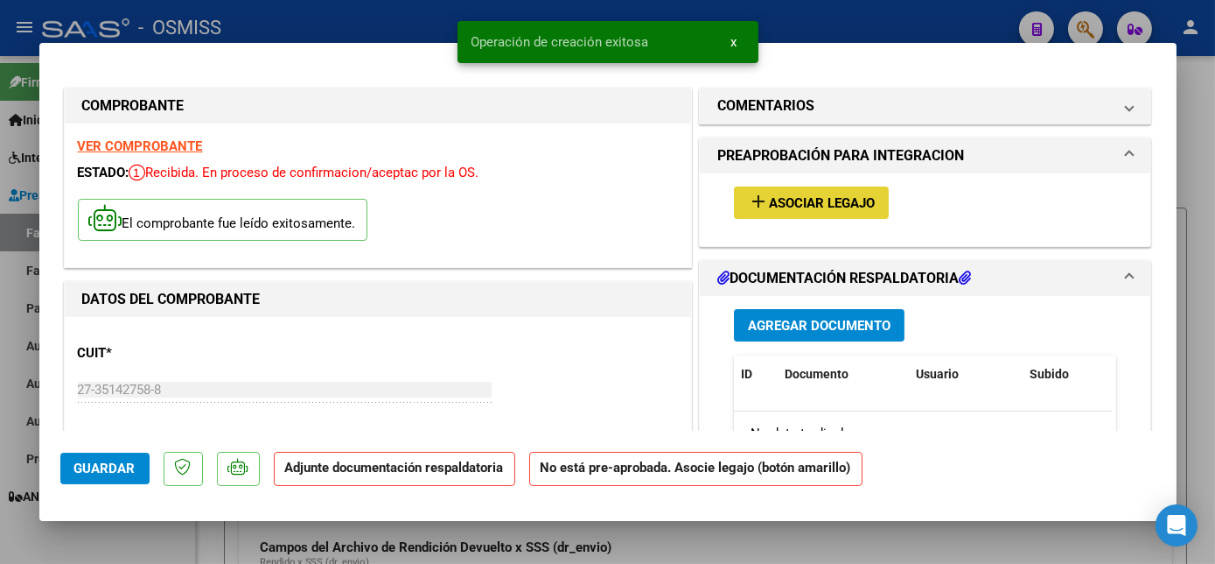
click at [809, 204] on span "Asociar Legajo" at bounding box center [822, 203] width 106 height 16
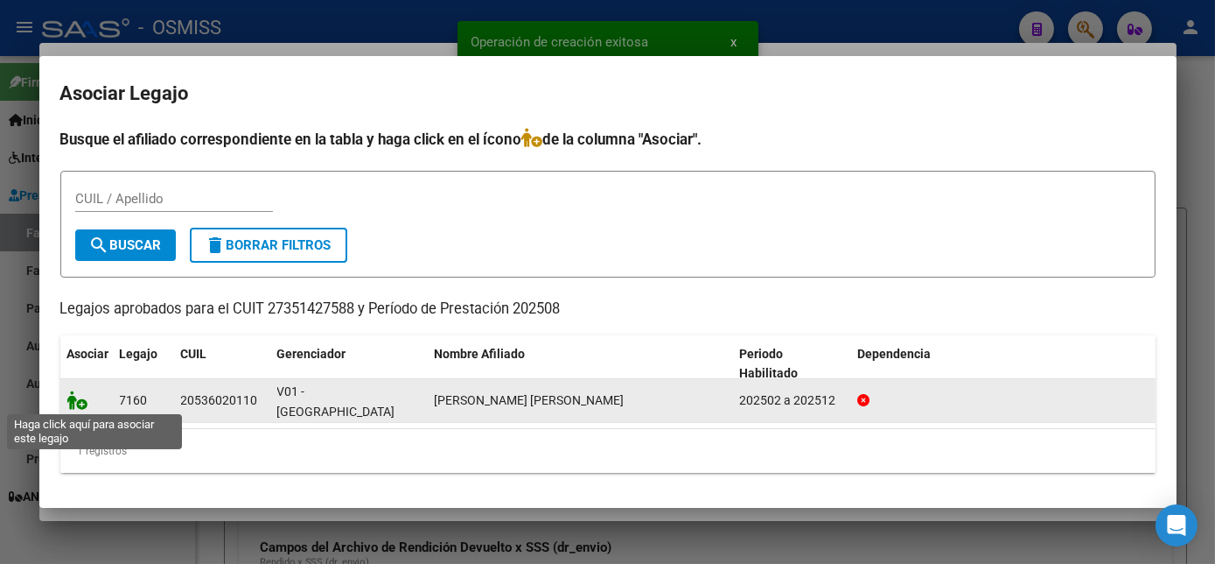
click at [73, 396] on icon at bounding box center [77, 399] width 21 height 19
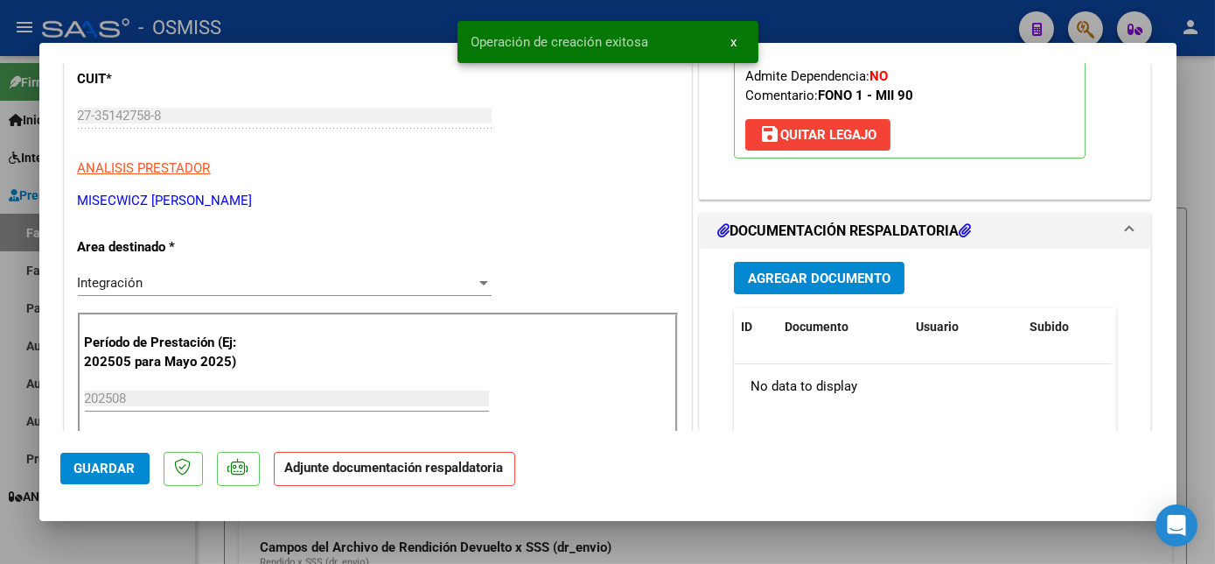
scroll to position [277, 0]
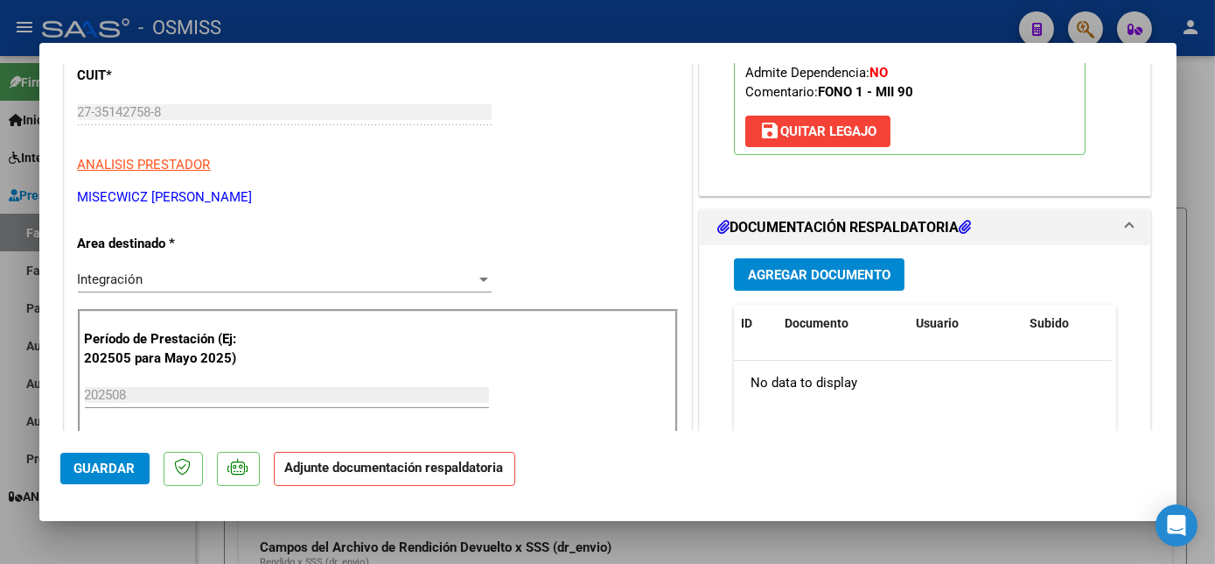
click at [827, 283] on span "Agregar Documento" at bounding box center [819, 275] width 143 height 16
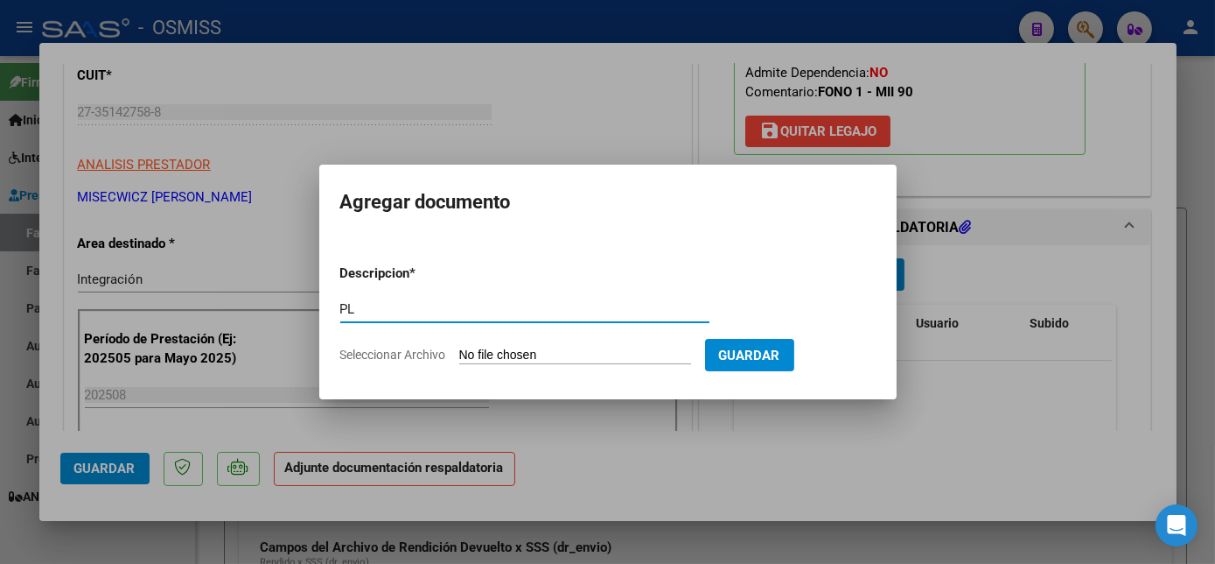
type input "PL"
click at [459, 347] on input "Seleccionar Archivo" at bounding box center [575, 355] width 232 height 17
type input "C:\fakepath\PL.pdf"
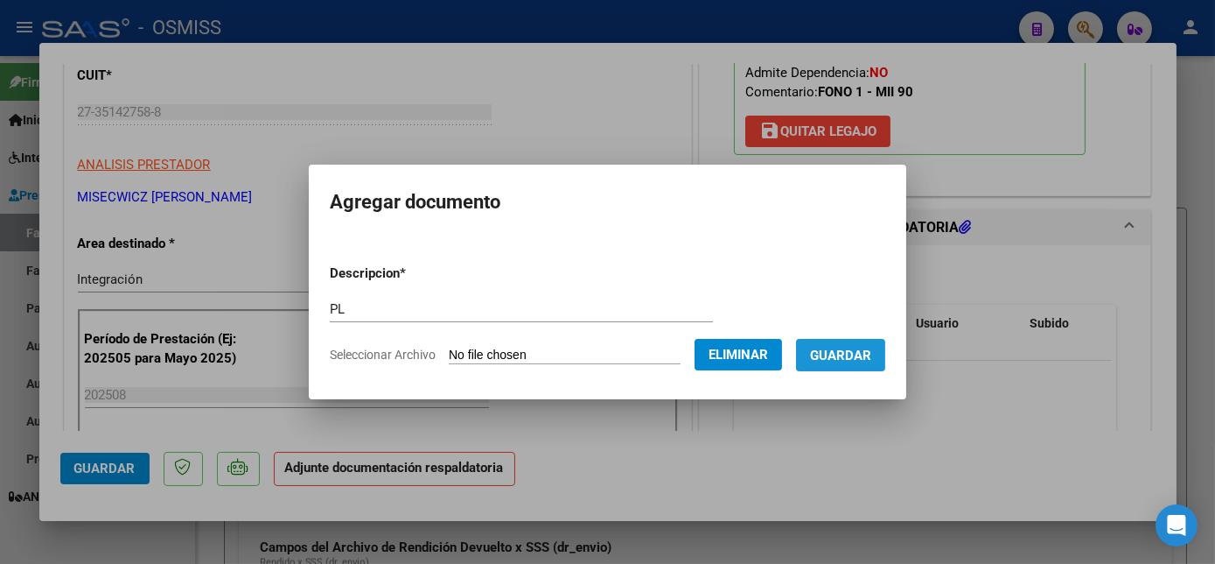
click at [844, 349] on span "Guardar" at bounding box center [840, 355] width 61 height 16
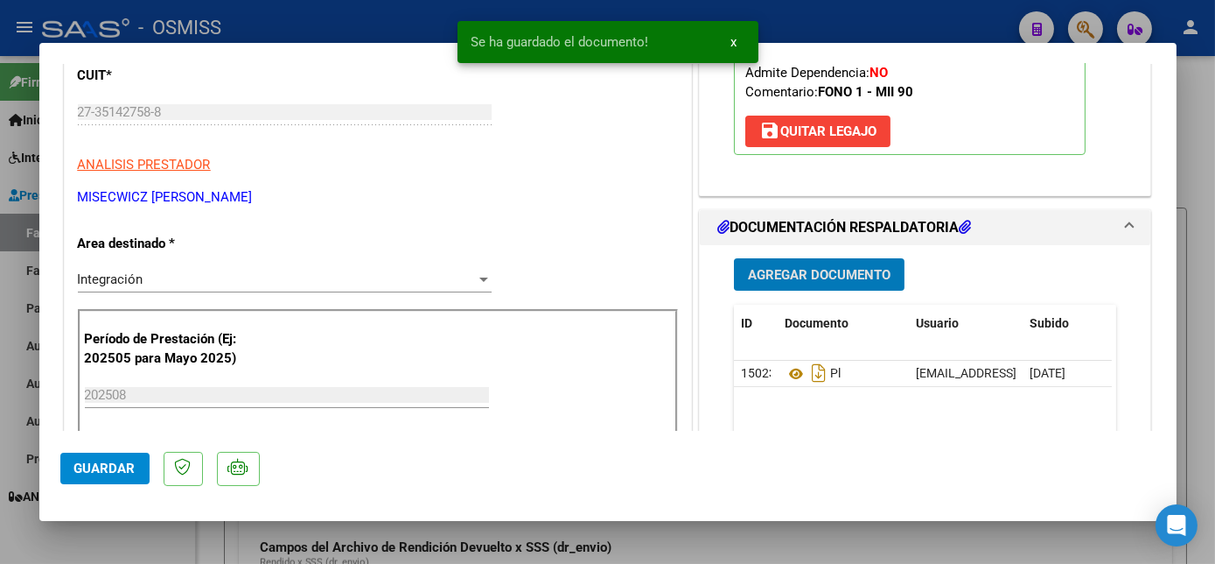
click at [127, 468] on span "Guardar" at bounding box center [104, 468] width 61 height 16
click at [189, 546] on div at bounding box center [607, 282] width 1215 height 564
type input "$ 0,00"
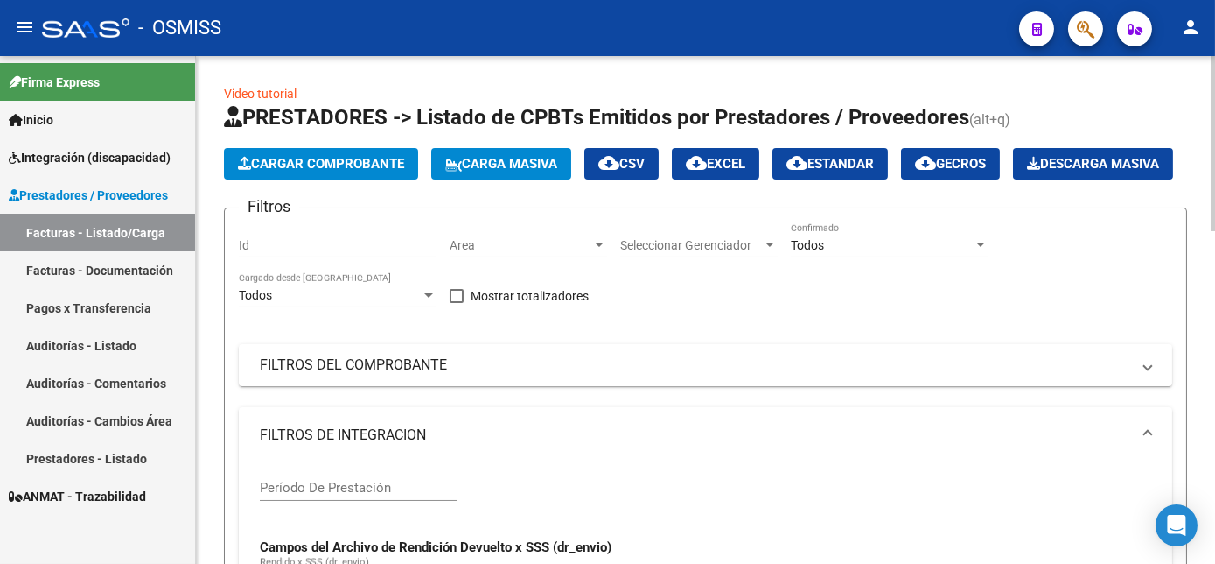
click at [395, 154] on button "Cargar Comprobante" at bounding box center [321, 164] width 194 height 32
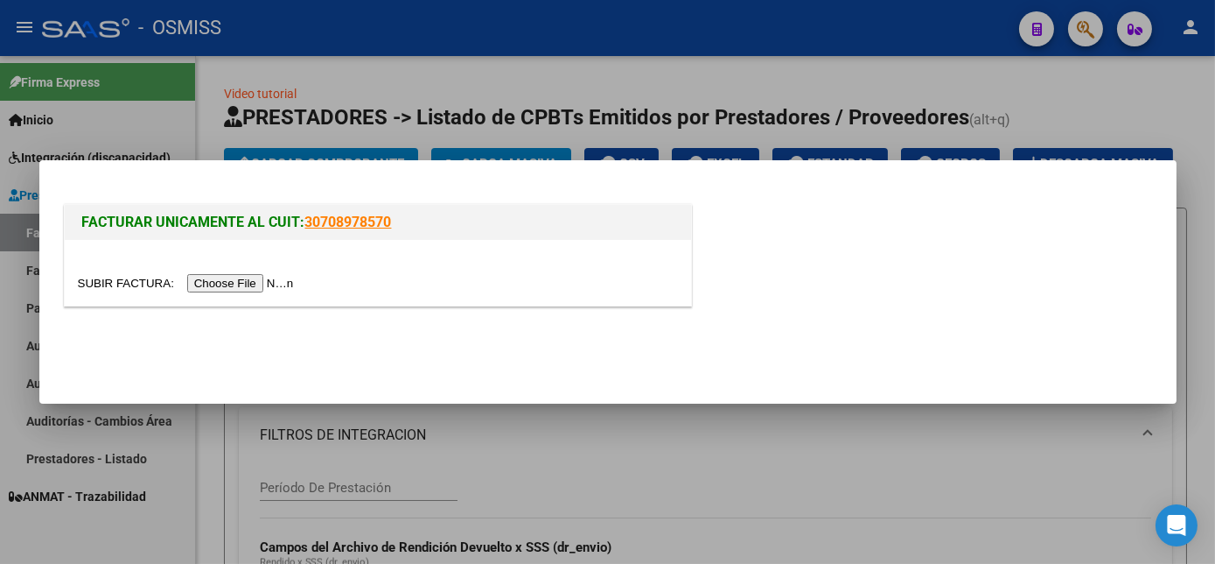
click at [249, 280] on input "file" at bounding box center [188, 283] width 221 height 18
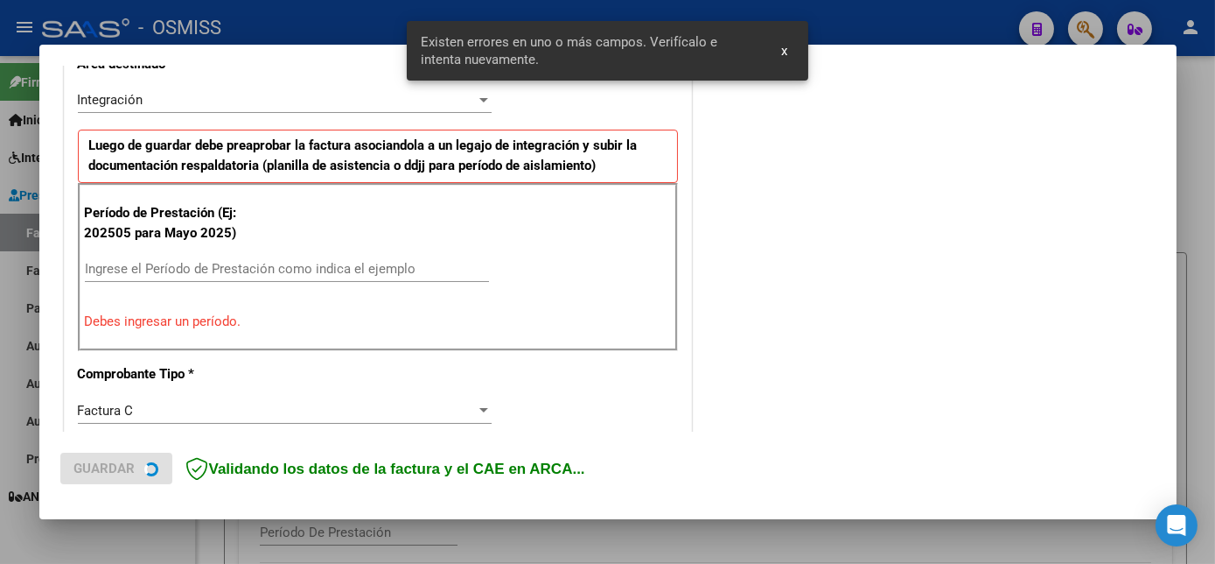
scroll to position [424, 0]
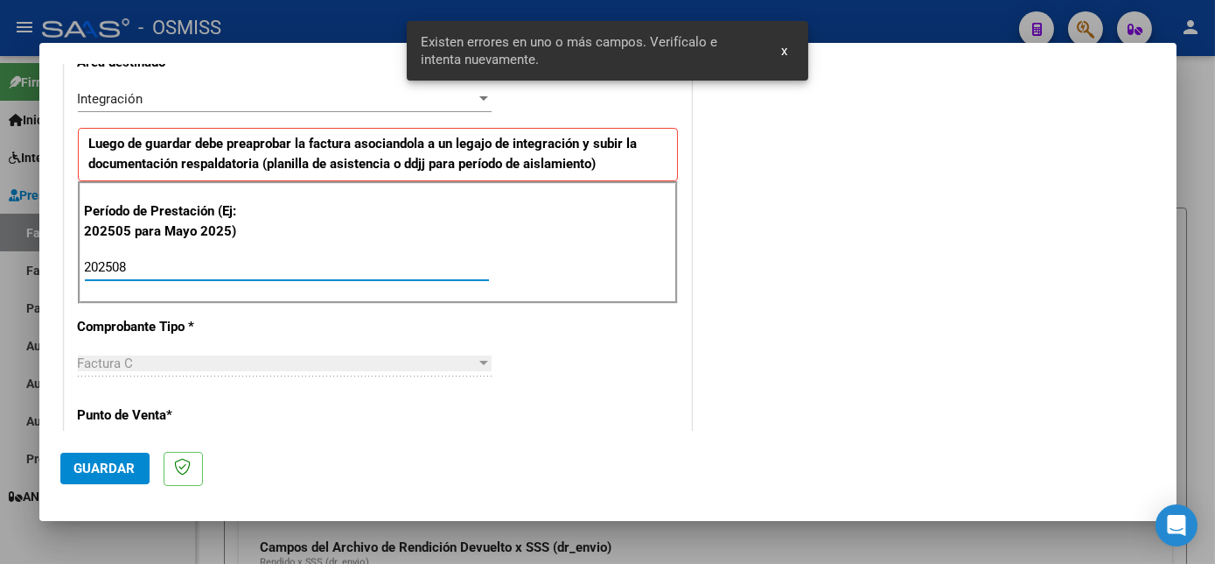
type input "202508"
click at [130, 470] on span "Guardar" at bounding box center [104, 468] width 61 height 16
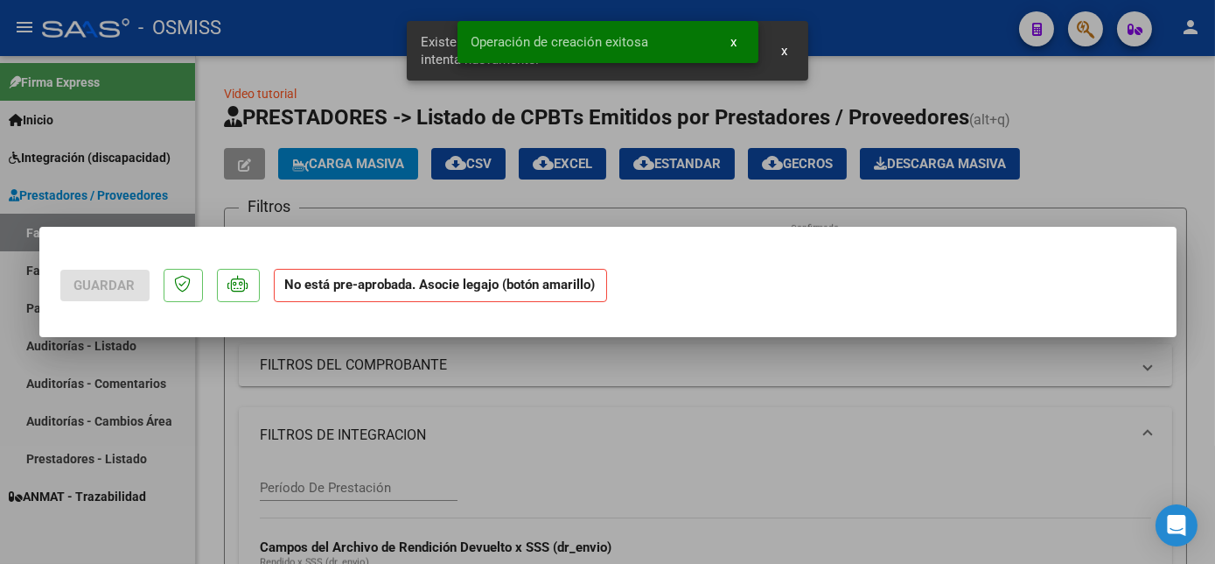
scroll to position [0, 0]
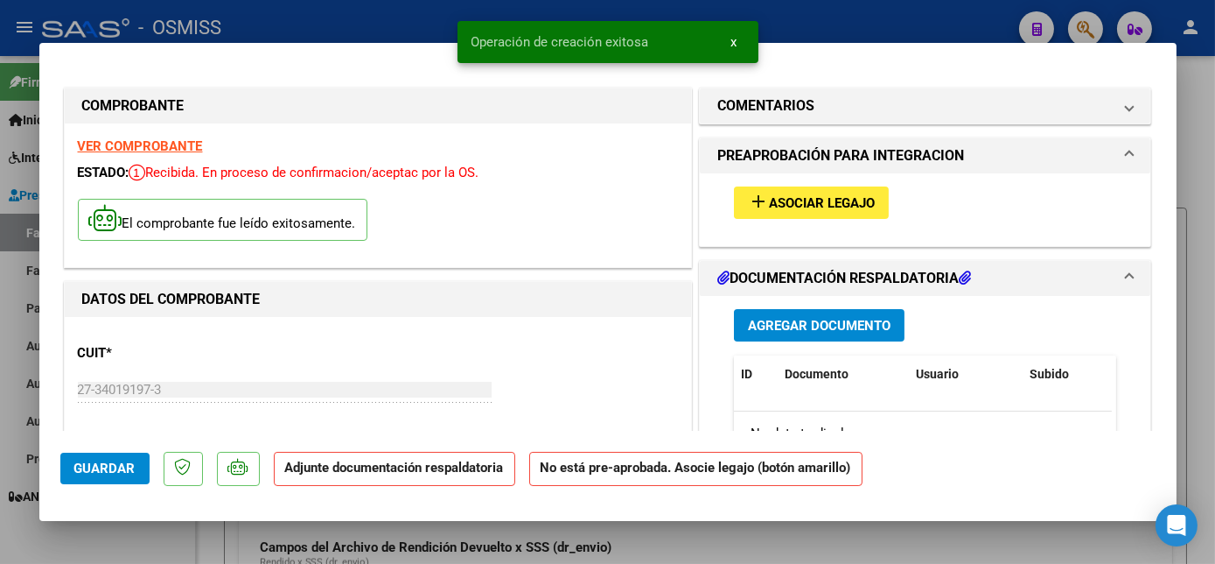
click at [836, 198] on span "Asociar Legajo" at bounding box center [822, 203] width 106 height 16
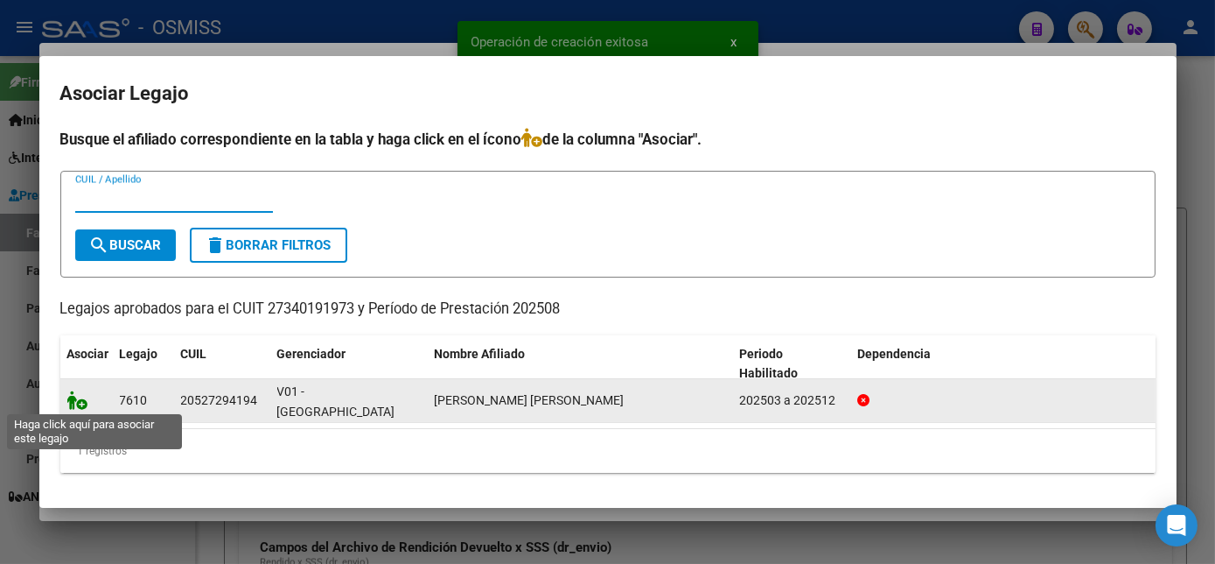
click at [73, 399] on icon at bounding box center [77, 399] width 21 height 19
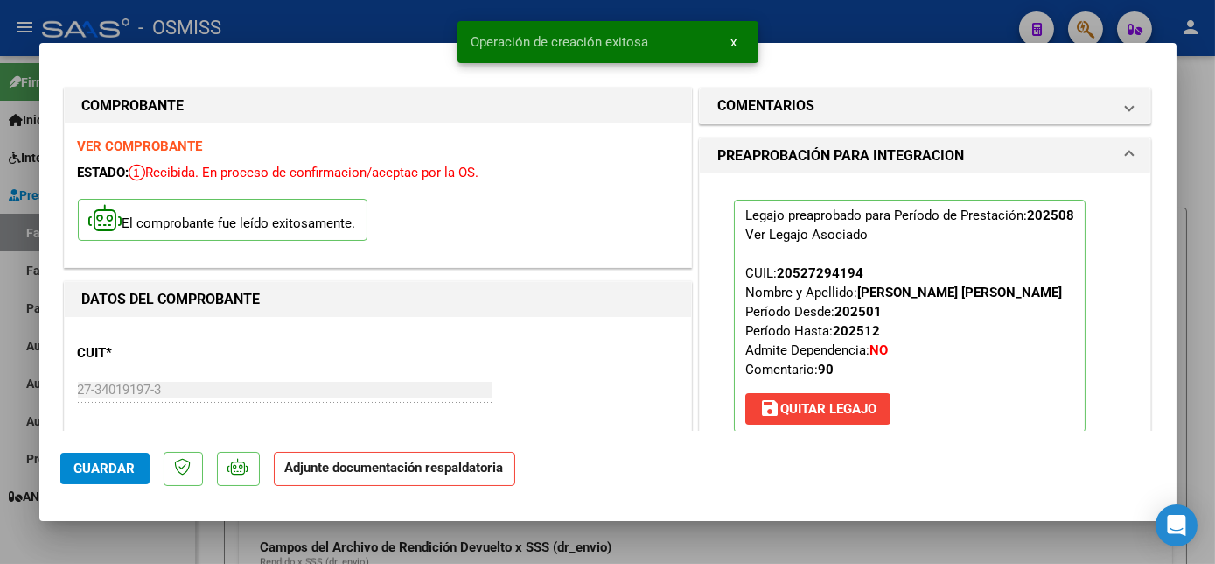
scroll to position [347, 0]
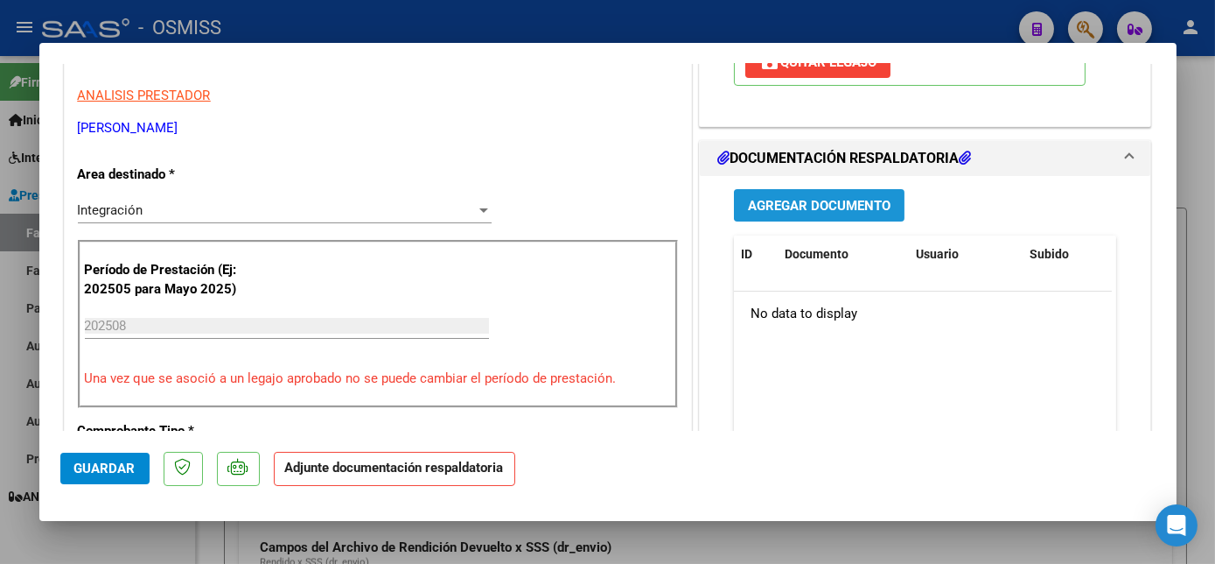
click at [854, 198] on span "Agregar Documento" at bounding box center [819, 206] width 143 height 16
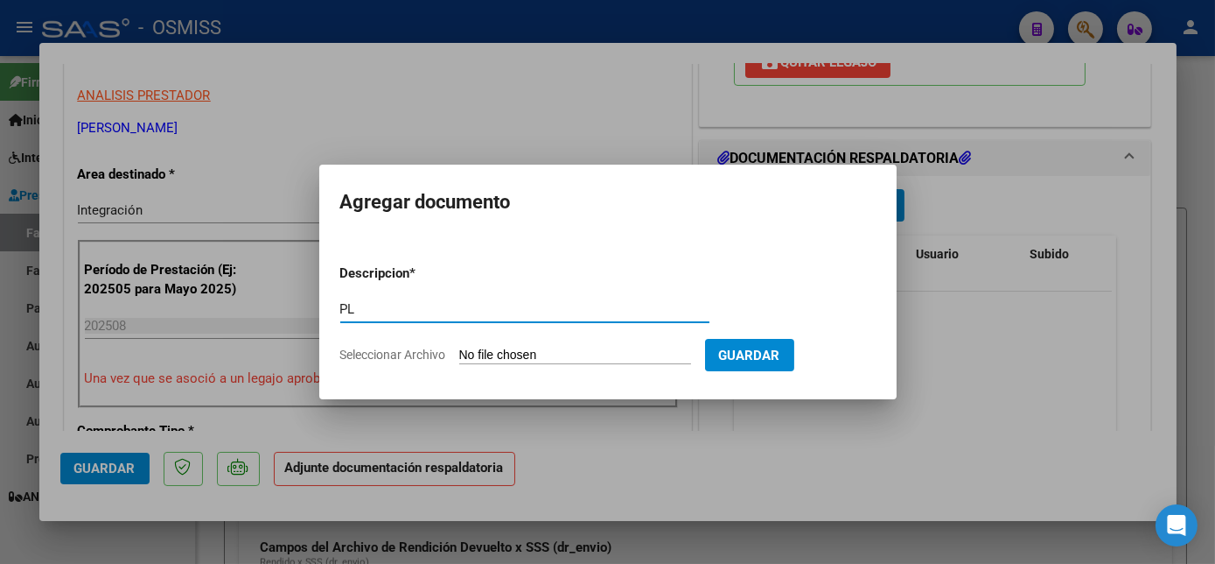
type input "PL"
click at [459, 347] on input "Seleccionar Archivo" at bounding box center [575, 355] width 232 height 17
type input "C:\fakepath\PL.pdf"
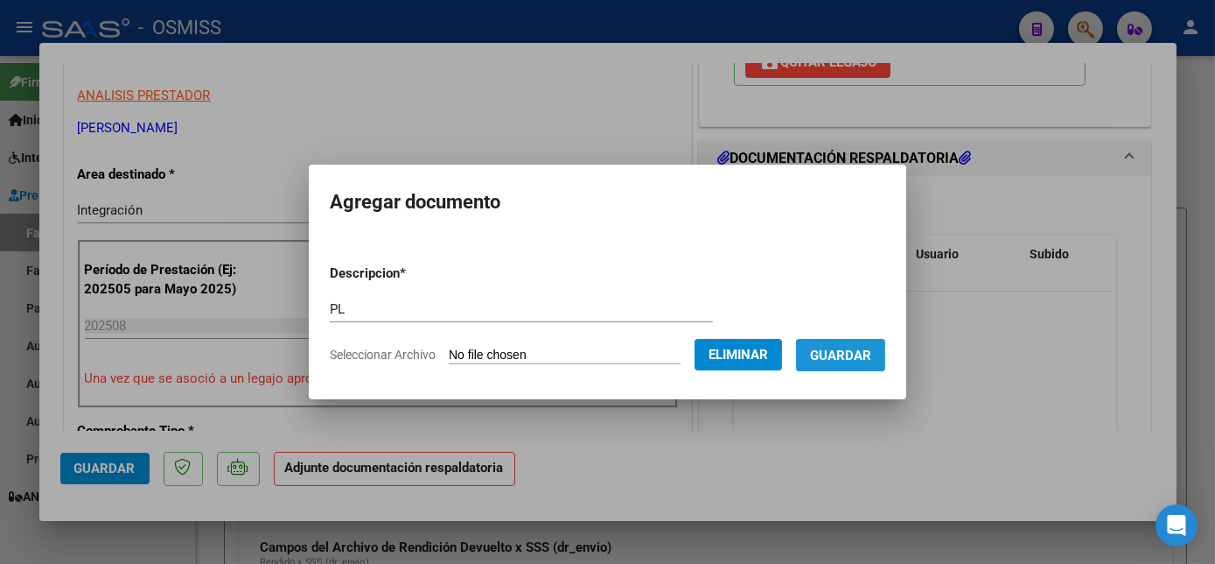
click at [823, 357] on span "Guardar" at bounding box center [840, 355] width 61 height 16
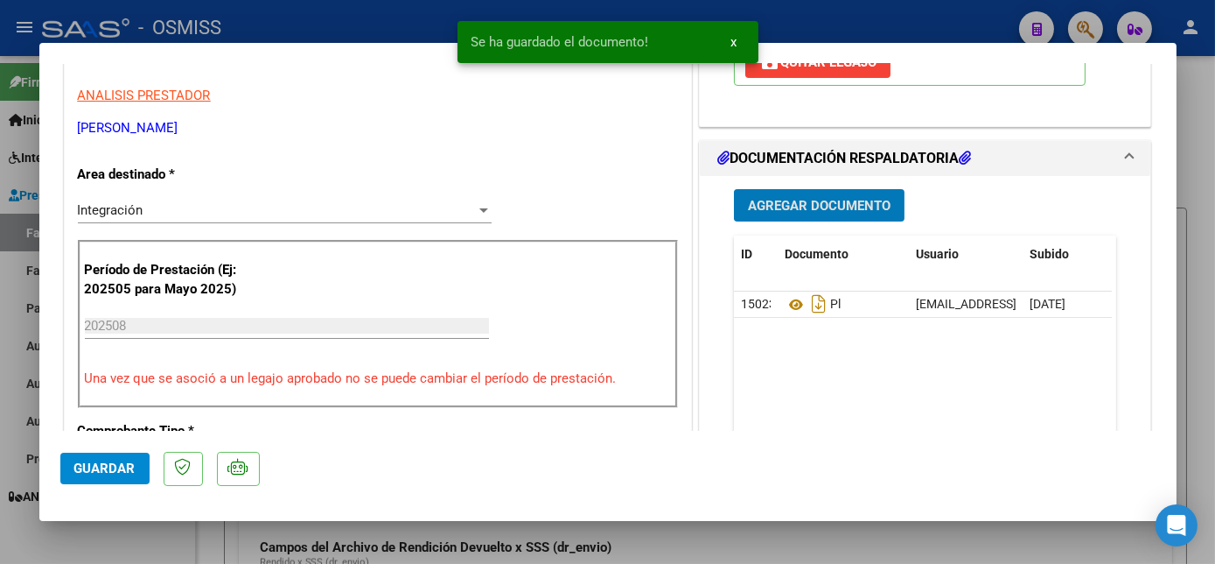
click at [107, 466] on span "Guardar" at bounding box center [104, 468] width 61 height 16
click at [145, 534] on div at bounding box center [607, 282] width 1215 height 564
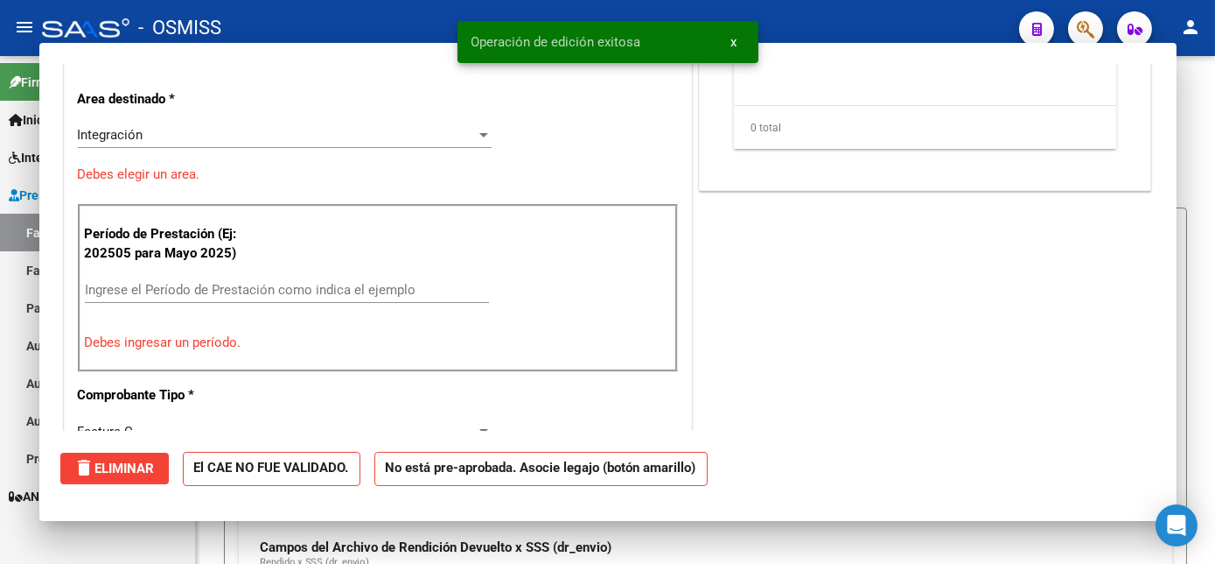
scroll to position [0, 0]
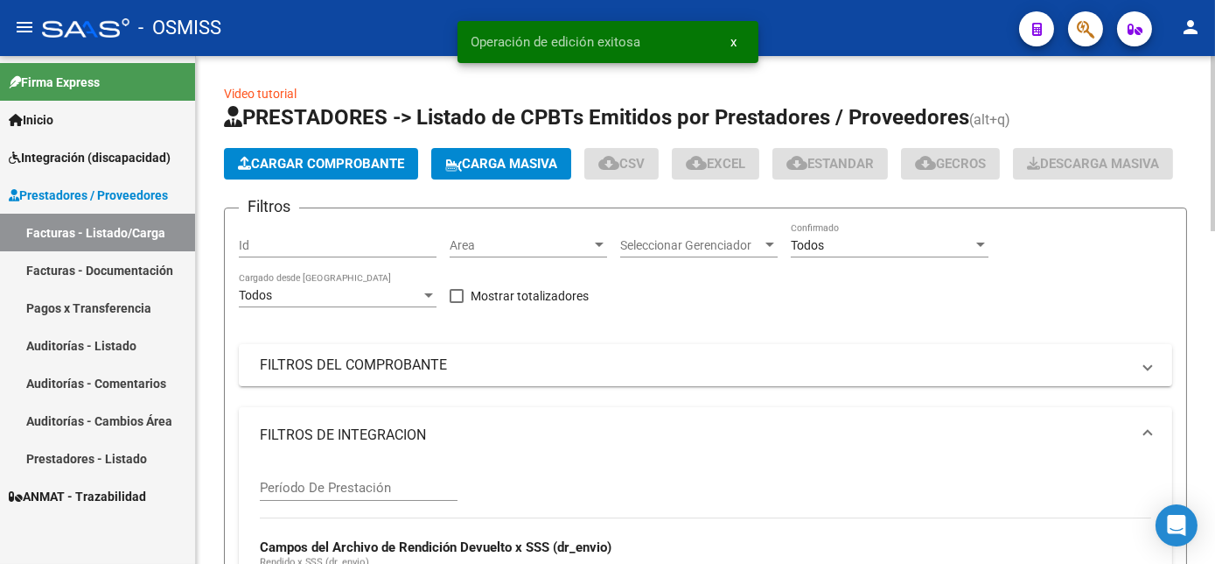
click at [354, 163] on span "Cargar Comprobante" at bounding box center [321, 164] width 166 height 16
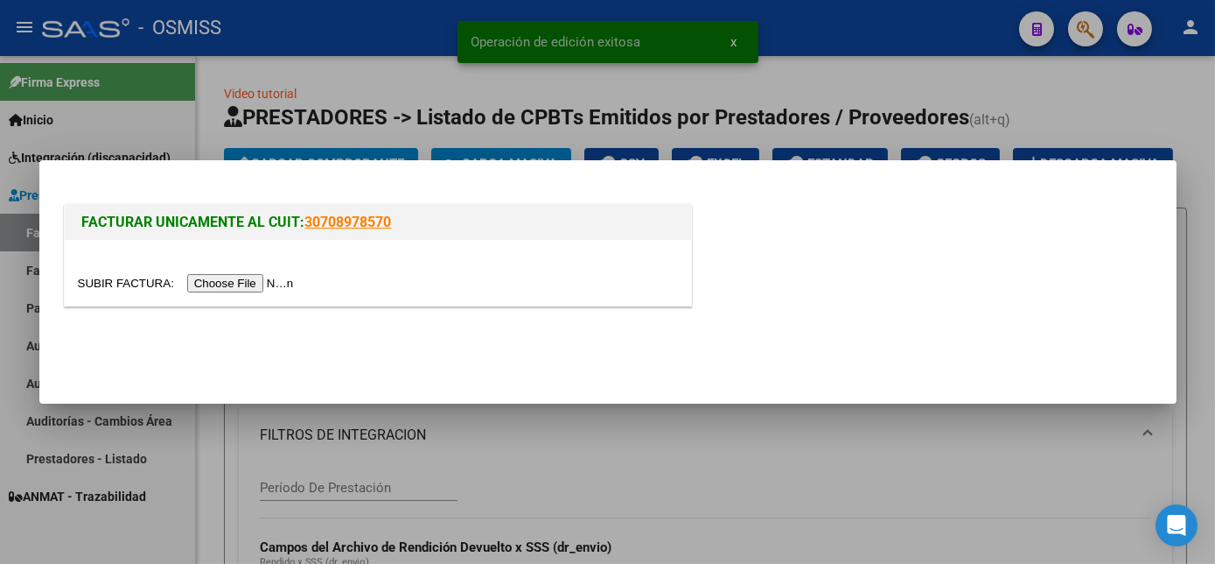
click at [247, 280] on input "file" at bounding box center [188, 283] width 221 height 18
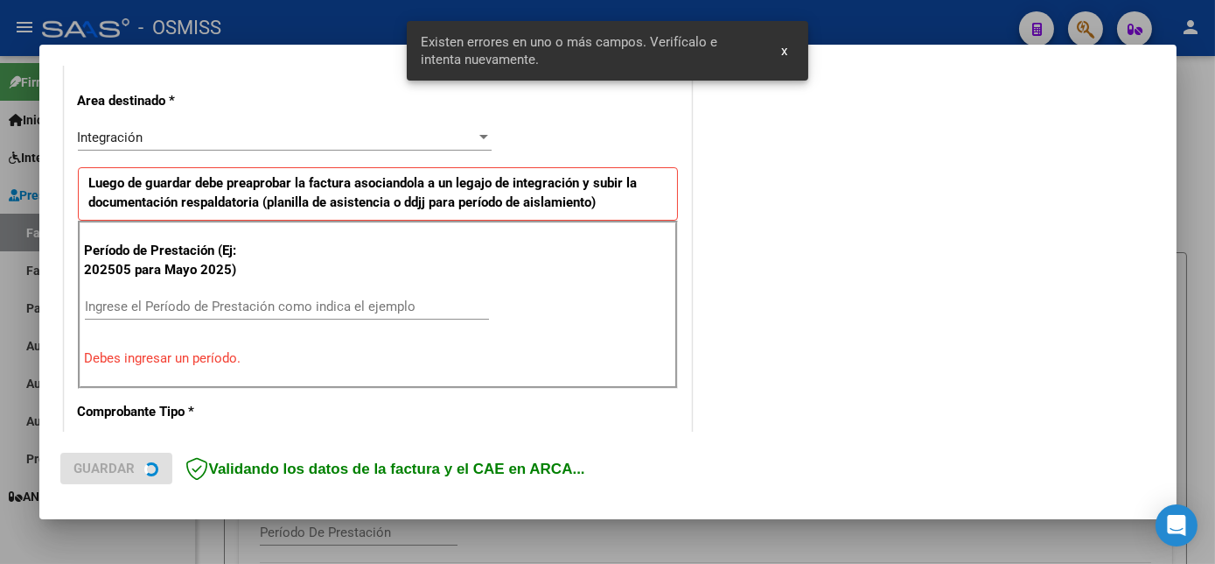
scroll to position [424, 0]
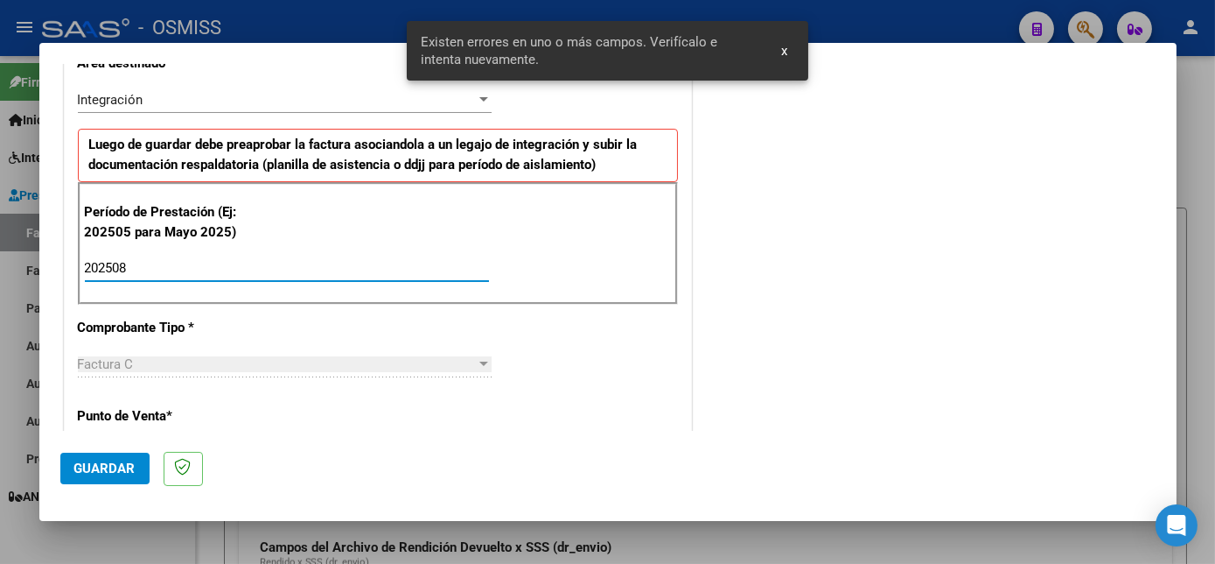
type input "202508"
click at [91, 466] on span "Guardar" at bounding box center [104, 468] width 61 height 16
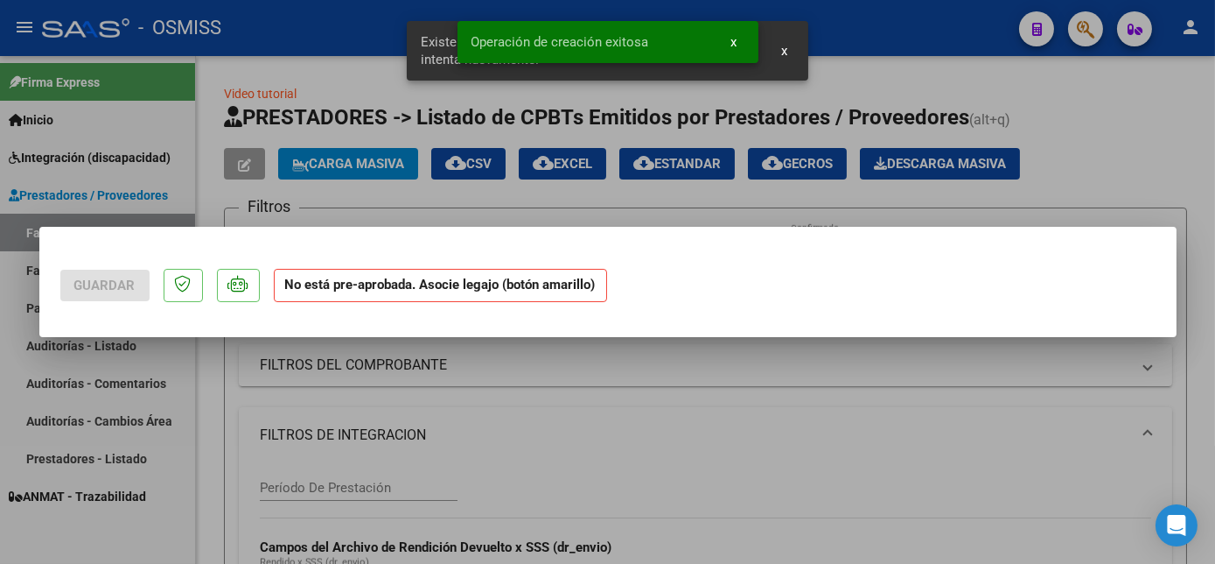
scroll to position [0, 0]
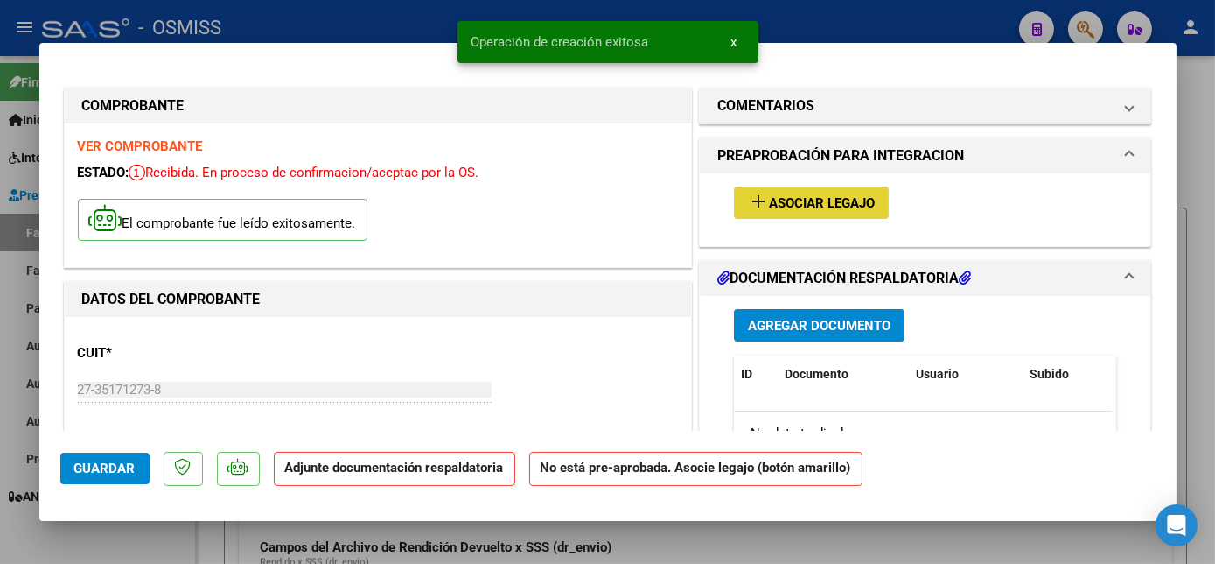
click at [802, 203] on span "Asociar Legajo" at bounding box center [822, 203] width 106 height 16
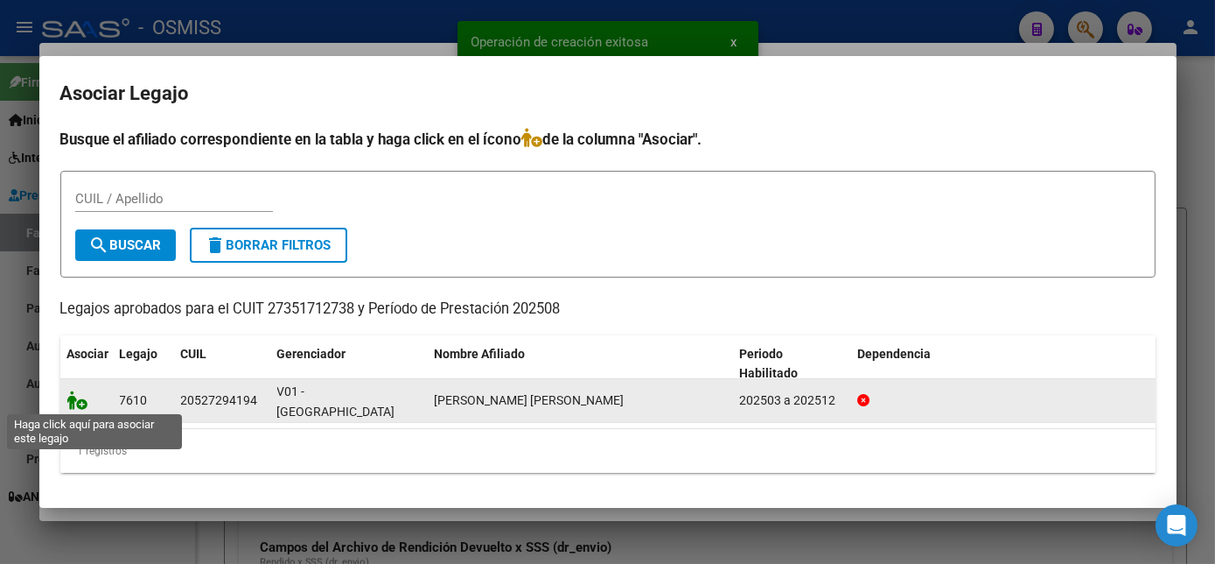
click at [75, 403] on icon at bounding box center [77, 399] width 21 height 19
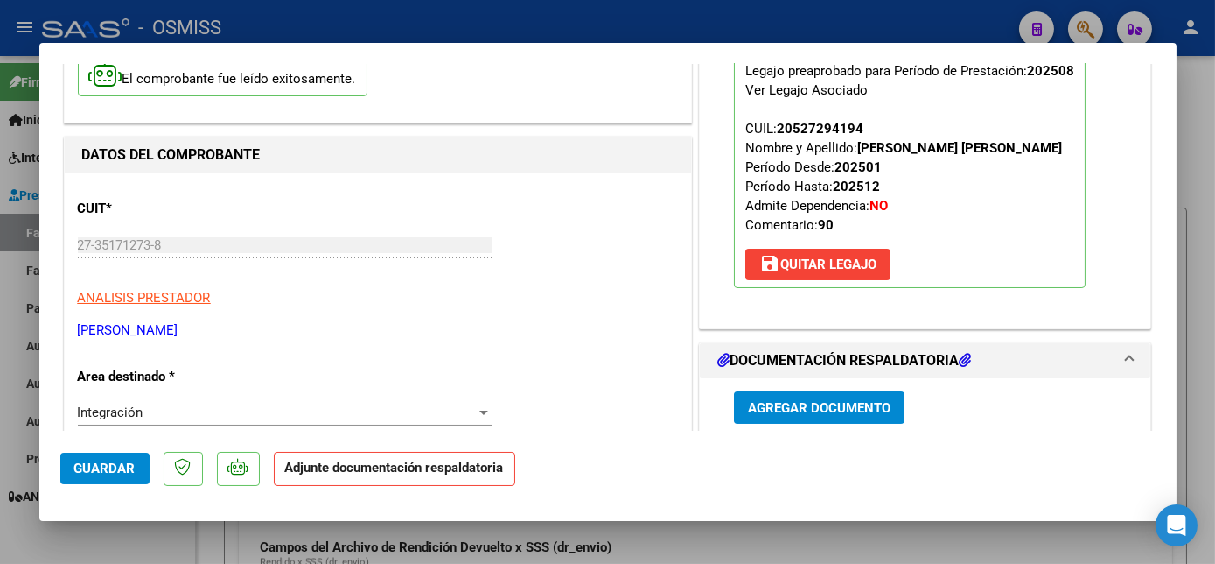
scroll to position [172, 0]
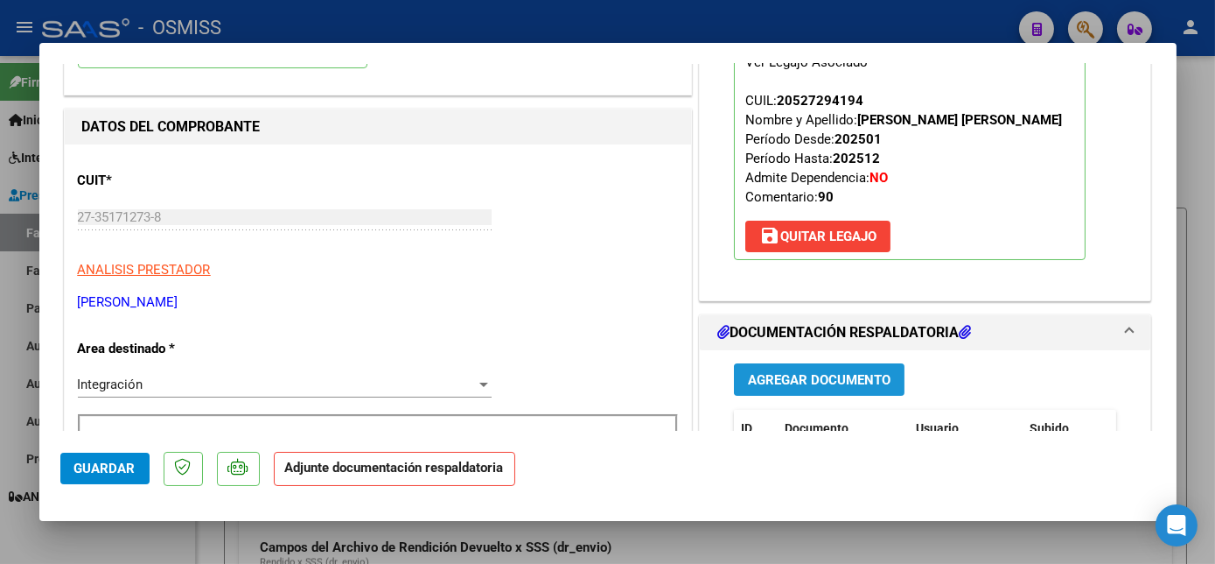
click at [798, 375] on span "Agregar Documento" at bounding box center [819, 380] width 143 height 16
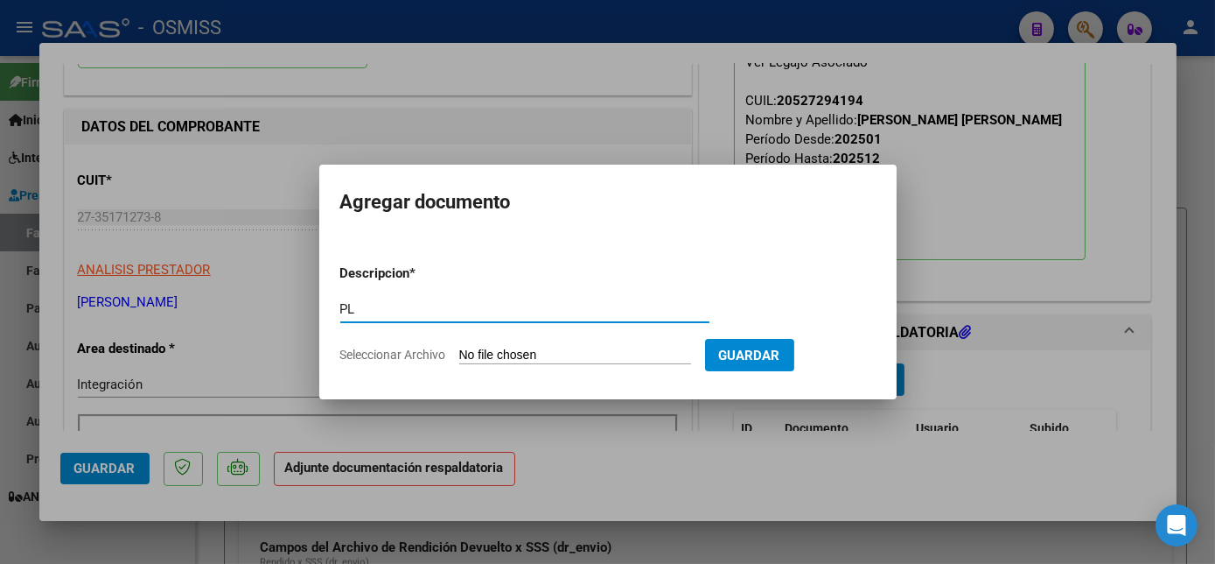
type input "PL"
click at [459, 347] on input "Seleccionar Archivo" at bounding box center [575, 355] width 232 height 17
type input "C:\fakepath\PL.pdf"
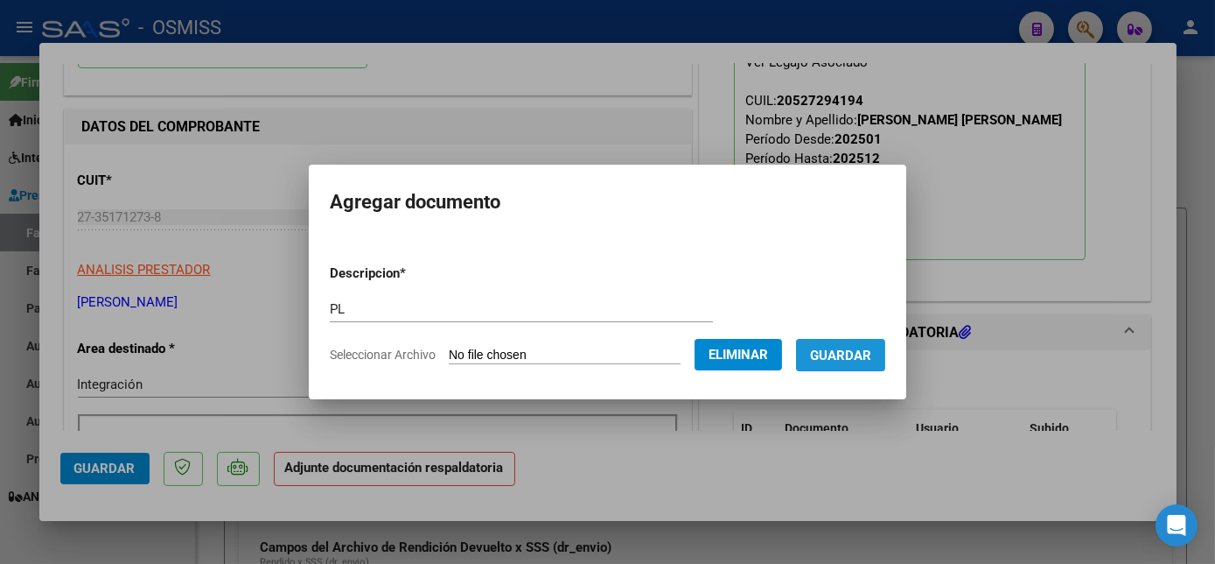
click at [882, 341] on button "Guardar" at bounding box center [840, 355] width 89 height 32
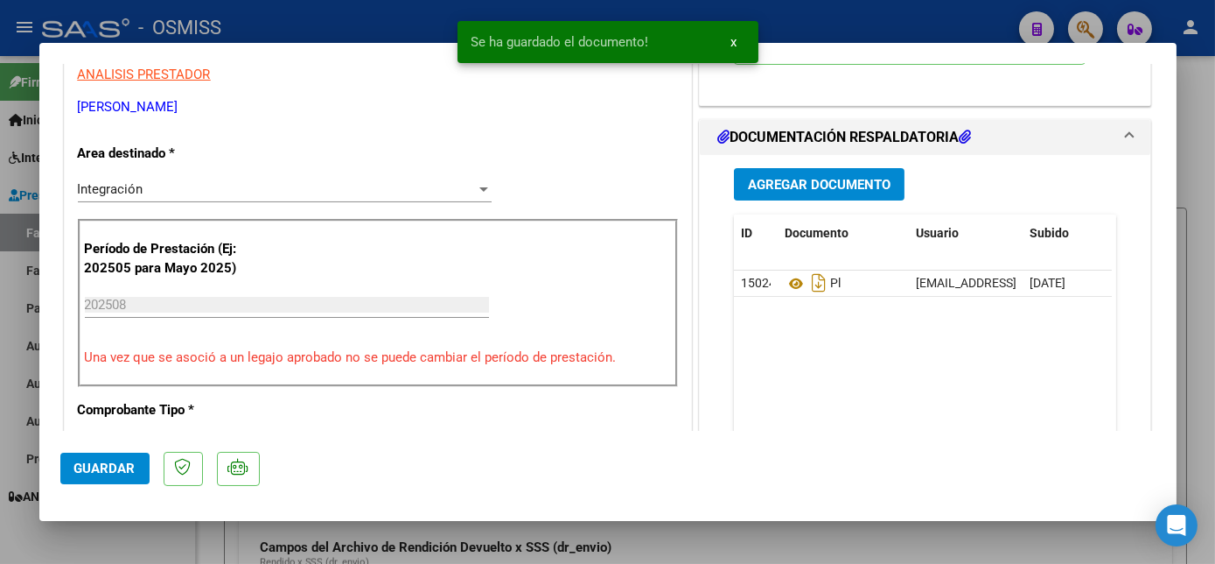
scroll to position [382, 0]
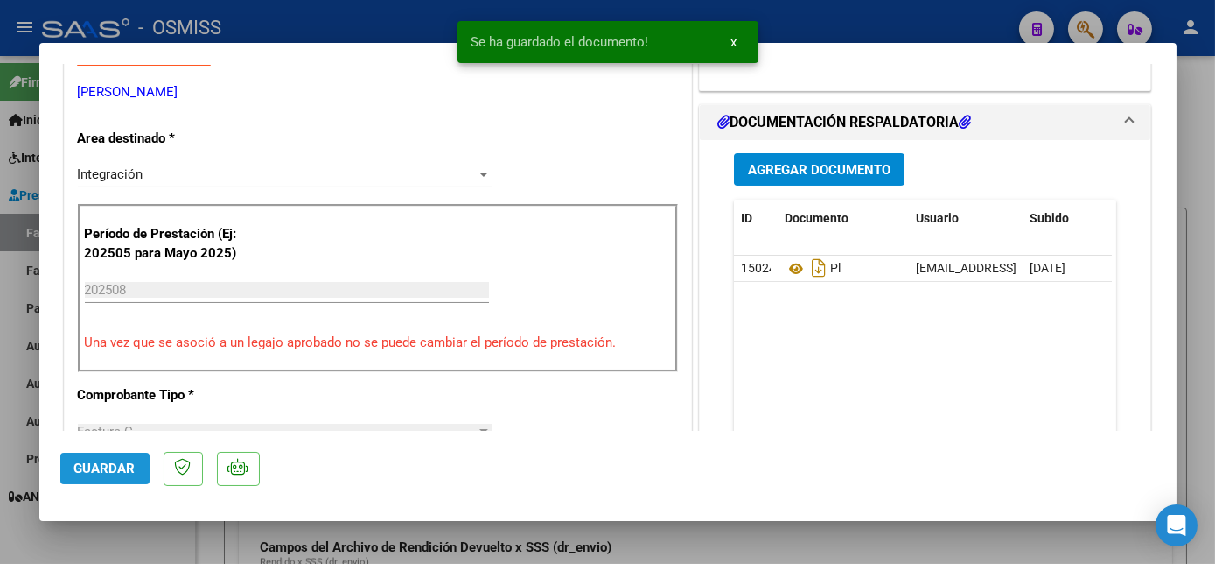
click at [98, 462] on span "Guardar" at bounding box center [104, 468] width 61 height 16
click at [144, 539] on div at bounding box center [607, 282] width 1215 height 564
type input "$ 0,00"
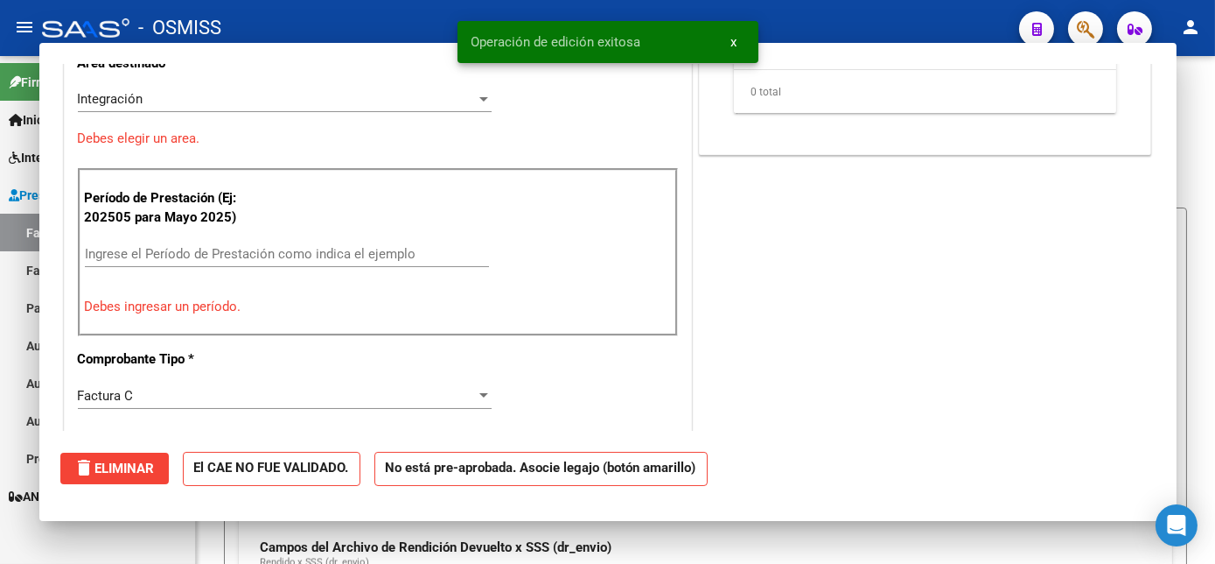
scroll to position [308, 0]
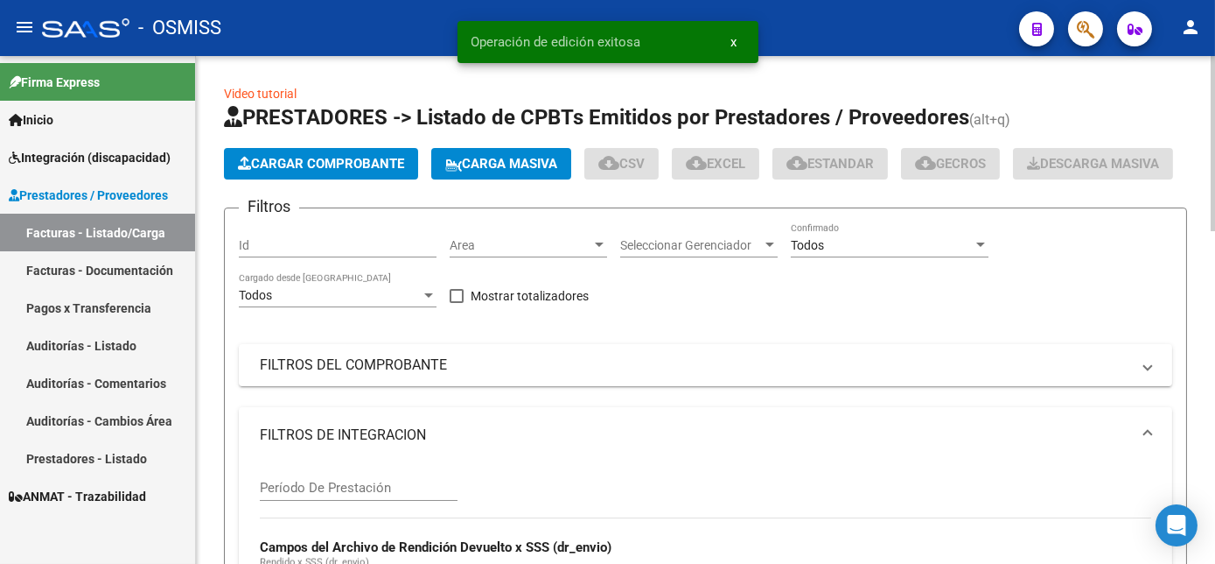
click at [345, 165] on span "Cargar Comprobante" at bounding box center [321, 164] width 166 height 16
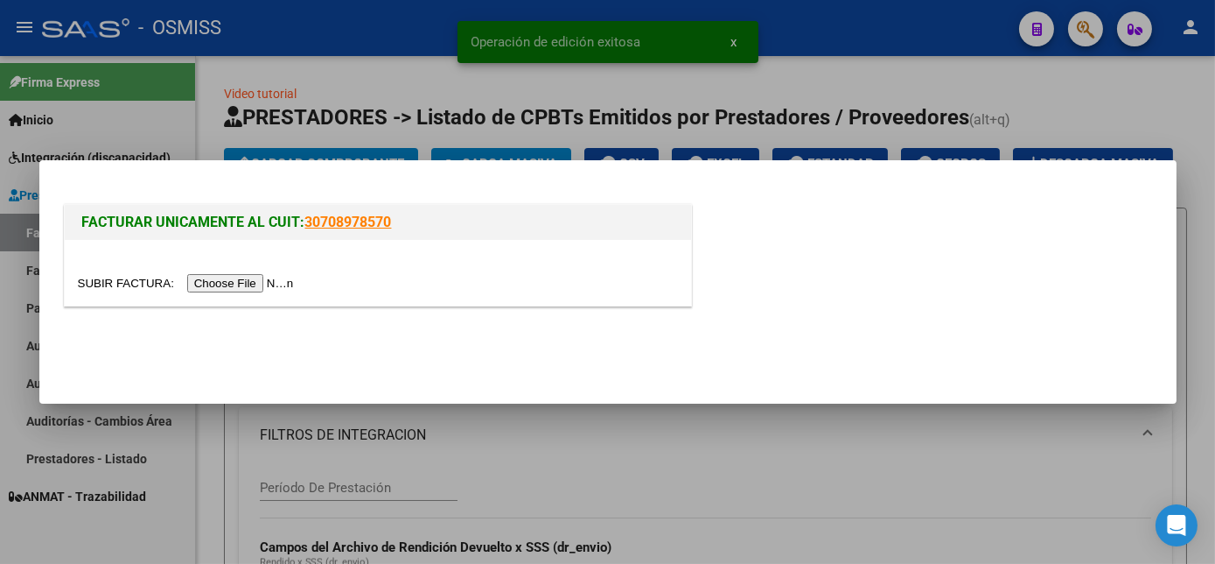
click at [228, 283] on input "file" at bounding box center [188, 283] width 221 height 18
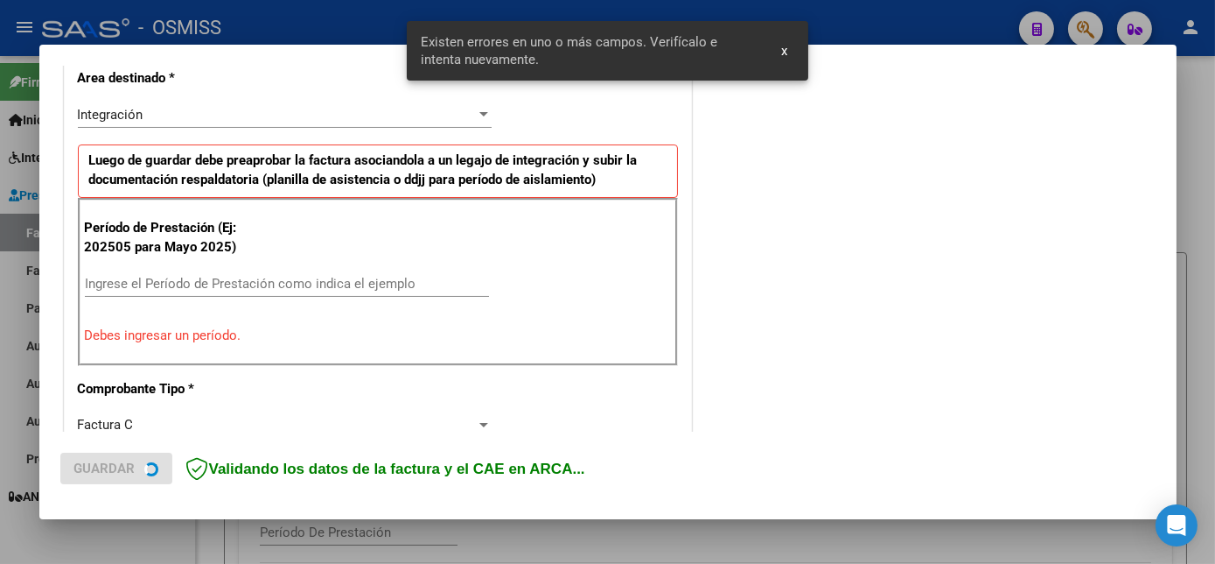
scroll to position [424, 0]
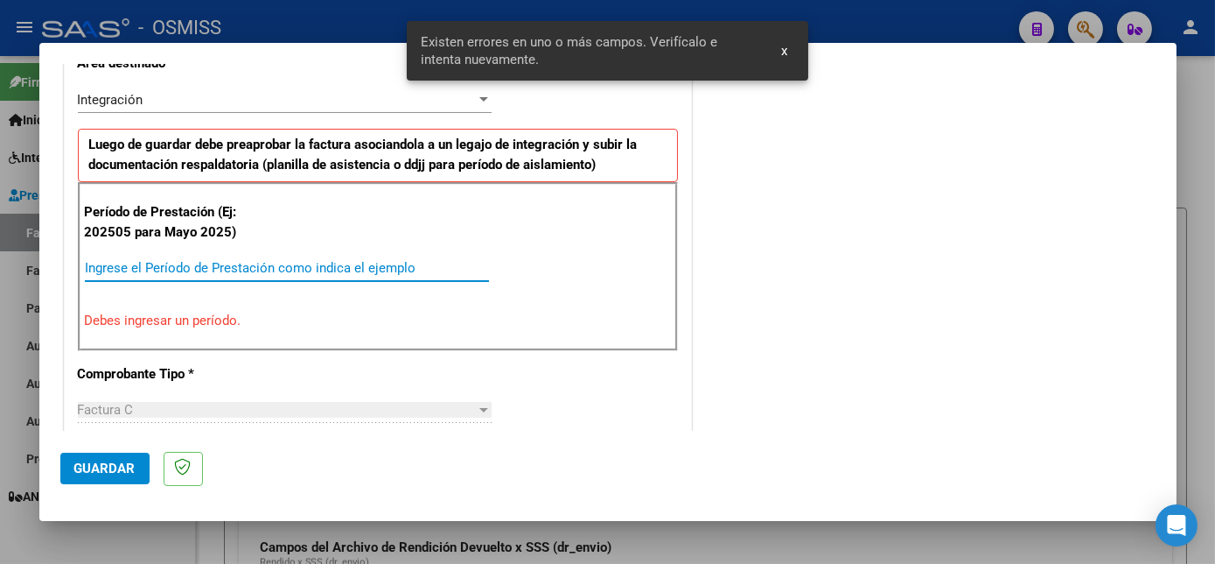
click at [277, 264] on input "Ingrese el Período de Prestación como indica el ejemplo" at bounding box center [287, 268] width 404 height 16
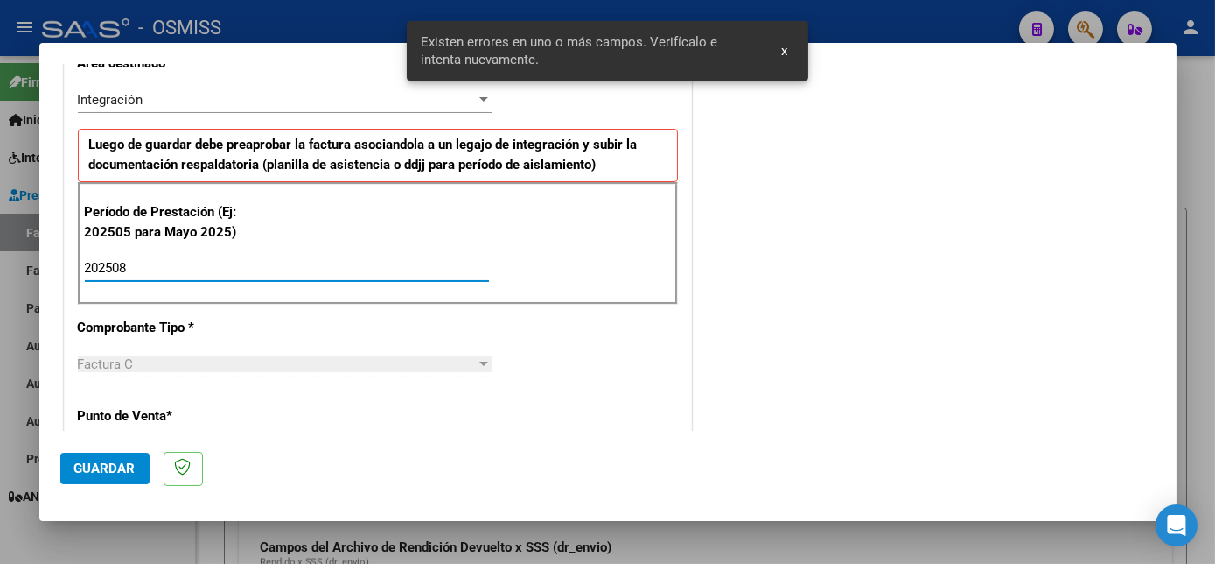
type input "202508"
click at [97, 465] on span "Guardar" at bounding box center [104, 468] width 61 height 16
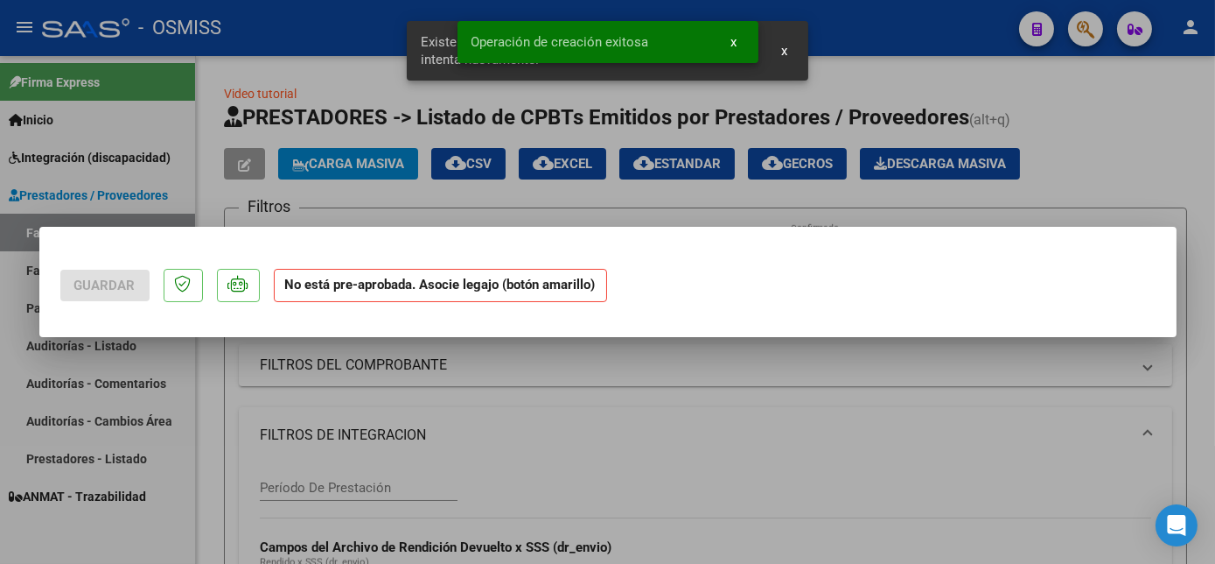
scroll to position [0, 0]
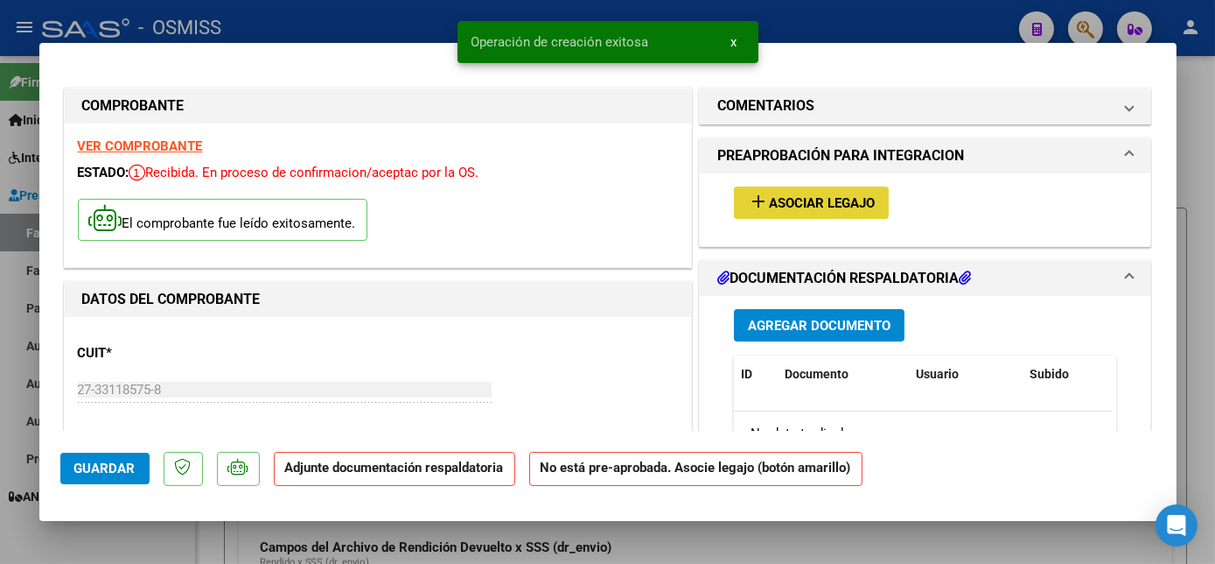
click at [844, 199] on span "Asociar Legajo" at bounding box center [822, 203] width 106 height 16
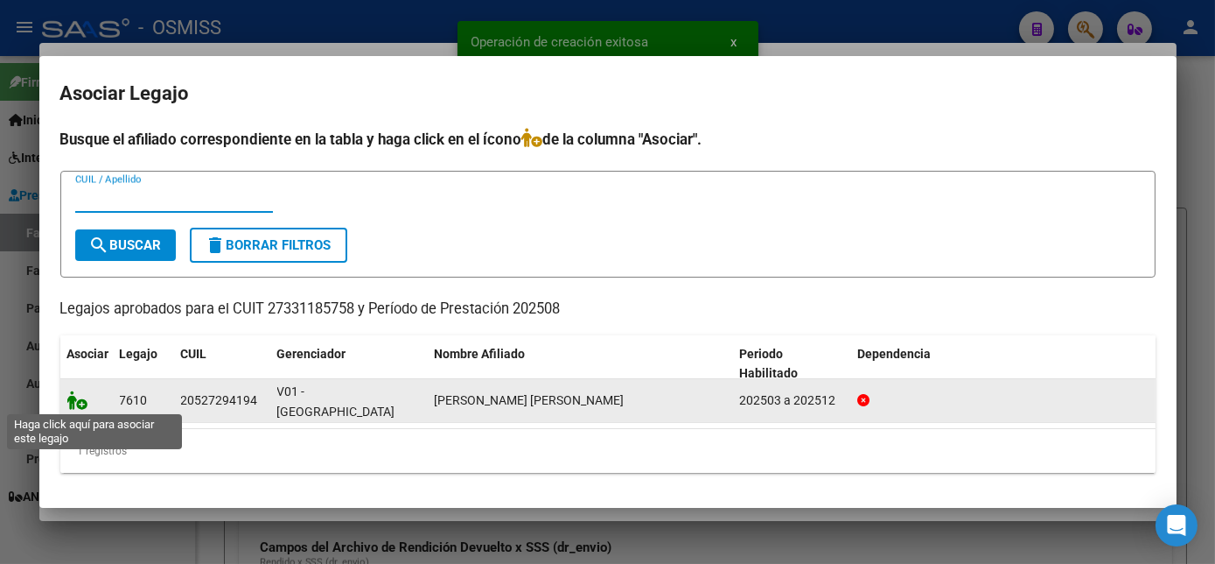
click at [85, 404] on icon at bounding box center [77, 399] width 21 height 19
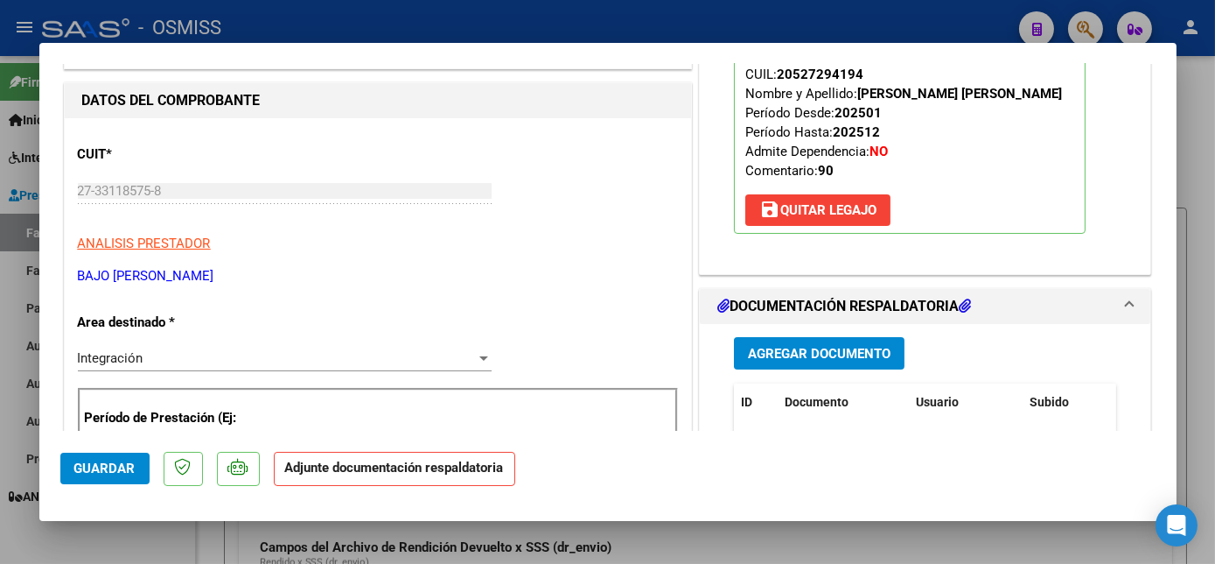
scroll to position [244, 0]
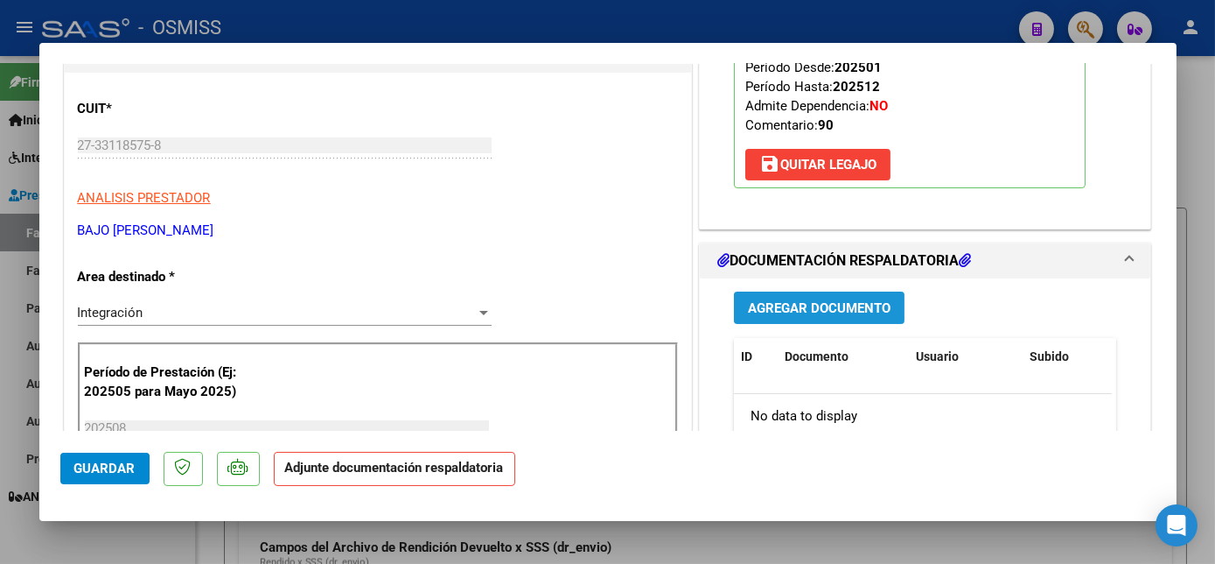
click at [796, 294] on button "Agregar Documento" at bounding box center [819, 307] width 171 height 32
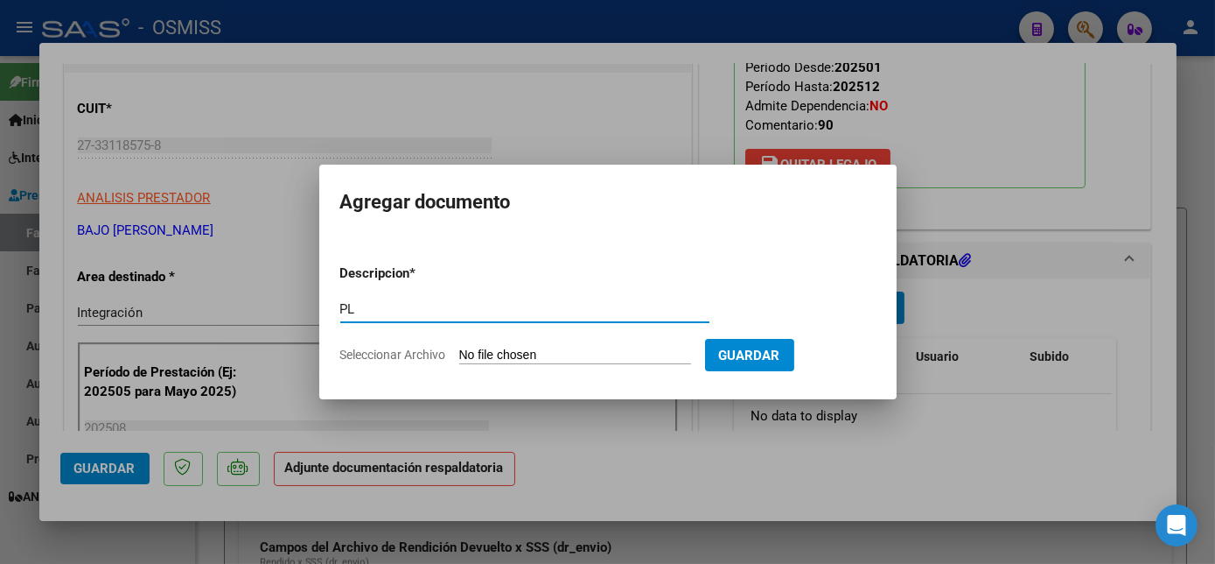
type input "PL"
click at [459, 347] on input "Seleccionar Archivo" at bounding box center [575, 355] width 232 height 17
type input "C:\fakepath\PL.pdf"
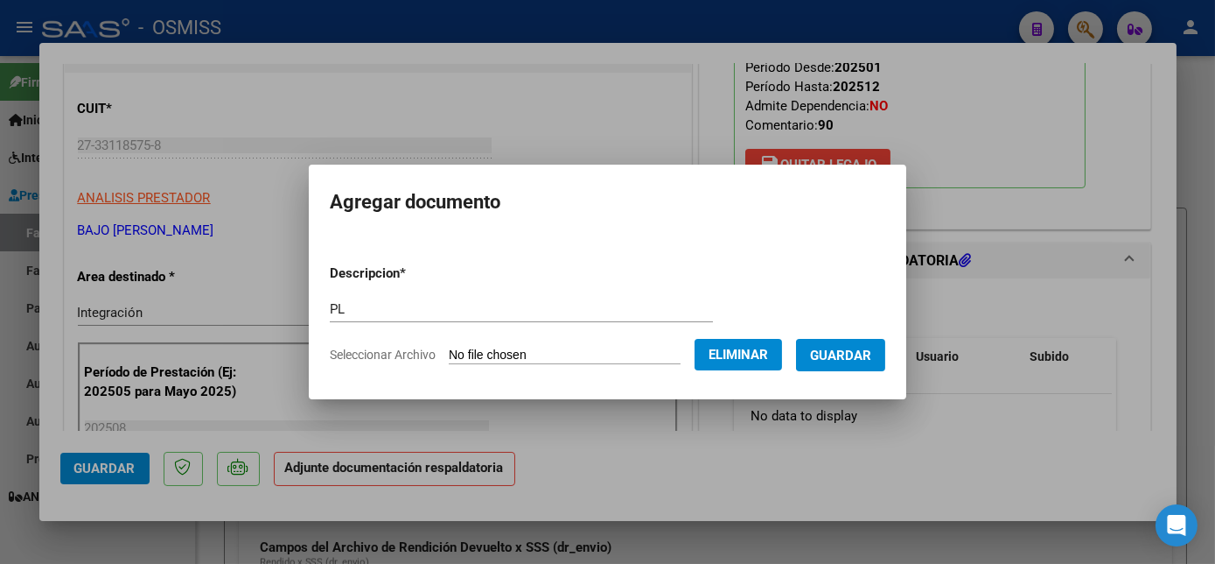
click at [861, 353] on span "Guardar" at bounding box center [840, 355] width 61 height 16
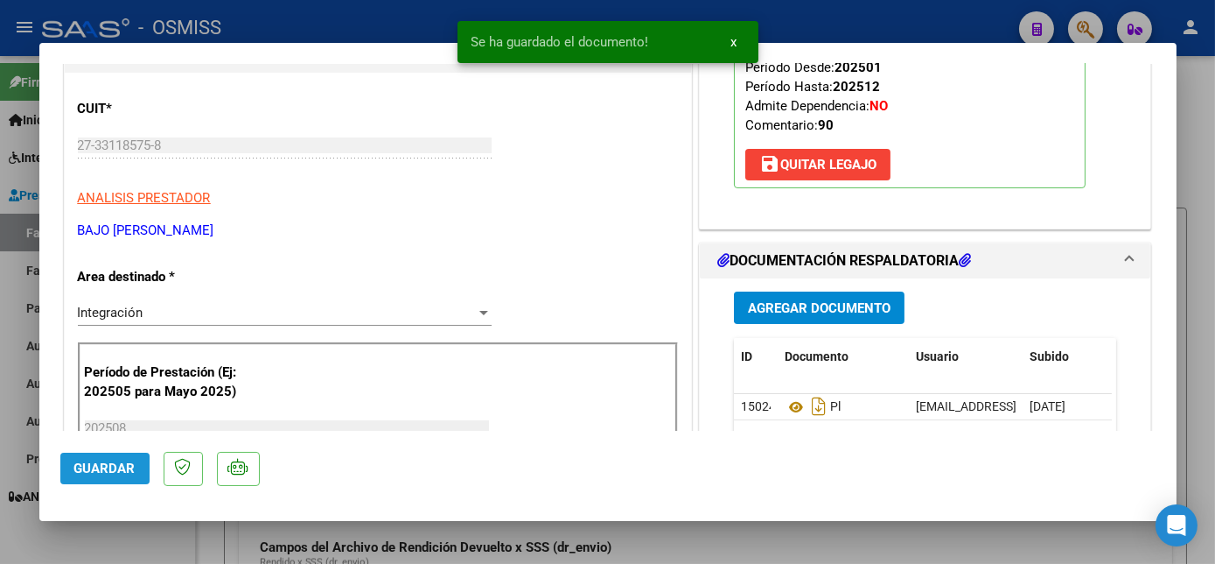
click at [113, 470] on span "Guardar" at bounding box center [104, 468] width 61 height 16
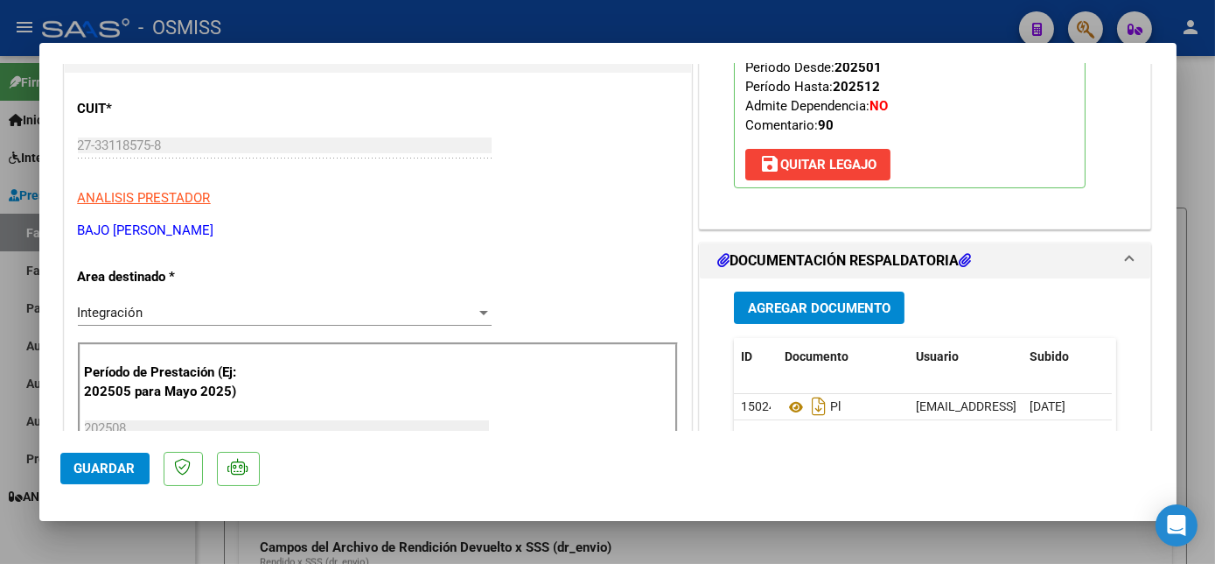
click at [144, 541] on div at bounding box center [607, 282] width 1215 height 564
type input "$ 0,00"
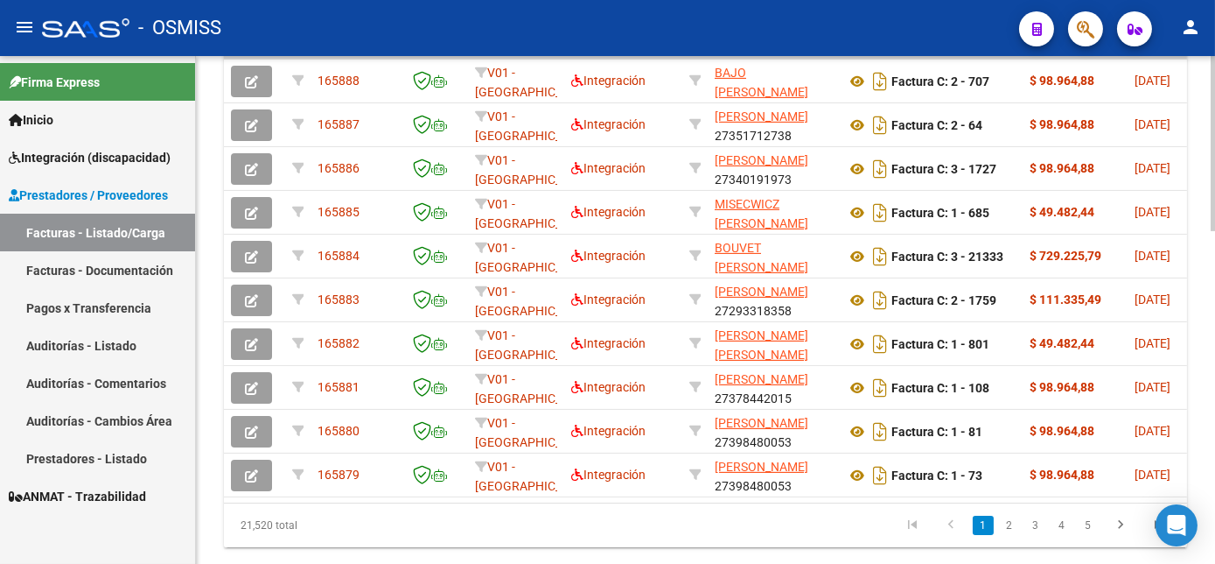
scroll to position [870, 0]
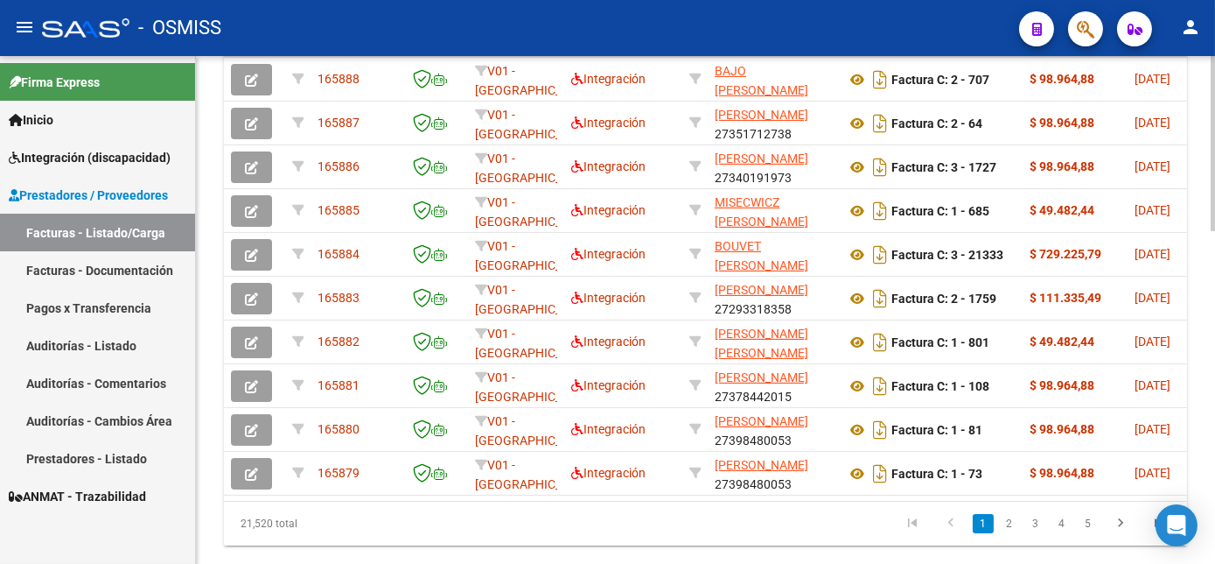
click at [1215, 498] on html "menu - OSMISS person Firma Express Inicio Instructivos Contacto OS Integración …" at bounding box center [607, 282] width 1215 height 564
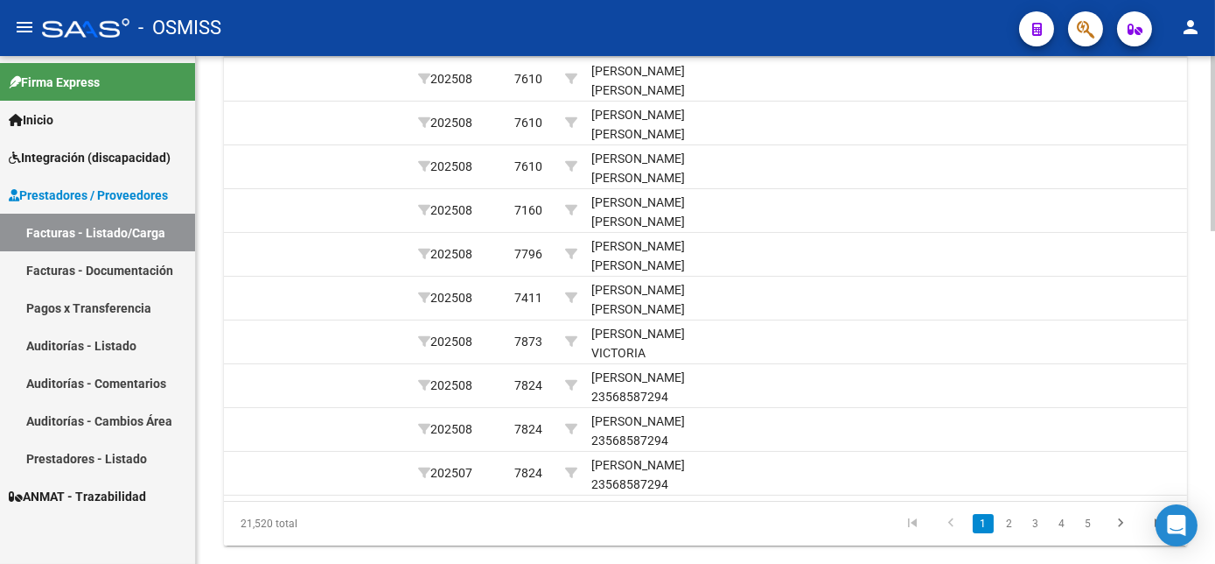
scroll to position [0, 0]
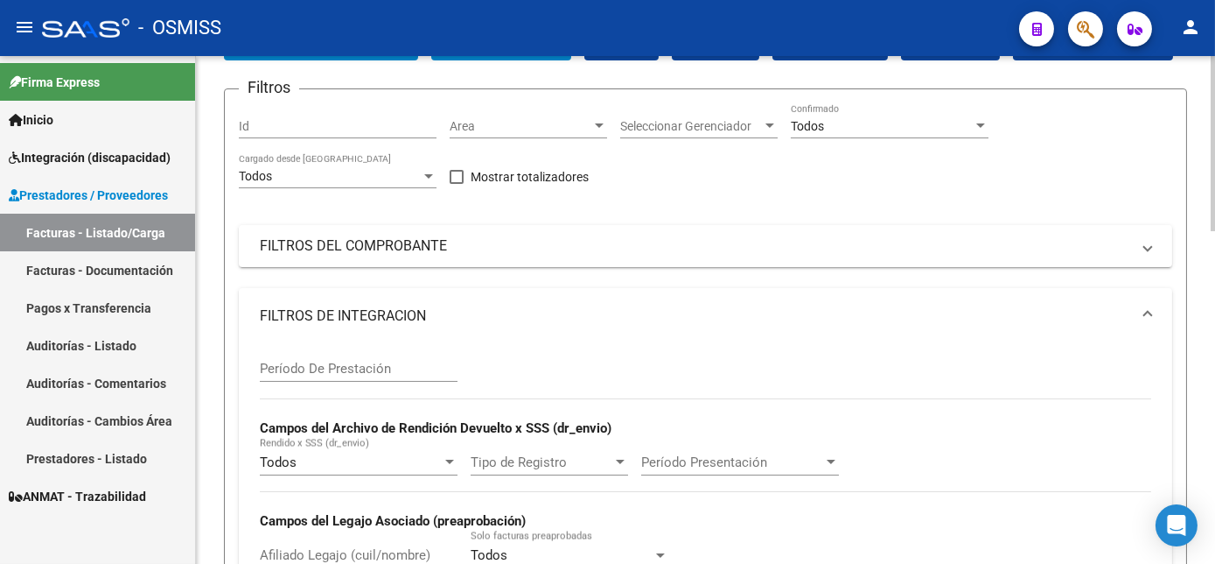
click at [1215, 216] on html "menu - OSMISS person Firma Express Inicio Instructivos Contacto OS Integración …" at bounding box center [607, 282] width 1215 height 564
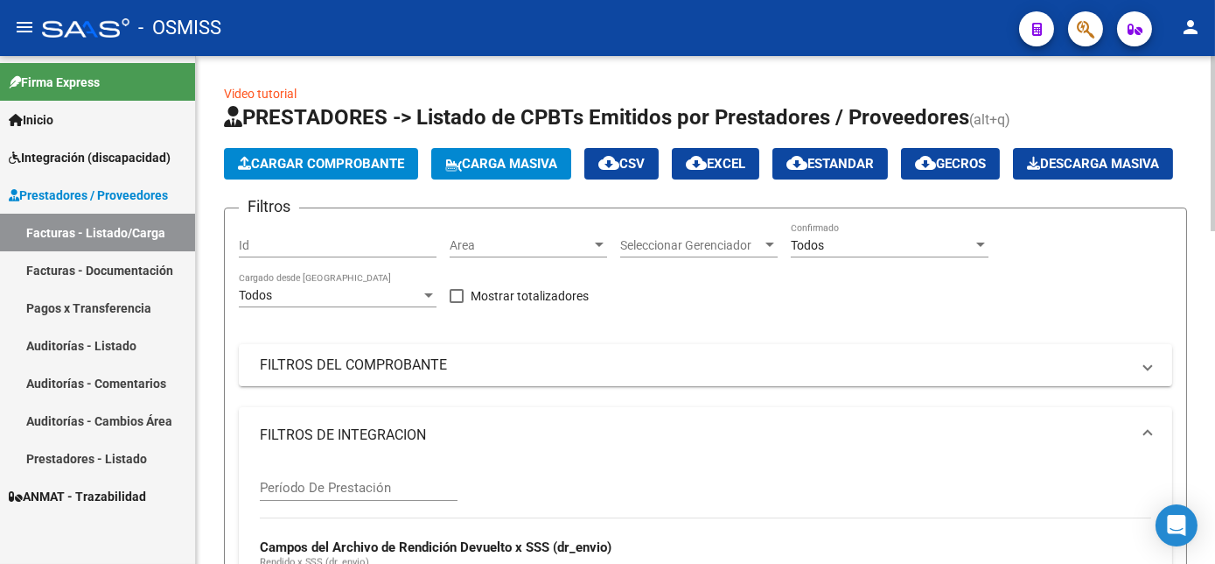
click at [1213, 144] on div at bounding box center [1213, 143] width 4 height 175
click at [312, 175] on button "Cargar Comprobante" at bounding box center [321, 164] width 194 height 32
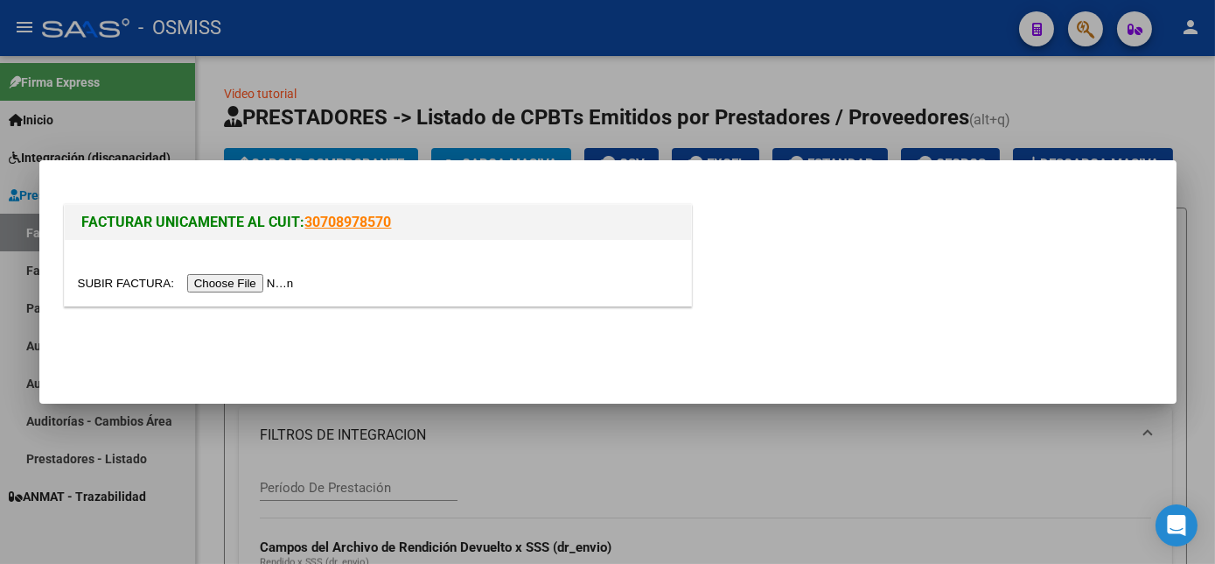
click at [237, 284] on input "file" at bounding box center [188, 283] width 221 height 18
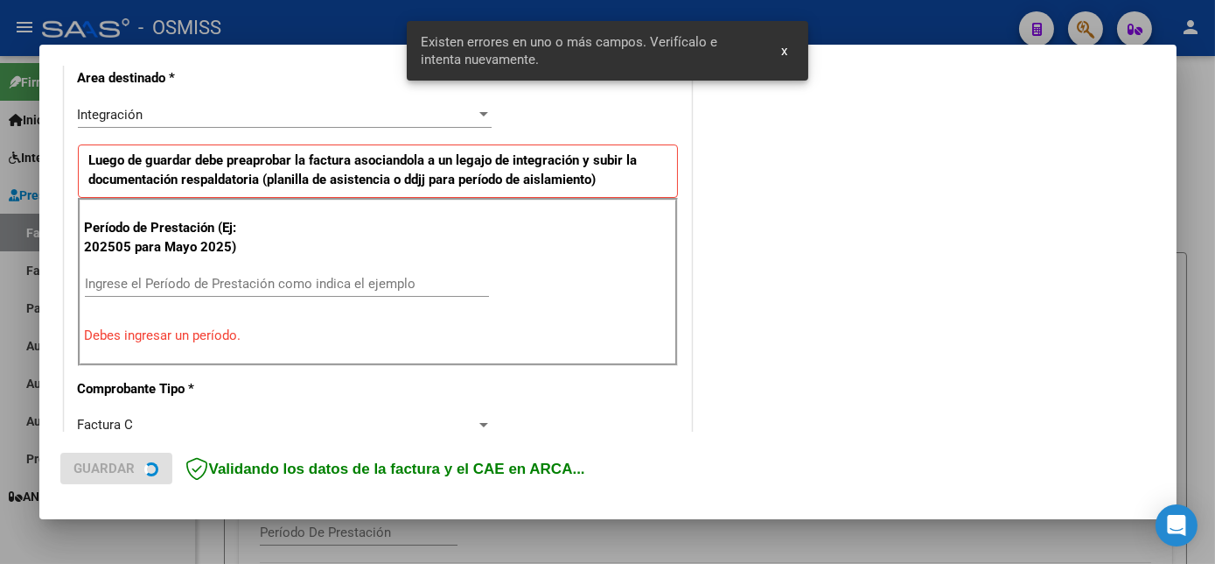
scroll to position [424, 0]
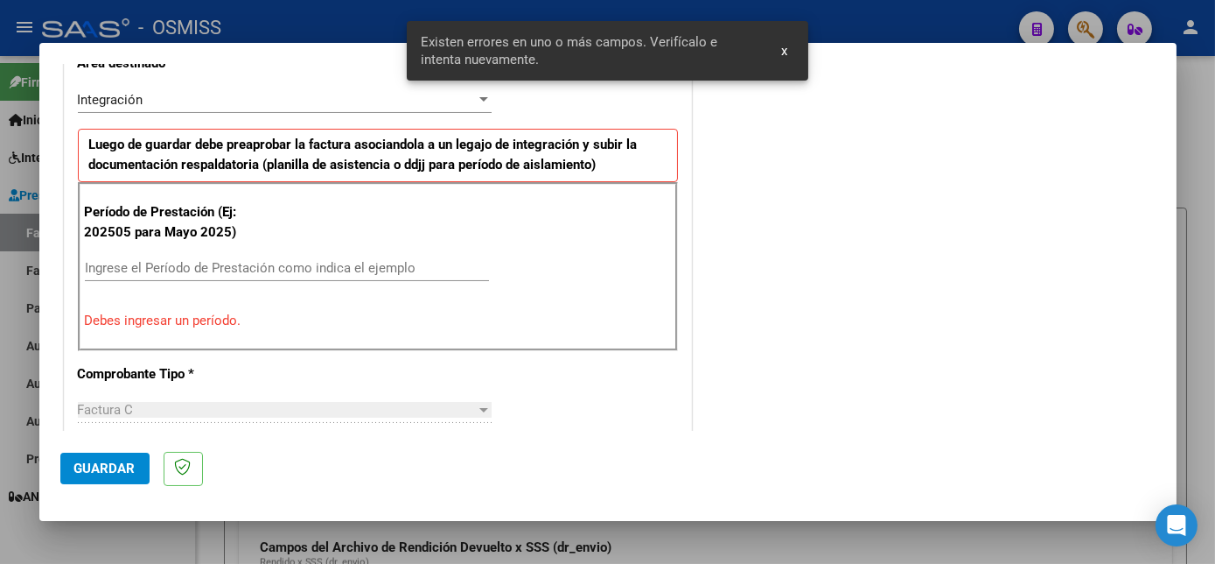
click at [228, 273] on input "Ingrese el Período de Prestación como indica el ejemplo" at bounding box center [287, 268] width 404 height 16
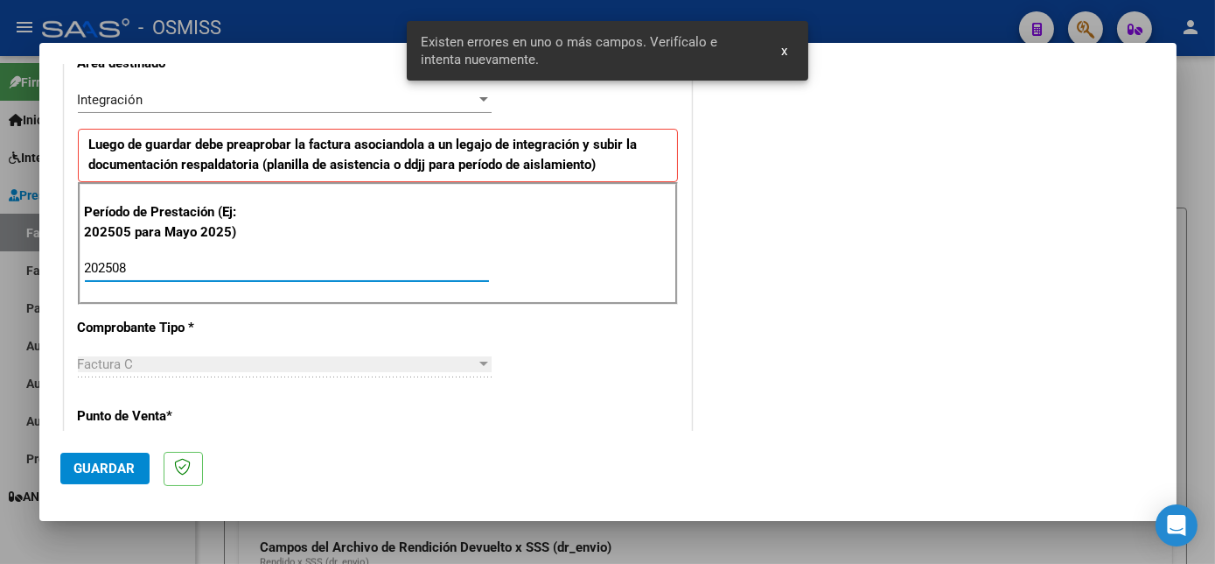
type input "202508"
click at [117, 460] on span "Guardar" at bounding box center [104, 468] width 61 height 16
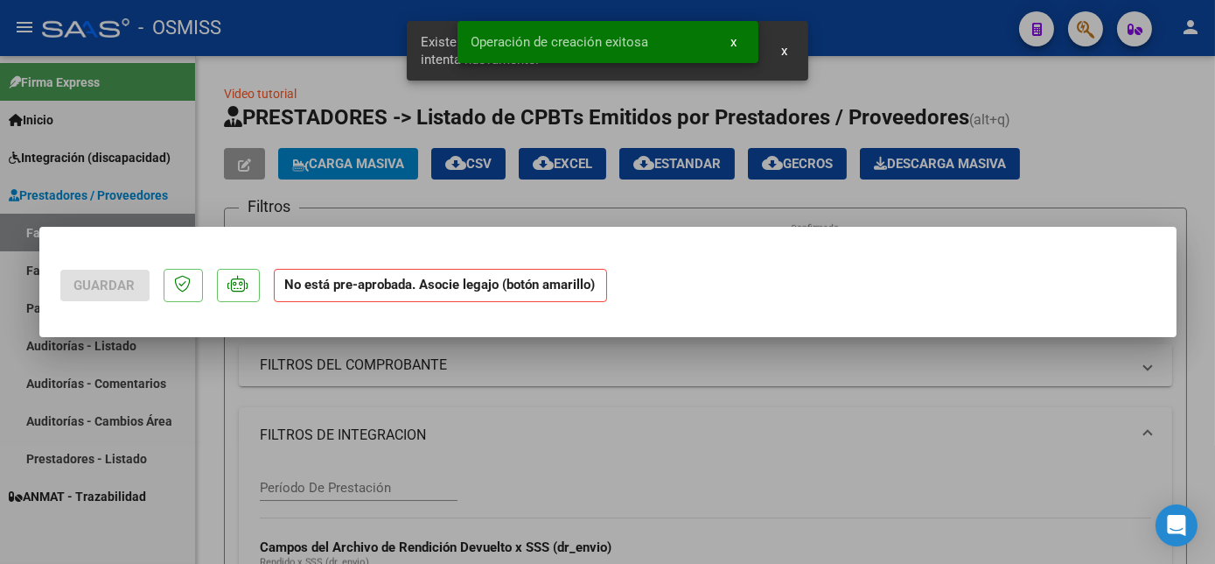
scroll to position [0, 0]
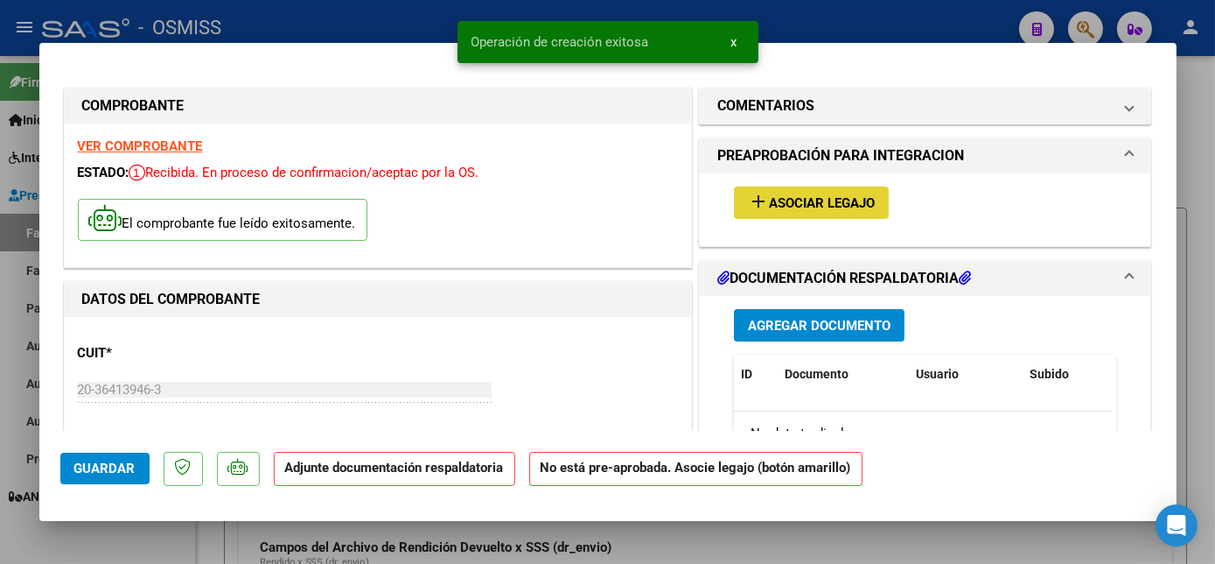
click at [849, 190] on button "add Asociar Legajo" at bounding box center [811, 202] width 155 height 32
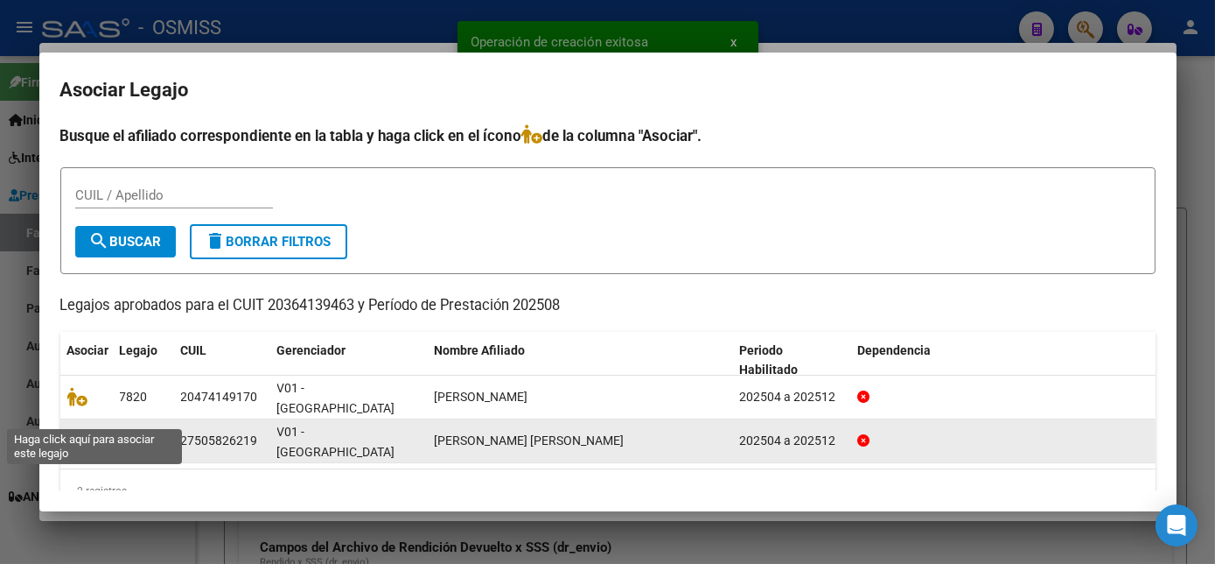
click at [82, 431] on icon at bounding box center [77, 440] width 21 height 19
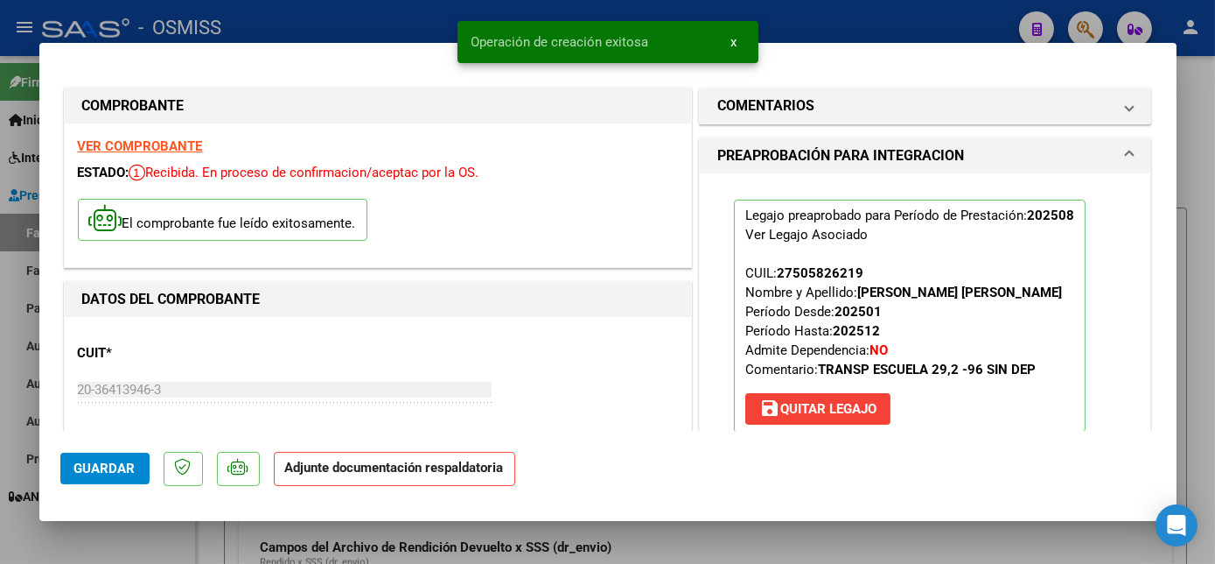
scroll to position [329, 0]
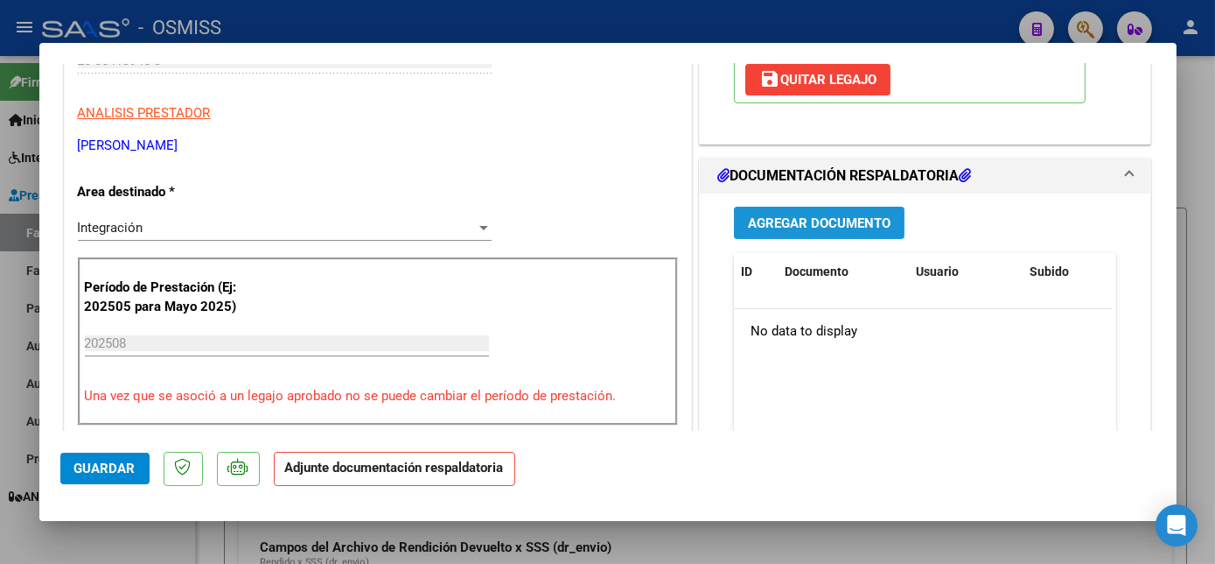
click at [826, 228] on span "Agregar Documento" at bounding box center [819, 223] width 143 height 16
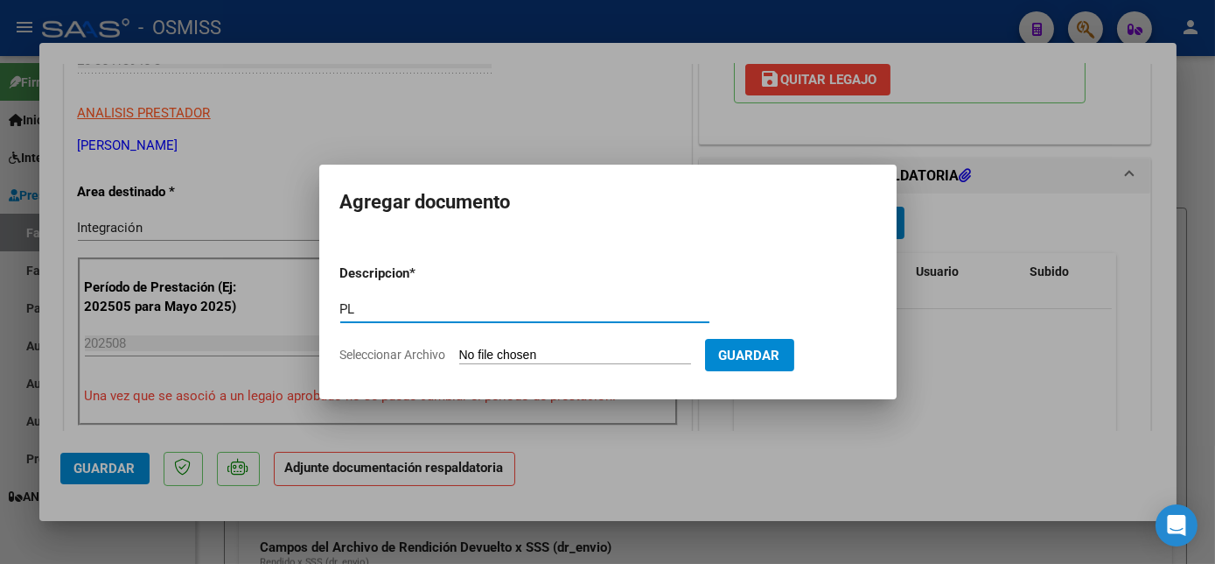
type input "PL"
click at [543, 359] on input "Seleccionar Archivo" at bounding box center [575, 355] width 232 height 17
type input "C:\fakepath\PL.pdf"
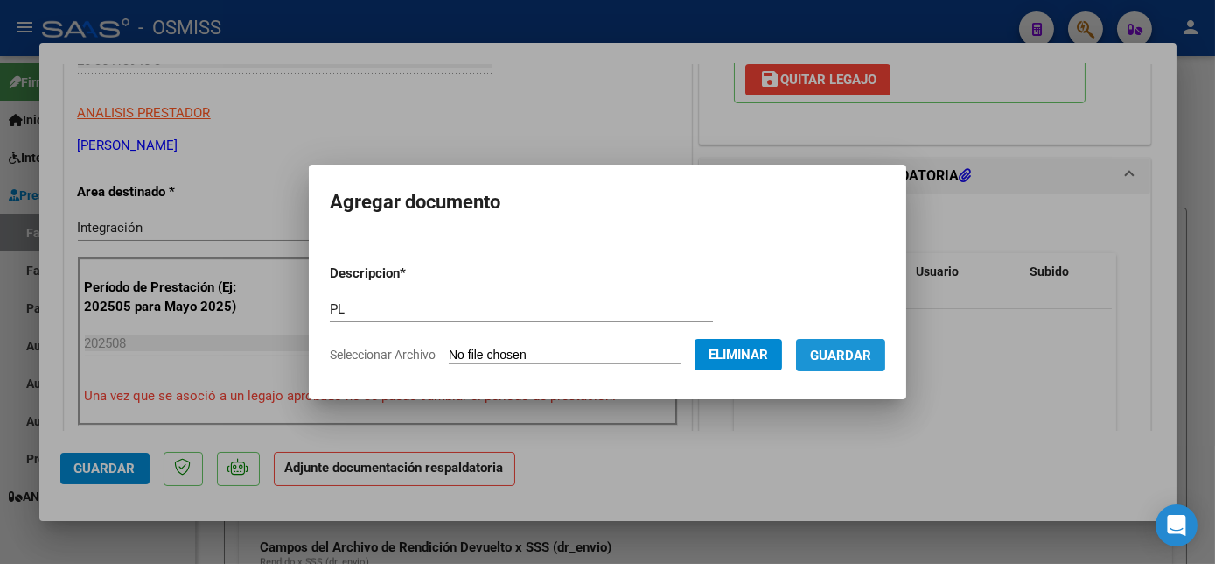
click at [840, 350] on span "Guardar" at bounding box center [840, 355] width 61 height 16
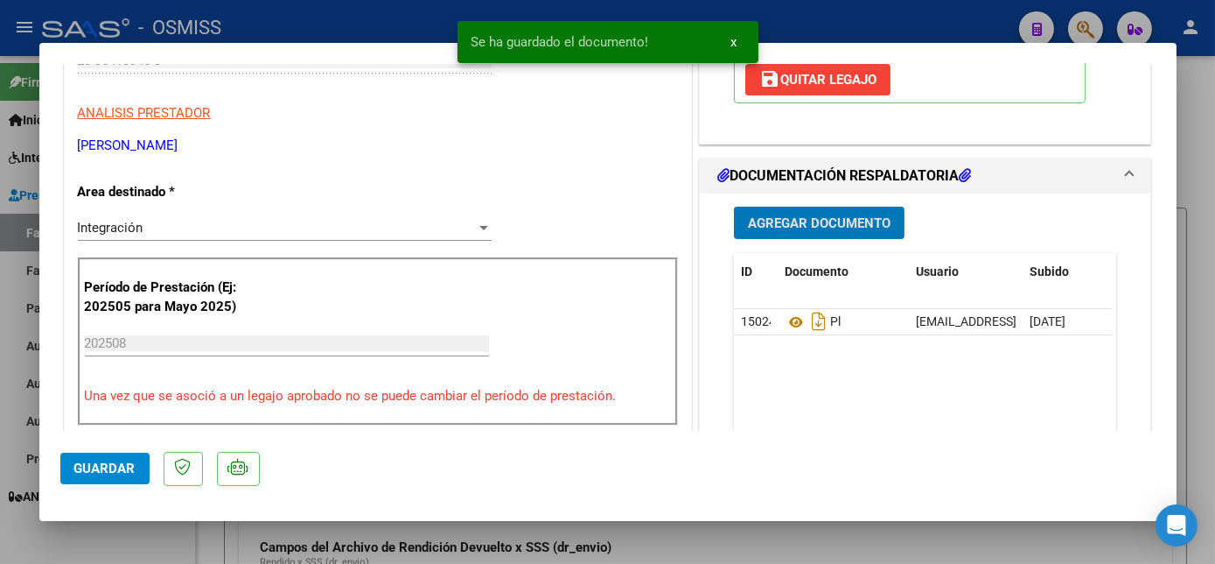
click at [126, 462] on span "Guardar" at bounding box center [104, 468] width 61 height 16
click at [182, 543] on div at bounding box center [607, 282] width 1215 height 564
type input "$ 0,00"
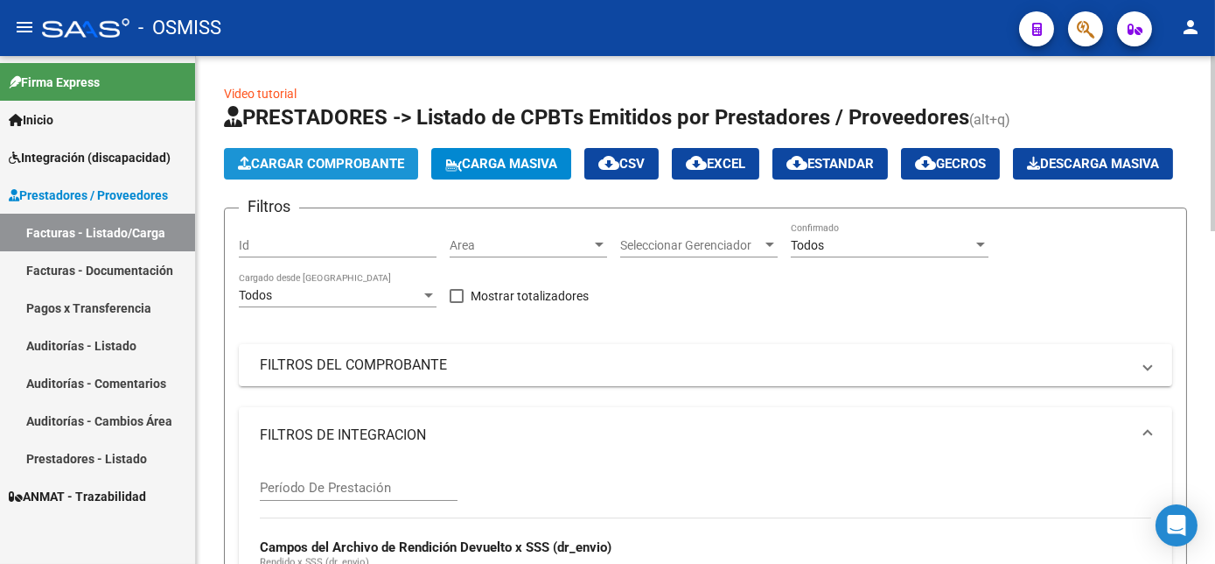
click at [361, 166] on span "Cargar Comprobante" at bounding box center [321, 164] width 166 height 16
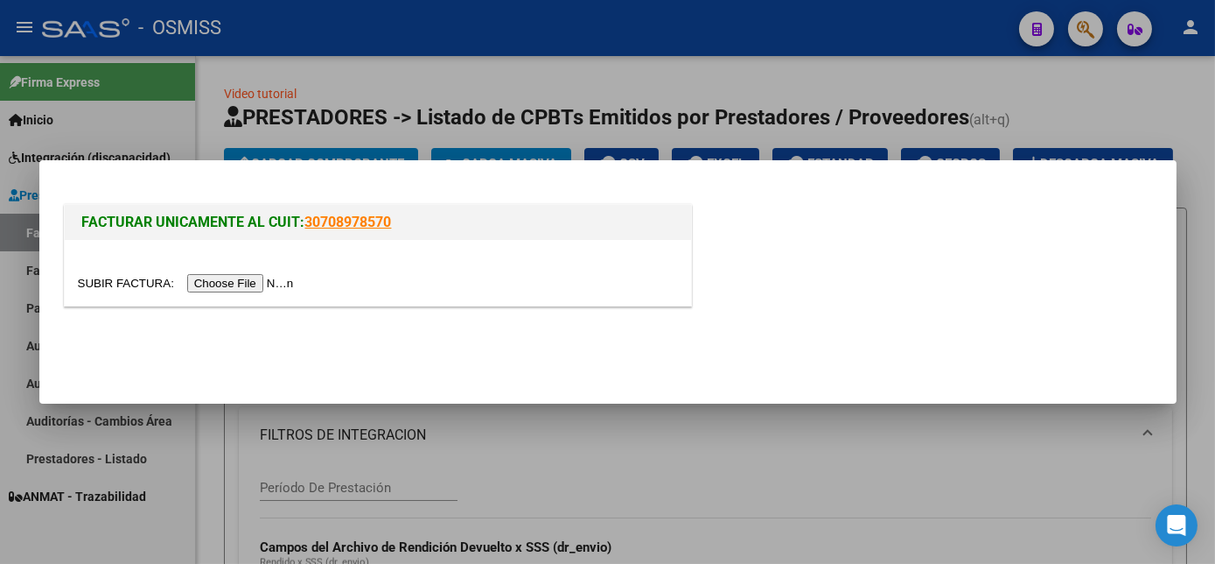
click at [243, 281] on input "file" at bounding box center [188, 283] width 221 height 18
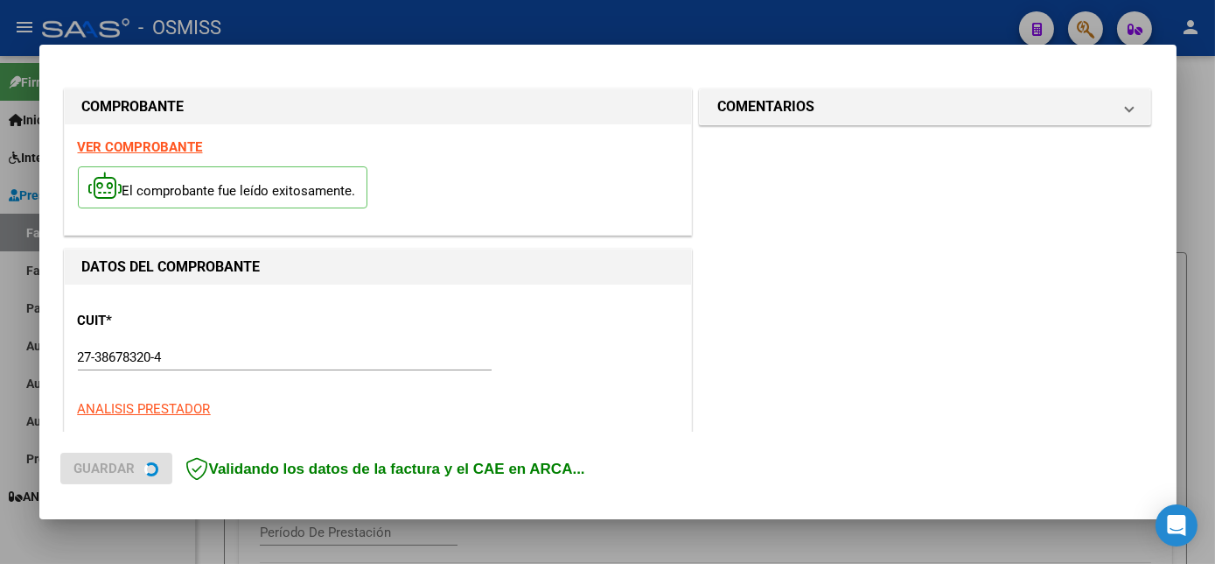
scroll to position [442, 0]
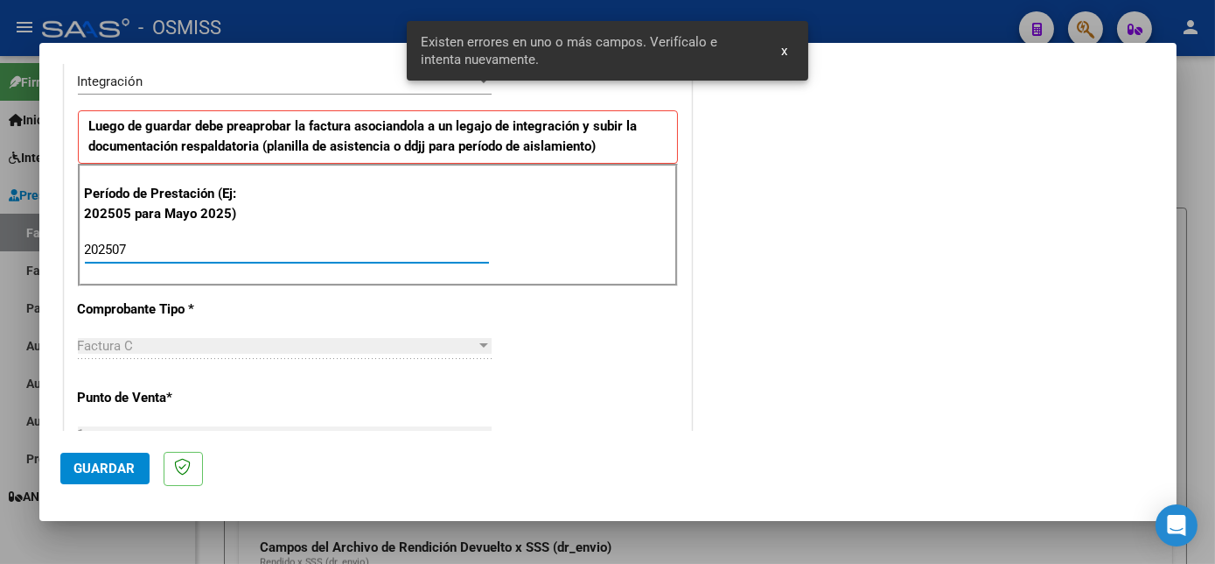
type input "202507"
click at [94, 459] on button "Guardar" at bounding box center [104, 468] width 89 height 32
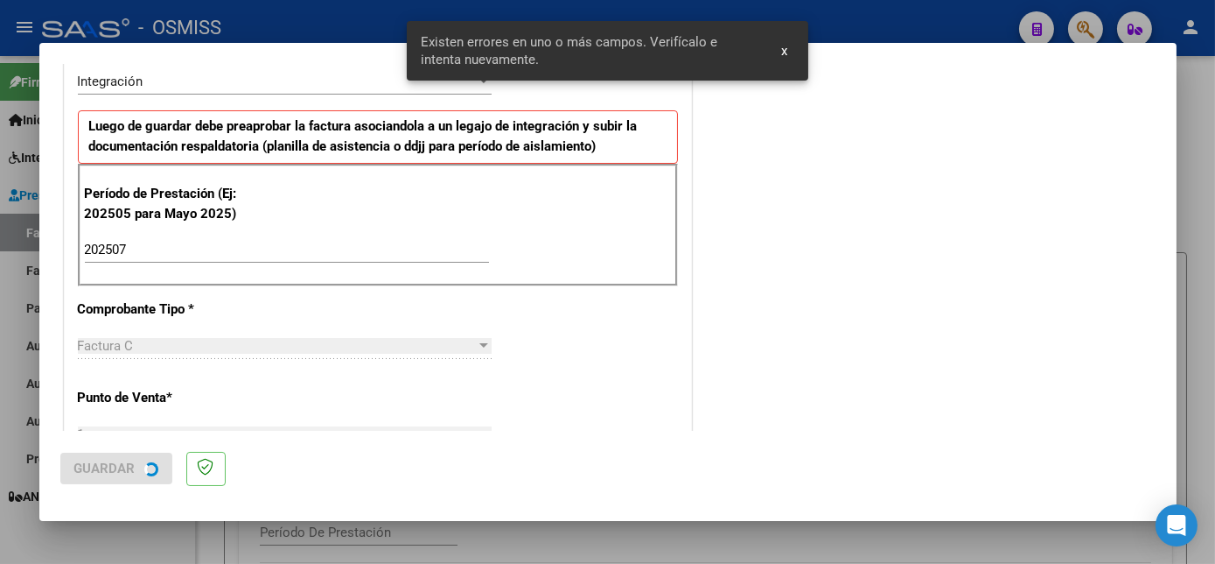
scroll to position [0, 0]
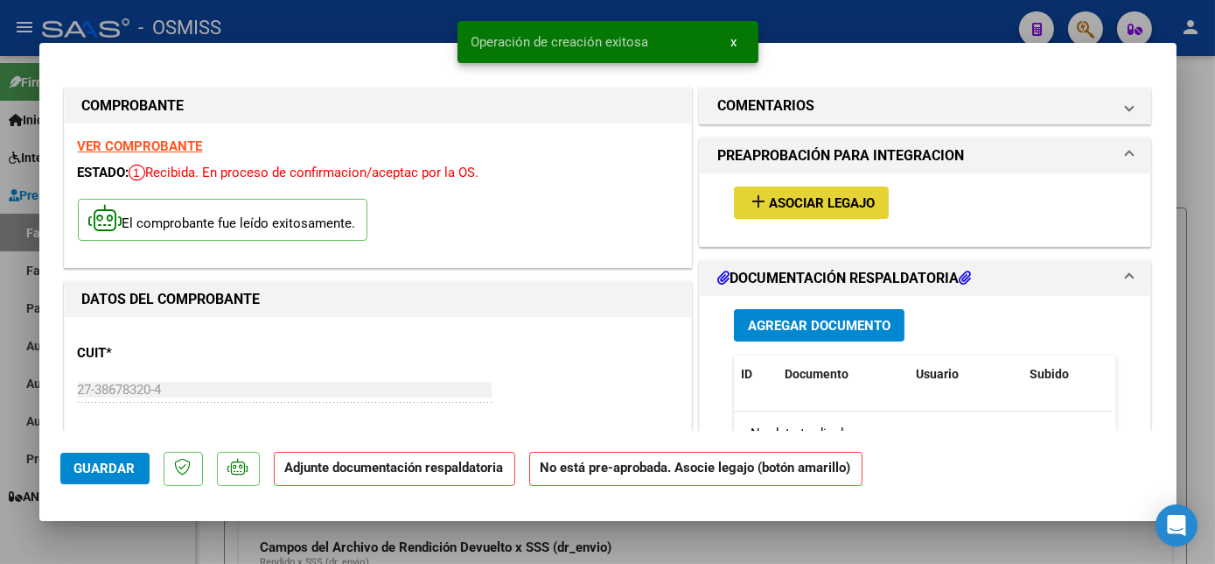
click at [794, 214] on button "add Asociar Legajo" at bounding box center [811, 202] width 155 height 32
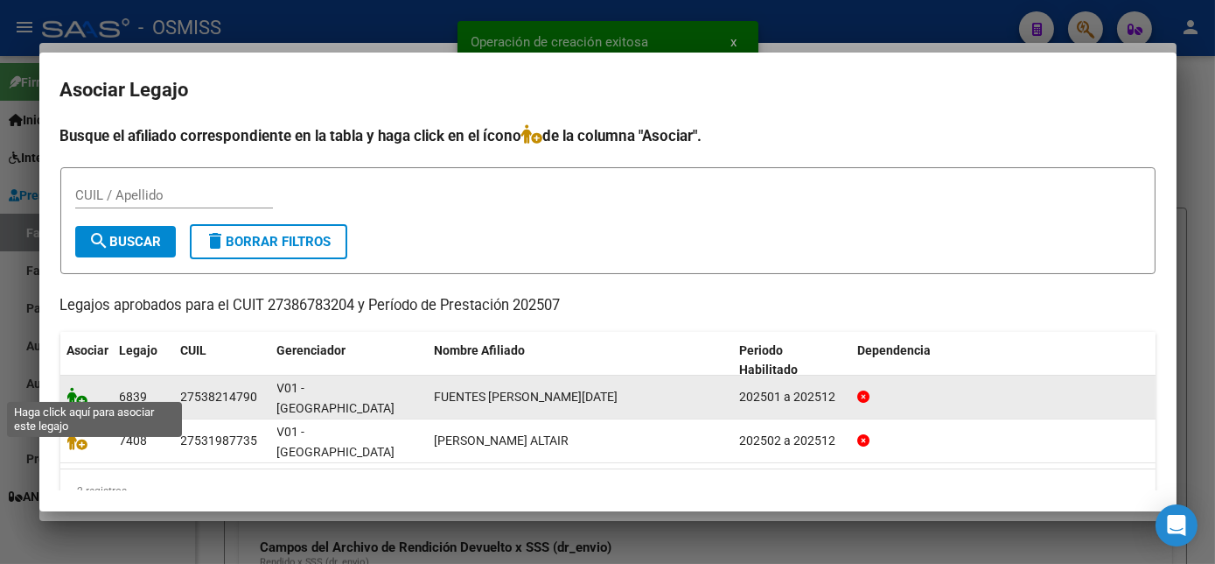
click at [76, 387] on icon at bounding box center [77, 396] width 21 height 19
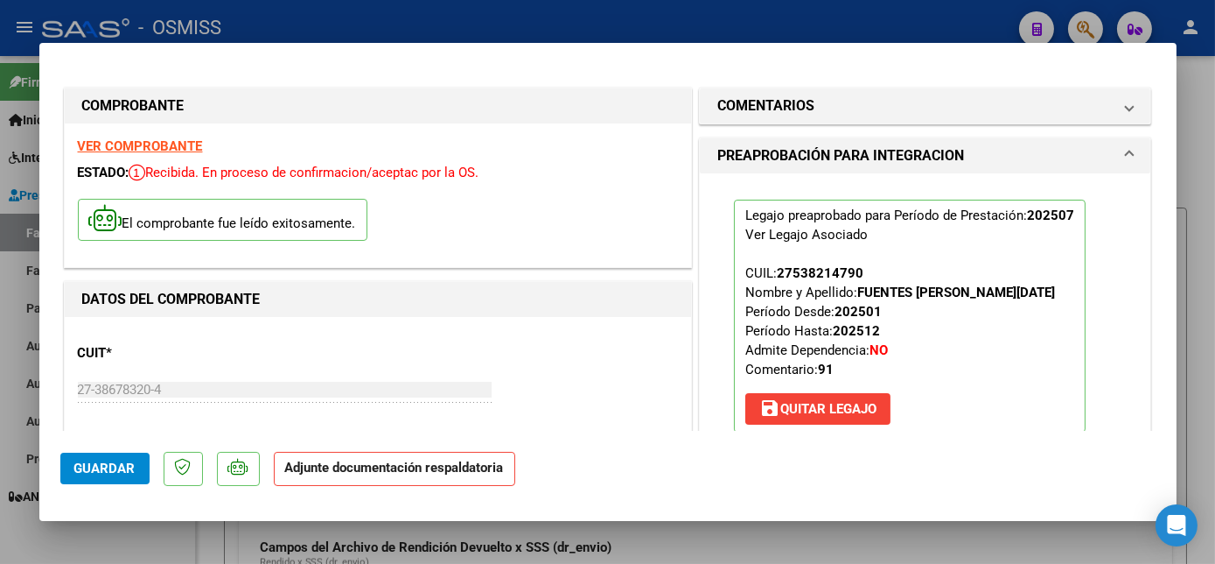
scroll to position [301, 0]
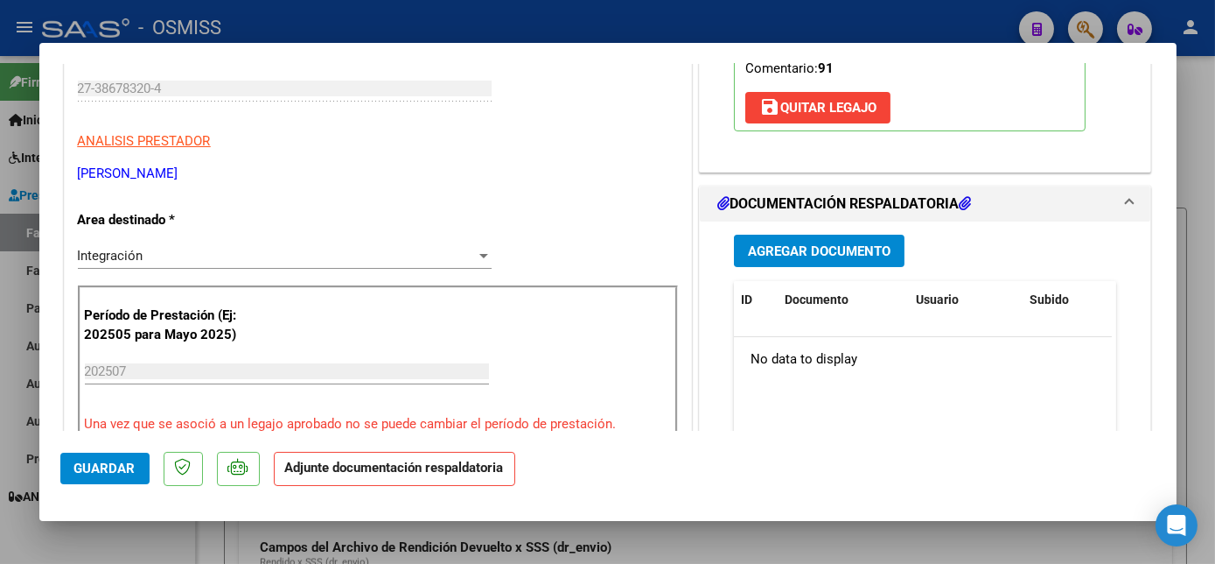
click at [834, 247] on span "Agregar Documento" at bounding box center [819, 251] width 143 height 16
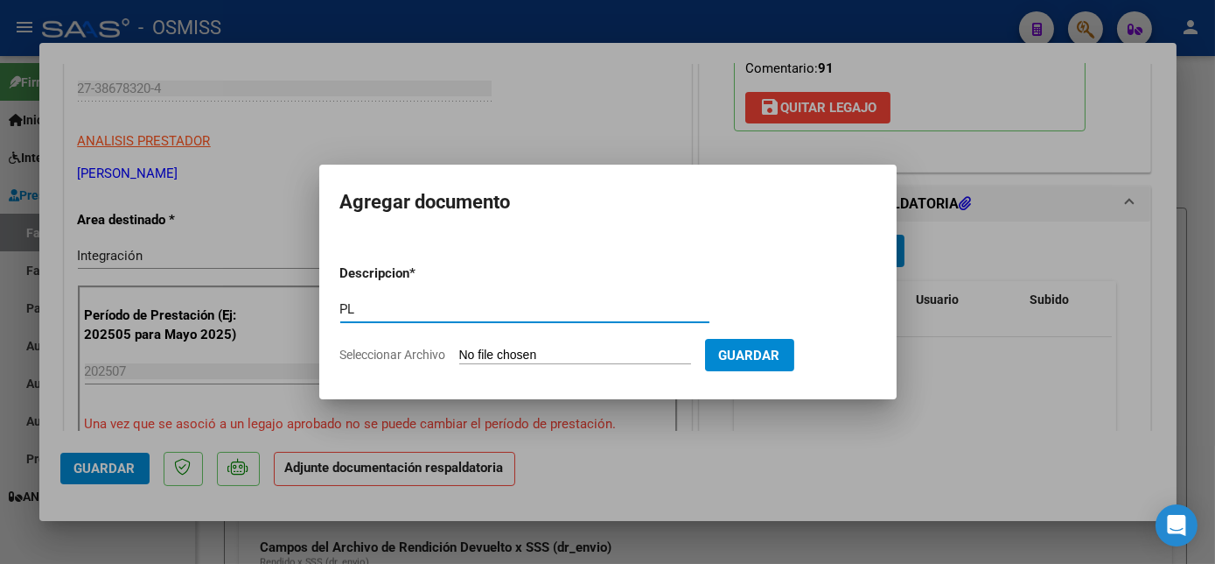
type input "PL"
click at [459, 347] on input "Seleccionar Archivo" at bounding box center [575, 355] width 232 height 17
type input "C:\fakepath\PL.pdf"
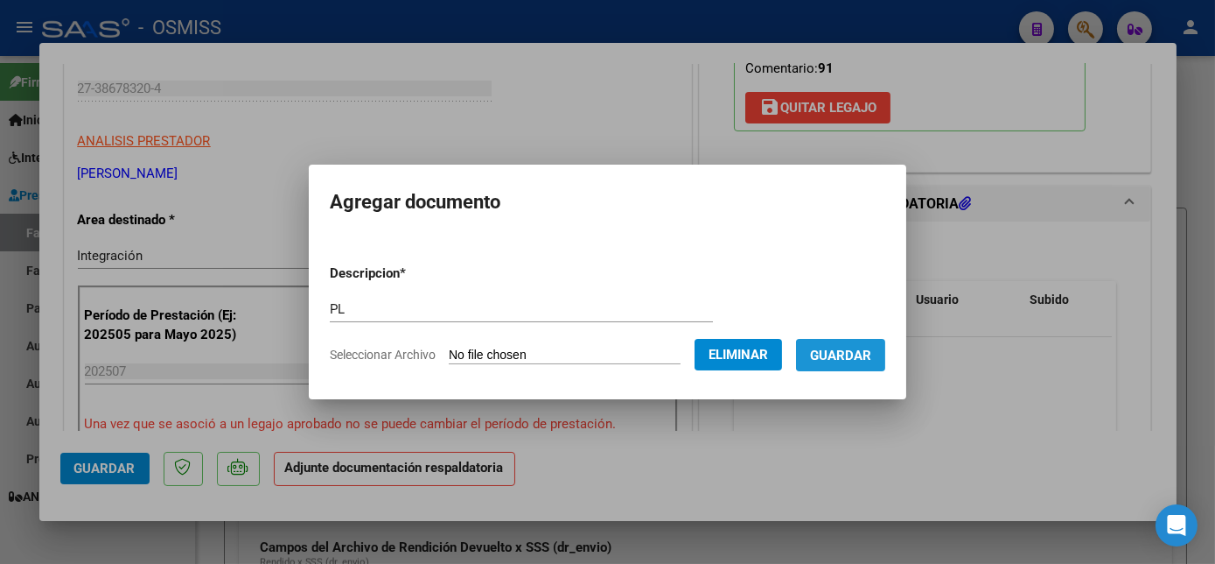
click at [850, 350] on span "Guardar" at bounding box center [840, 355] width 61 height 16
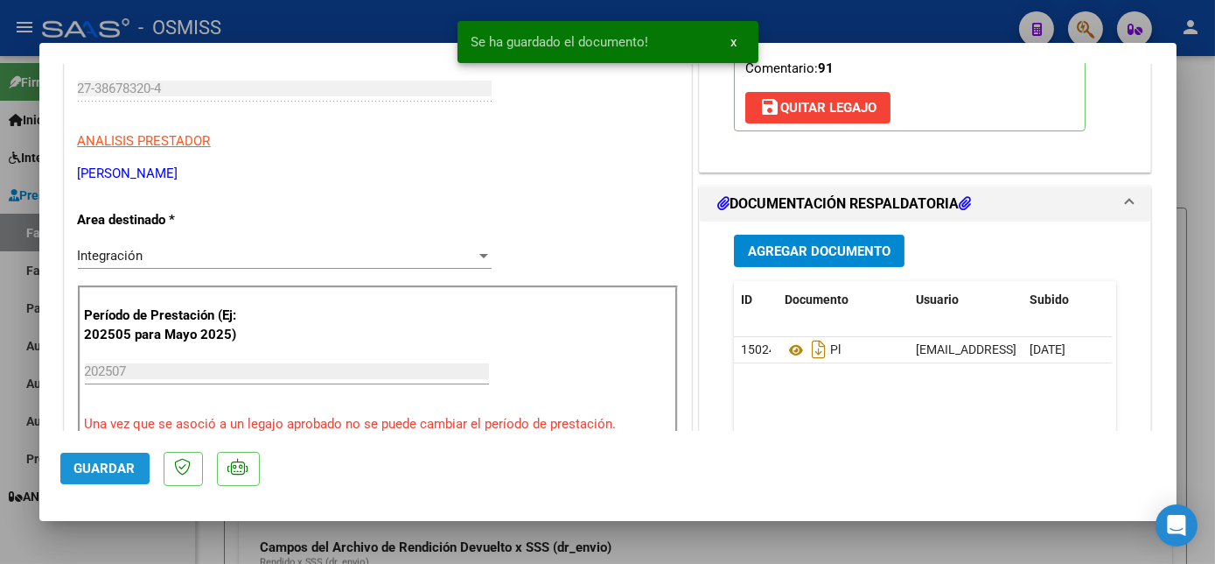
click at [116, 462] on span "Guardar" at bounding box center [104, 468] width 61 height 16
click at [147, 529] on div at bounding box center [607, 282] width 1215 height 564
type input "$ 0,00"
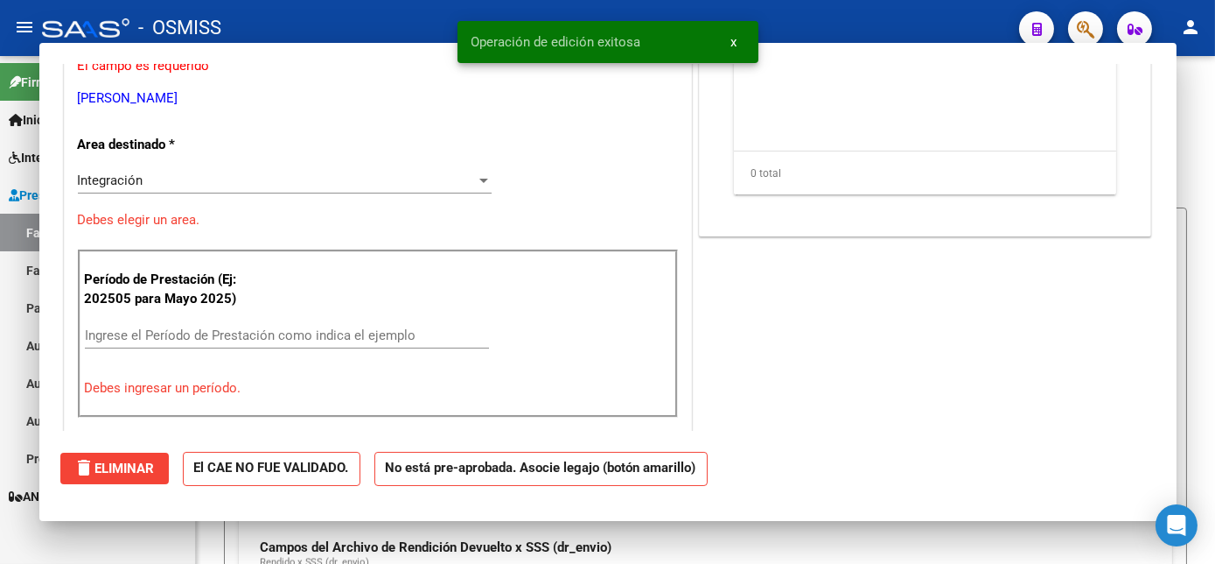
scroll to position [248, 0]
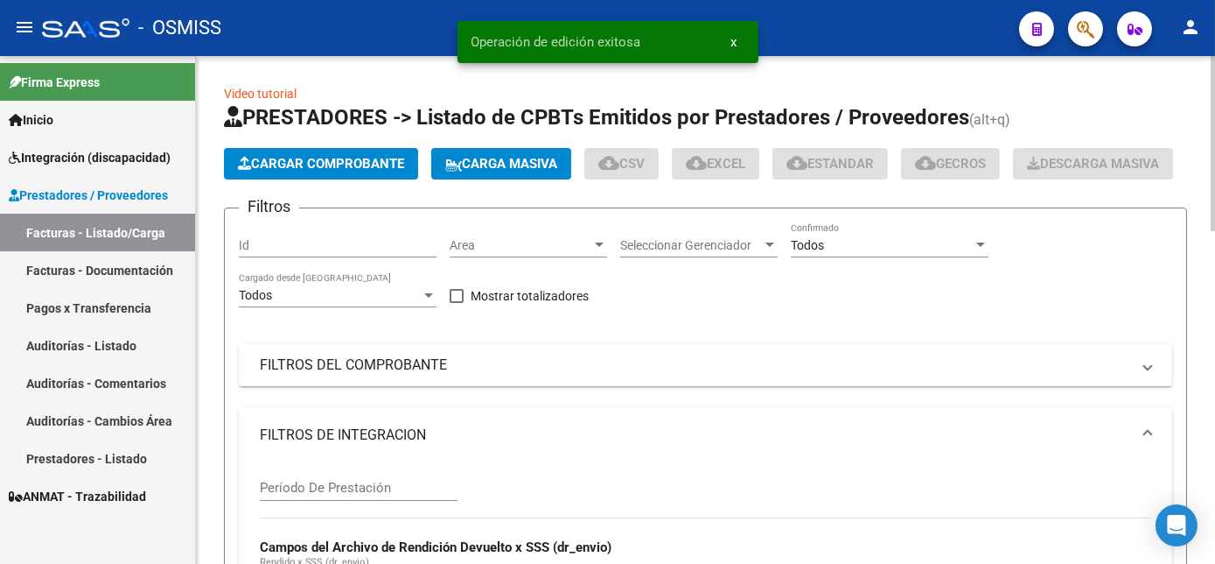
click at [303, 161] on span "Cargar Comprobante" at bounding box center [321, 164] width 166 height 16
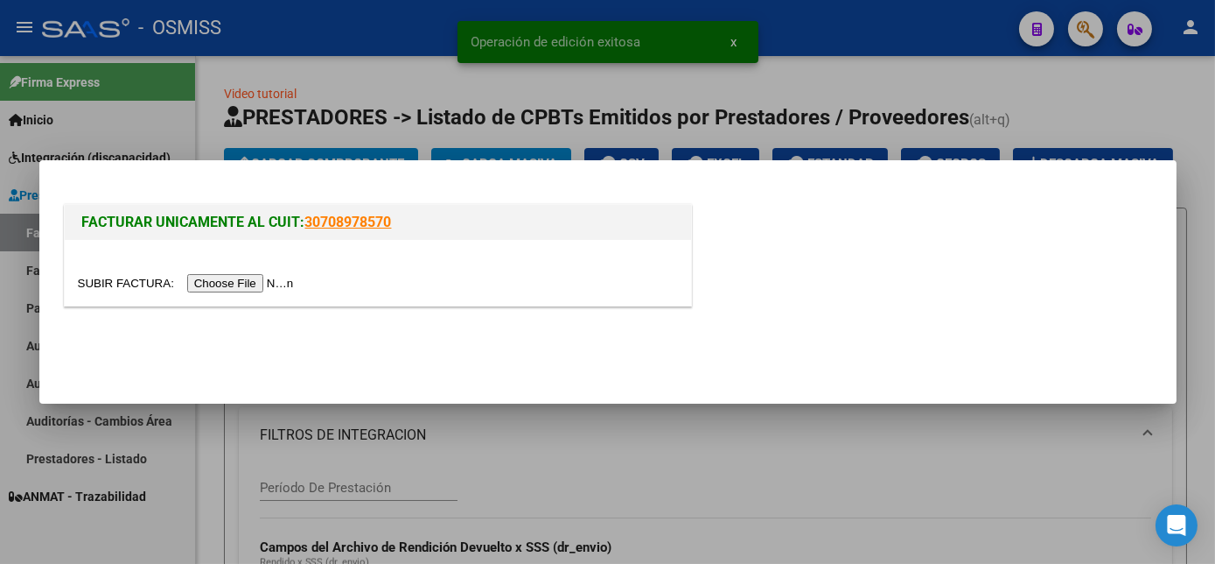
click at [221, 282] on input "file" at bounding box center [188, 283] width 221 height 18
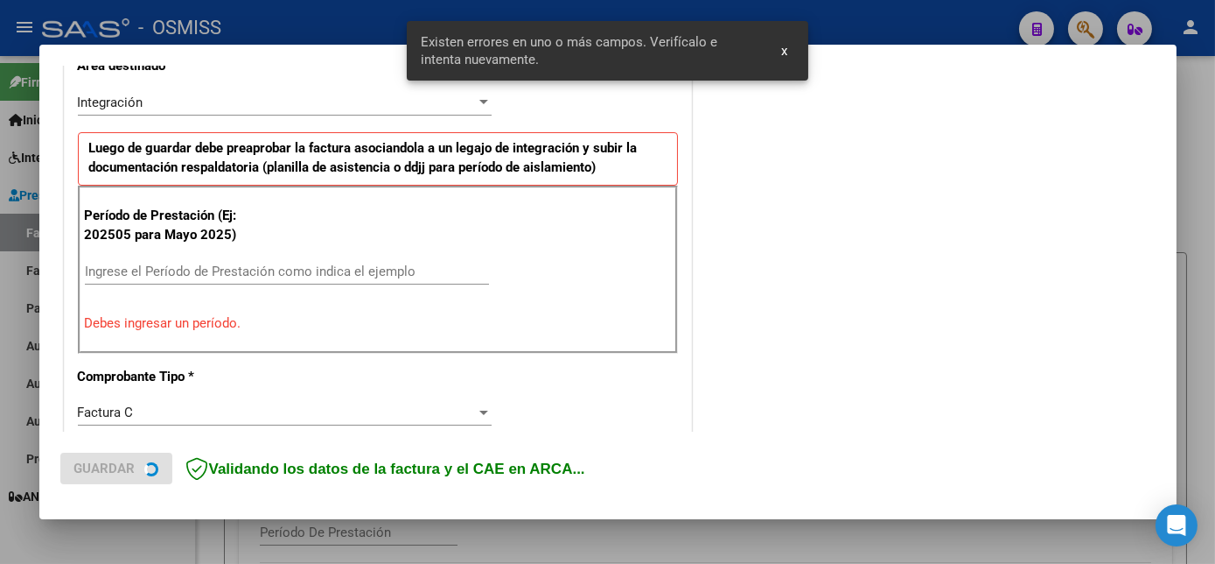
scroll to position [424, 0]
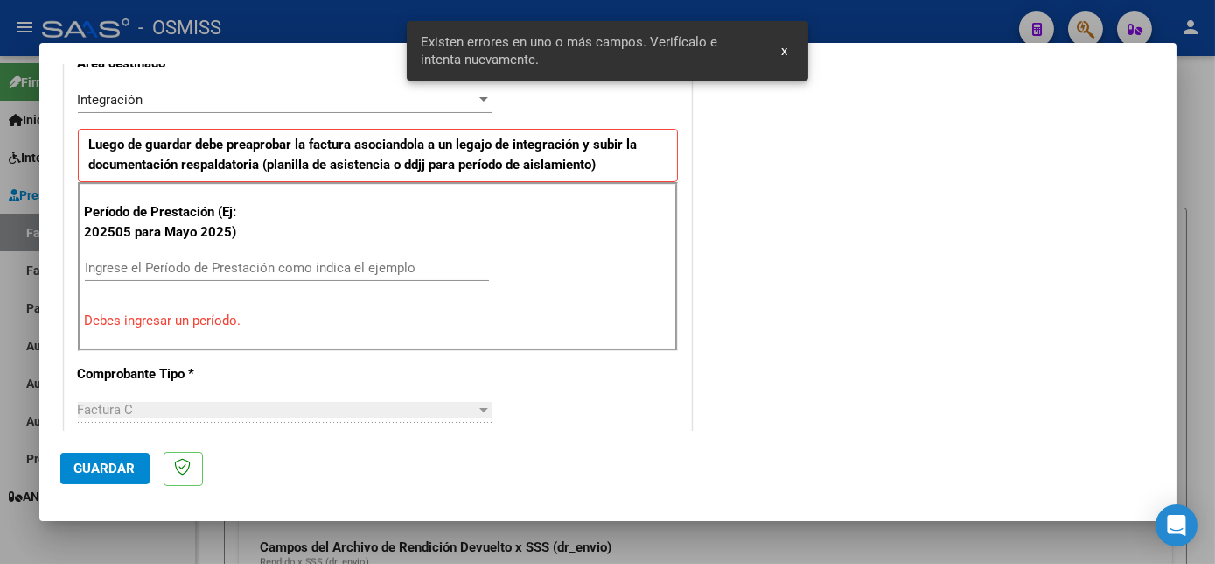
click at [217, 263] on input "Ingrese el Período de Prestación como indica el ejemplo" at bounding box center [287, 268] width 404 height 16
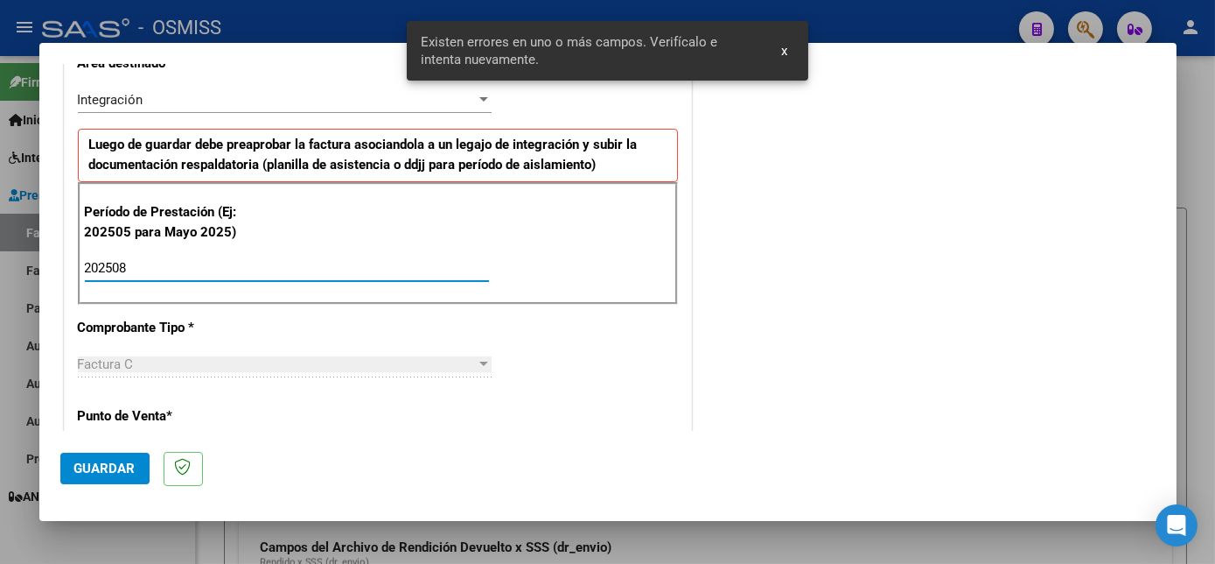
type input "202508"
click at [106, 469] on span "Guardar" at bounding box center [104, 468] width 61 height 16
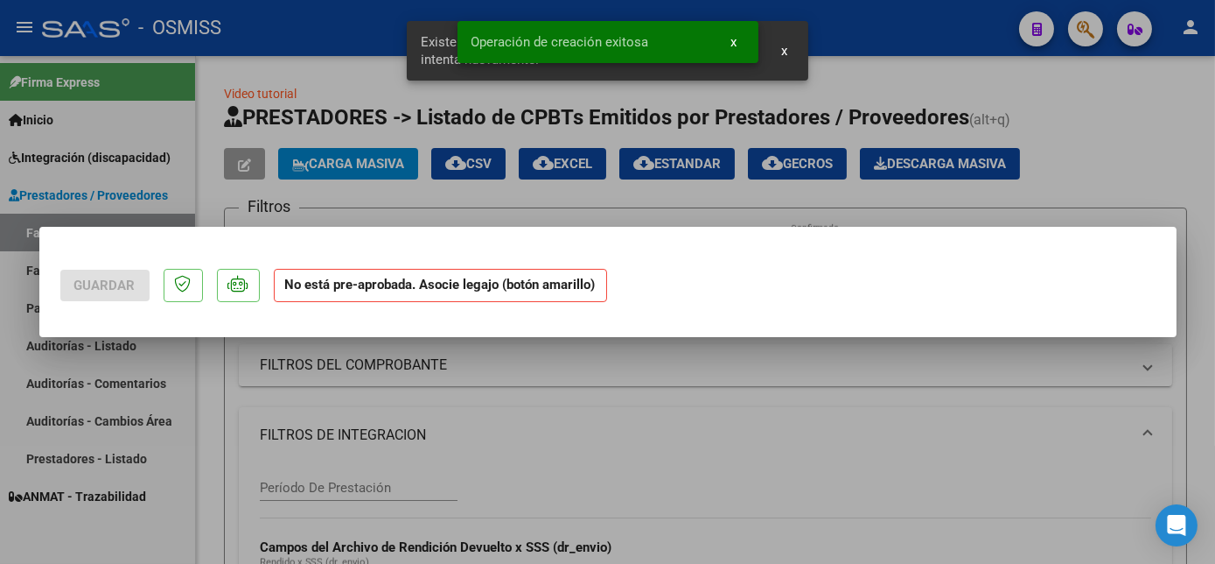
scroll to position [0, 0]
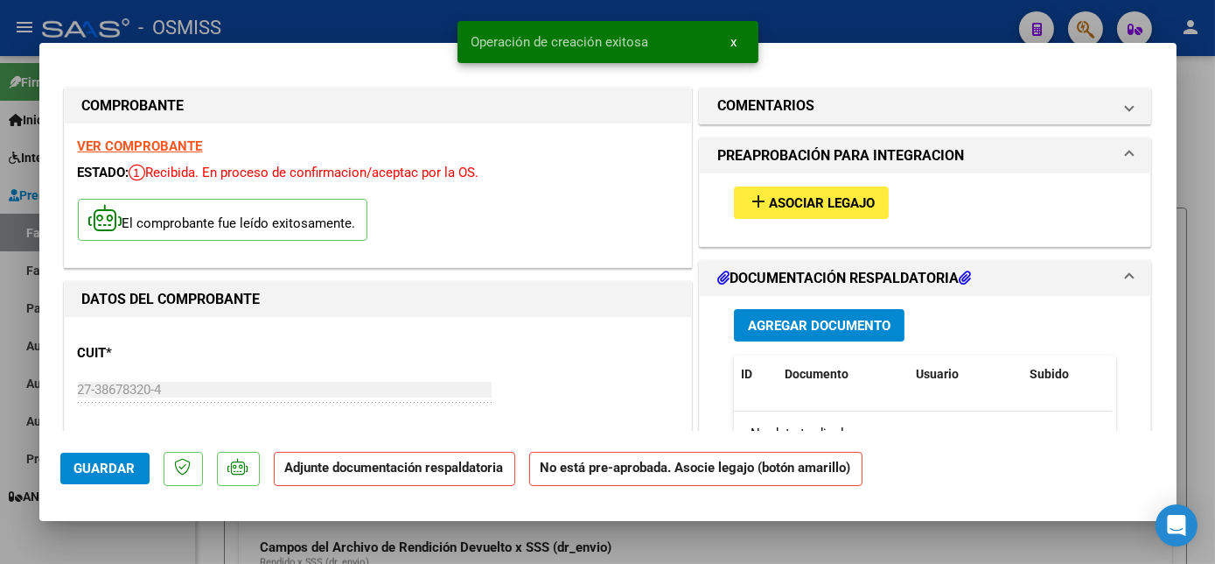
click at [821, 219] on div "add Asociar Legajo" at bounding box center [926, 202] width 410 height 59
click at [816, 203] on span "Asociar Legajo" at bounding box center [822, 203] width 106 height 16
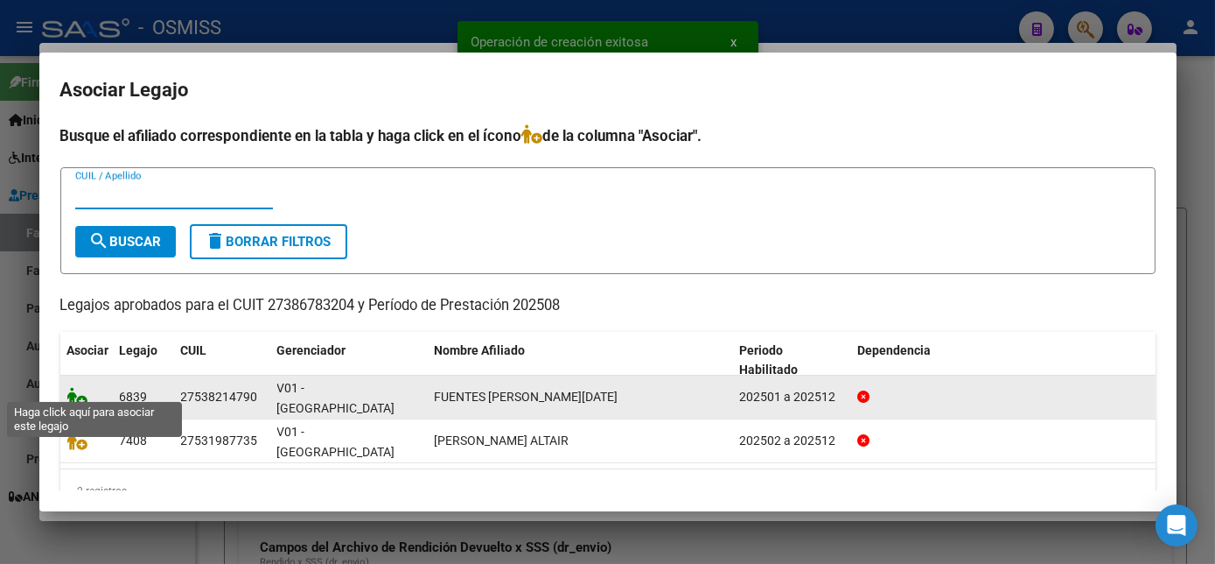
click at [81, 389] on icon at bounding box center [77, 396] width 21 height 19
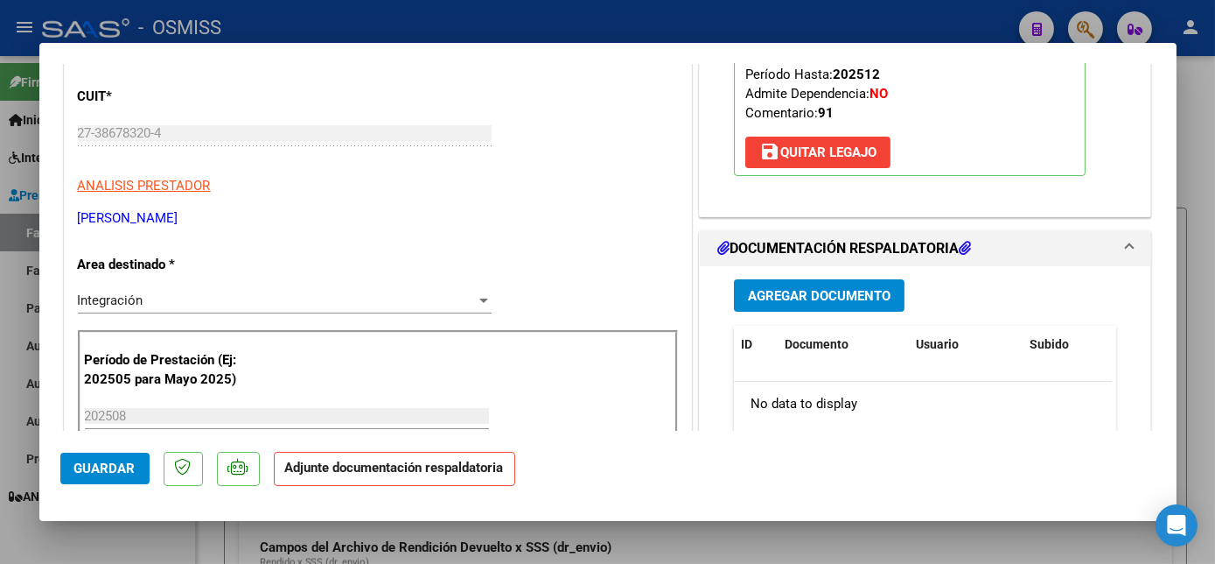
scroll to position [274, 0]
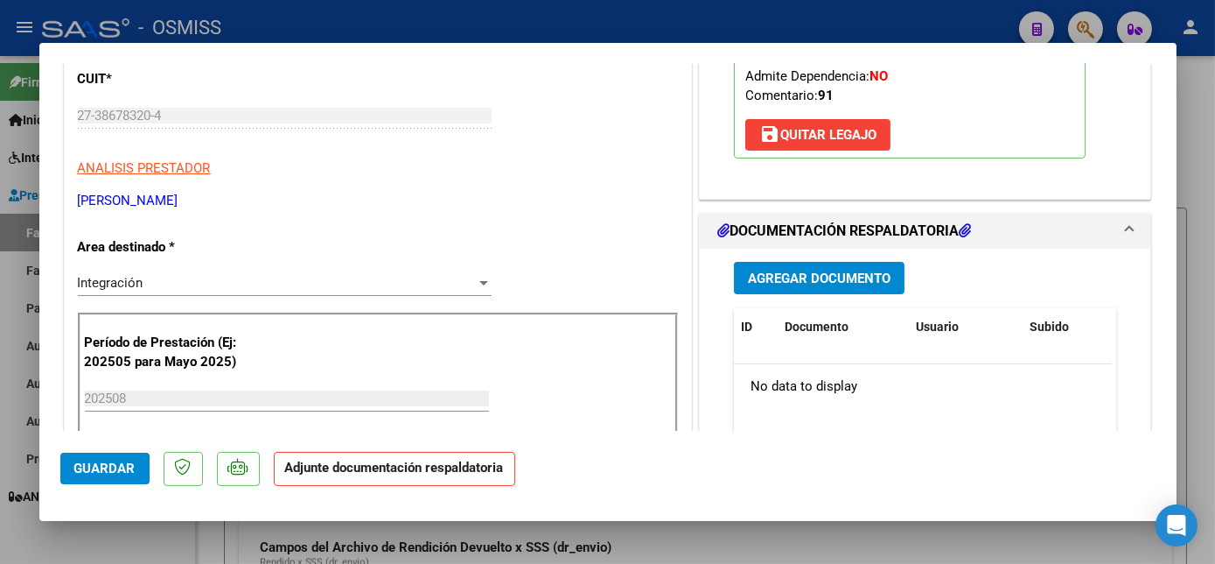
click at [849, 270] on span "Agregar Documento" at bounding box center [819, 278] width 143 height 16
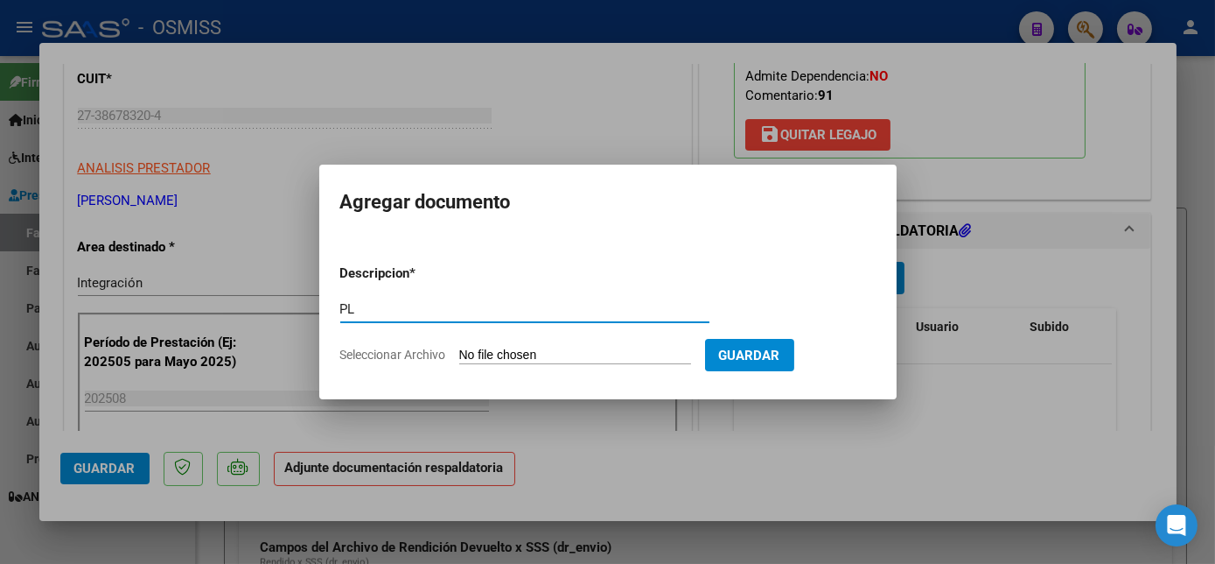
type input "PL"
click at [459, 347] on input "Seleccionar Archivo" at bounding box center [575, 355] width 232 height 17
type input "C:\fakepath\PL.pdf"
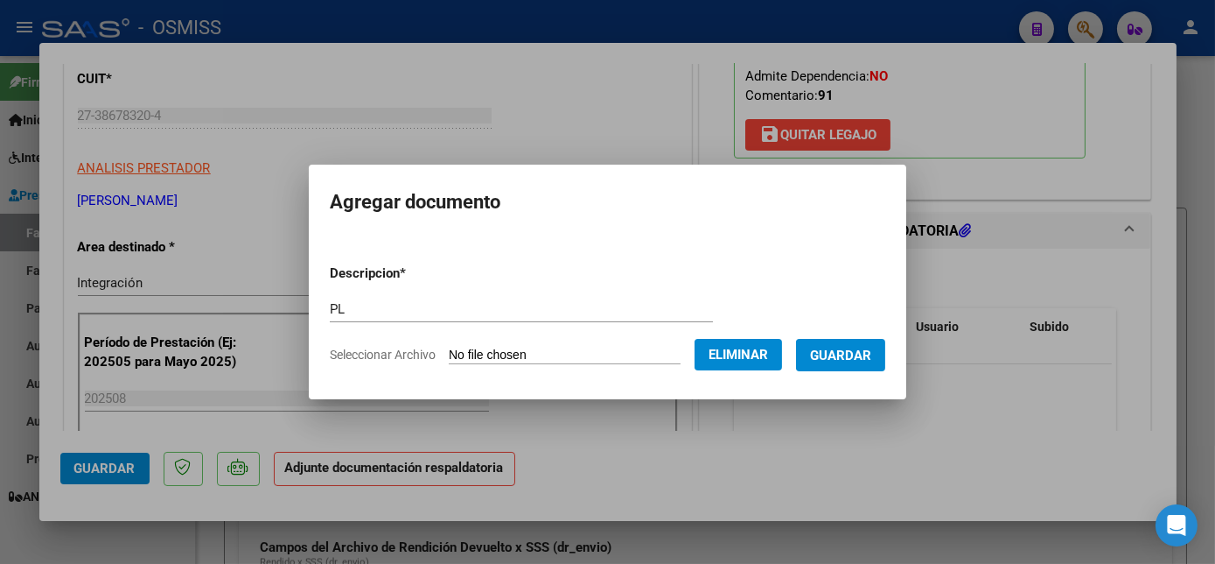
click at [847, 347] on span "Guardar" at bounding box center [840, 355] width 61 height 16
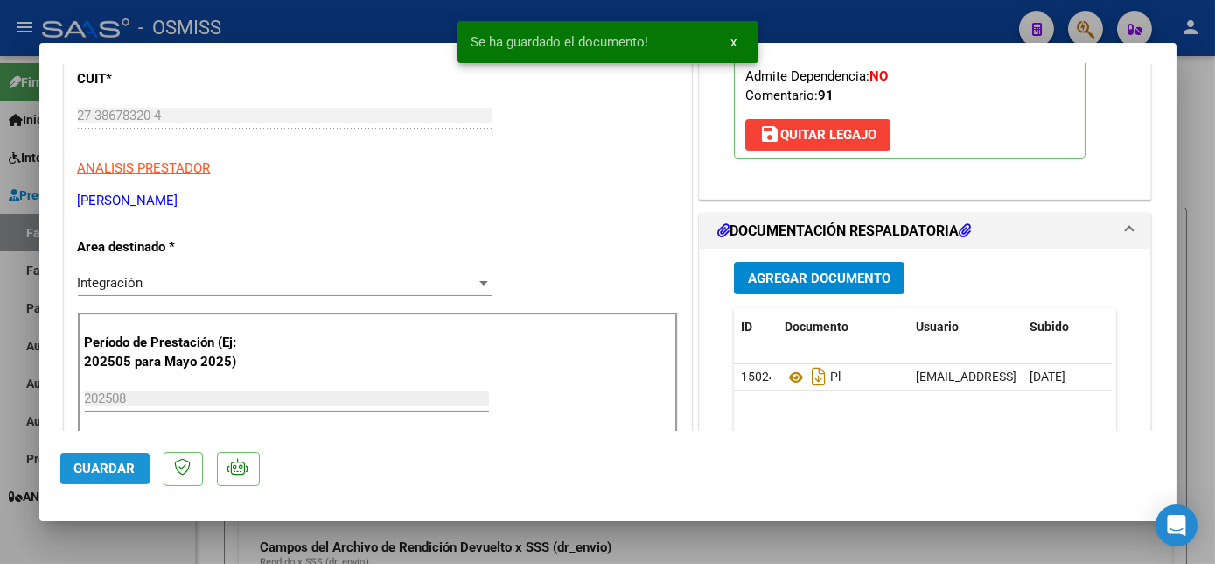
click at [105, 459] on button "Guardar" at bounding box center [104, 468] width 89 height 32
click at [166, 534] on div at bounding box center [607, 282] width 1215 height 564
type input "$ 0,00"
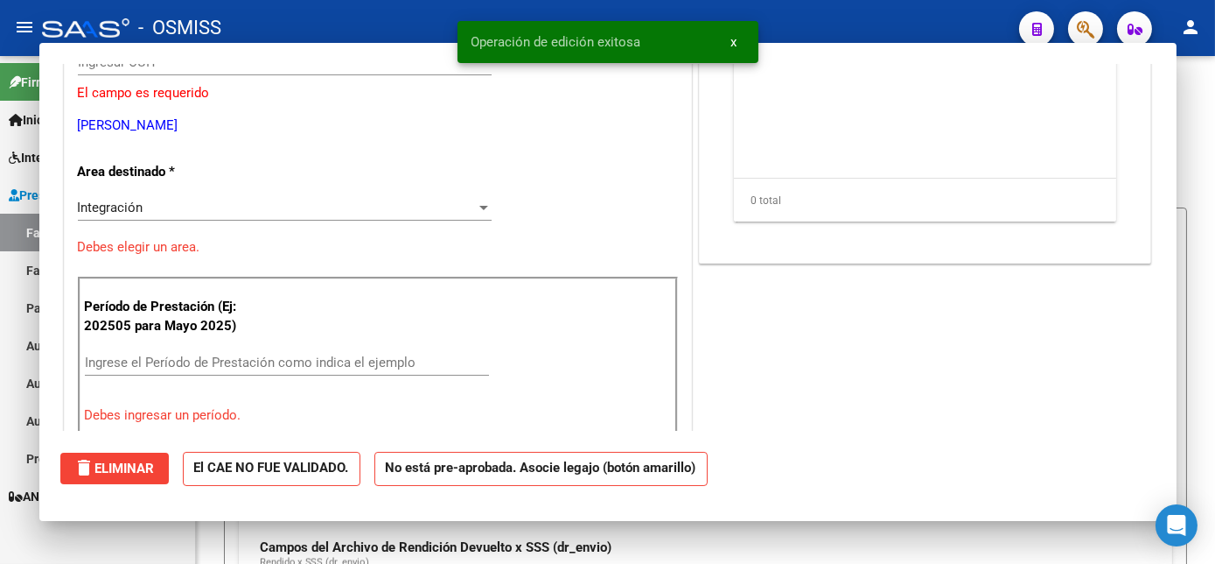
scroll to position [221, 0]
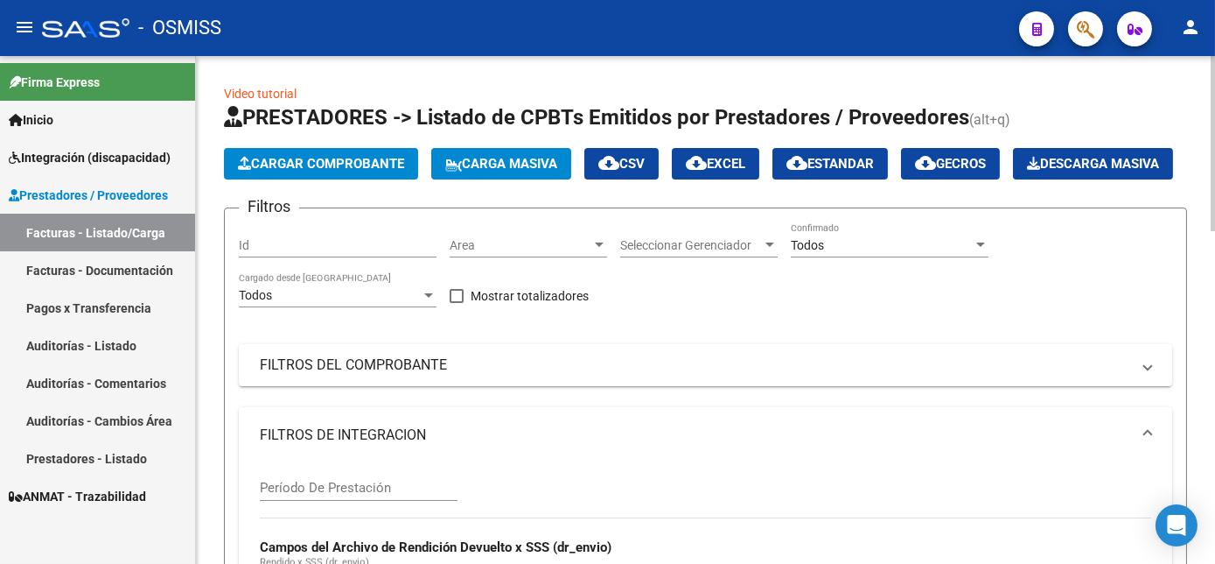
click at [343, 158] on span "Cargar Comprobante" at bounding box center [321, 164] width 166 height 16
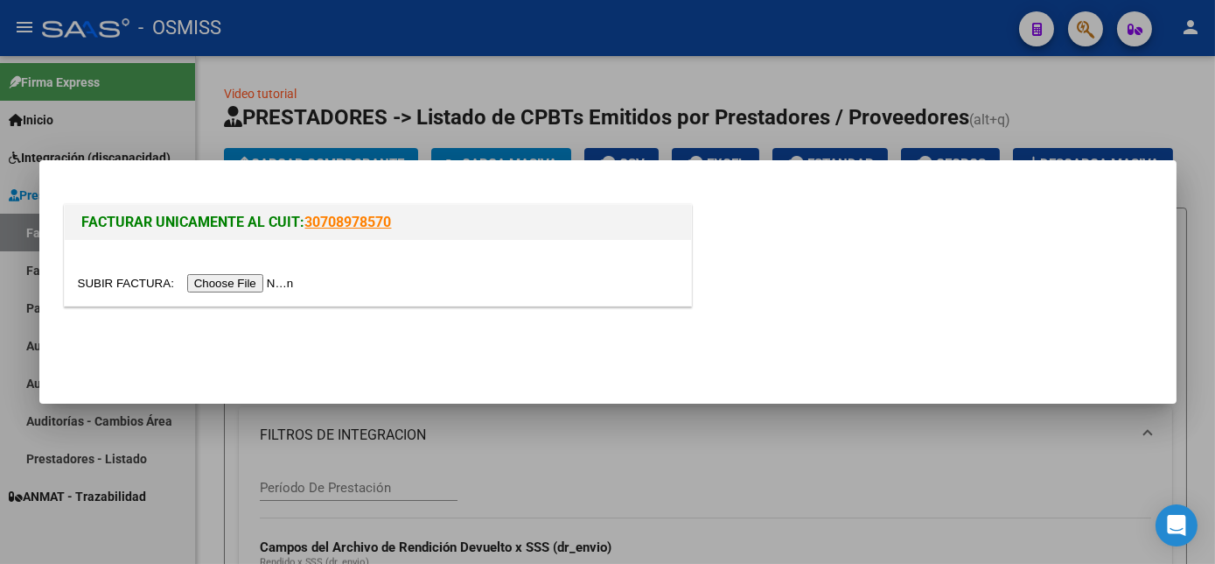
click at [226, 281] on input "file" at bounding box center [188, 283] width 221 height 18
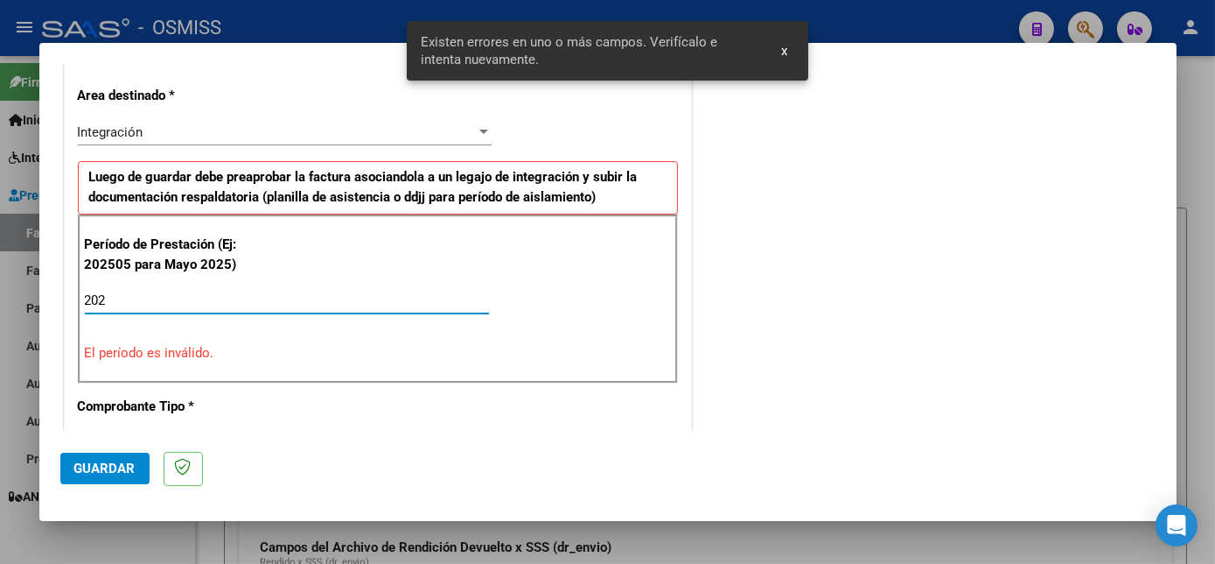
scroll to position [424, 0]
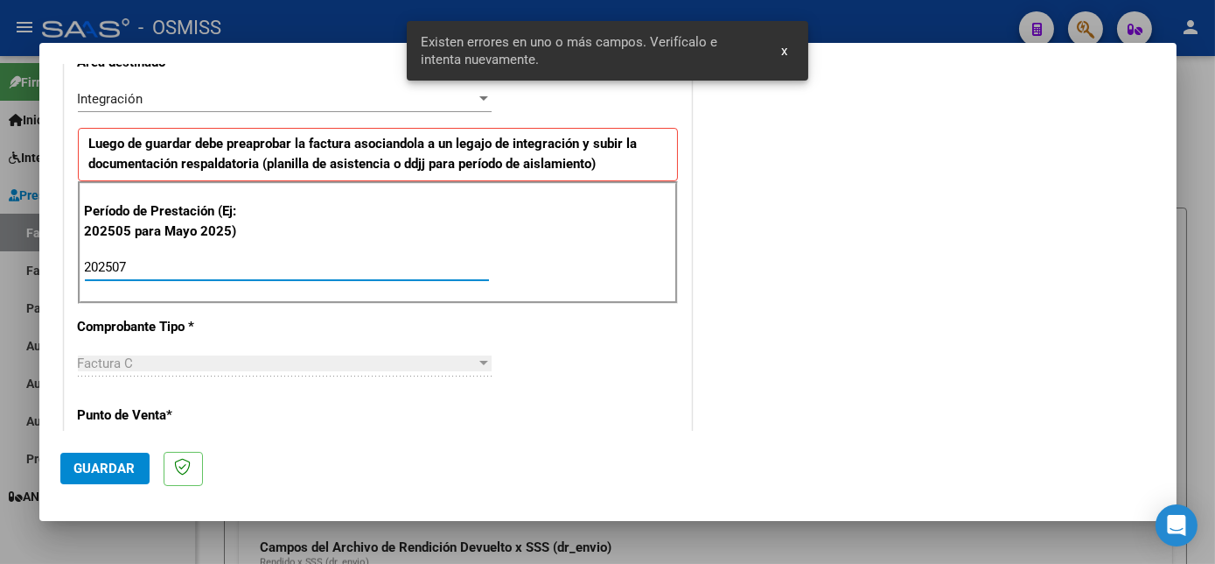
type input "202507"
click at [103, 473] on span "Guardar" at bounding box center [104, 468] width 61 height 16
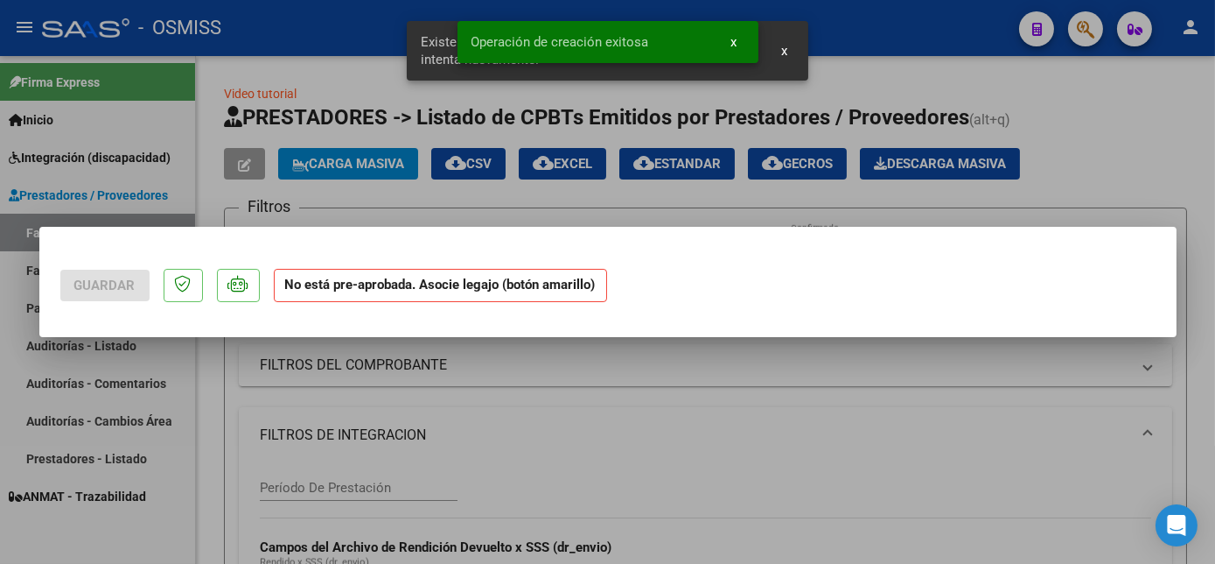
scroll to position [0, 0]
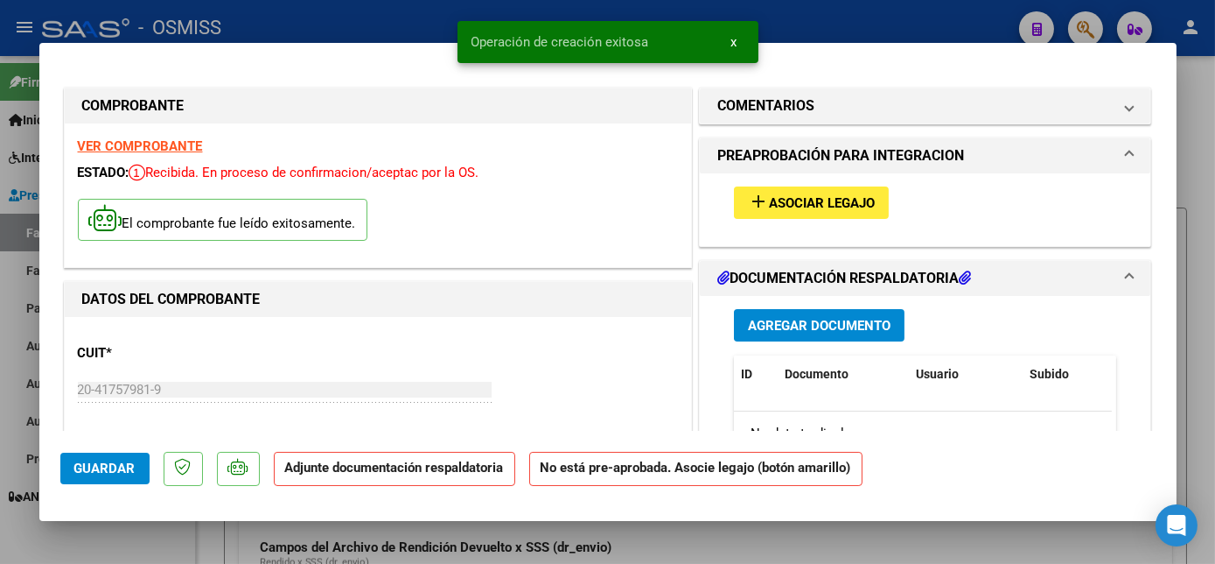
click at [826, 207] on span "Asociar Legajo" at bounding box center [822, 203] width 106 height 16
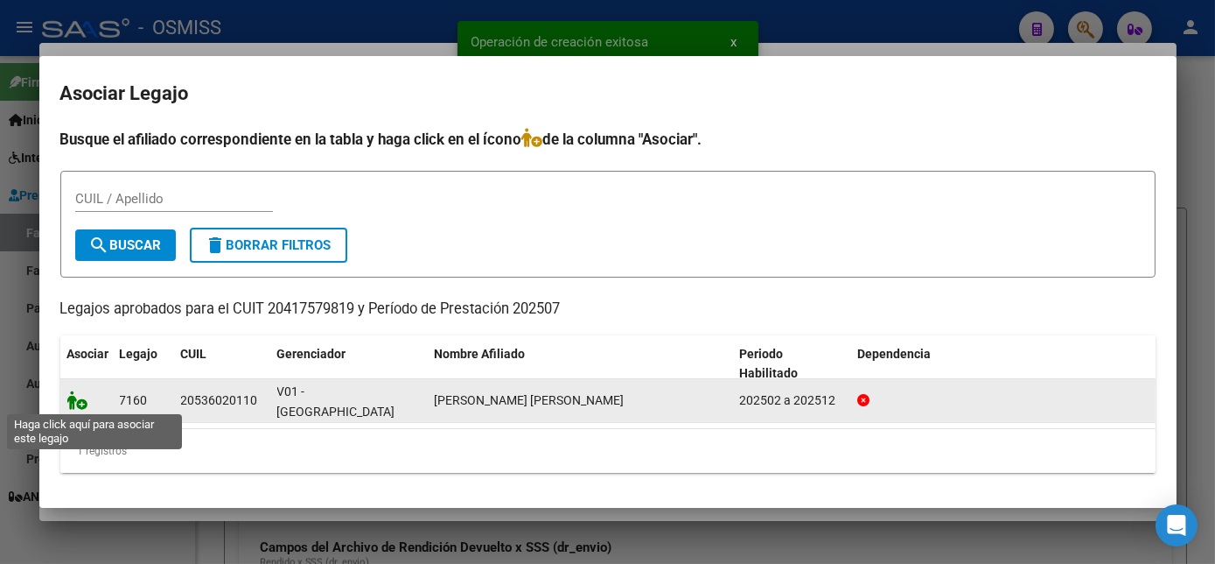
click at [69, 401] on icon at bounding box center [77, 399] width 21 height 19
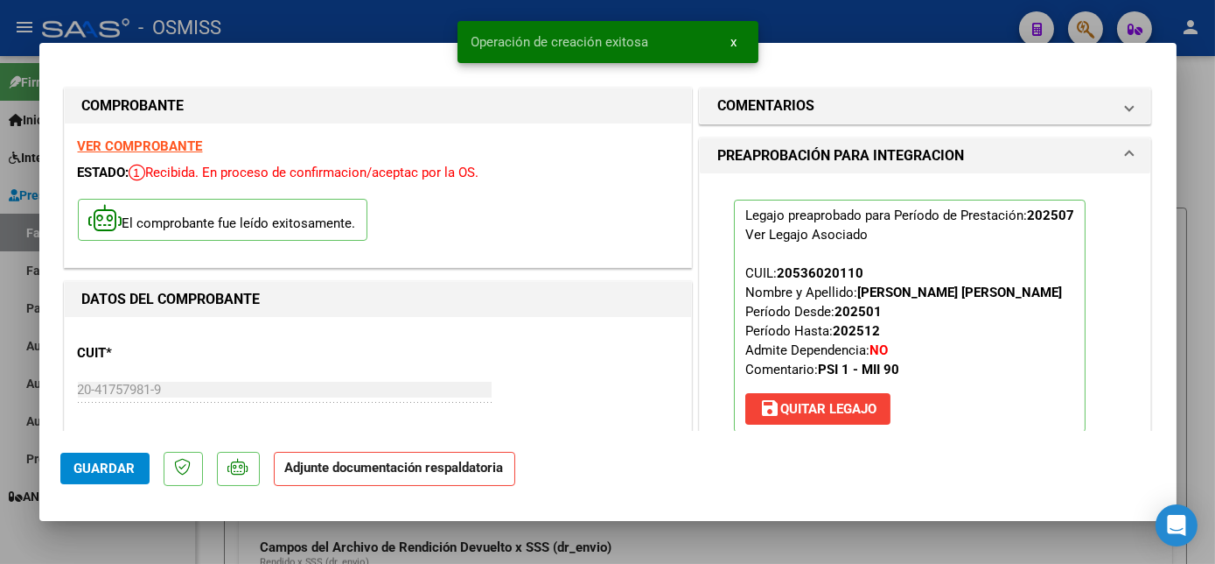
scroll to position [249, 0]
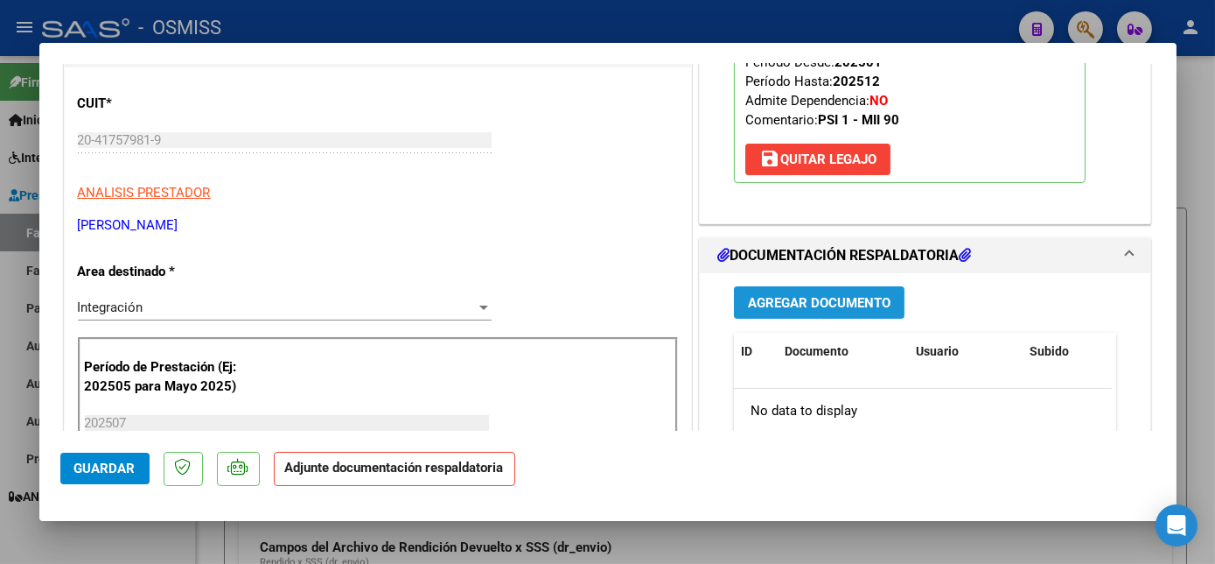
click at [816, 311] on span "Agregar Documento" at bounding box center [819, 303] width 143 height 16
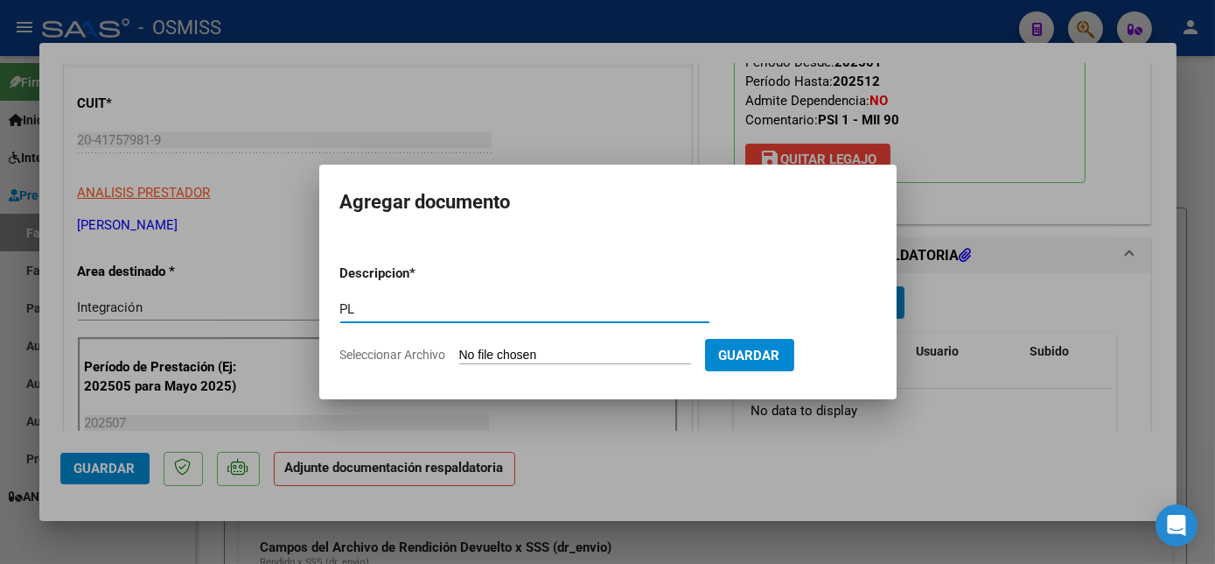
type input "PL"
click at [459, 347] on input "Seleccionar Archivo" at bounding box center [575, 355] width 232 height 17
type input "C:\fakepath\PL.pdf"
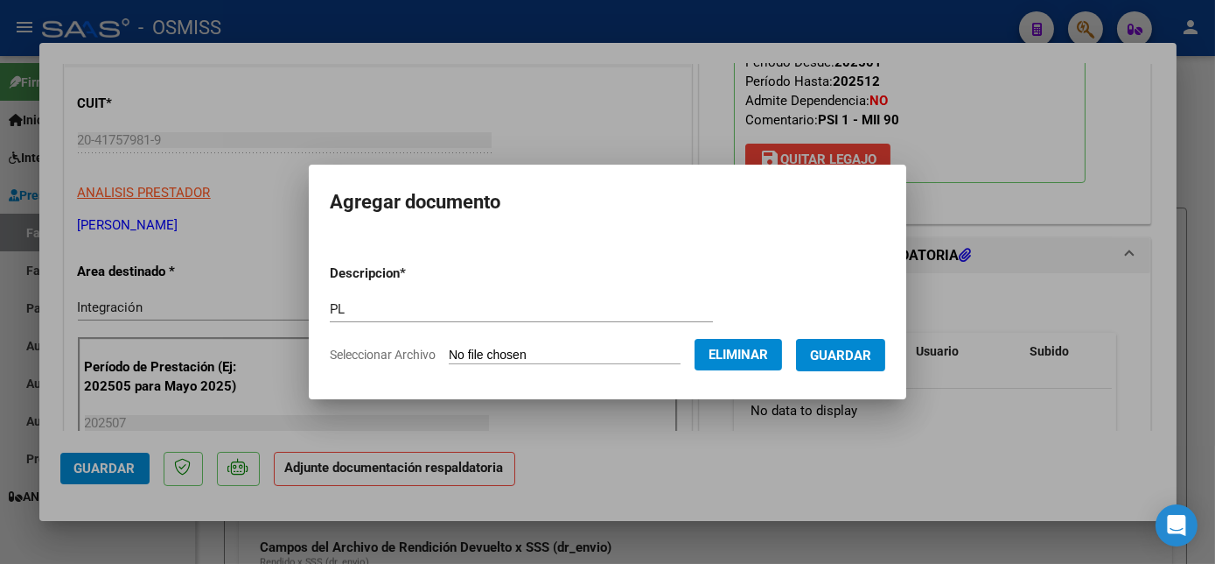
click at [852, 347] on span "Guardar" at bounding box center [840, 355] width 61 height 16
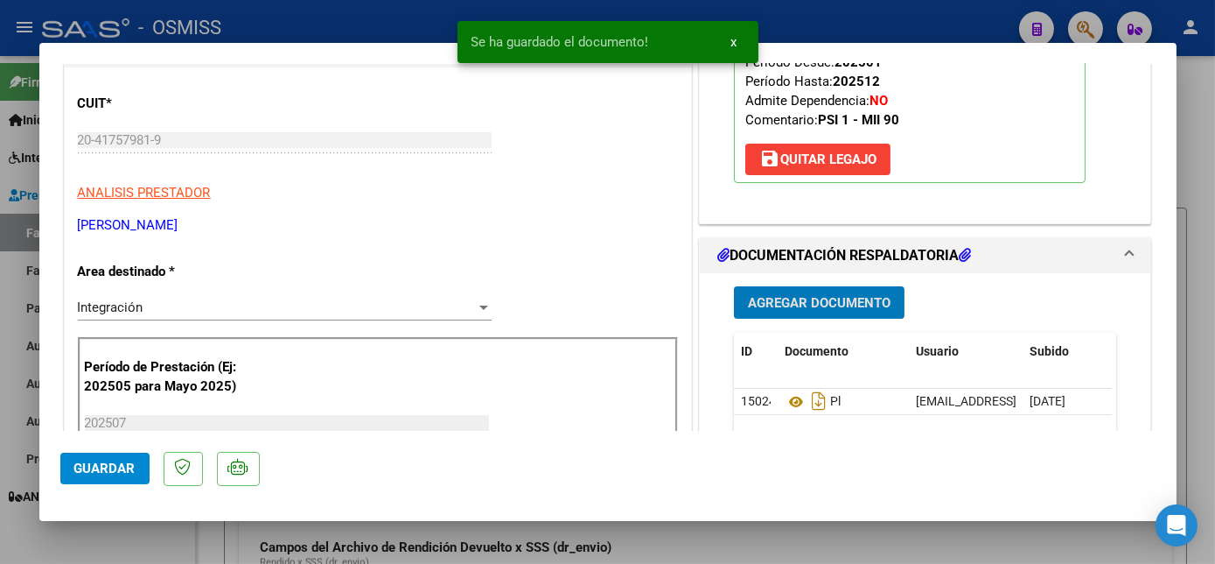
click at [130, 466] on span "Guardar" at bounding box center [104, 468] width 61 height 16
click at [170, 536] on div at bounding box center [607, 282] width 1215 height 564
type input "$ 0,00"
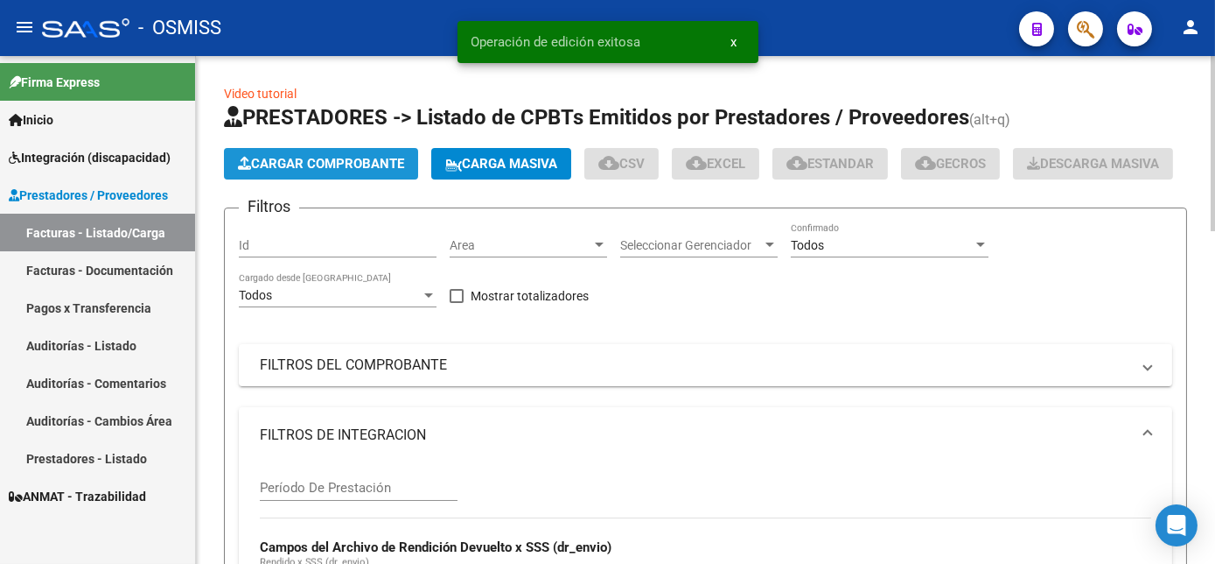
click at [333, 151] on button "Cargar Comprobante" at bounding box center [321, 164] width 194 height 32
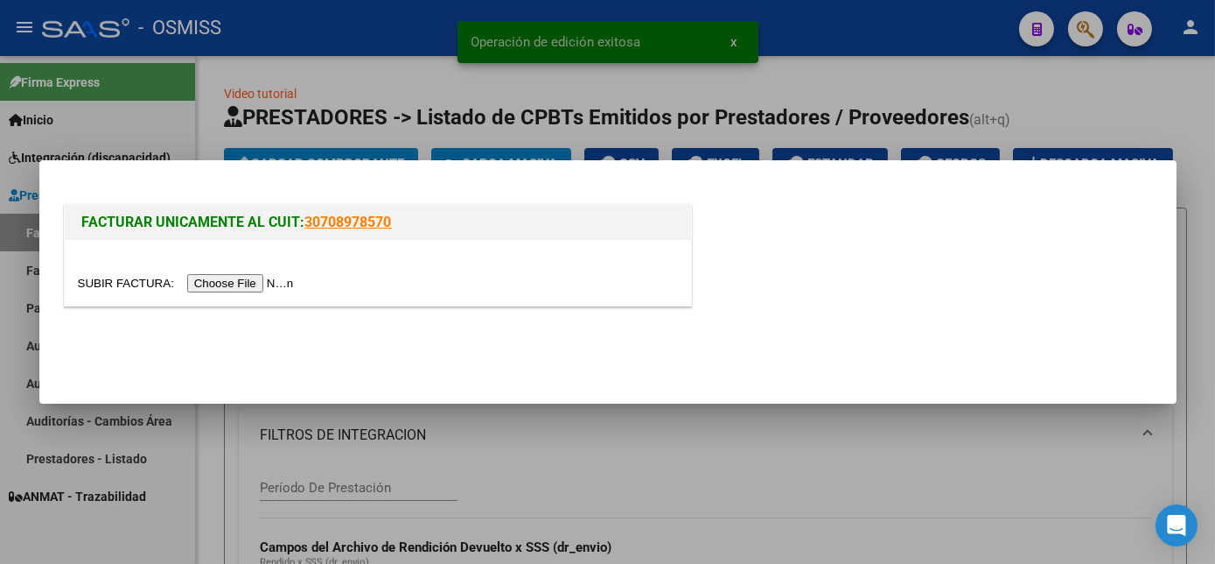
click at [235, 287] on input "file" at bounding box center [188, 283] width 221 height 18
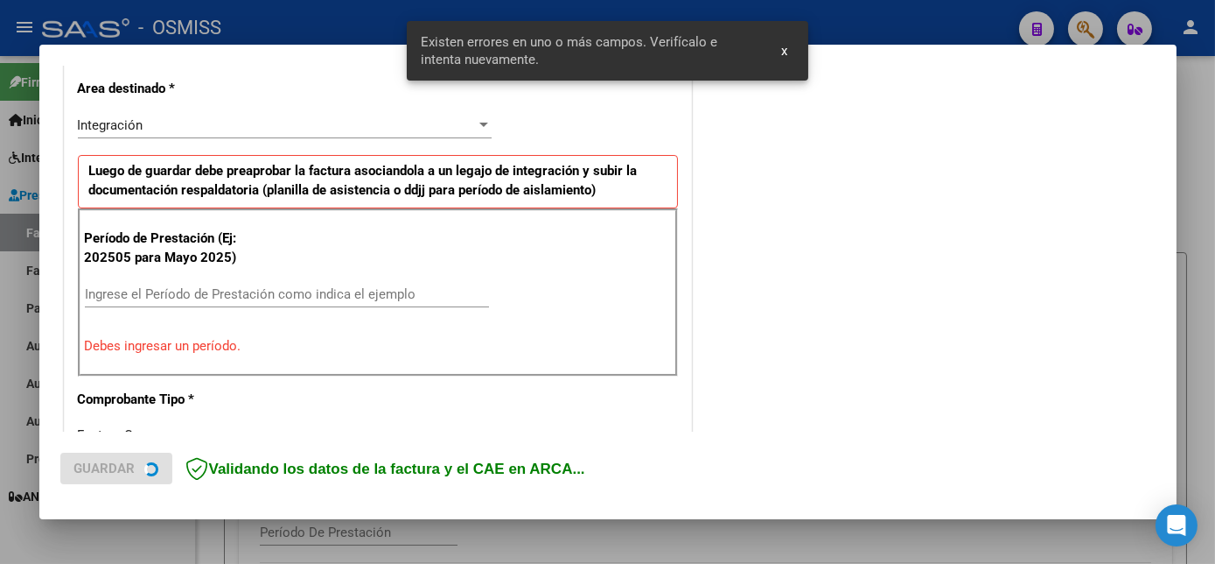
scroll to position [424, 0]
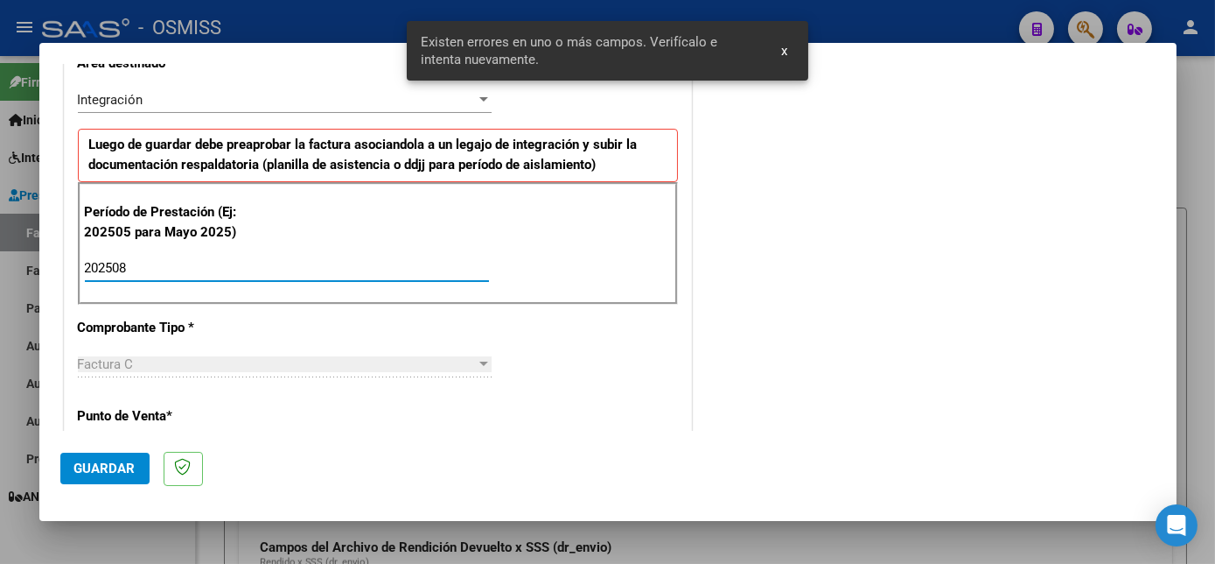
type input "202508"
click at [113, 465] on span "Guardar" at bounding box center [104, 468] width 61 height 16
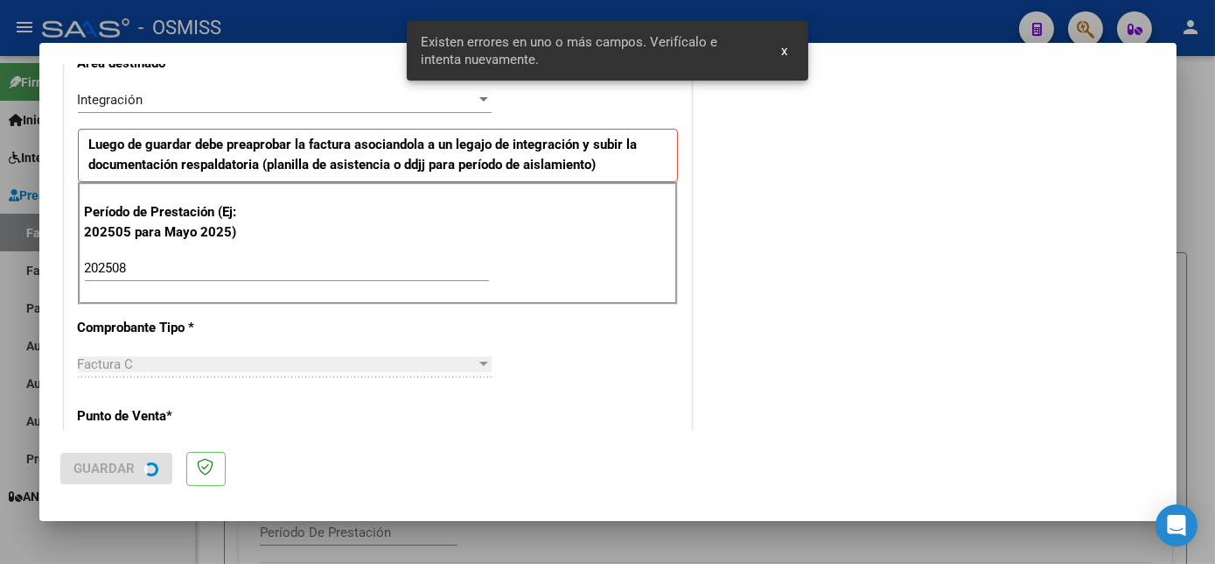
scroll to position [0, 0]
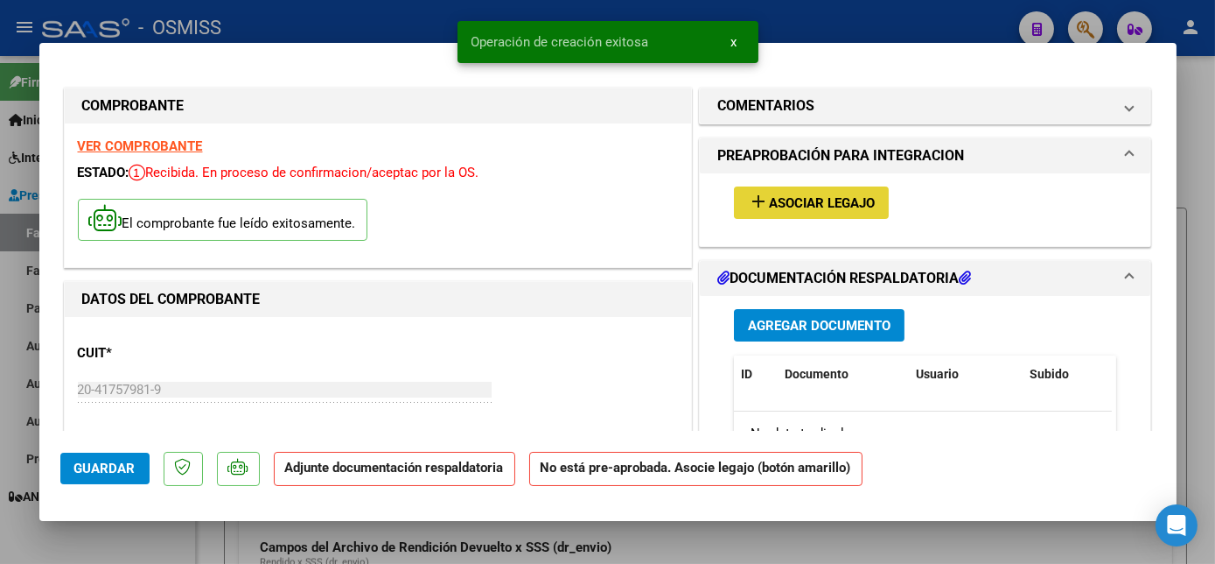
click at [851, 198] on span "Asociar Legajo" at bounding box center [822, 203] width 106 height 16
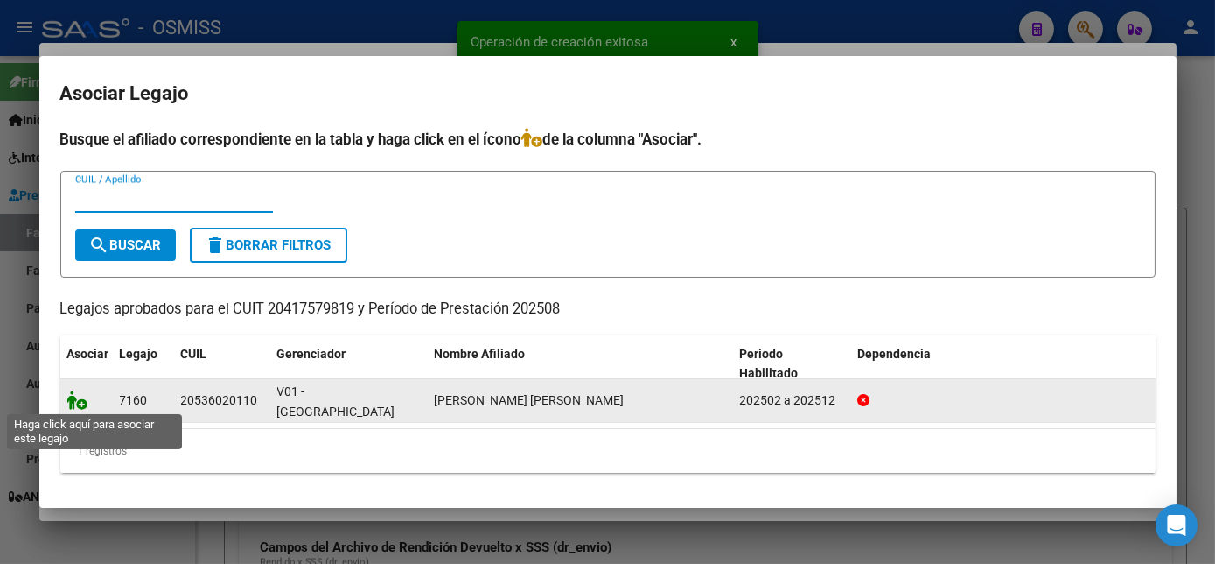
click at [72, 396] on icon at bounding box center [77, 399] width 21 height 19
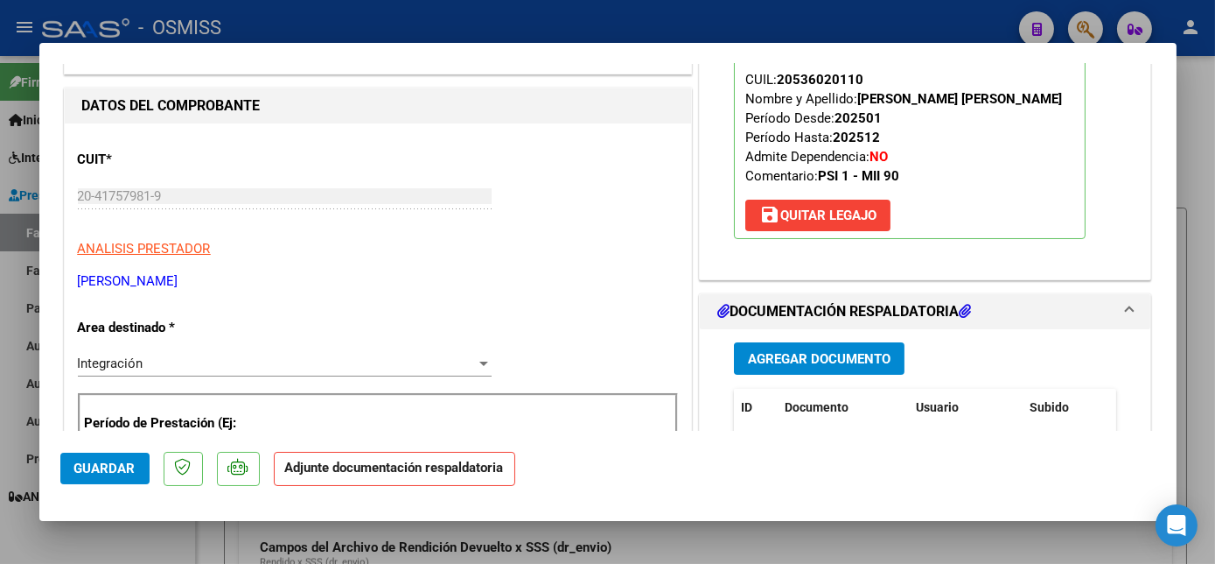
scroll to position [205, 0]
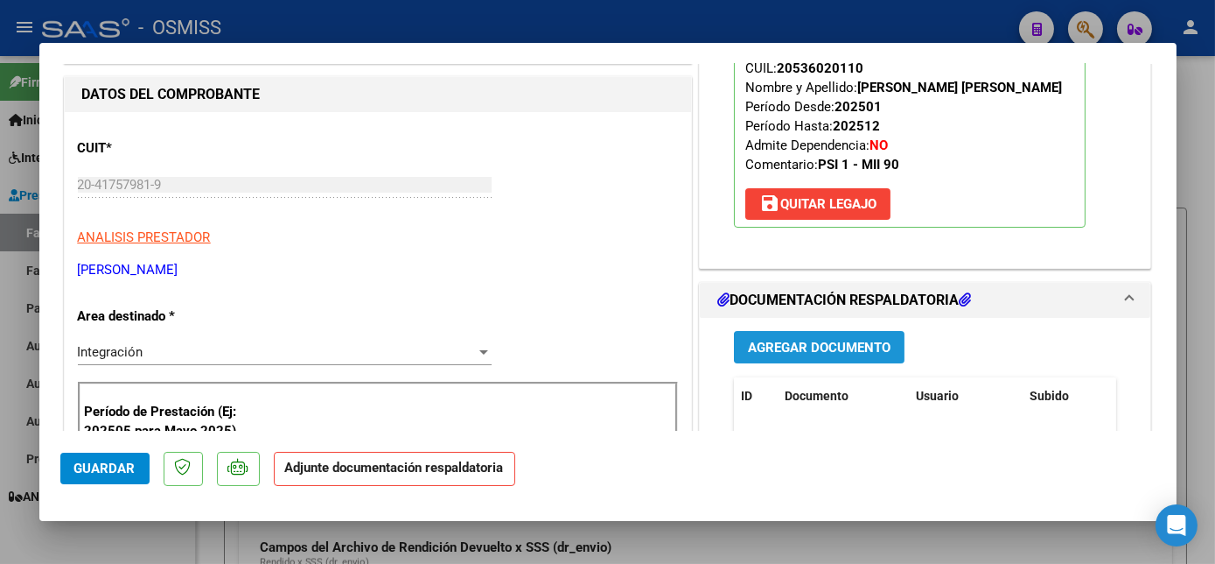
click at [786, 354] on button "Agregar Documento" at bounding box center [819, 347] width 171 height 32
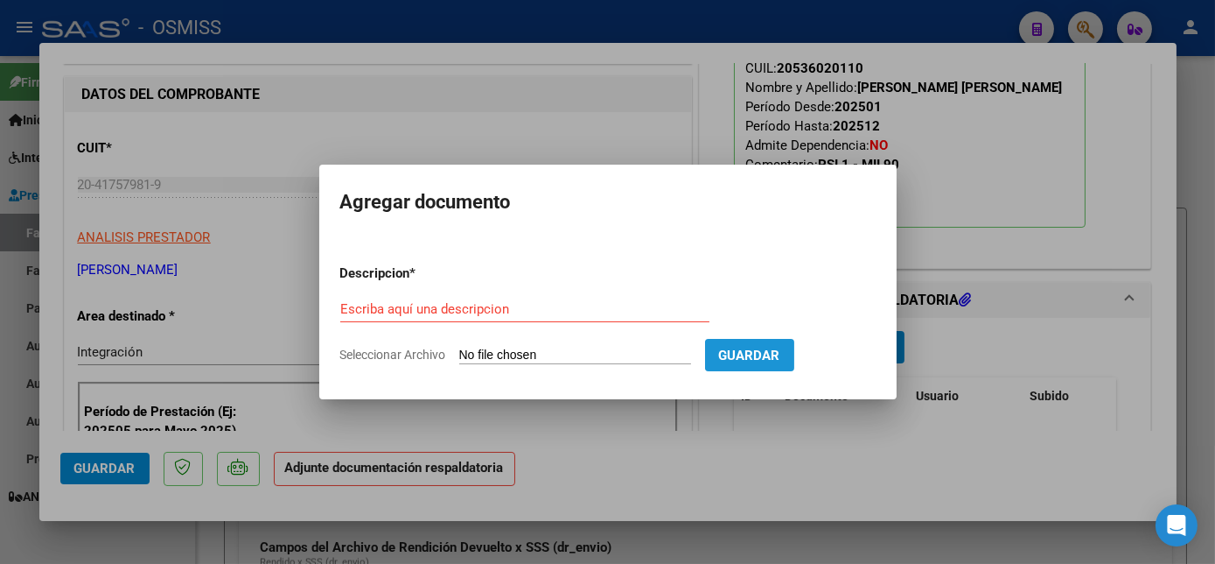
click at [786, 354] on button "Guardar" at bounding box center [749, 355] width 89 height 32
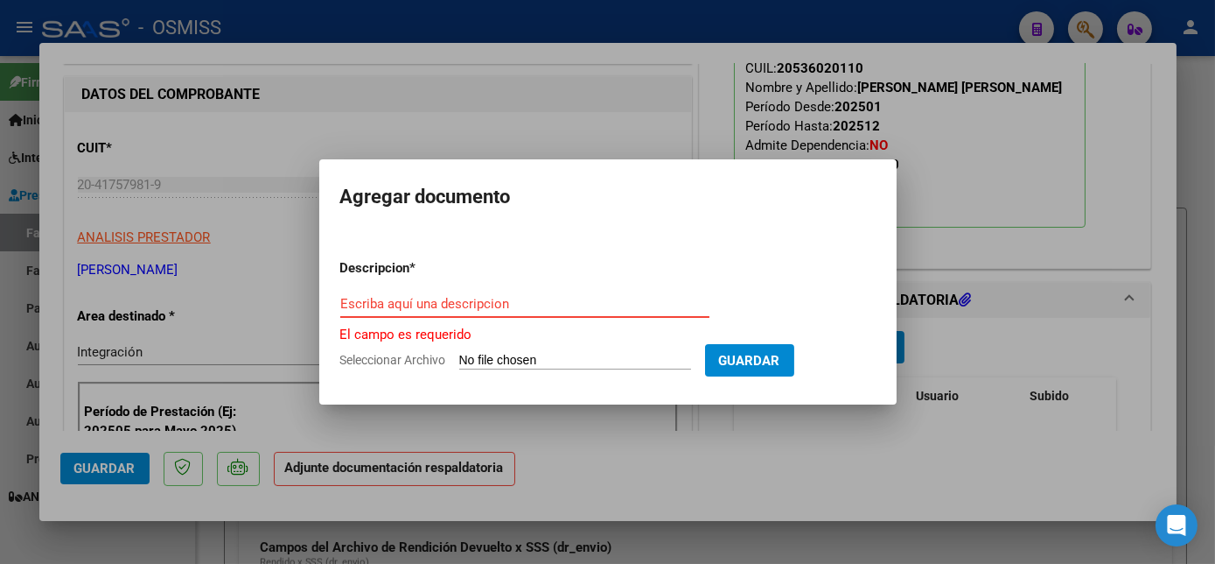
click at [611, 297] on input "Escriba aquí una descripcion" at bounding box center [524, 304] width 369 height 16
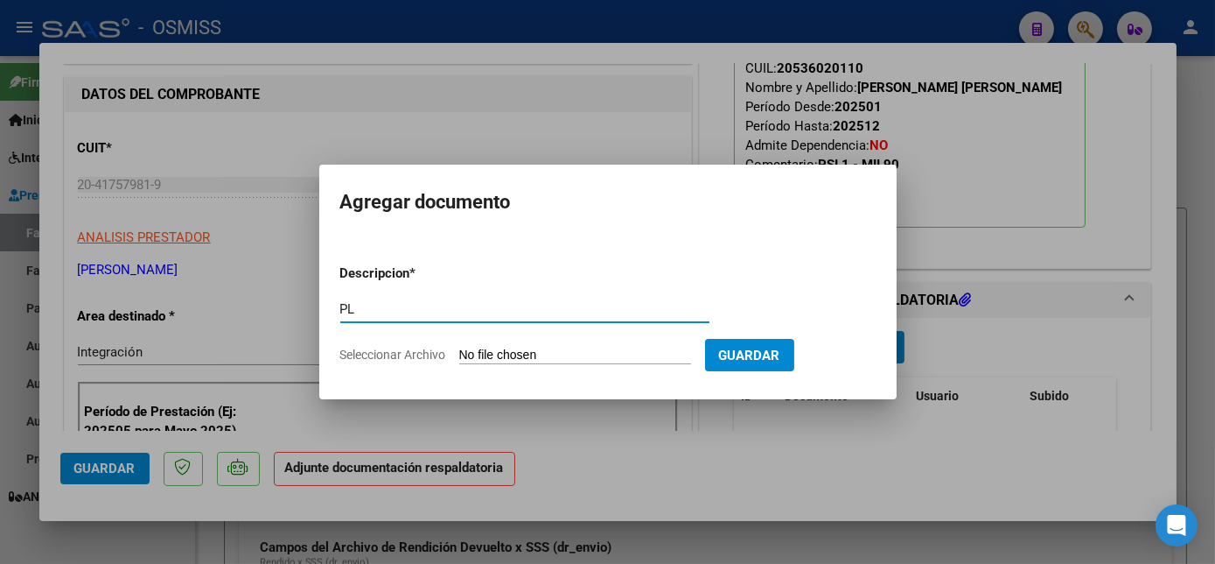
type input "PL"
click at [459, 347] on input "Seleccionar Archivo" at bounding box center [575, 355] width 232 height 17
type input "C:\fakepath\PL.pdf"
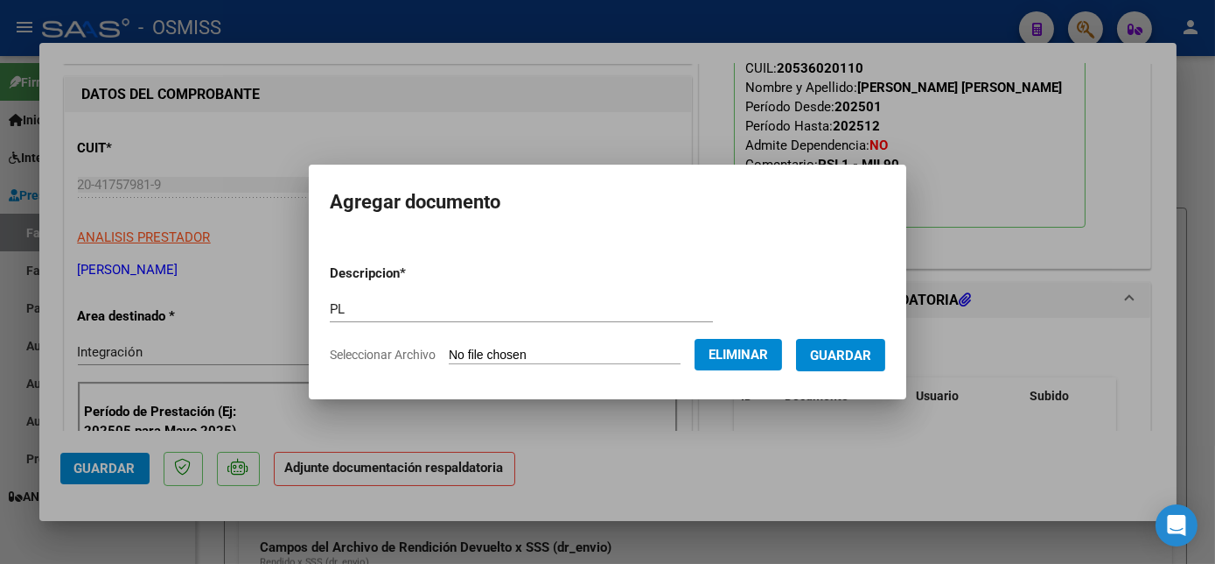
click at [860, 342] on button "Guardar" at bounding box center [840, 355] width 89 height 32
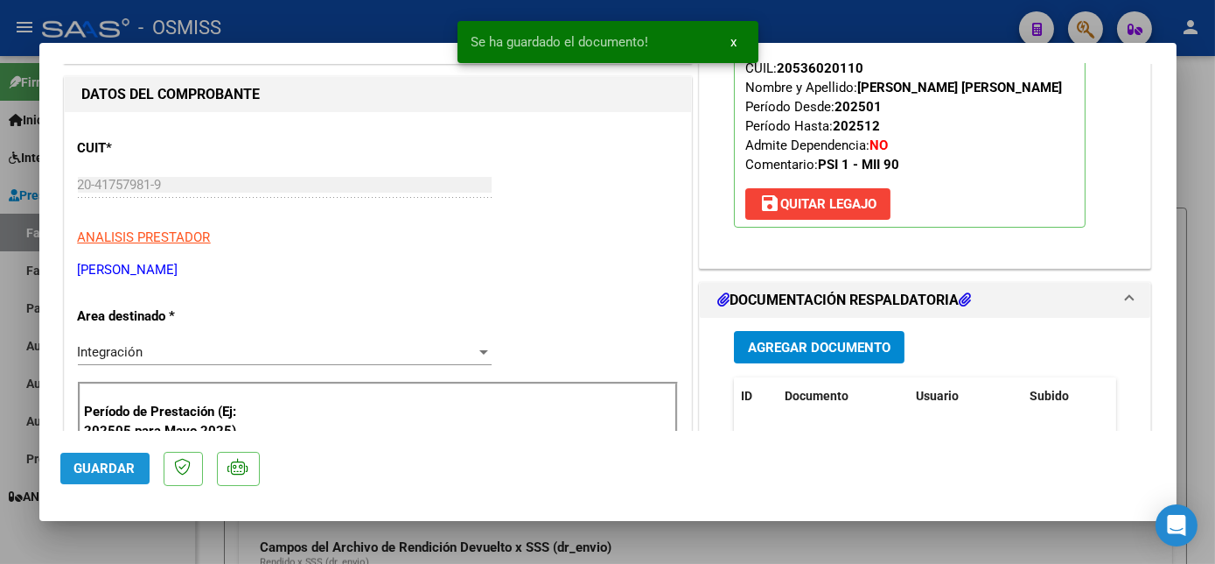
click at [126, 469] on span "Guardar" at bounding box center [104, 468] width 61 height 16
click at [179, 548] on div at bounding box center [607, 282] width 1215 height 564
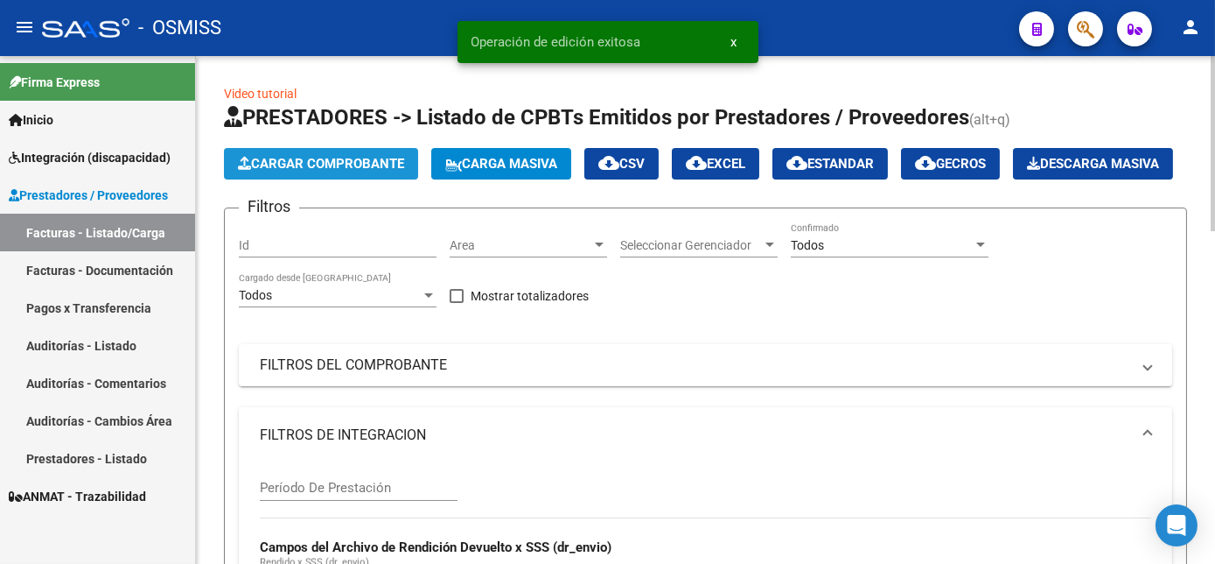
click at [373, 158] on span "Cargar Comprobante" at bounding box center [321, 164] width 166 height 16
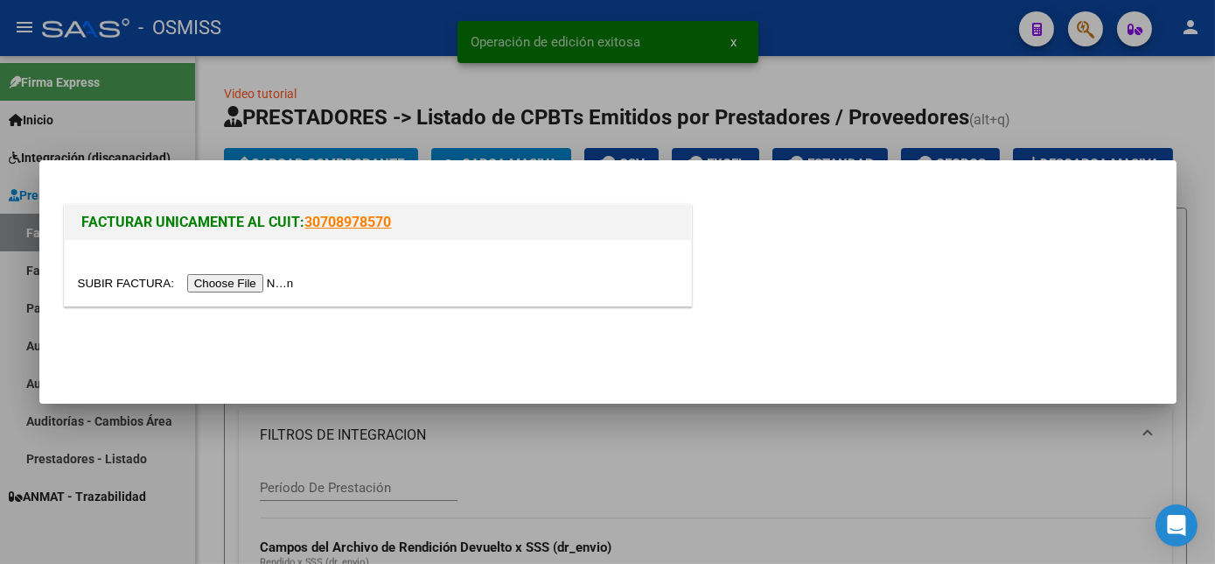
click at [249, 274] on input "file" at bounding box center [188, 283] width 221 height 18
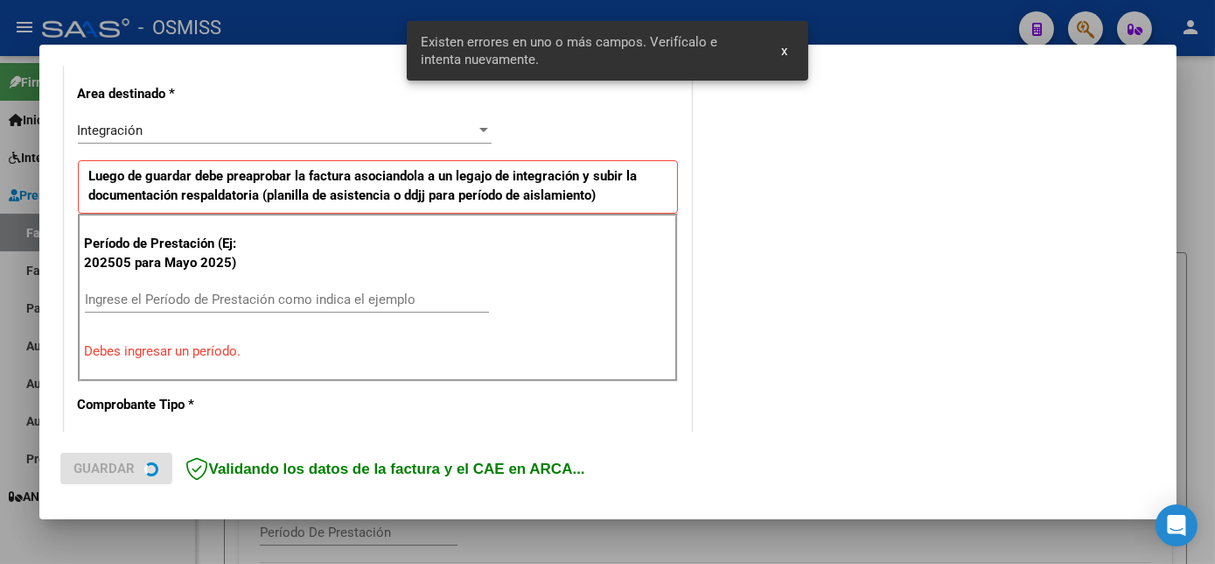
scroll to position [424, 0]
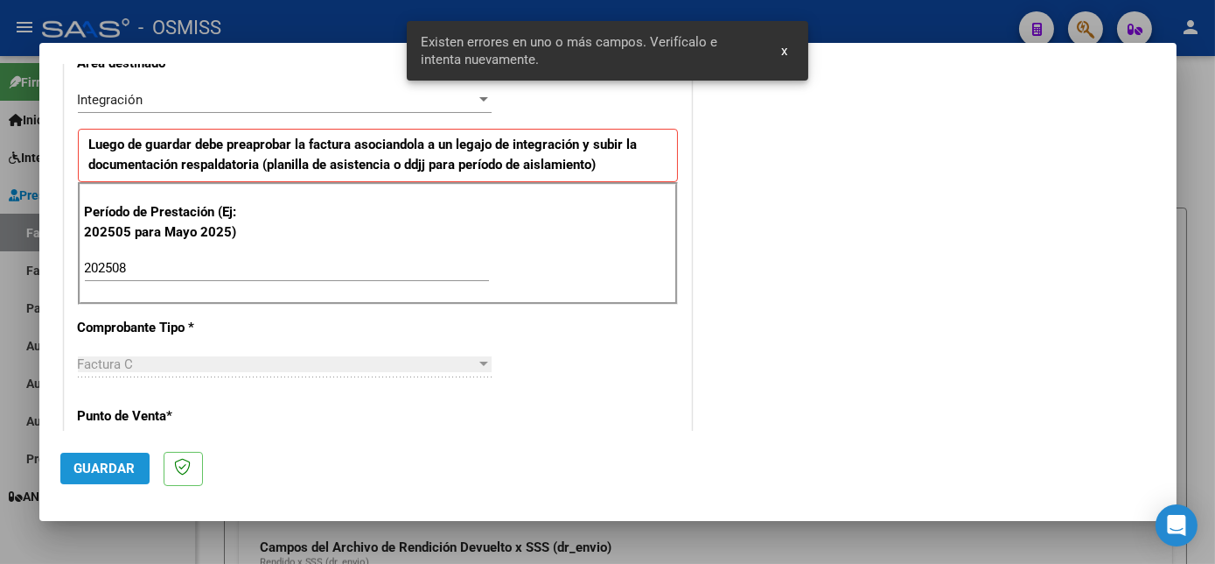
click at [105, 460] on span "Guardar" at bounding box center [104, 468] width 61 height 16
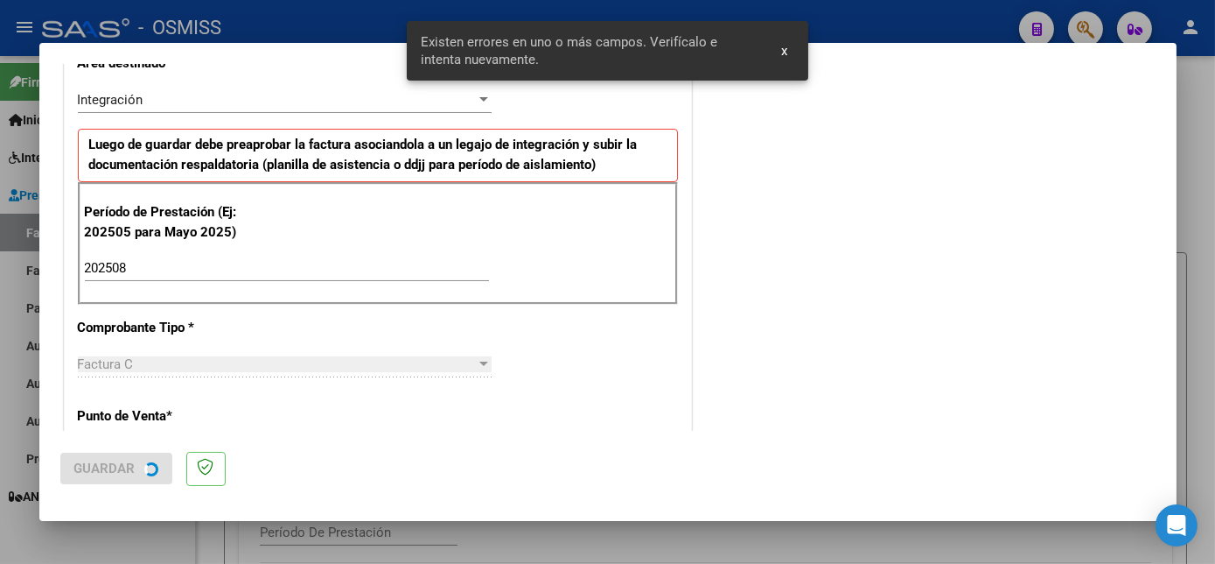
scroll to position [0, 0]
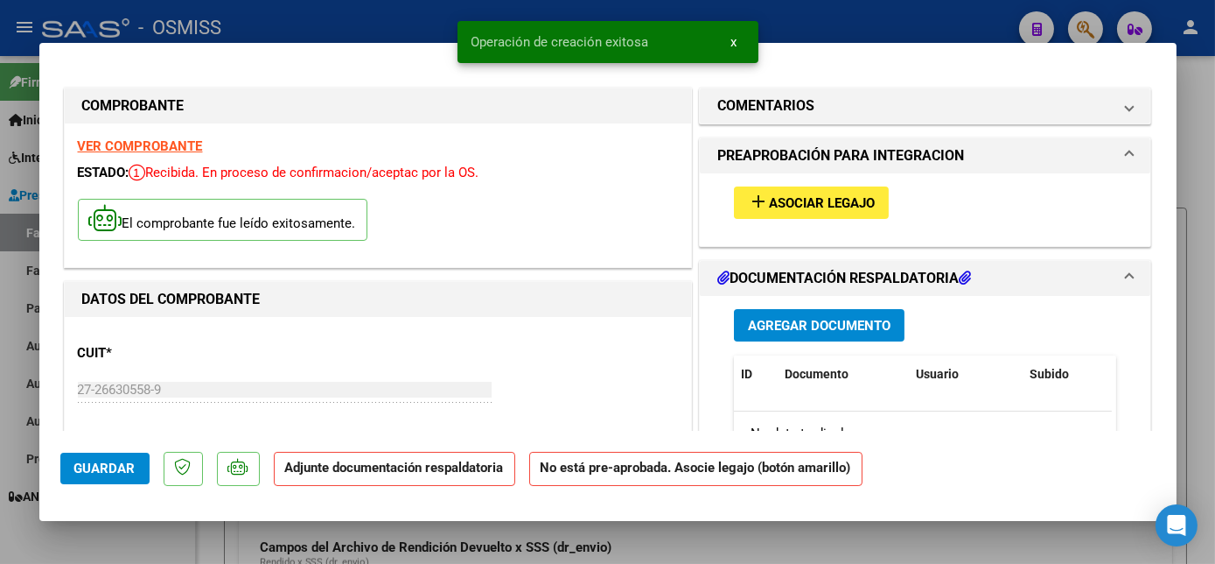
click at [778, 186] on button "add Asociar Legajo" at bounding box center [811, 202] width 155 height 32
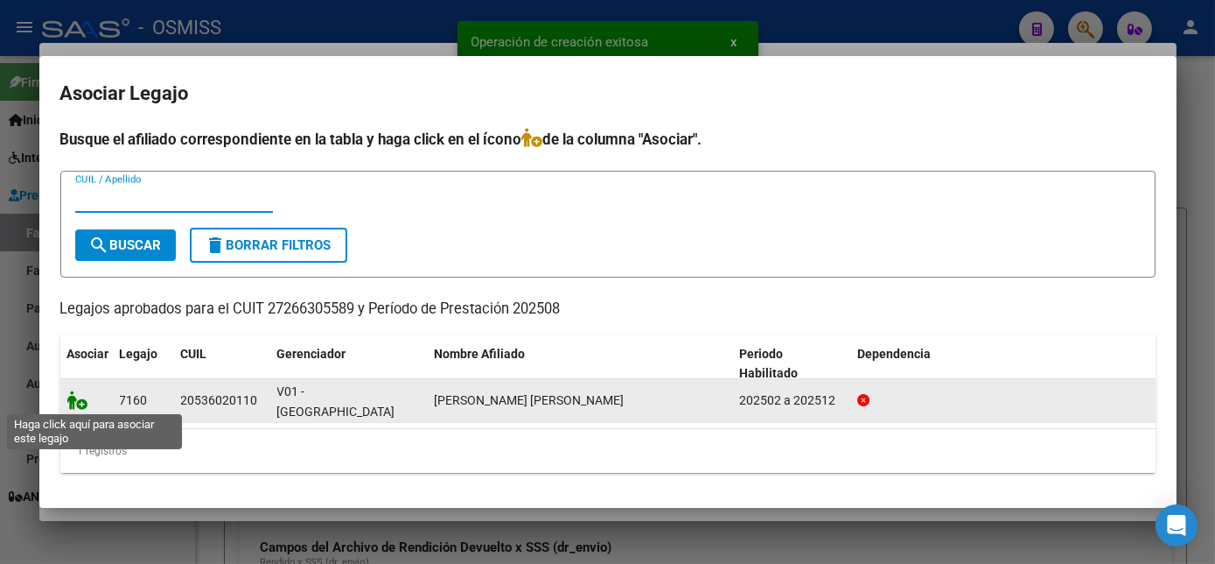
click at [84, 401] on icon at bounding box center [77, 399] width 21 height 19
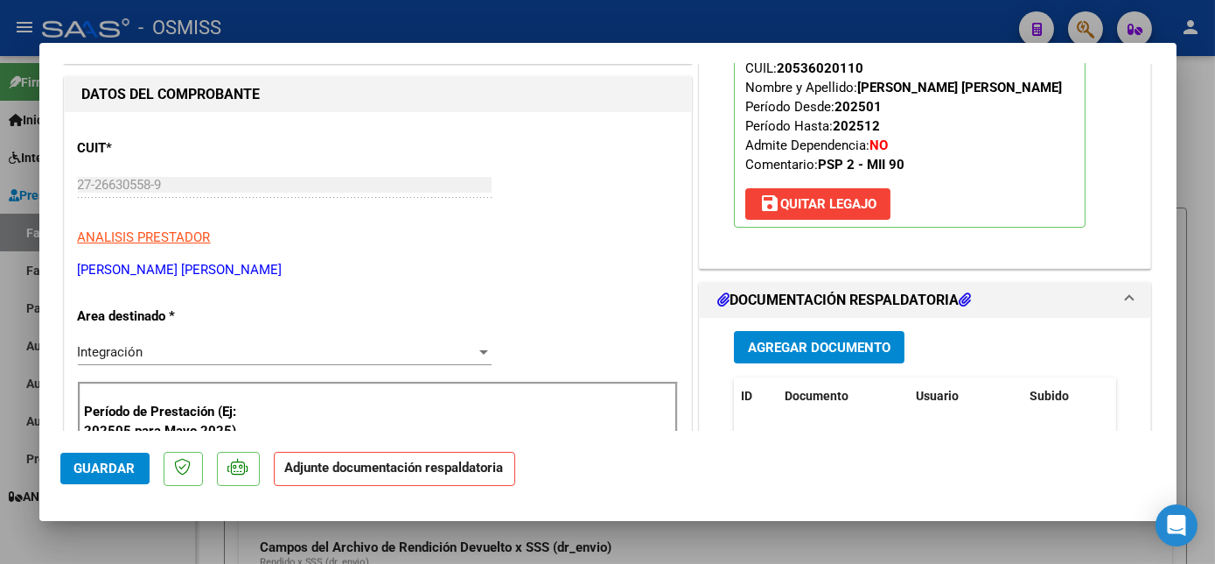
scroll to position [226, 0]
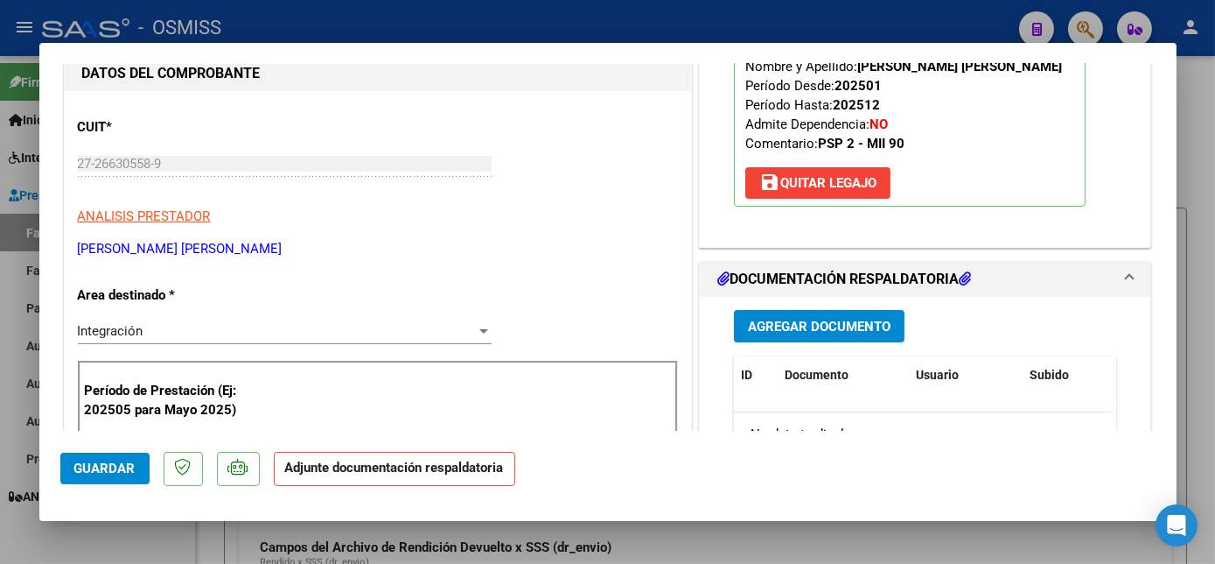
click at [877, 334] on span "Agregar Documento" at bounding box center [819, 327] width 143 height 16
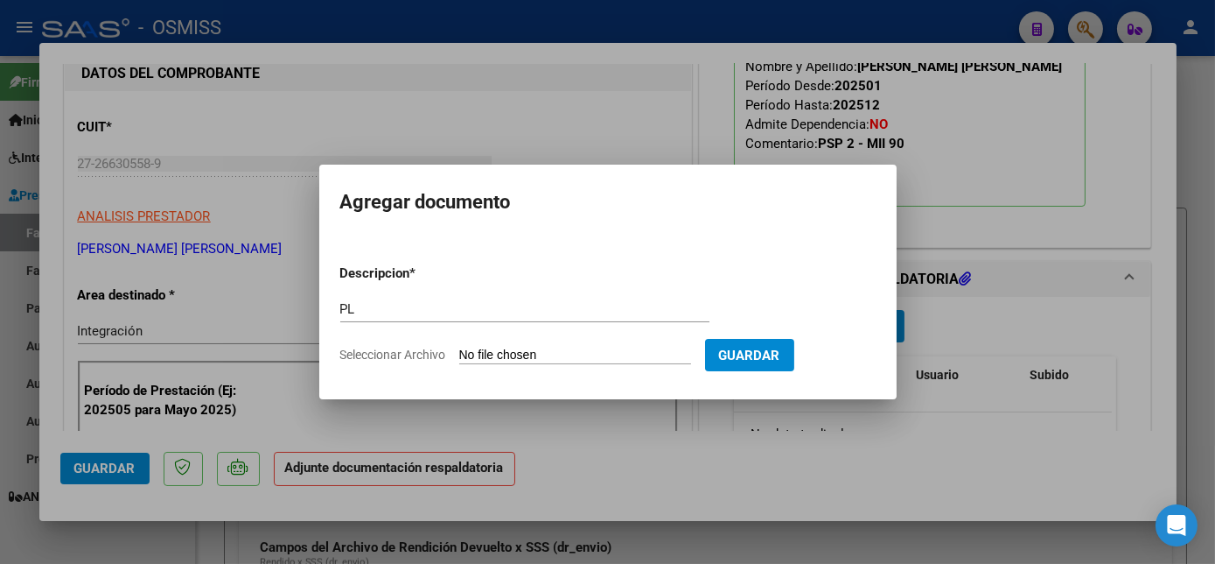
click at [459, 347] on input "Seleccionar Archivo" at bounding box center [575, 355] width 232 height 17
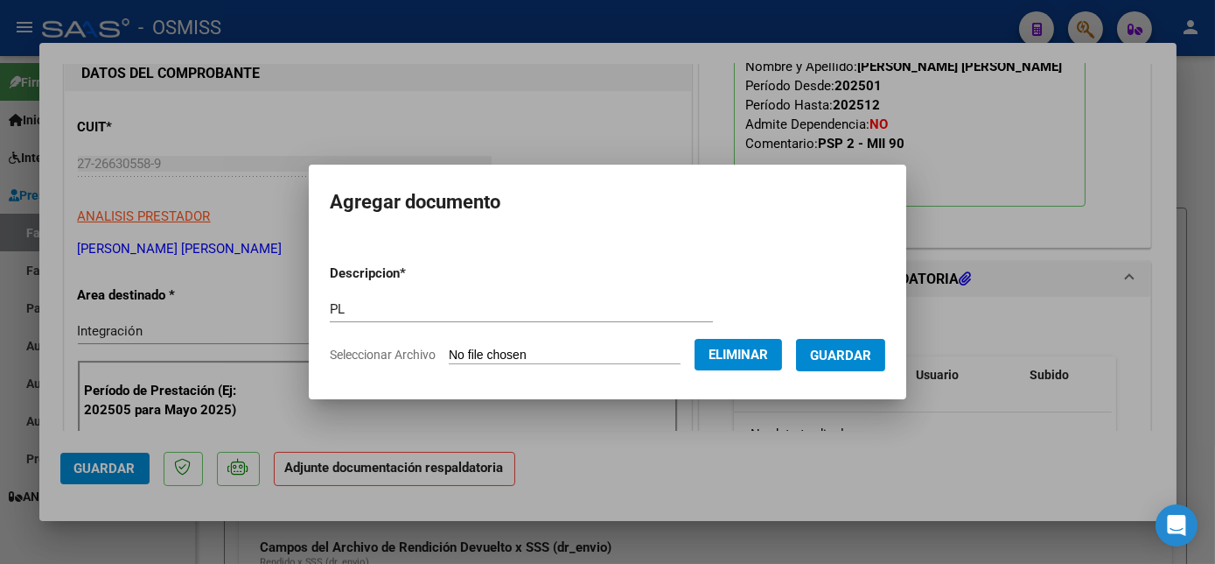
click at [841, 350] on span "Guardar" at bounding box center [840, 355] width 61 height 16
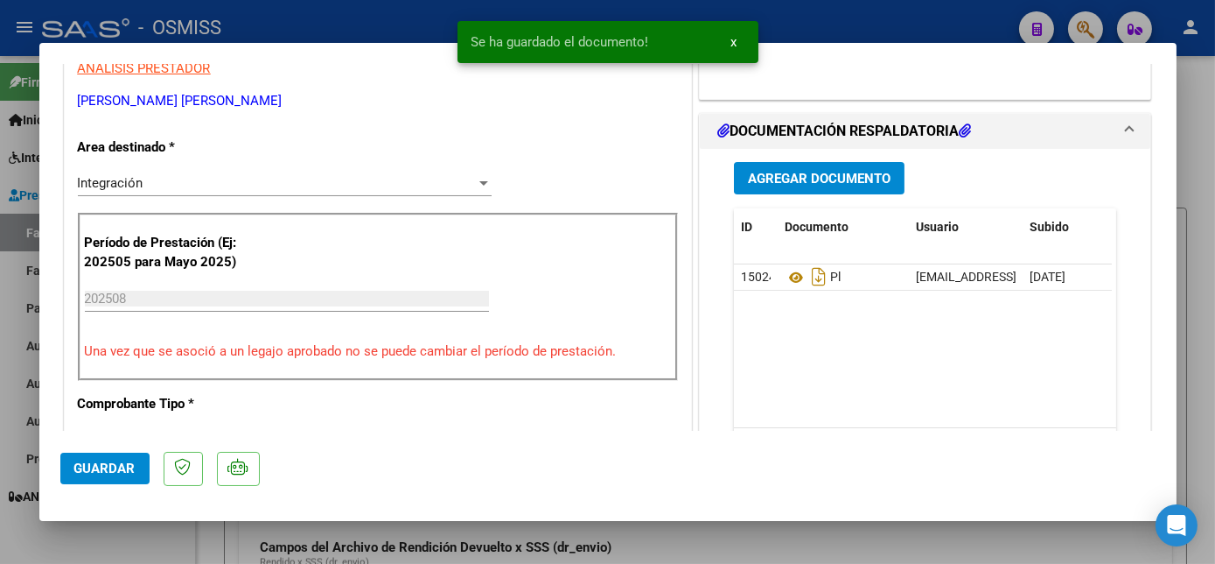
scroll to position [392, 0]
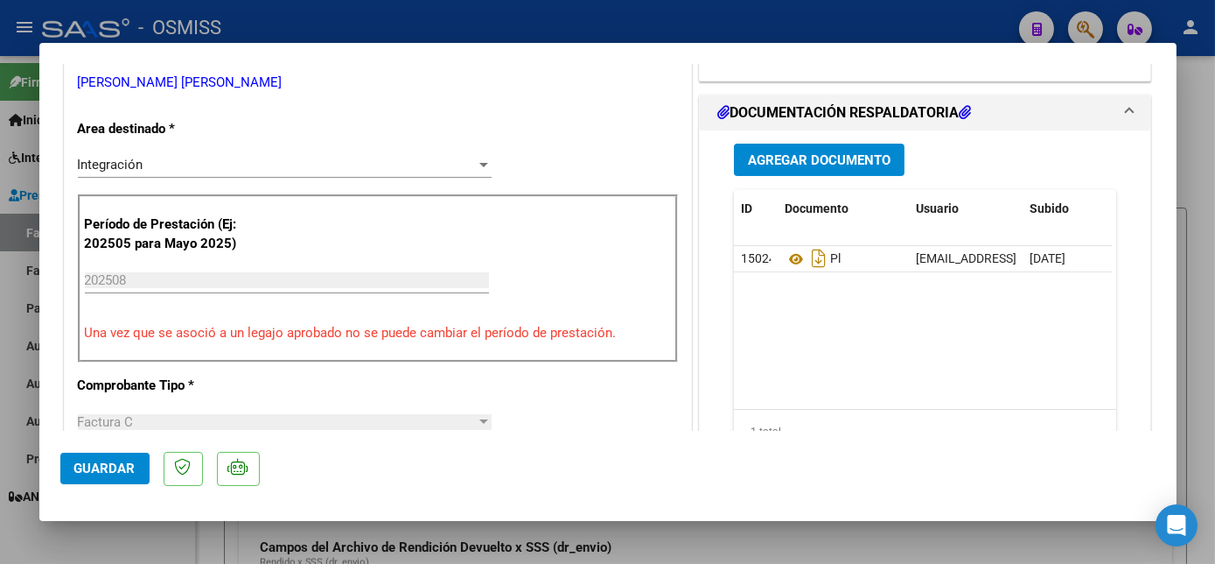
click at [109, 469] on span "Guardar" at bounding box center [104, 468] width 61 height 16
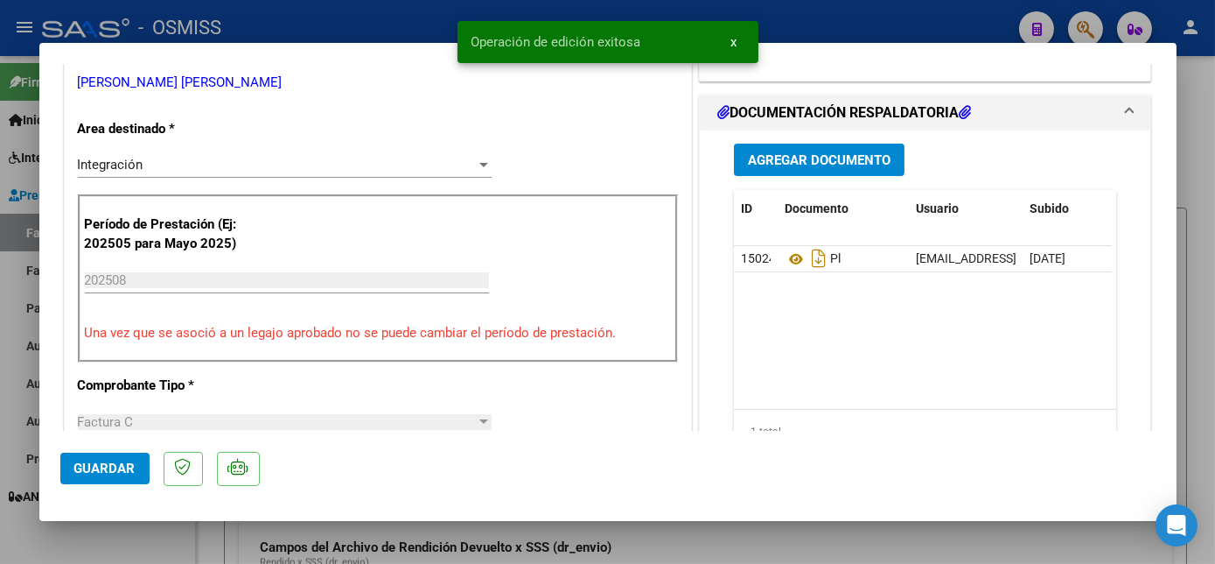
click at [124, 465] on span "Guardar" at bounding box center [104, 468] width 61 height 16
click at [163, 538] on div at bounding box center [607, 282] width 1215 height 564
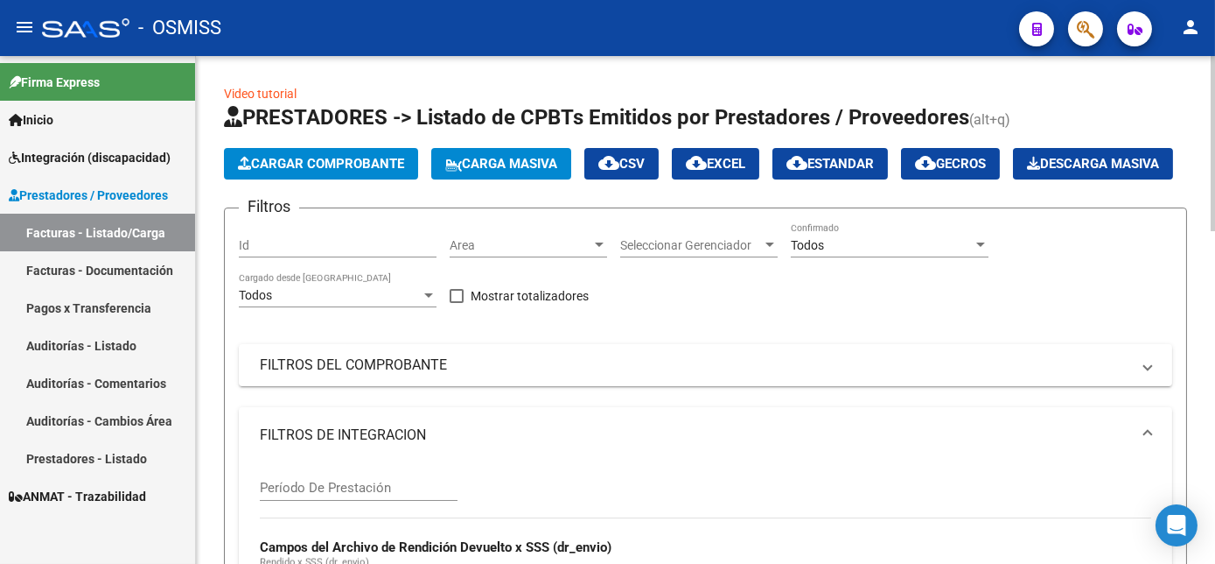
drag, startPoint x: 1210, startPoint y: 214, endPoint x: 1208, endPoint y: 320, distance: 105.9
drag, startPoint x: 1208, startPoint y: 320, endPoint x: 1183, endPoint y: 139, distance: 182.9
click at [1183, 139] on app-list-header "PRESTADORES -> Listado de CPBTs Emitidos por Prestadores / Proveedores (alt+q) …" at bounding box center [705, 476] width 963 height 746
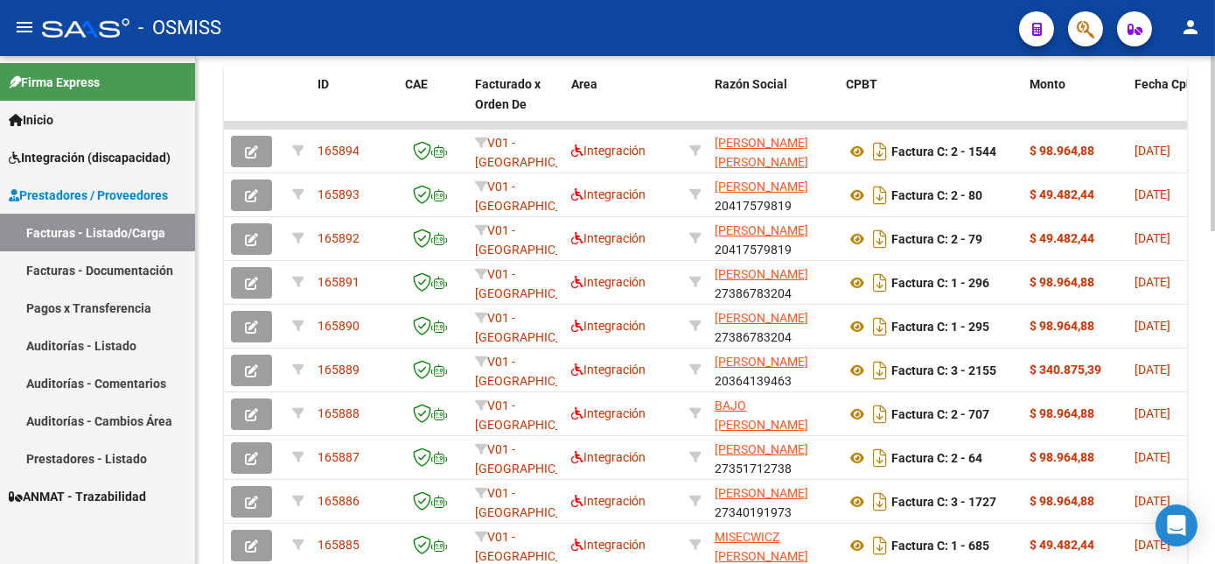
scroll to position [800, 0]
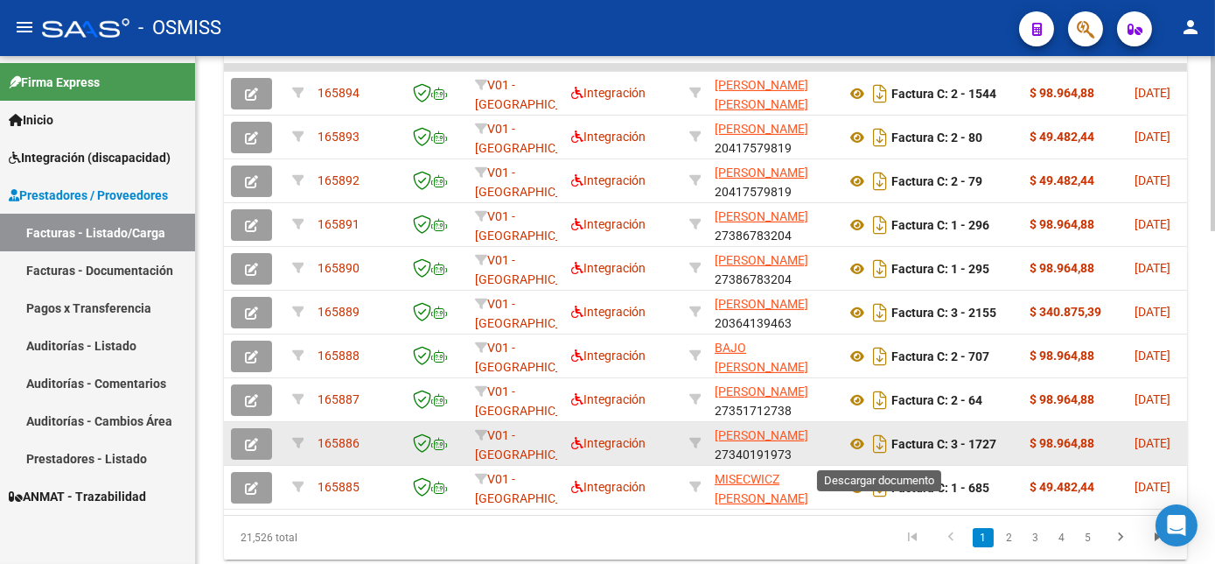
scroll to position [806, 0]
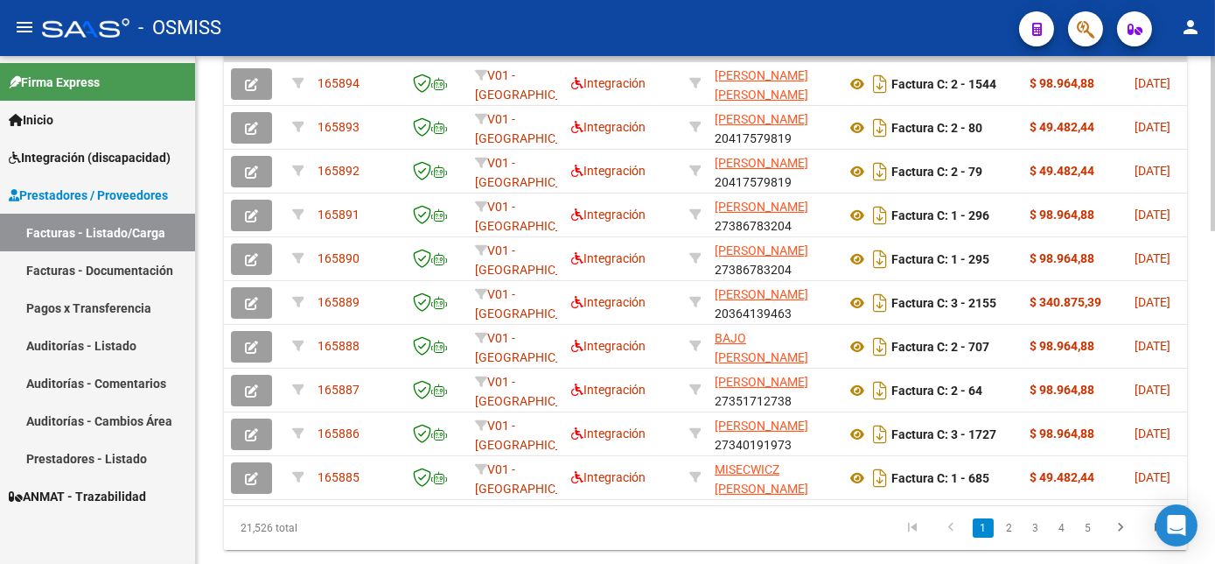
click at [1215, 478] on html "menu - OSMISS person Firma Express Inicio Instructivos Contacto OS Integración …" at bounding box center [607, 282] width 1215 height 564
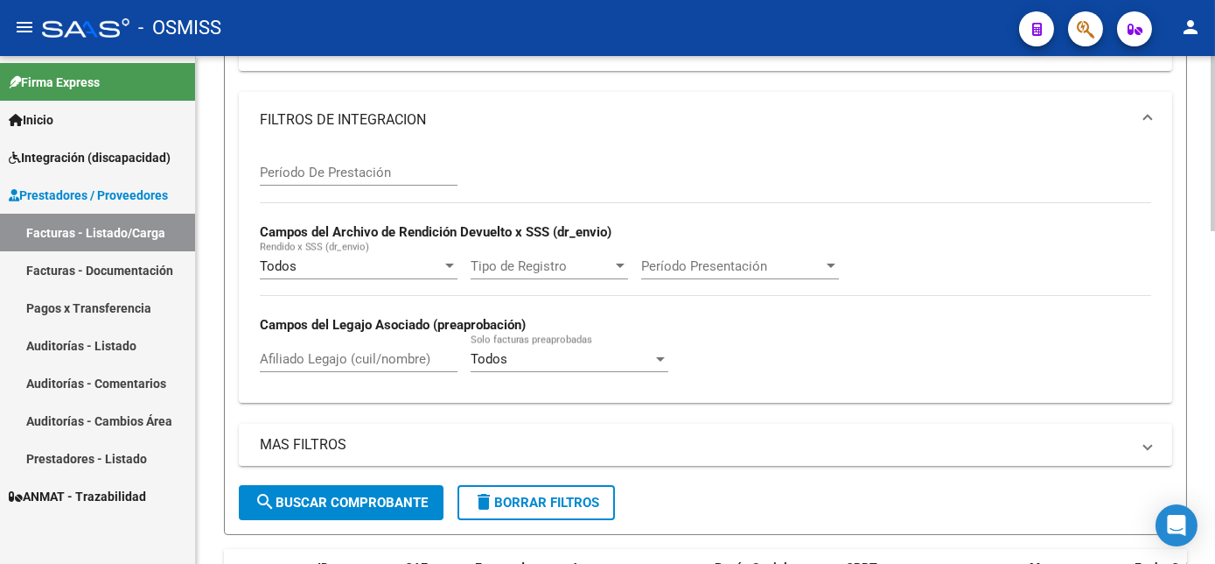
scroll to position [3, 0]
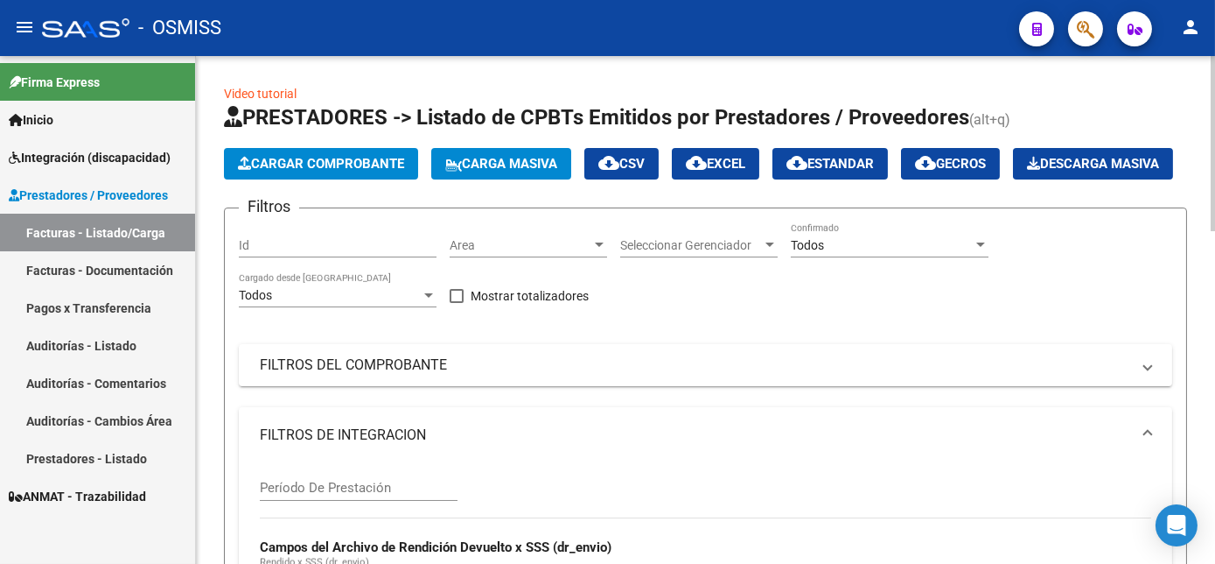
click at [359, 156] on span "Cargar Comprobante" at bounding box center [321, 164] width 166 height 16
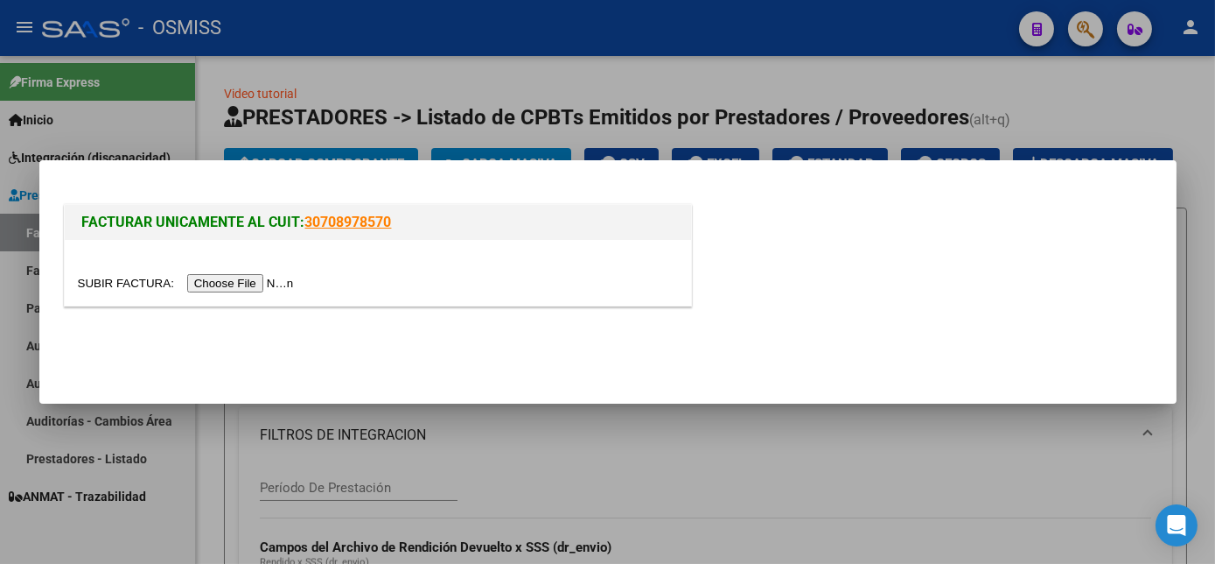
click at [230, 280] on input "file" at bounding box center [188, 283] width 221 height 18
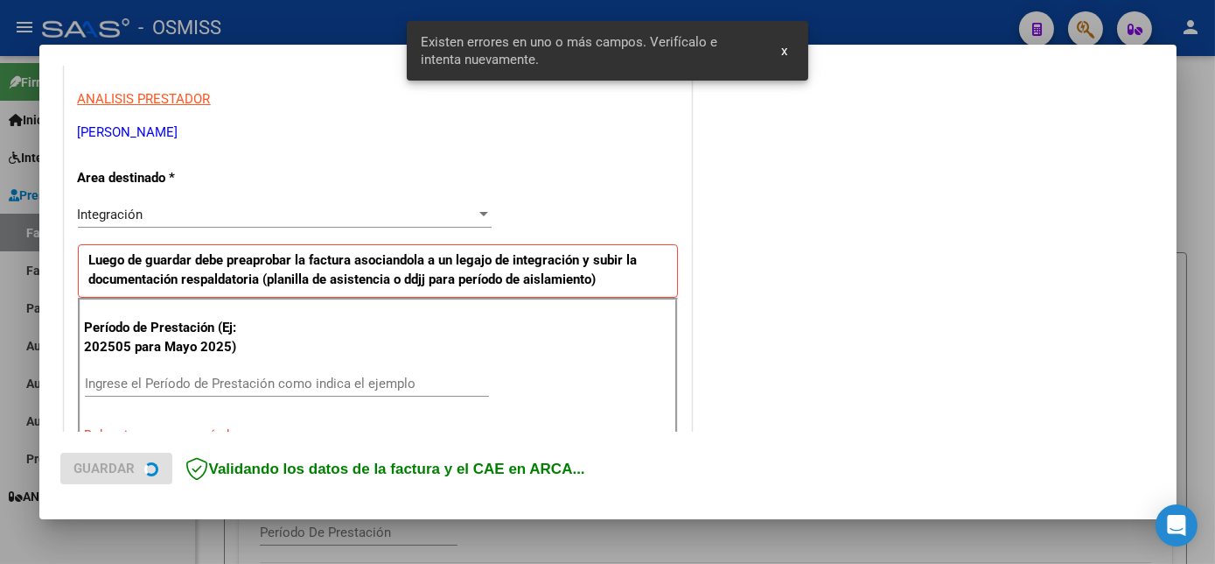
scroll to position [391, 0]
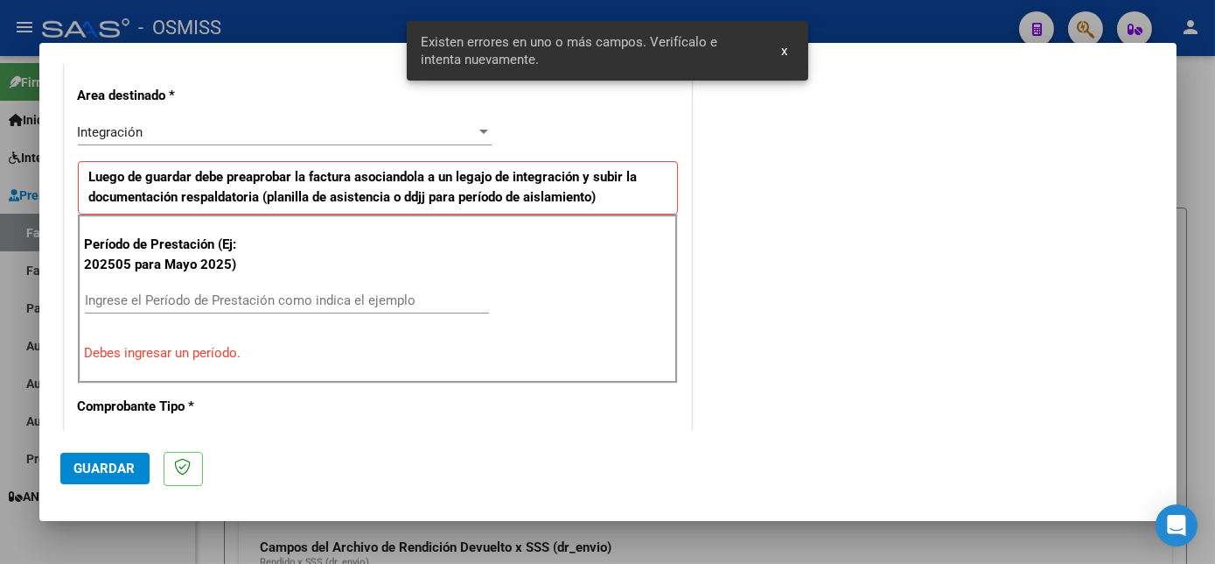
click at [360, 301] on input "Ingrese el Período de Prestación como indica el ejemplo" at bounding box center [287, 300] width 404 height 16
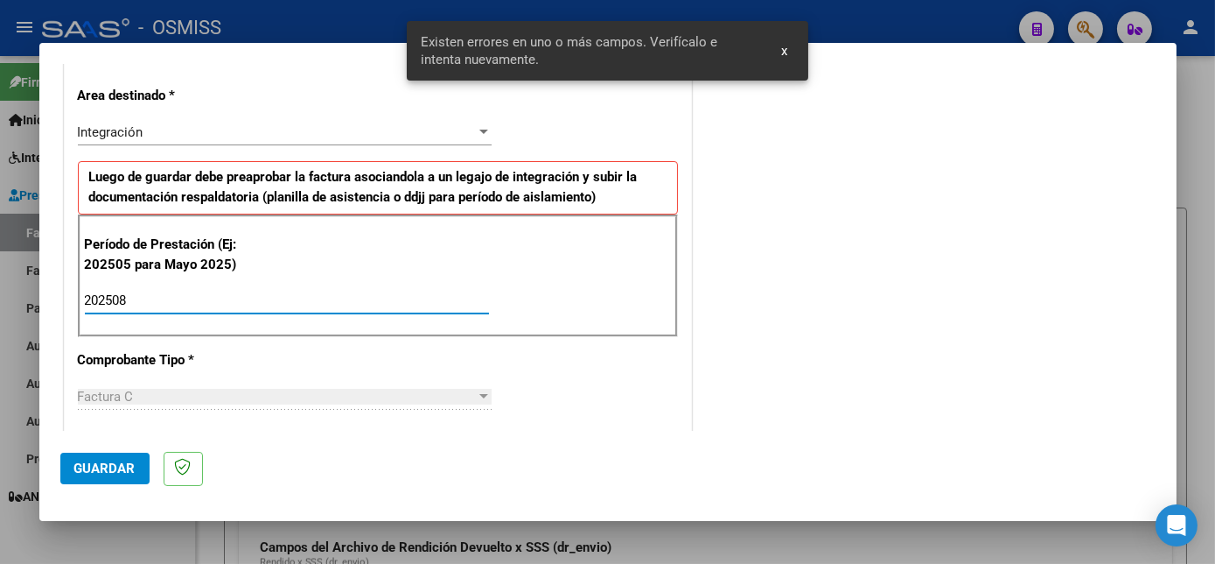
click at [111, 460] on span "Guardar" at bounding box center [104, 468] width 61 height 16
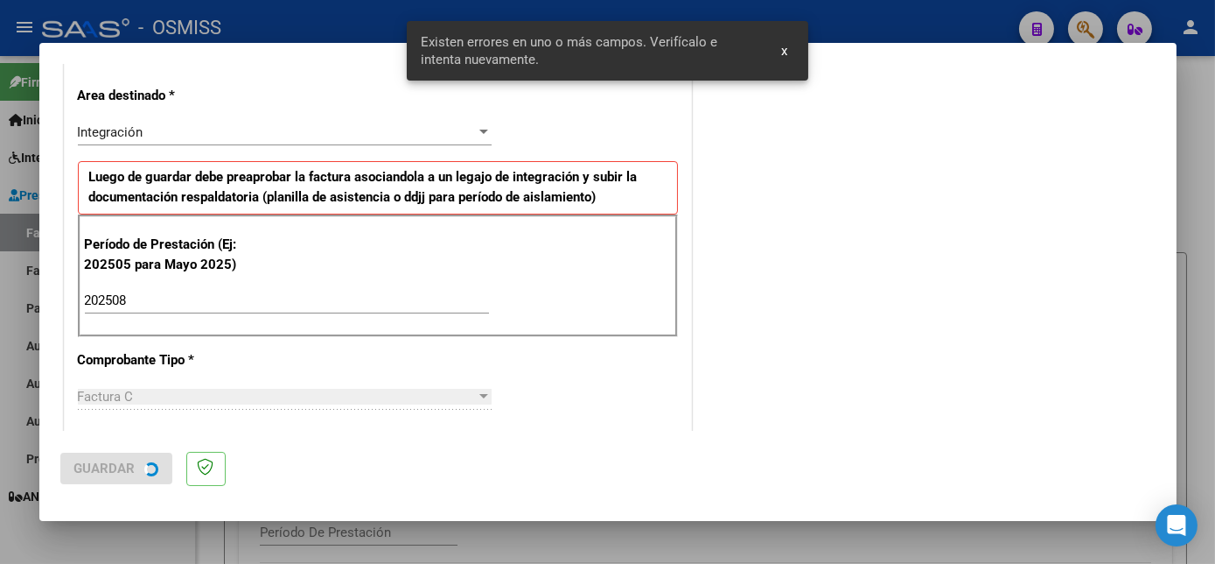
scroll to position [0, 0]
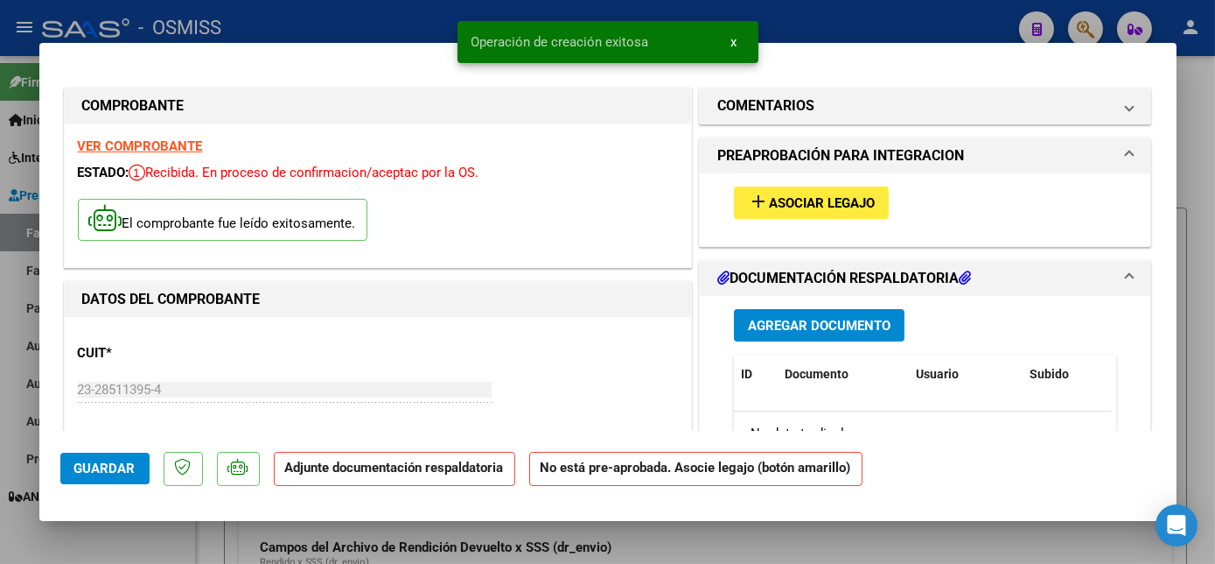
click at [781, 198] on span "Asociar Legajo" at bounding box center [822, 203] width 106 height 16
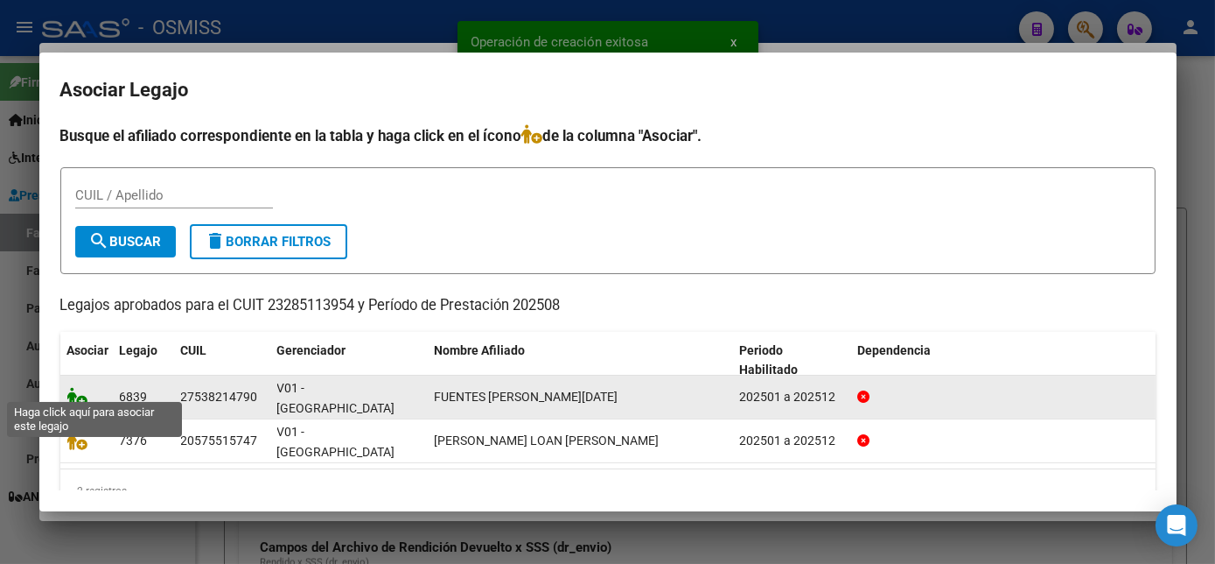
click at [82, 387] on icon at bounding box center [77, 396] width 21 height 19
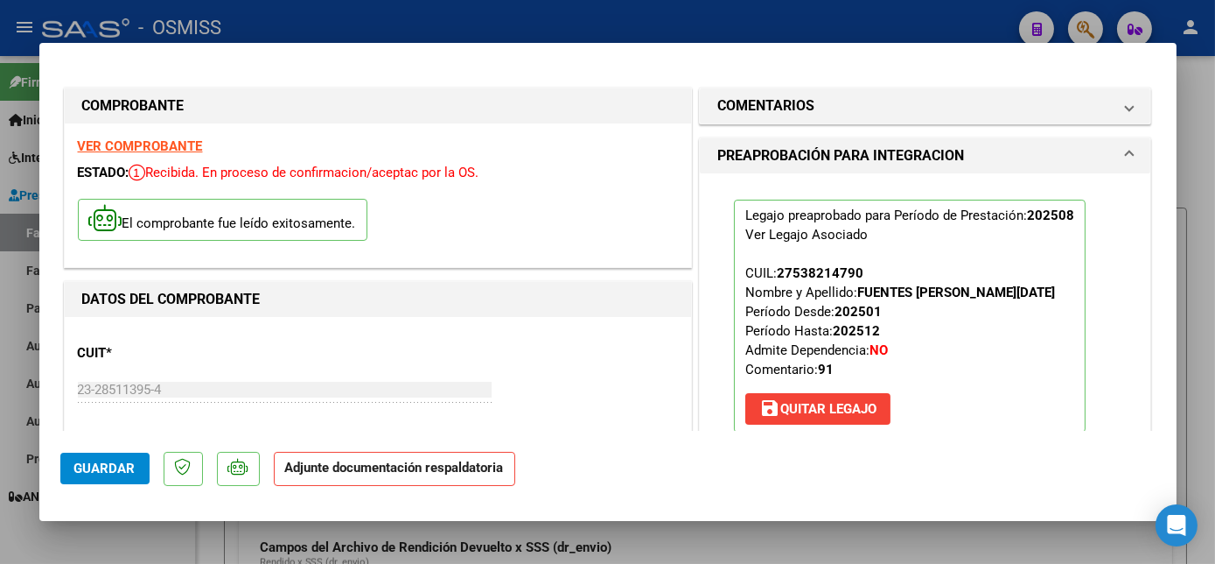
scroll to position [193, 0]
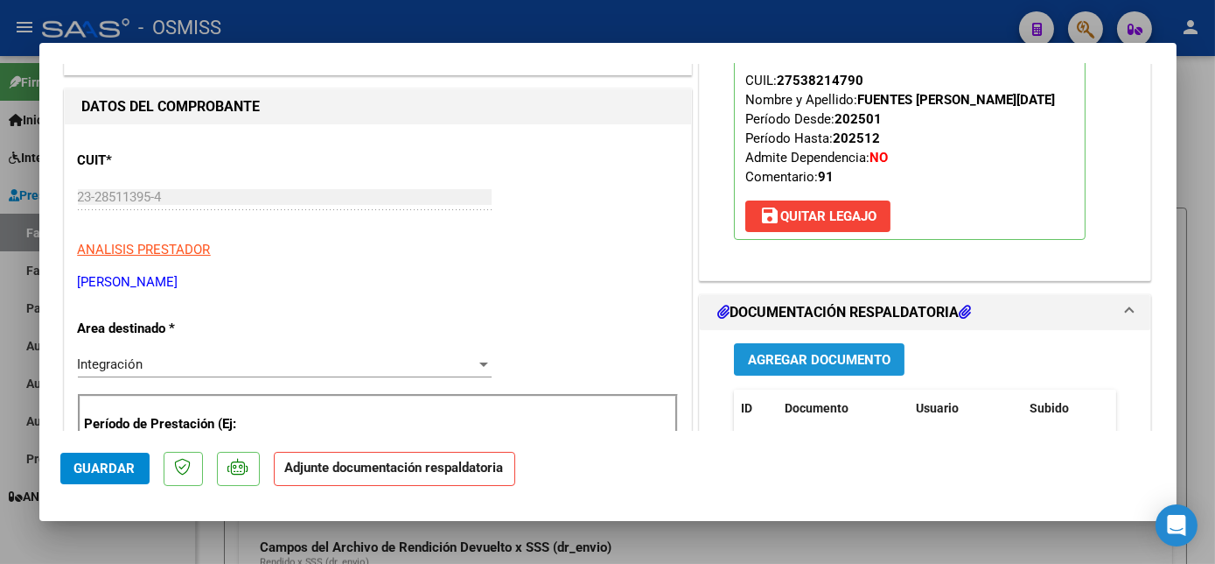
click at [847, 352] on span "Agregar Documento" at bounding box center [819, 360] width 143 height 16
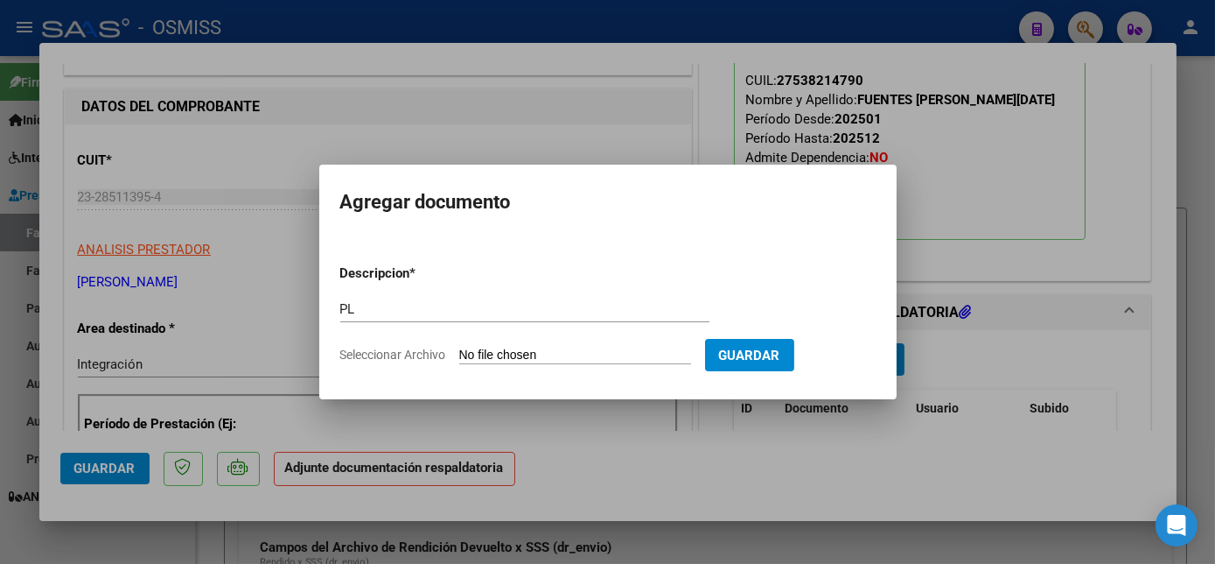
click at [459, 347] on input "Seleccionar Archivo" at bounding box center [575, 355] width 232 height 17
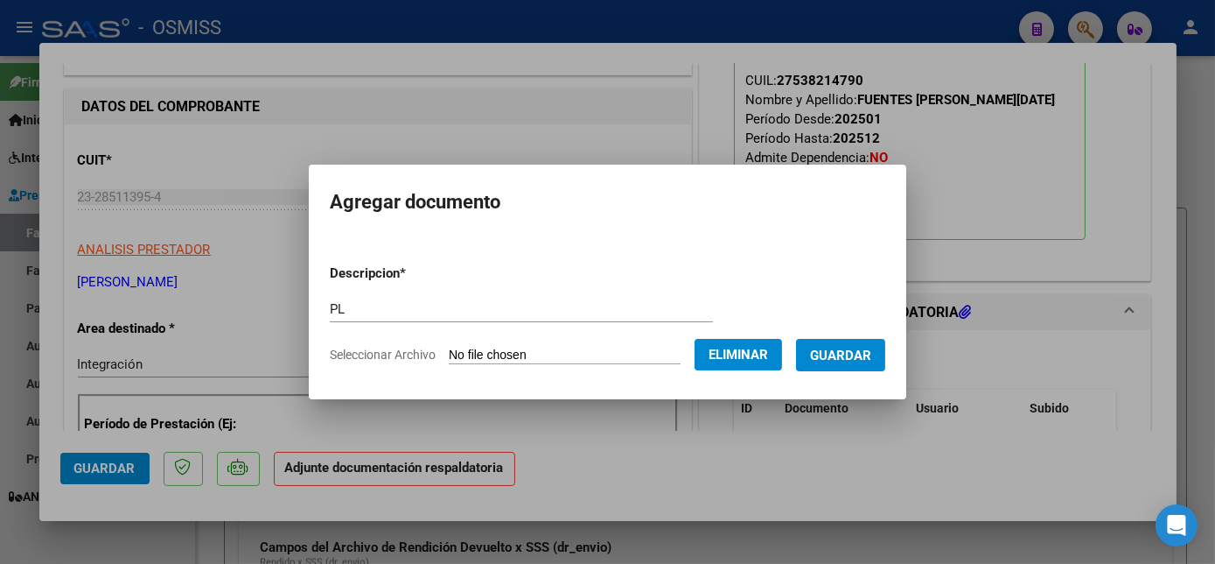
click at [874, 350] on button "Guardar" at bounding box center [840, 355] width 89 height 32
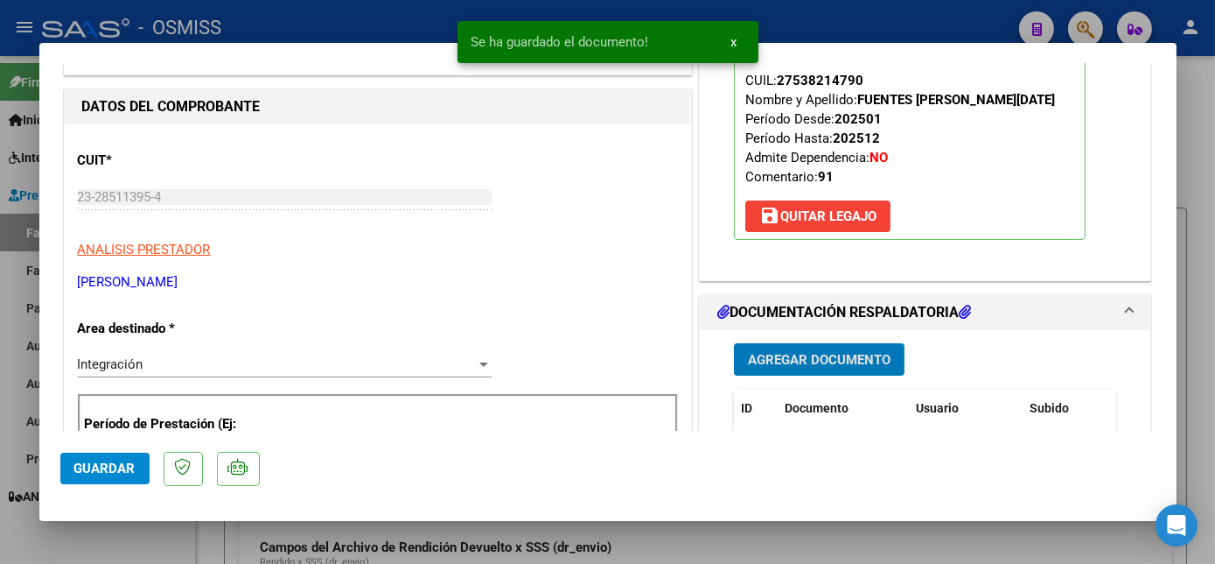
click at [125, 471] on span "Guardar" at bounding box center [104, 468] width 61 height 16
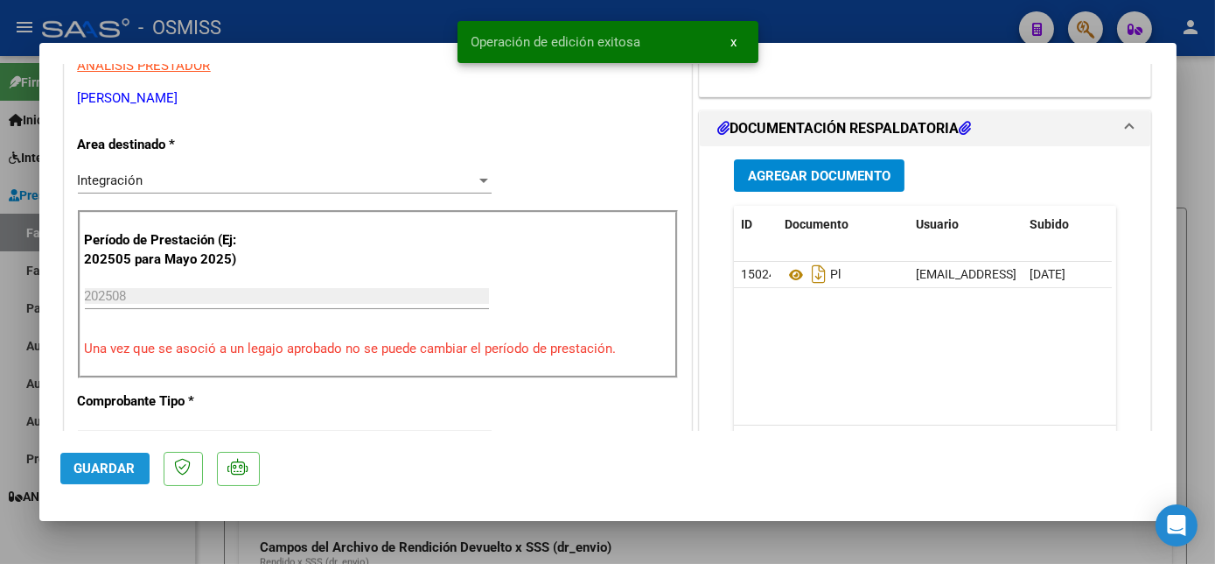
click at [140, 471] on button "Guardar" at bounding box center [104, 468] width 89 height 32
click at [144, 526] on div at bounding box center [607, 282] width 1215 height 564
